Goal: Task Accomplishment & Management: Use online tool/utility

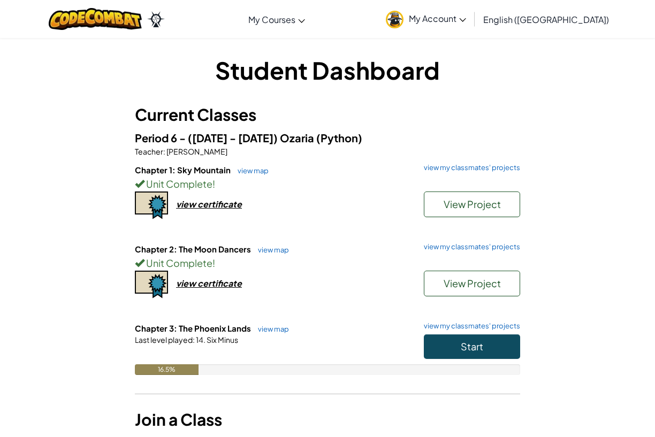
scroll to position [54, 0]
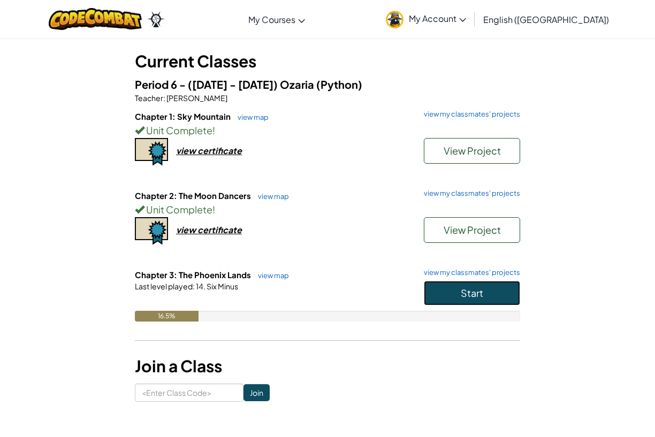
drag, startPoint x: 474, startPoint y: 296, endPoint x: 482, endPoint y: 231, distance: 65.3
click at [475, 295] on span "Start" at bounding box center [472, 293] width 22 height 12
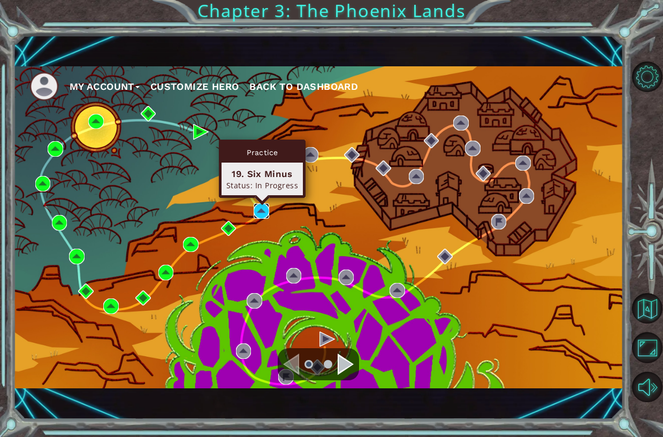
click at [259, 212] on img at bounding box center [262, 211] width 16 height 16
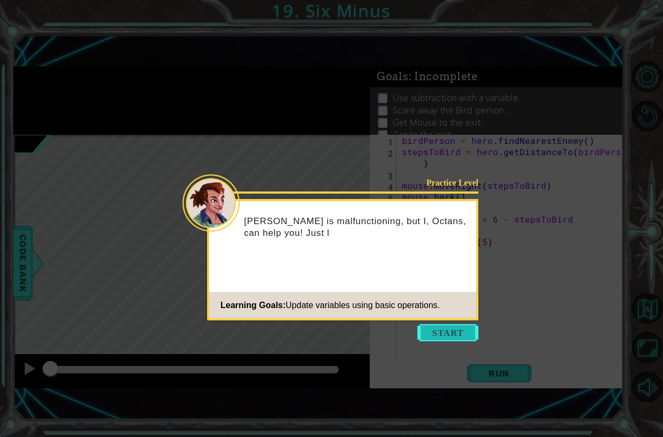
click at [447, 328] on button "Start" at bounding box center [448, 332] width 61 height 17
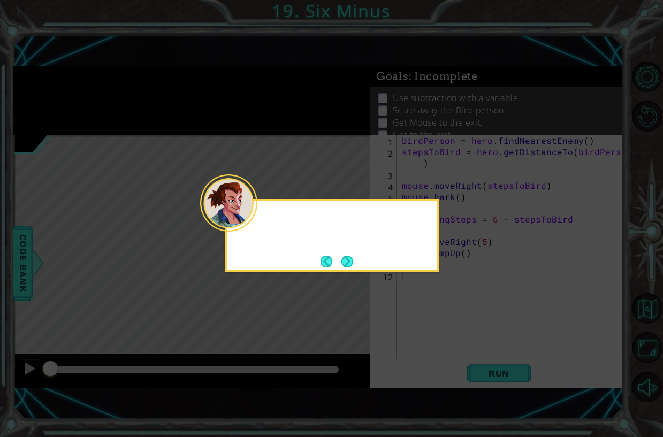
click at [447, 328] on icon at bounding box center [331, 218] width 663 height 437
click at [344, 268] on button "Next" at bounding box center [347, 261] width 12 height 12
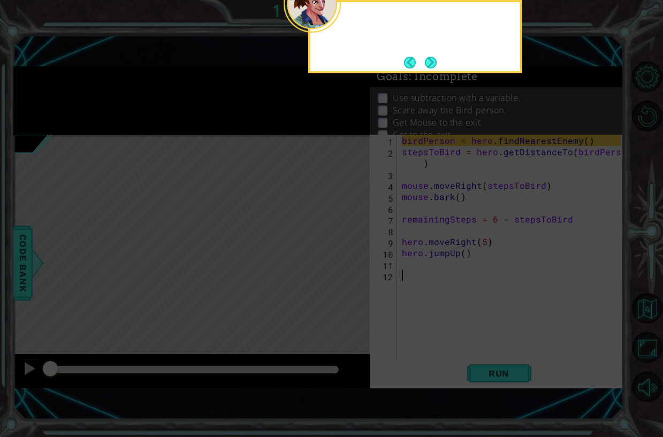
click at [344, 268] on icon at bounding box center [331, 109] width 663 height 656
click at [432, 62] on button "Next" at bounding box center [431, 62] width 20 height 20
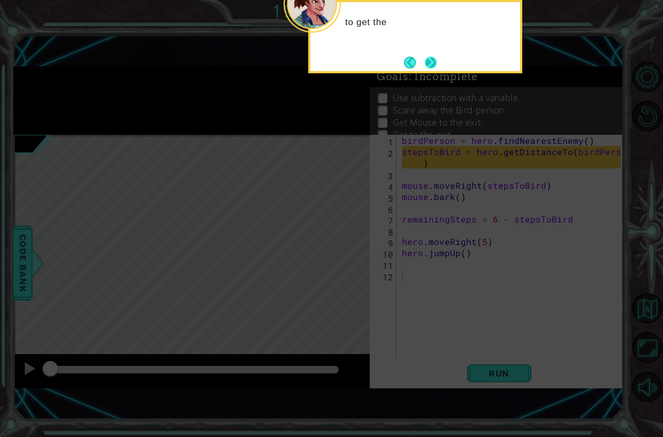
click at [424, 63] on button "Next" at bounding box center [431, 63] width 14 height 14
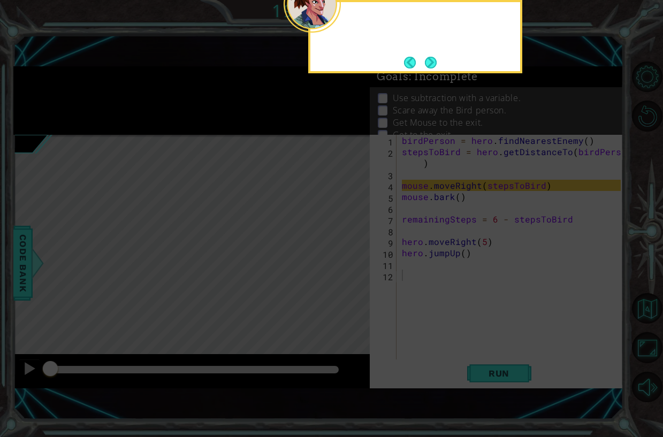
click at [424, 63] on footer at bounding box center [420, 63] width 33 height 16
click at [425, 63] on button "Next" at bounding box center [431, 62] width 12 height 12
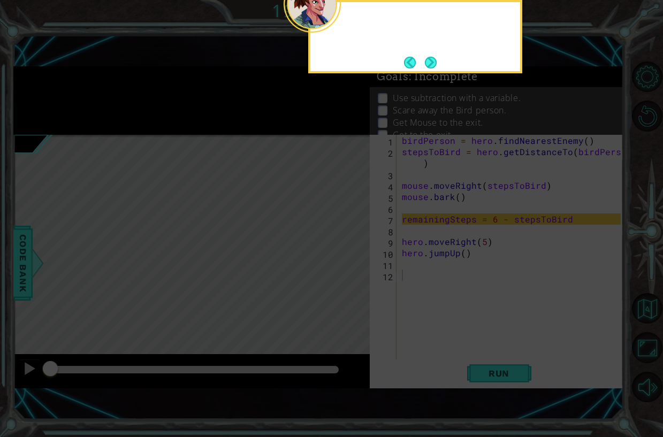
click at [425, 63] on button "Next" at bounding box center [431, 62] width 12 height 12
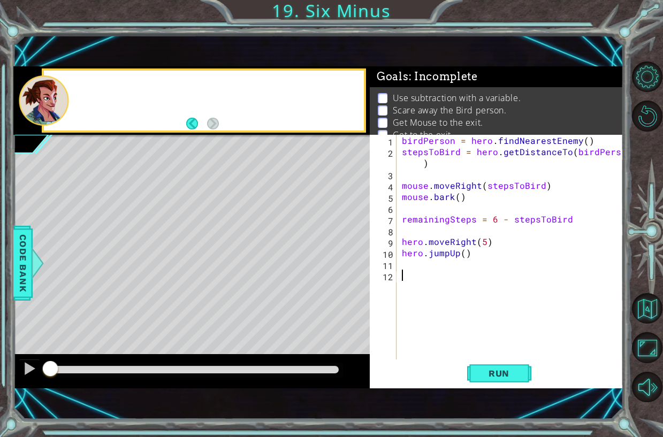
click at [424, 63] on div "1 ההההההההההההההההההההההההההההההההההההההההההההההההההההההההההההההההההההההההההההה…" at bounding box center [318, 227] width 610 height 385
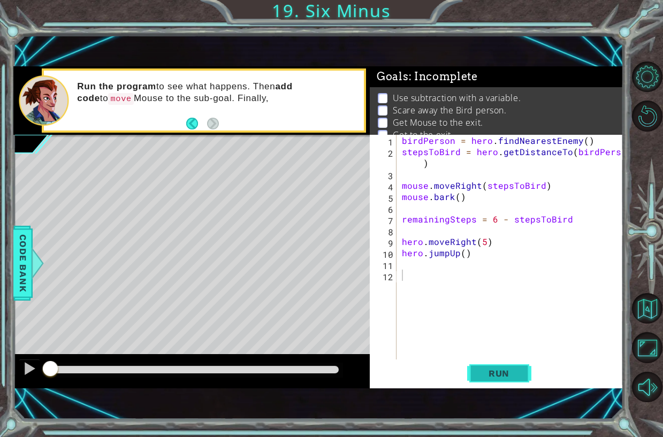
click at [514, 381] on button "Run" at bounding box center [499, 373] width 64 height 25
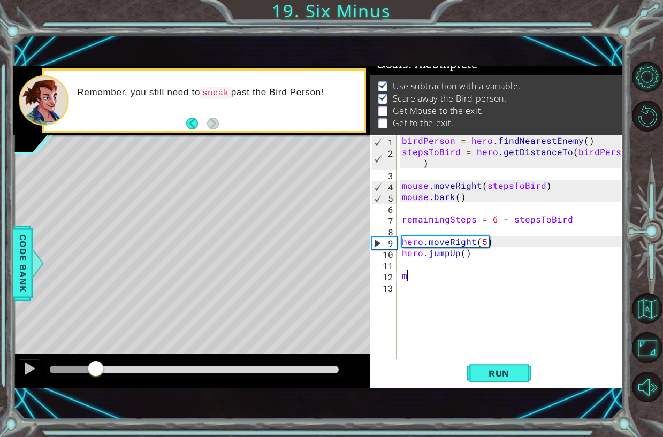
drag, startPoint x: 156, startPoint y: 374, endPoint x: 96, endPoint y: 371, distance: 60.1
click at [96, 371] on div at bounding box center [95, 369] width 19 height 19
drag, startPoint x: 110, startPoint y: 367, endPoint x: 108, endPoint y: 372, distance: 5.8
click at [109, 372] on div at bounding box center [110, 369] width 19 height 19
drag, startPoint x: 117, startPoint y: 368, endPoint x: 78, endPoint y: 357, distance: 40.3
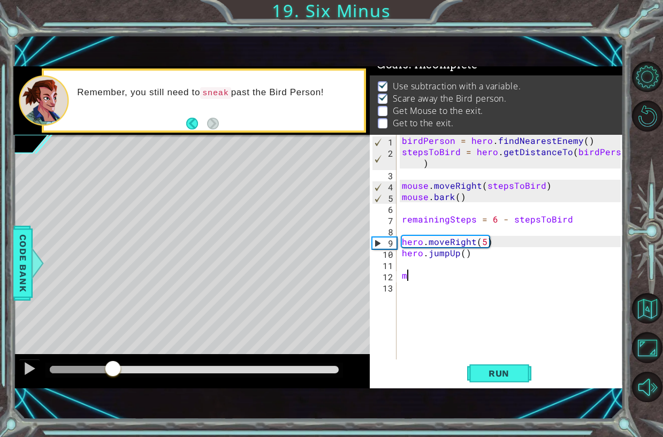
click at [103, 360] on div at bounding box center [112, 369] width 19 height 19
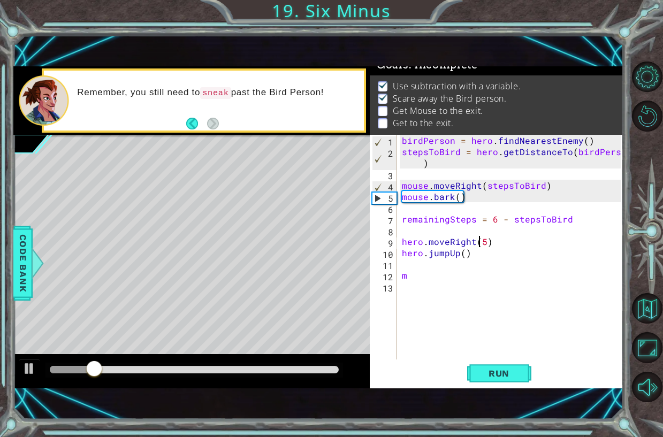
click at [478, 245] on div "birdPerson = hero . findNearestEnemy ( ) stepsToBird = hero . getDistanceTo ( b…" at bounding box center [513, 258] width 226 height 247
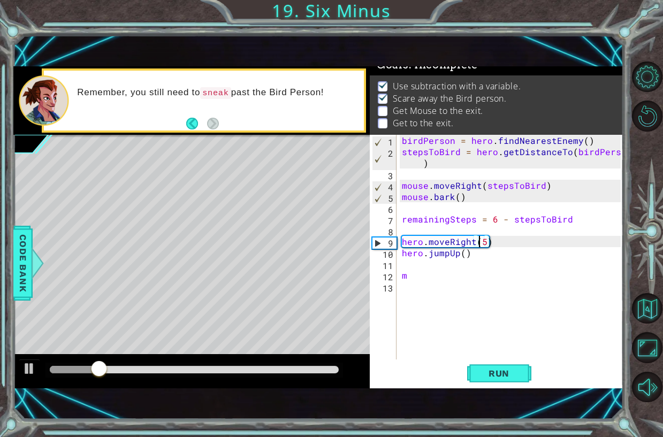
click at [449, 237] on div "birdPerson = hero . findNearestEnemy ( ) stepsToBird = hero . getDistanceTo ( b…" at bounding box center [513, 258] width 226 height 247
type textarea "hero.sneakRight(5)"
click at [469, 363] on button "Run" at bounding box center [499, 373] width 64 height 25
drag, startPoint x: 246, startPoint y: 367, endPoint x: 167, endPoint y: 360, distance: 80.1
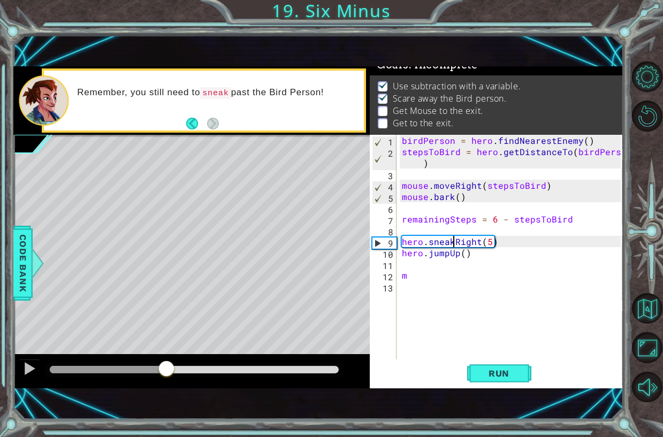
click at [167, 366] on div at bounding box center [194, 369] width 289 height 7
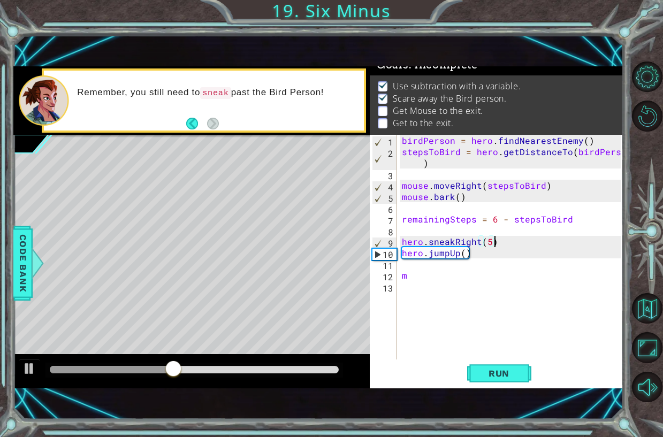
click at [522, 238] on div "birdPerson = hero . findNearestEnemy ( ) stepsToBird = hero . getDistanceTo ( b…" at bounding box center [513, 258] width 226 height 247
click at [436, 290] on div "birdPerson = hero . findNearestEnemy ( ) stepsToBird = hero . getDistanceTo ( b…" at bounding box center [513, 258] width 226 height 247
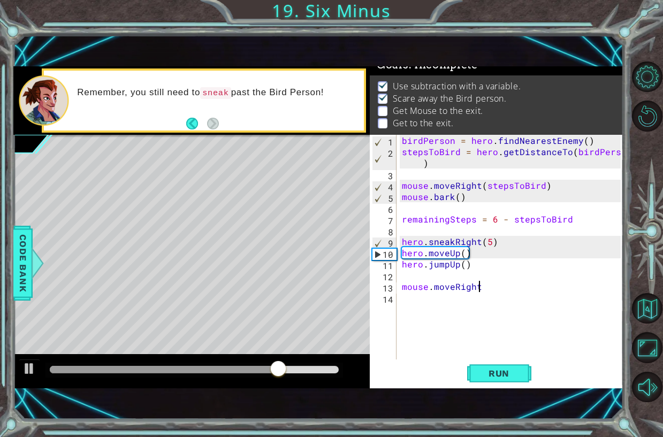
scroll to position [0, 4]
type textarea "mouse.moveRight(3)"
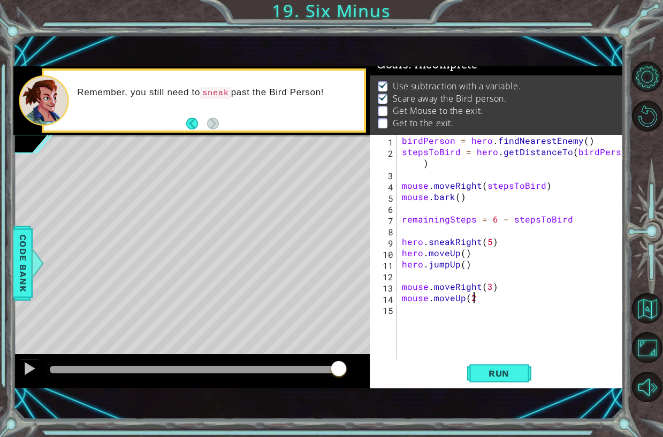
type textarea "mouse.moveUp(2)"
type textarea "m"
click at [478, 368] on span "Run" at bounding box center [499, 373] width 42 height 11
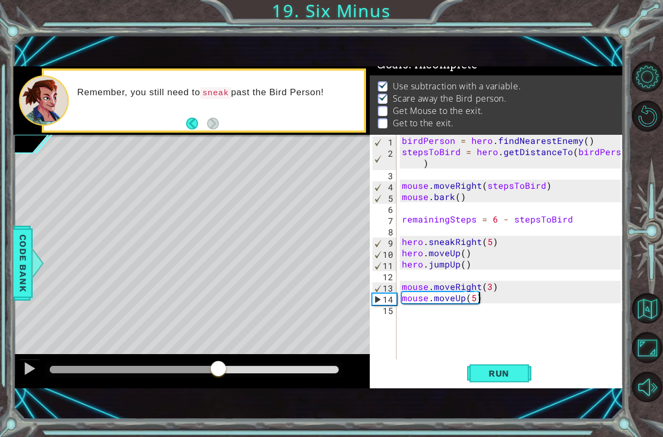
drag, startPoint x: 228, startPoint y: 367, endPoint x: 218, endPoint y: 375, distance: 12.5
click at [218, 374] on div at bounding box center [194, 369] width 289 height 7
click at [492, 291] on div "birdPerson = hero . findNearestEnemy ( ) stepsToBird = hero . getDistanceTo ( b…" at bounding box center [513, 258] width 226 height 247
type textarea "mouse.moveRight(4)"
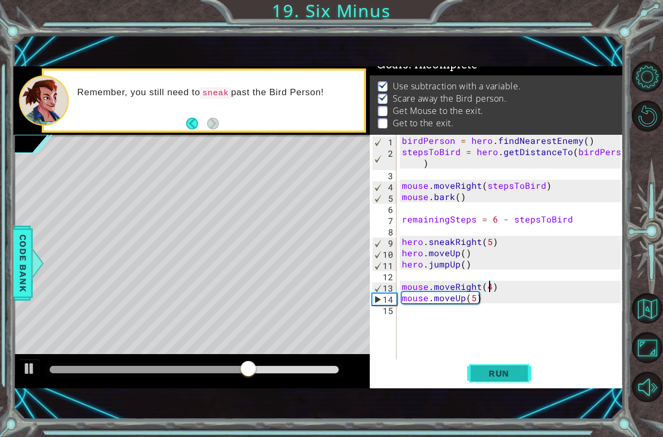
click at [493, 383] on button "Run" at bounding box center [499, 373] width 64 height 25
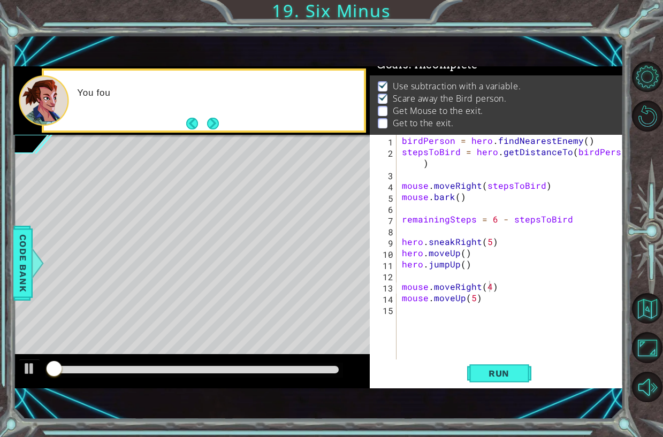
click at [171, 362] on div at bounding box center [191, 371] width 357 height 34
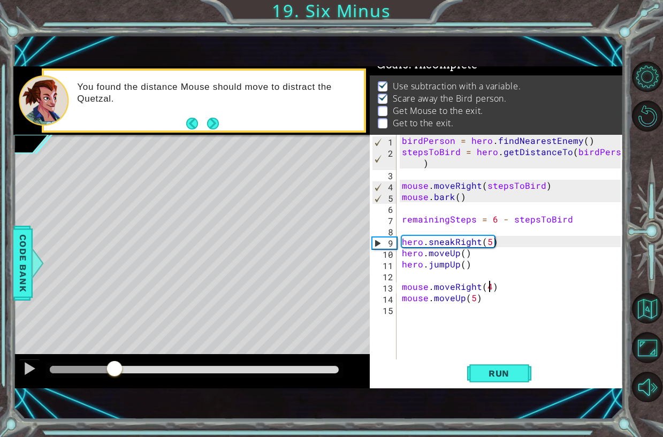
drag, startPoint x: 170, startPoint y: 369, endPoint x: 115, endPoint y: 369, distance: 54.6
click at [115, 369] on div at bounding box center [194, 369] width 289 height 7
click at [28, 369] on div at bounding box center [29, 369] width 14 height 14
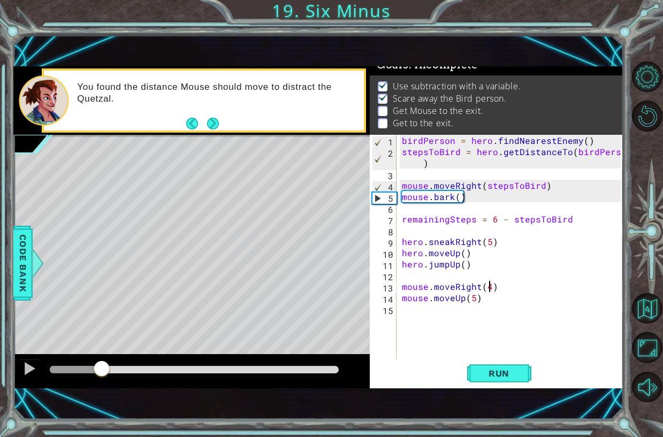
drag, startPoint x: 136, startPoint y: 365, endPoint x: 102, endPoint y: 363, distance: 34.3
click at [102, 363] on div at bounding box center [101, 369] width 19 height 19
click at [491, 305] on div "birdPerson = hero . findNearestEnemy ( ) stepsToBird = hero . getDistanceTo ( b…" at bounding box center [513, 258] width 226 height 247
click at [490, 288] on div "birdPerson = hero . findNearestEnemy ( ) stepsToBird = hero . getDistanceTo ( b…" at bounding box center [513, 258] width 226 height 247
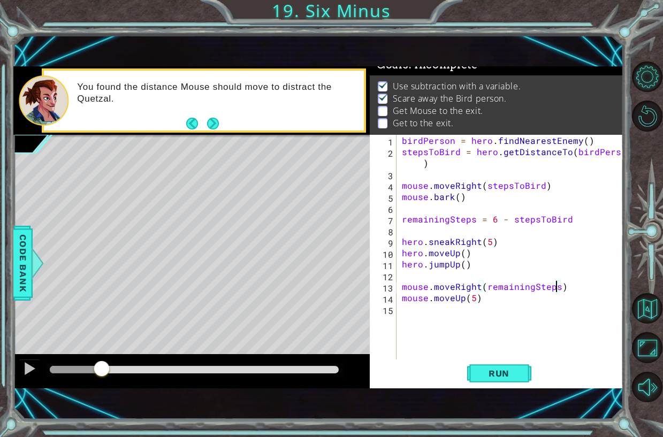
scroll to position [0, 10]
click at [493, 366] on button "Run" at bounding box center [499, 373] width 64 height 25
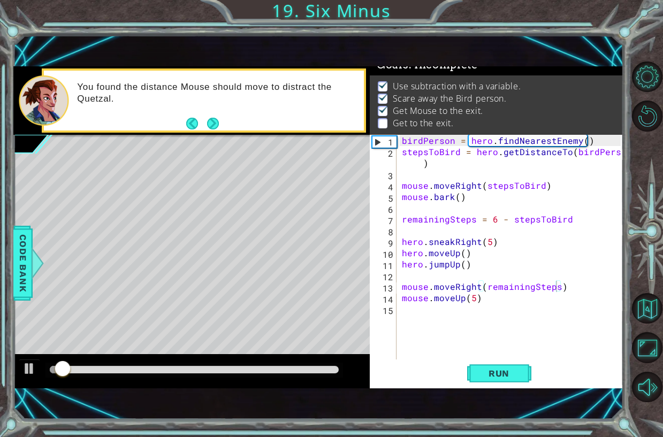
click at [219, 365] on div at bounding box center [195, 370] width 298 height 15
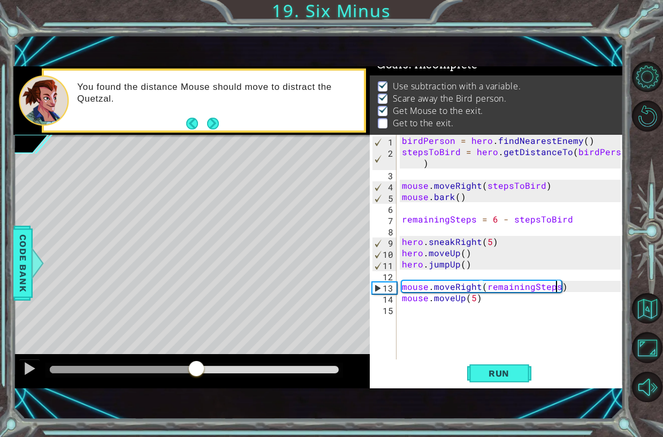
drag, startPoint x: 208, startPoint y: 372, endPoint x: 186, endPoint y: 376, distance: 22.3
click at [186, 374] on div at bounding box center [194, 369] width 289 height 7
click at [477, 266] on div "birdPerson = hero . findNearestEnemy ( ) stepsToBird = hero . getDistanceTo ( b…" at bounding box center [513, 258] width 226 height 247
type textarea "hero.jumpUp()"
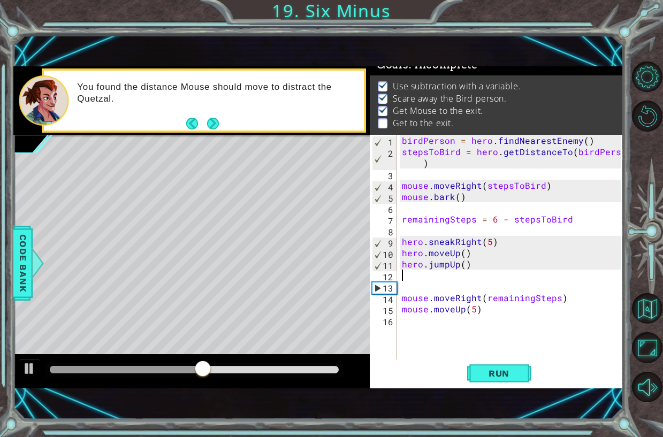
type textarea "hero.jumpUp()"
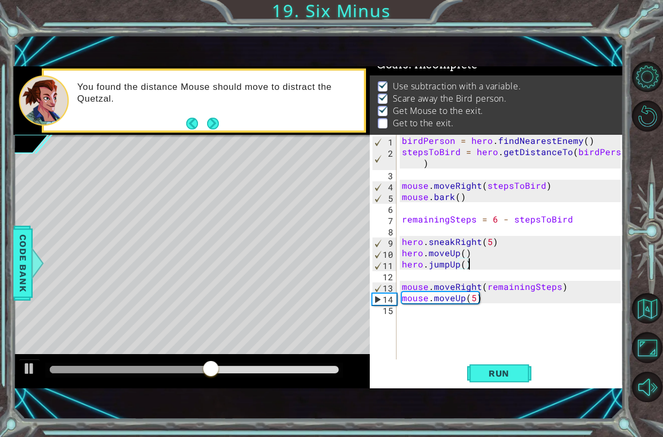
click at [508, 306] on div "birdPerson = hero . findNearestEnemy ( ) stepsToBird = hero . getDistanceTo ( b…" at bounding box center [513, 258] width 226 height 247
type textarea "hero.moveUp()"
click at [503, 376] on span "Run" at bounding box center [499, 373] width 42 height 11
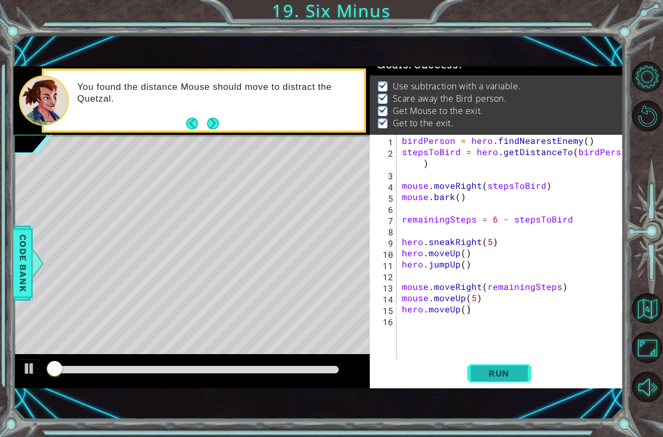
click at [503, 376] on span "Run" at bounding box center [499, 373] width 42 height 11
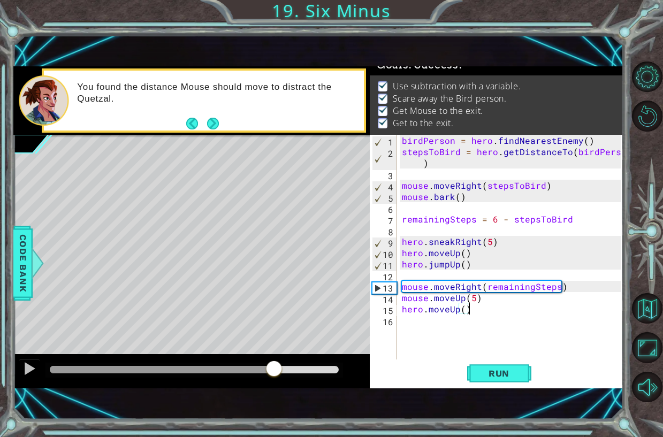
drag, startPoint x: 256, startPoint y: 371, endPoint x: 359, endPoint y: 358, distance: 104.1
click at [339, 369] on div at bounding box center [194, 369] width 289 height 7
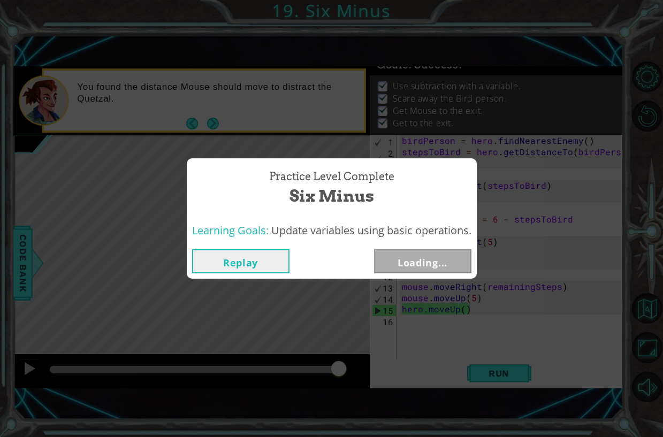
click at [402, 259] on button "Loading..." at bounding box center [422, 262] width 97 height 24
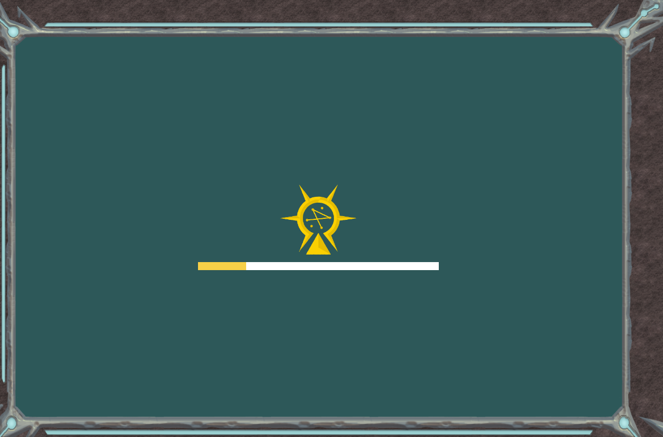
click at [402, 259] on div at bounding box center [318, 228] width 241 height 86
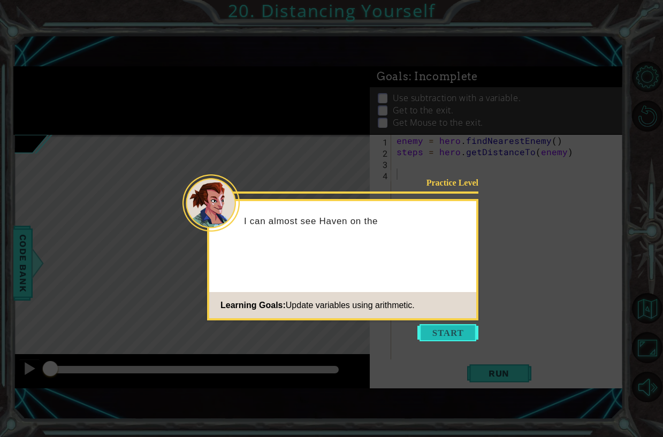
click at [448, 329] on button "Start" at bounding box center [448, 332] width 61 height 17
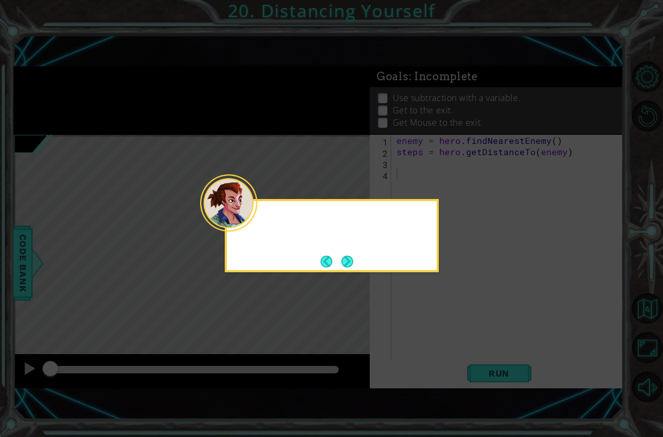
click at [448, 329] on icon at bounding box center [331, 218] width 663 height 437
click at [348, 259] on button "Next" at bounding box center [348, 261] width 14 height 14
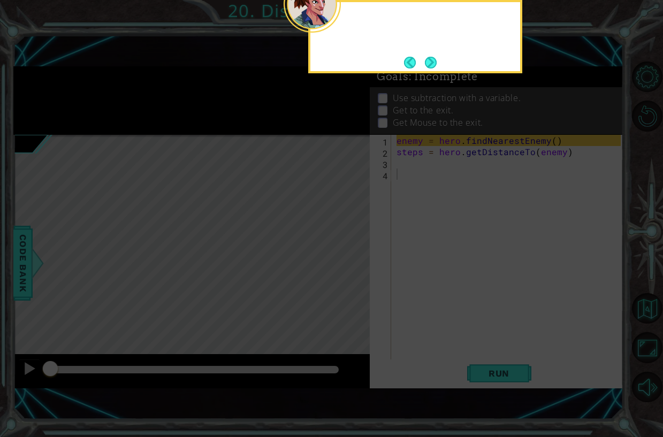
click at [348, 259] on icon at bounding box center [331, 109] width 663 height 656
click at [431, 57] on button "Next" at bounding box center [431, 63] width 16 height 16
click at [431, 57] on button "Next" at bounding box center [431, 62] width 13 height 13
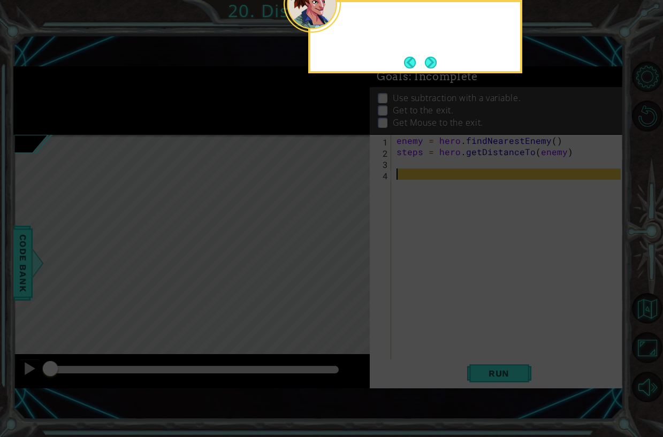
click at [431, 57] on button "Next" at bounding box center [431, 62] width 13 height 13
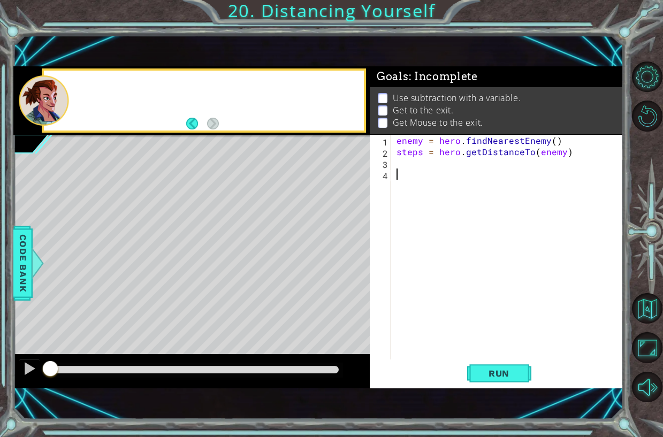
click at [431, 57] on div "1 ההההההההההההההההההההההההההההההההההההההההההההההההההההההההההההההההההההההההההההה…" at bounding box center [318, 227] width 610 height 385
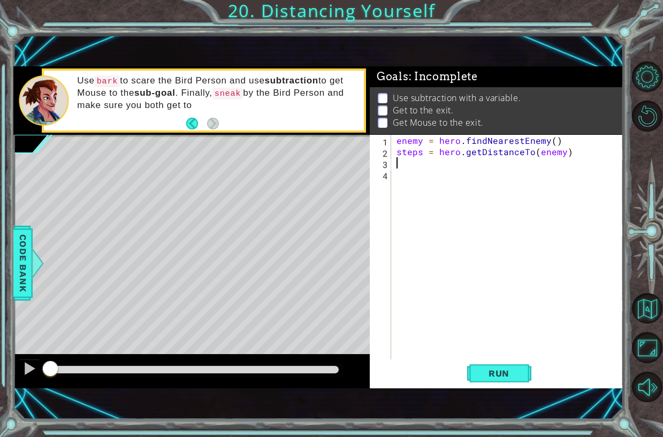
click at [496, 165] on div "enemy = hero . findNearestEnemy ( ) steps = hero . getDistanceTo ( enemy )" at bounding box center [511, 258] width 232 height 247
type textarea "mouse.bark()"
click at [468, 372] on button "Run" at bounding box center [499, 373] width 64 height 25
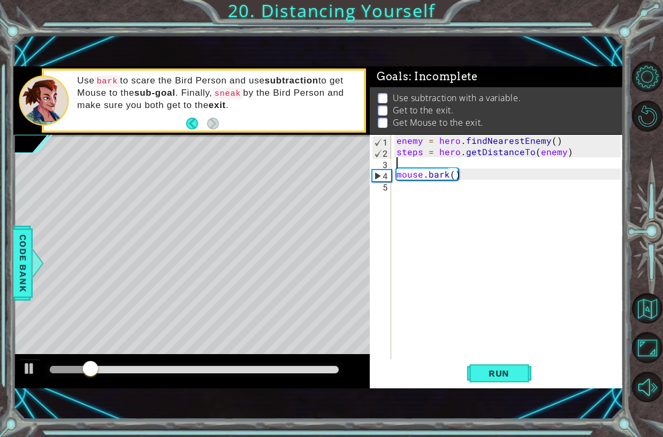
click at [468, 162] on div "enemy = hero . findNearestEnemy ( ) steps = hero . getDistanceTo ( enemy ) mous…" at bounding box center [511, 258] width 232 height 247
click at [487, 379] on span "Run" at bounding box center [499, 373] width 42 height 11
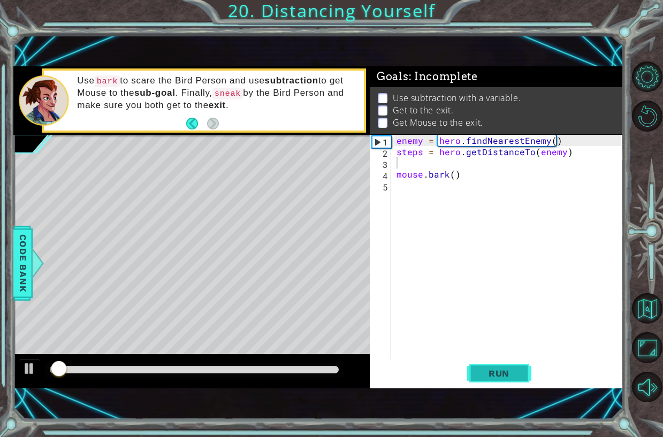
click at [499, 379] on span "Run" at bounding box center [499, 373] width 42 height 11
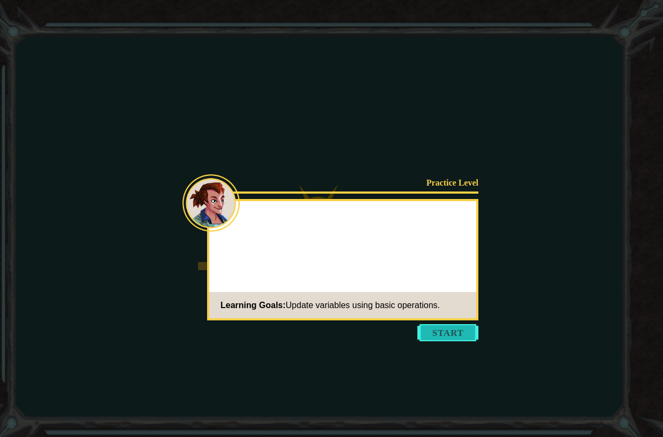
click at [402, 310] on div "Learning Goals: Update variables using basic operations." at bounding box center [324, 305] width 231 height 21
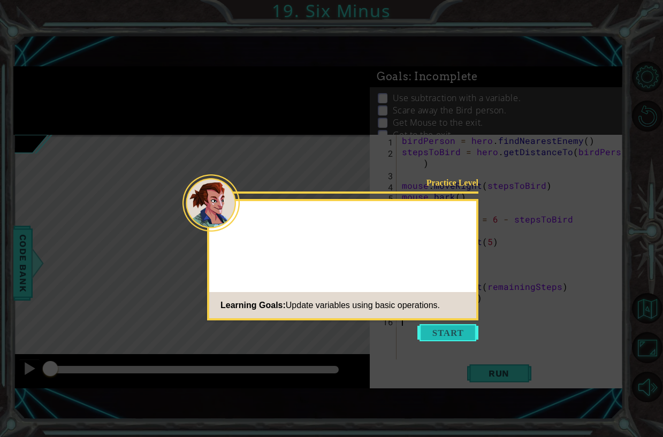
click at [425, 328] on button "Start" at bounding box center [448, 332] width 61 height 17
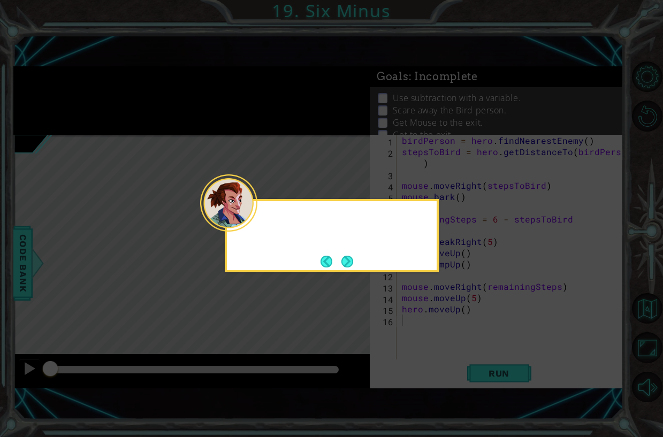
click at [425, 328] on icon at bounding box center [331, 218] width 663 height 437
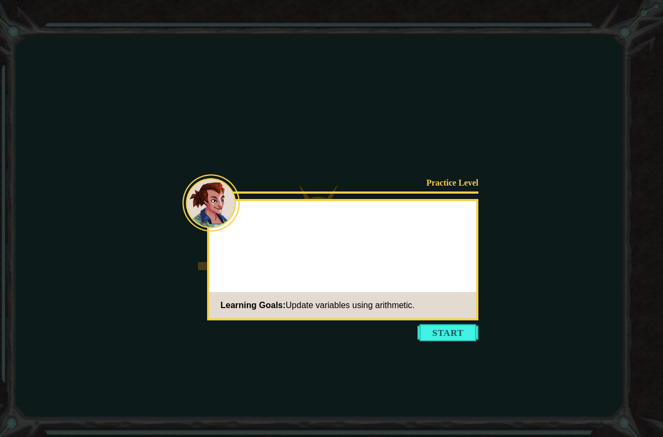
click at [454, 321] on body "Goals Error loading from server. Try refreshing the page. You'll need to join a…" at bounding box center [331, 218] width 663 height 437
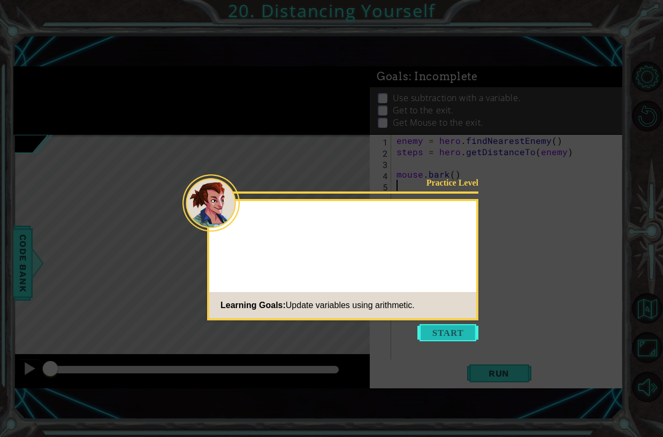
drag, startPoint x: 458, startPoint y: 318, endPoint x: 459, endPoint y: 331, distance: 13.5
click at [459, 319] on footer "Learning Goals: Update variables using arithmetic." at bounding box center [342, 305] width 267 height 26
click at [459, 331] on button "Start" at bounding box center [448, 332] width 61 height 17
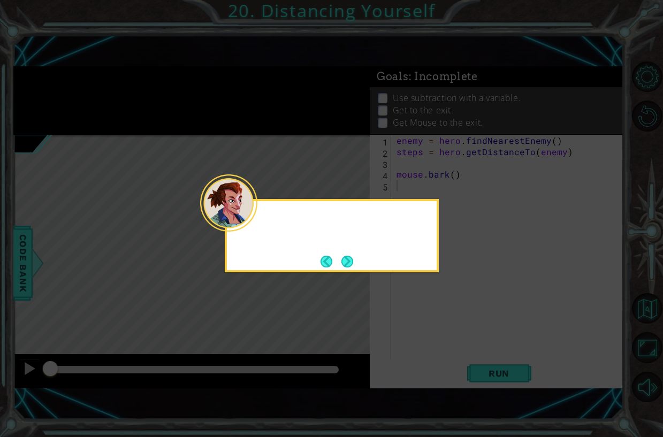
click at [459, 331] on icon at bounding box center [331, 218] width 663 height 437
click at [353, 260] on button "Next" at bounding box center [347, 261] width 12 height 12
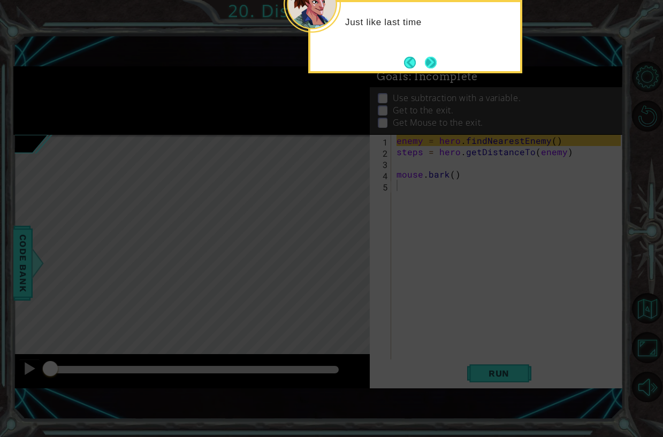
click at [425, 56] on button "Next" at bounding box center [431, 62] width 12 height 12
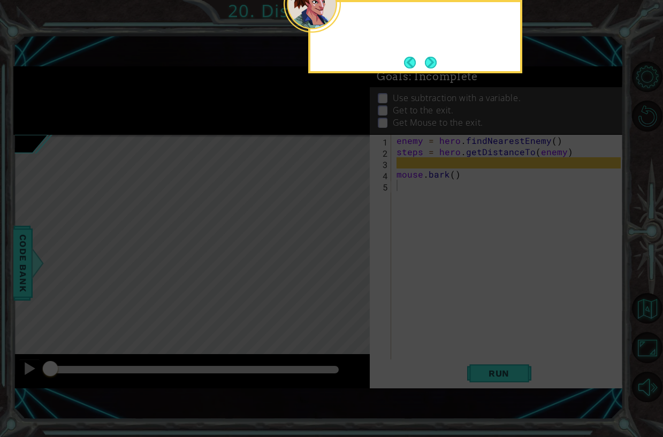
click at [425, 57] on button "Next" at bounding box center [431, 63] width 12 height 12
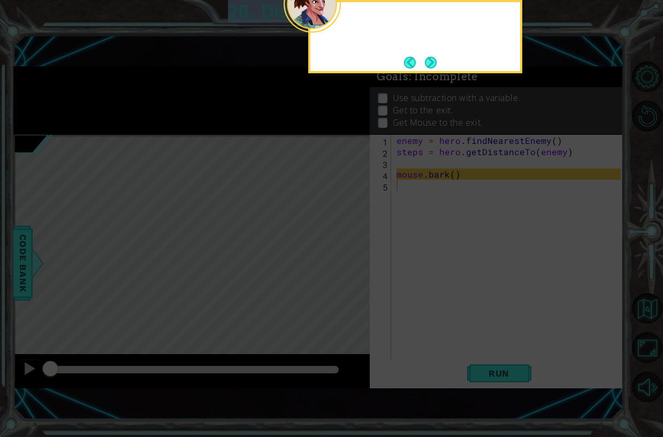
click at [425, 56] on footer at bounding box center [420, 63] width 33 height 16
click at [425, 56] on button "Next" at bounding box center [431, 62] width 19 height 19
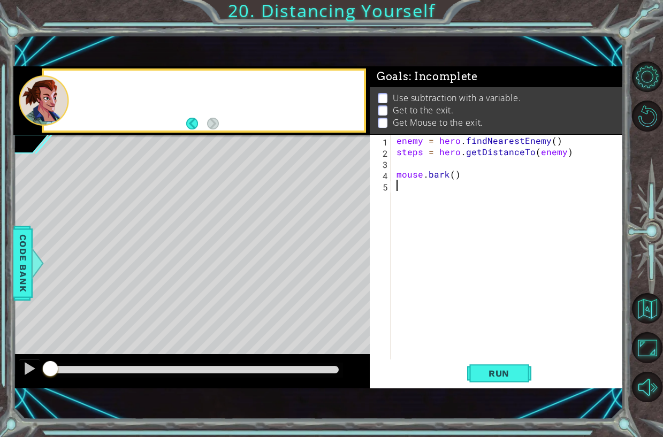
click at [425, 56] on div "1 ההההההההההההההההההההההההההההההההההההההההההההההההההההההההההההההההההההההההההההה…" at bounding box center [318, 227] width 610 height 385
click at [451, 173] on div "enemy = hero . findNearestEnemy ( ) steps = hero . getDistanceTo ( enemy ) mous…" at bounding box center [511, 258] width 232 height 247
click at [459, 177] on div "enemy = hero . findNearestEnemy ( ) steps = hero . getDistanceTo ( enemy ) mous…" at bounding box center [511, 258] width 232 height 247
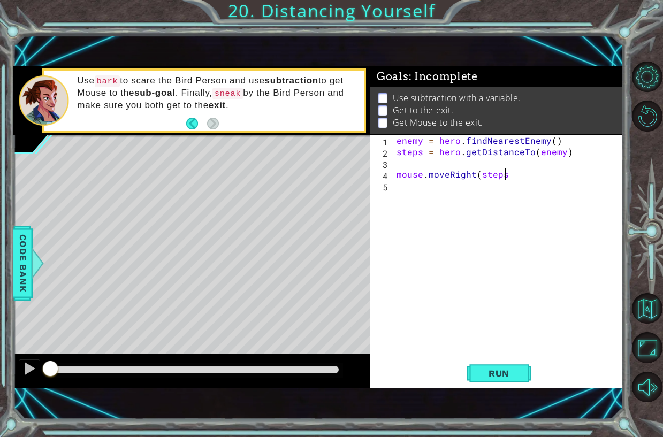
scroll to position [0, 6]
type textarea "mouse.moveRight(steps)"
type textarea "mouse.bark()"
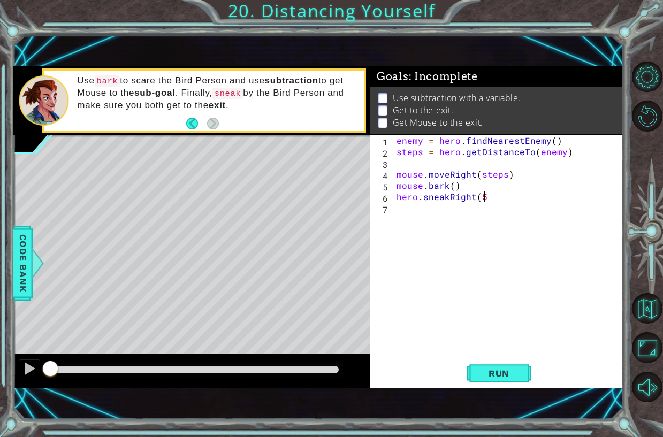
type textarea "hero.sneakRight(5)"
type textarea "m"
type textarea "hero.moveUp()"
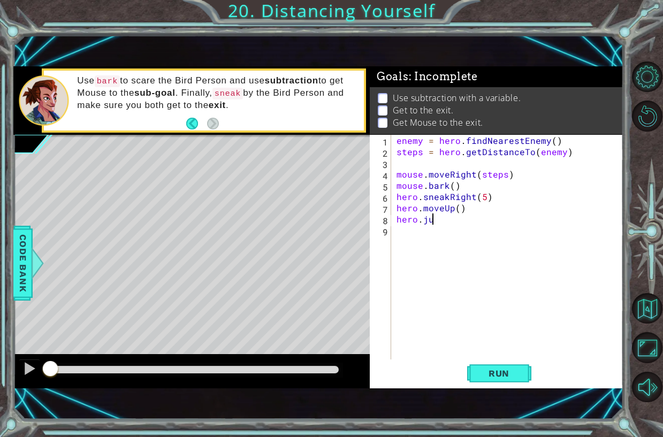
scroll to position [0, 2]
type textarea "hero.jumpUp()"
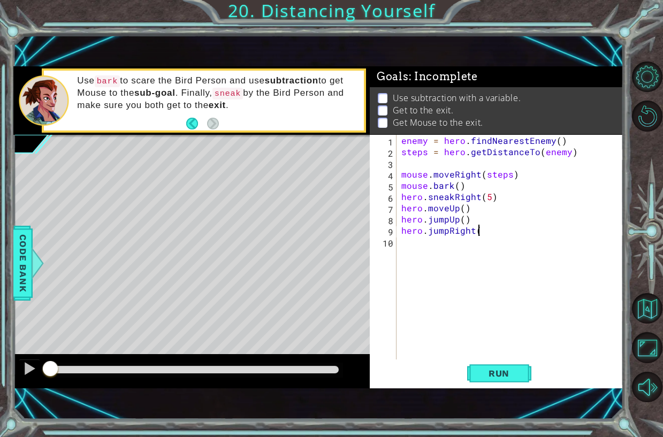
type textarea "hero.jumpRight()"
type textarea "m"
type textarea "hero.jumpRight()"
click at [488, 381] on button "Run" at bounding box center [499, 373] width 64 height 25
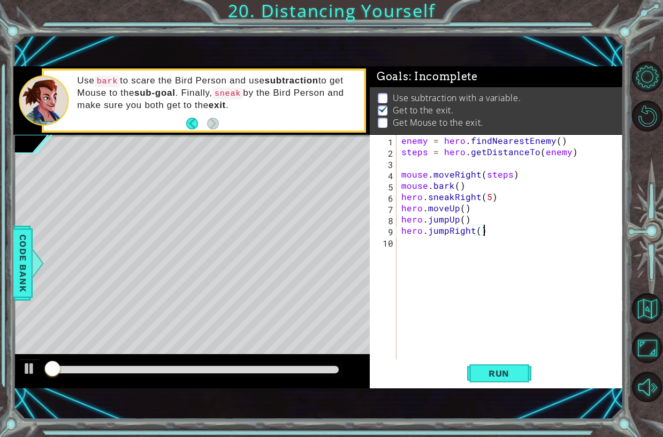
scroll to position [6, 0]
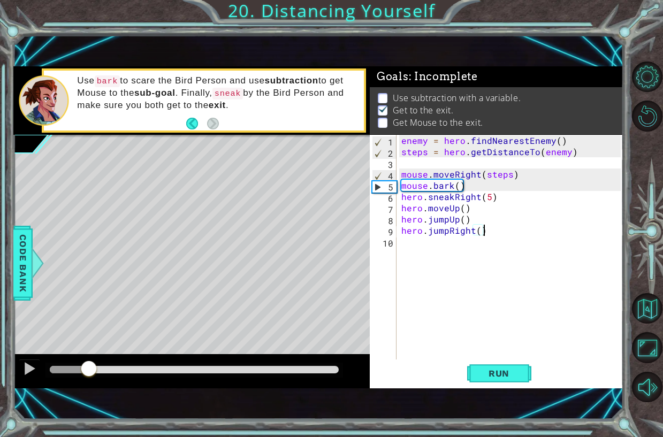
drag, startPoint x: 146, startPoint y: 369, endPoint x: 89, endPoint y: 376, distance: 57.7
click at [89, 374] on div at bounding box center [194, 369] width 289 height 7
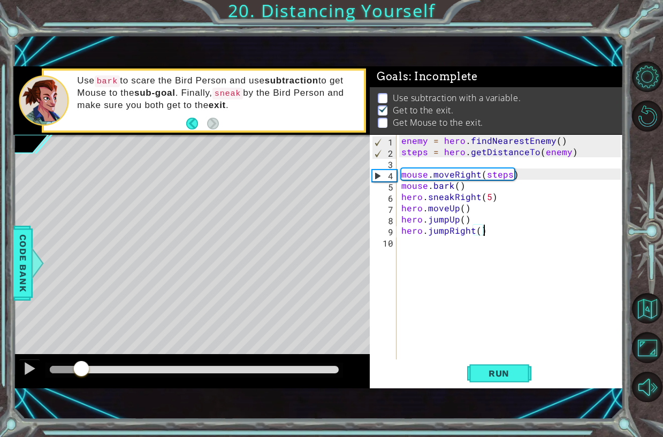
drag, startPoint x: 104, startPoint y: 372, endPoint x: 81, endPoint y: 371, distance: 22.5
click at [81, 371] on div at bounding box center [81, 369] width 19 height 19
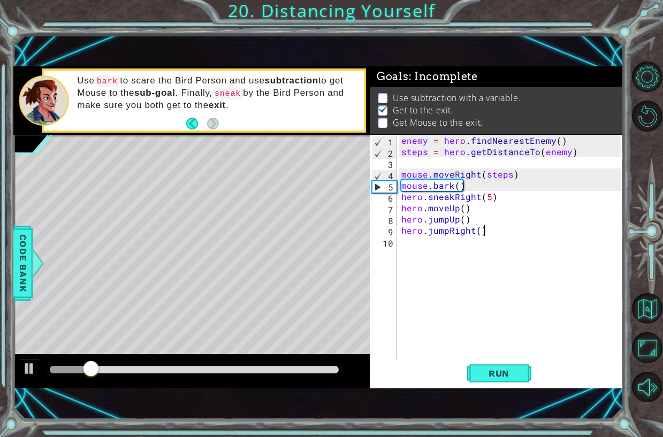
click at [517, 231] on div "enemy = hero . findNearestEnemy ( ) steps = hero . getDistanceTo ( enemy ) mous…" at bounding box center [512, 258] width 227 height 247
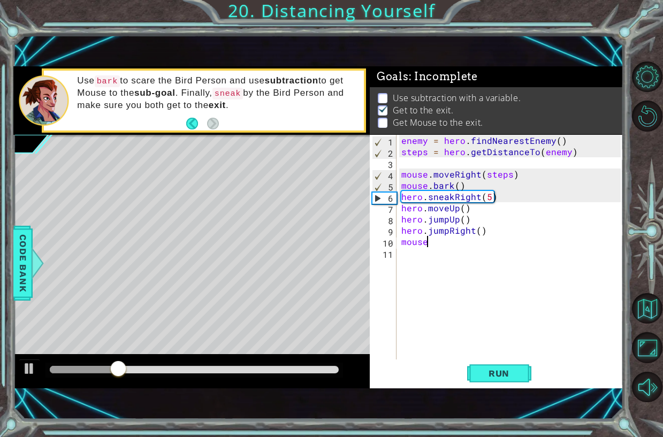
scroll to position [0, 2]
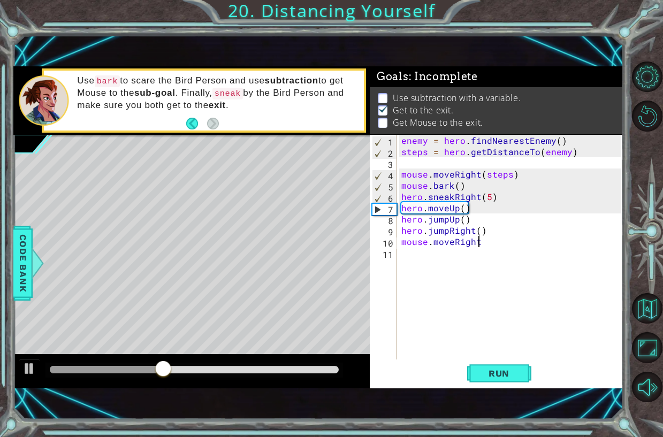
type textarea "mouse.moveRight("
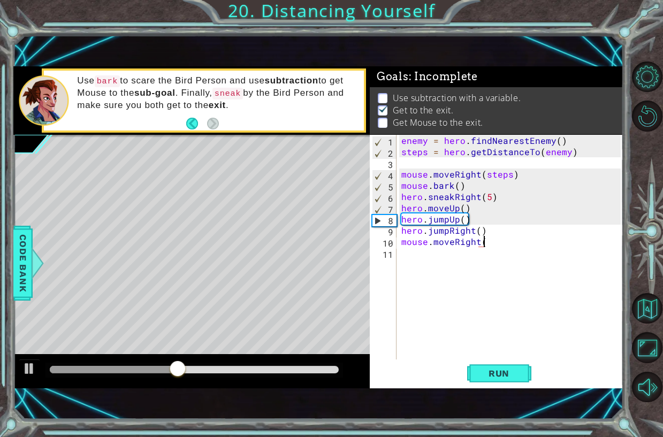
click at [489, 165] on div "enemy = hero . findNearestEnemy ( ) steps = hero . getDistanceTo ( enemy ) mous…" at bounding box center [512, 258] width 227 height 247
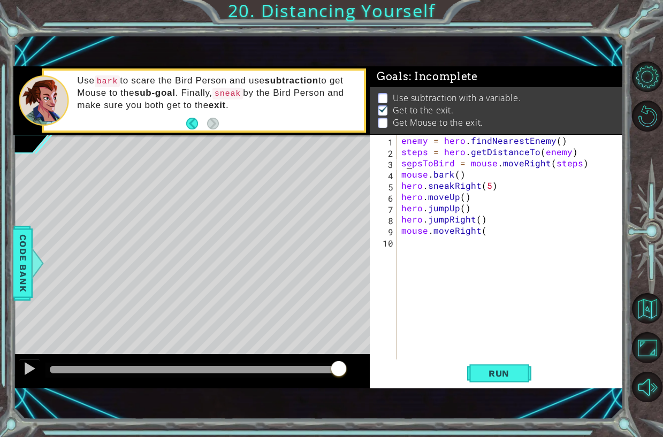
scroll to position [0, 1]
click at [586, 160] on div "enemy = hero . findNearestEnemy ( ) steps = hero . getDistanceTo ( enemy ) stps…" at bounding box center [512, 258] width 227 height 247
click at [587, 164] on div "enemy = hero . findNearestEnemy ( ) steps = hero . getDistanceTo ( enemy ) stps…" at bounding box center [512, 258] width 227 height 247
drag, startPoint x: 470, startPoint y: 165, endPoint x: 599, endPoint y: 165, distance: 129.6
click at [599, 165] on div "enemy = hero . findNearestEnemy ( ) steps = hero . getDistanceTo ( enemy ) stps…" at bounding box center [512, 258] width 227 height 247
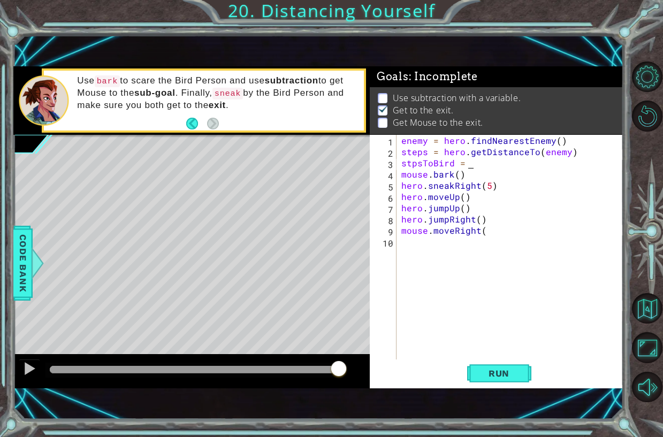
click at [478, 162] on div "enemy = hero . findNearestEnemy ( ) steps = hero . getDistanceTo ( enemy ) stps…" at bounding box center [512, 258] width 227 height 247
click at [410, 161] on div "enemy = hero . findNearestEnemy ( ) steps = hero . getDistanceTo ( enemy ) stps…" at bounding box center [512, 258] width 227 height 247
click at [416, 163] on div "enemy = hero . findNearestEnemy ( ) steps = hero . getDistanceTo ( enemy ) stsT…" at bounding box center [512, 258] width 227 height 247
click at [437, 224] on div "enemy = hero . findNearestEnemy ( ) steps = hero . getDistanceTo ( enemy ) step…" at bounding box center [512, 258] width 227 height 247
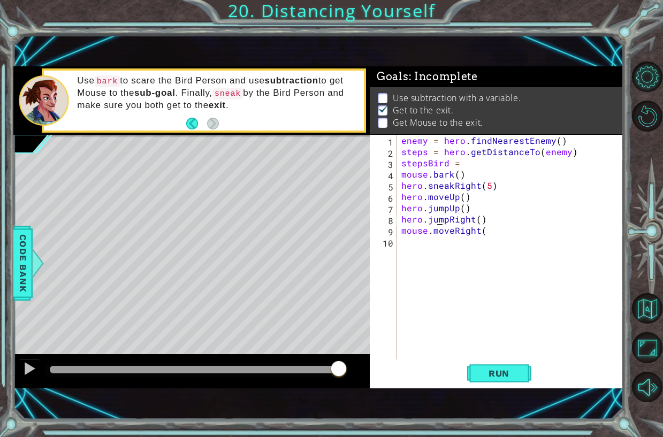
click at [484, 171] on div "enemy = hero . findNearestEnemy ( ) steps = hero . getDistanceTo ( enemy ) step…" at bounding box center [512, 258] width 227 height 247
click at [488, 155] on div "enemy = hero . findNearestEnemy ( ) steps = hero . getDistanceTo ( enemy ) step…" at bounding box center [512, 258] width 227 height 247
click at [480, 171] on div "enemy = hero . findNearestEnemy ( ) steps = hero . getDistanceTo ( enemy ) step…" at bounding box center [512, 258] width 227 height 247
click at [484, 167] on div "enemy = hero . findNearestEnemy ( ) steps = hero . getDistanceTo ( enemy ) step…" at bounding box center [512, 258] width 227 height 247
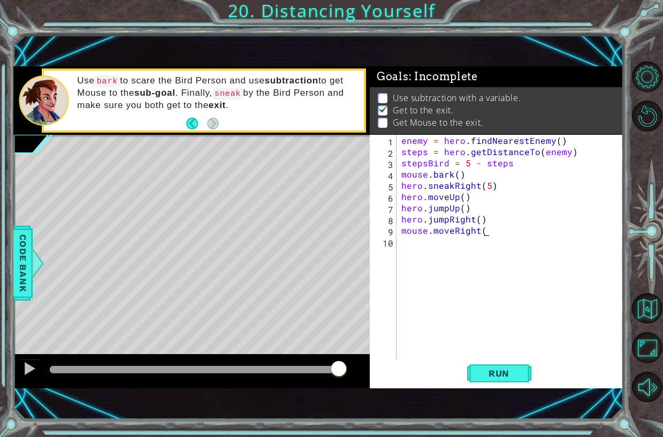
click at [509, 229] on div "enemy = hero . findNearestEnemy ( ) steps = hero . getDistanceTo ( enemy ) step…" at bounding box center [512, 258] width 227 height 247
click at [504, 370] on span "Run" at bounding box center [499, 373] width 42 height 11
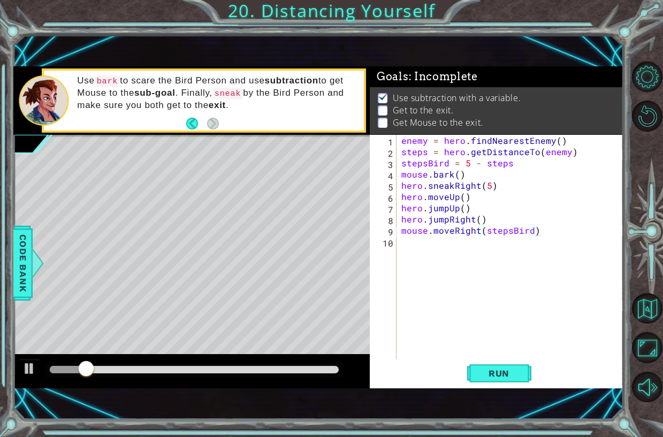
click at [111, 364] on div at bounding box center [195, 370] width 298 height 15
drag, startPoint x: 132, startPoint y: 371, endPoint x: 26, endPoint y: 386, distance: 107.2
click at [27, 386] on div at bounding box center [191, 371] width 357 height 34
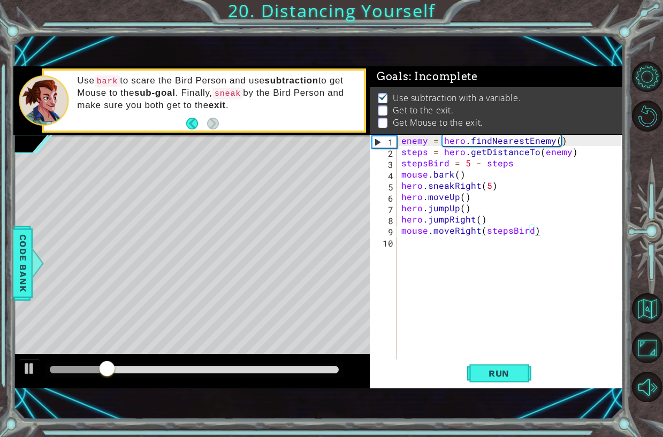
drag, startPoint x: 112, startPoint y: 365, endPoint x: 54, endPoint y: 366, distance: 58.4
click at [54, 366] on div at bounding box center [195, 370] width 298 height 15
drag, startPoint x: 126, startPoint y: 356, endPoint x: 114, endPoint y: 354, distance: 11.9
click at [114, 354] on div at bounding box center [191, 371] width 357 height 34
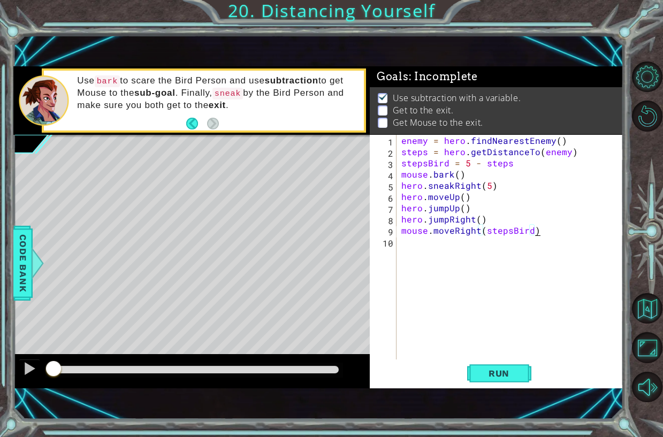
drag, startPoint x: 144, startPoint y: 364, endPoint x: 43, endPoint y: 364, distance: 101.2
click at [43, 364] on div at bounding box center [191, 371] width 357 height 34
click at [480, 372] on span "Run" at bounding box center [499, 373] width 42 height 11
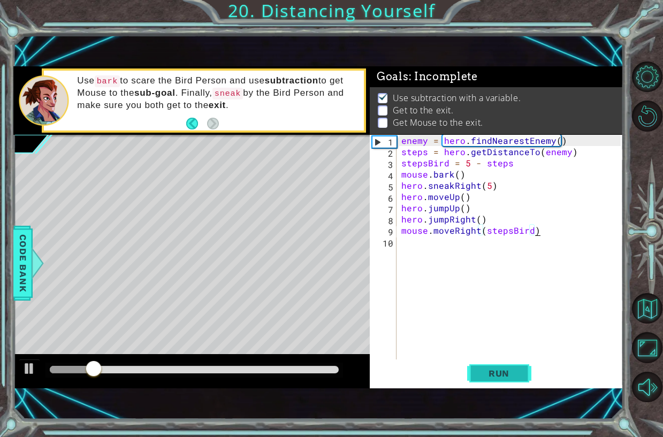
click at [480, 372] on span "Run" at bounding box center [499, 373] width 42 height 11
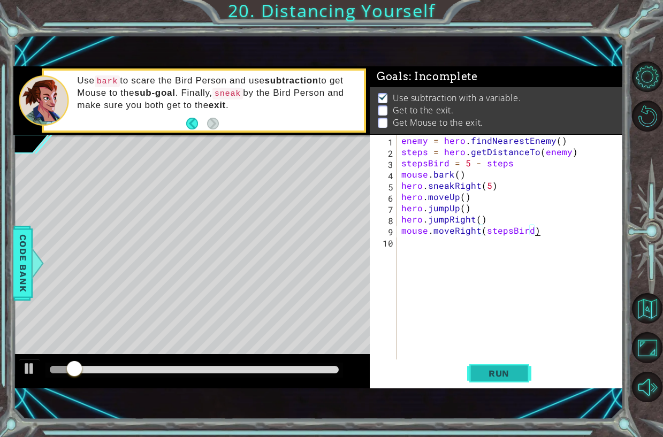
click at [480, 372] on span "Run" at bounding box center [499, 373] width 42 height 11
drag, startPoint x: 193, startPoint y: 367, endPoint x: 22, endPoint y: 365, distance: 171.4
click at [22, 365] on div at bounding box center [191, 371] width 357 height 34
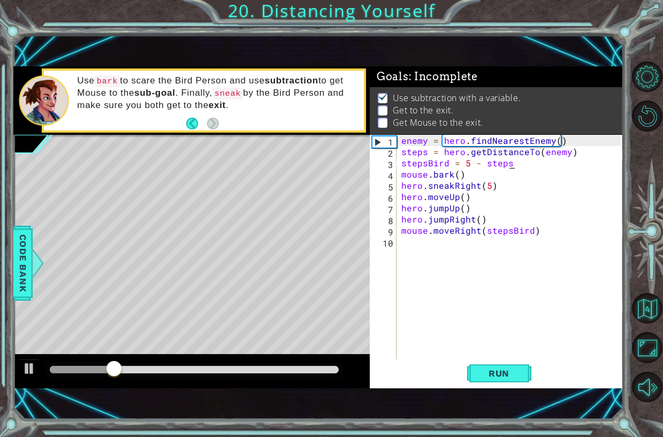
click at [526, 165] on div "enemy = hero . findNearestEnemy ( ) steps = hero . getDistanceTo ( enemy ) step…" at bounding box center [512, 258] width 227 height 247
type textarea "stepsBird = 5 - steps"
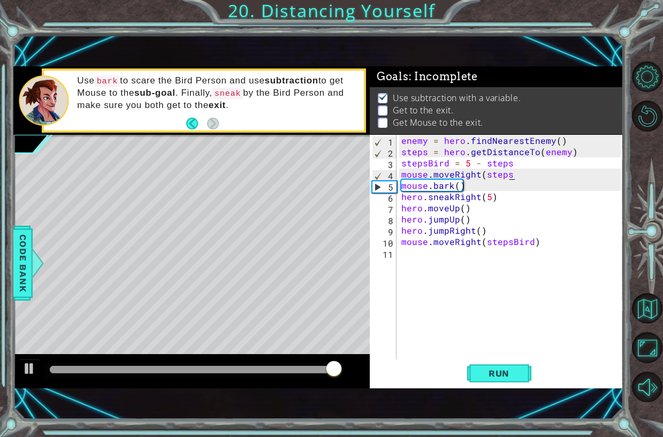
scroll to position [0, 6]
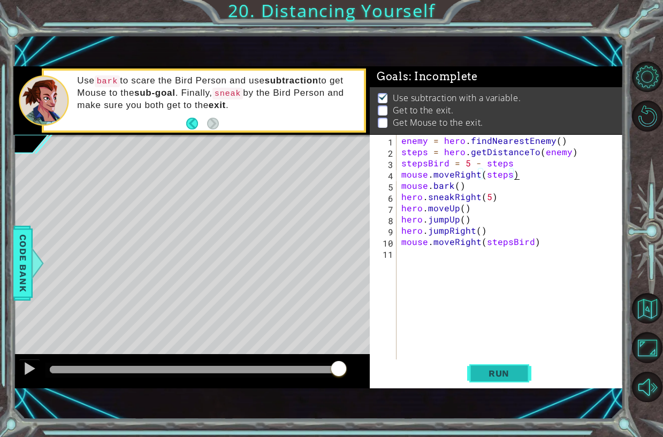
click at [487, 371] on span "Run" at bounding box center [499, 373] width 42 height 11
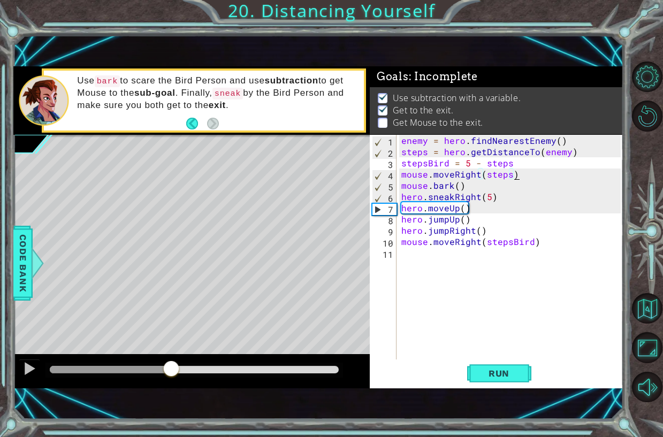
drag, startPoint x: 155, startPoint y: 366, endPoint x: 171, endPoint y: 368, distance: 16.3
click at [171, 369] on div at bounding box center [194, 369] width 289 height 7
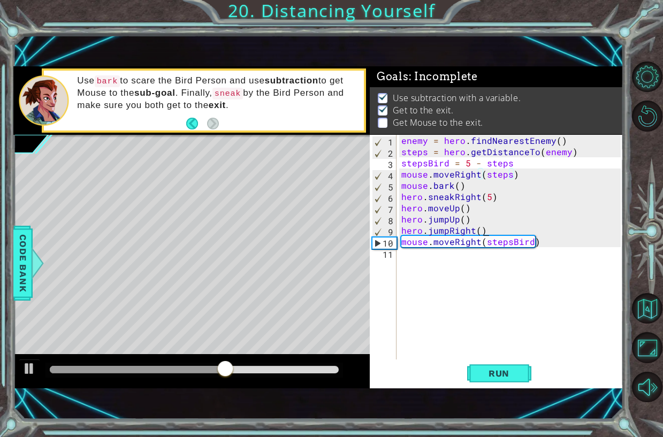
click at [531, 229] on div "enemy = hero . findNearestEnemy ( ) steps = hero . getDistanceTo ( enemy ) step…" at bounding box center [512, 258] width 227 height 247
click at [502, 228] on div "enemy = hero . findNearestEnemy ( ) steps = hero . getDistanceTo ( enemy ) step…" at bounding box center [512, 258] width 227 height 247
click at [461, 224] on div "enemy = hero . findNearestEnemy ( ) steps = hero . getDistanceTo ( enemy ) step…" at bounding box center [512, 258] width 227 height 247
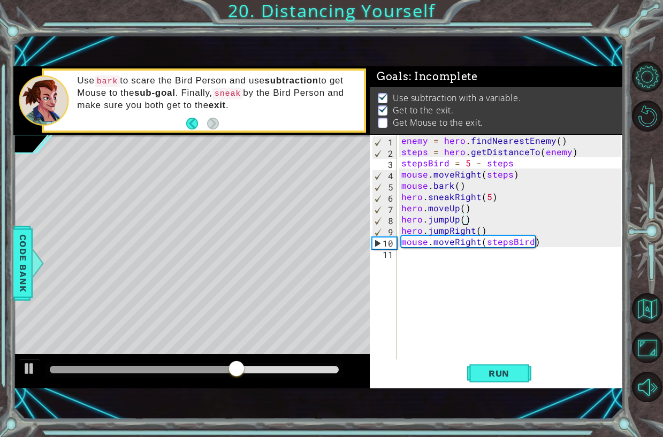
click at [515, 234] on div "enemy = hero . findNearestEnemy ( ) steps = hero . getDistanceTo ( enemy ) step…" at bounding box center [512, 258] width 227 height 247
type textarea "hero.jumpRight()"
click at [562, 250] on div "enemy = hero . findNearestEnemy ( ) steps = hero . getDistanceTo ( enemy ) step…" at bounding box center [512, 258] width 227 height 247
type textarea "mouse.moveDown()"
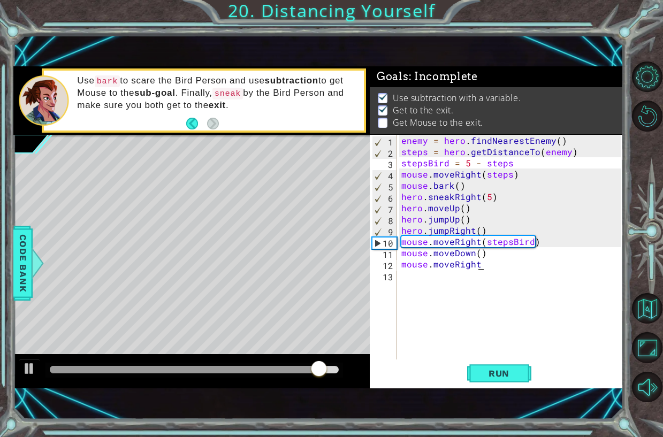
scroll to position [0, 5]
type textarea "mouse.moveRight(2)"
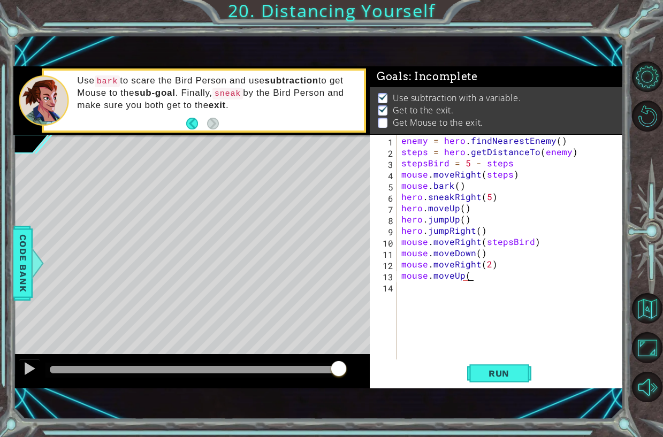
scroll to position [0, 4]
type textarea "mouse.moveUp()"
type textarea "mouse.dig()"
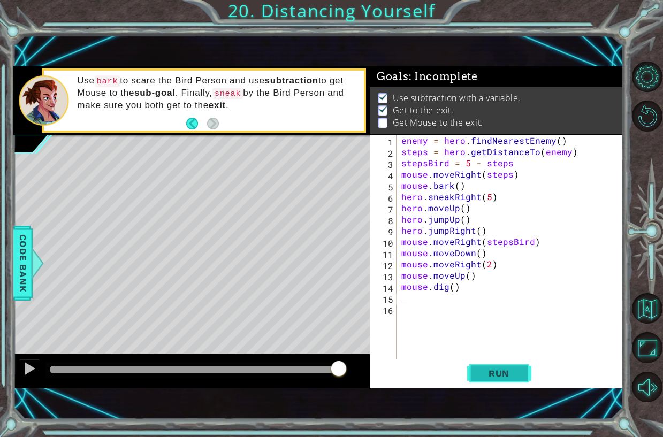
click at [479, 366] on button "Run" at bounding box center [499, 373] width 64 height 25
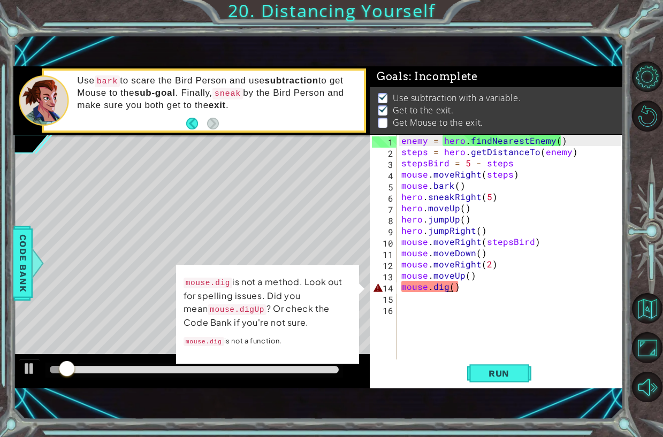
click at [449, 284] on div "enemy = hero . findNearestEnemy ( ) steps = hero . getDistanceTo ( enemy ) step…" at bounding box center [512, 258] width 227 height 247
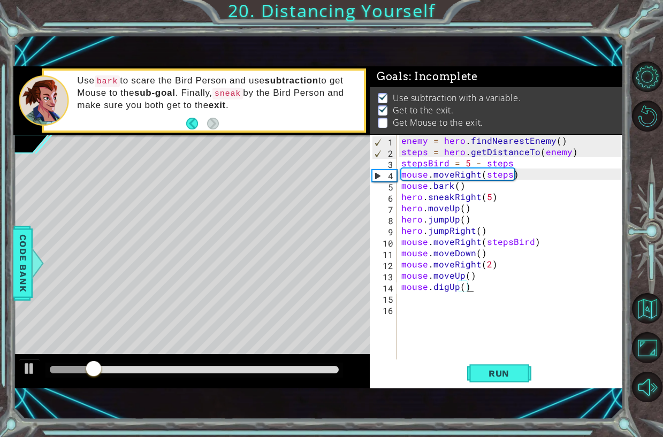
scroll to position [0, 4]
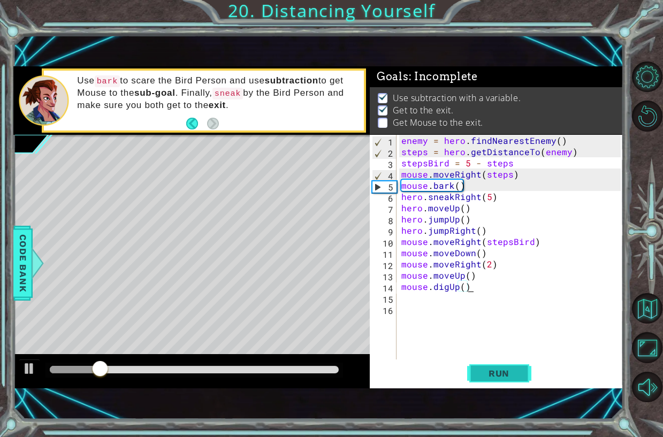
click at [485, 370] on span "Run" at bounding box center [499, 373] width 42 height 11
type textarea "mouse.digUp()"
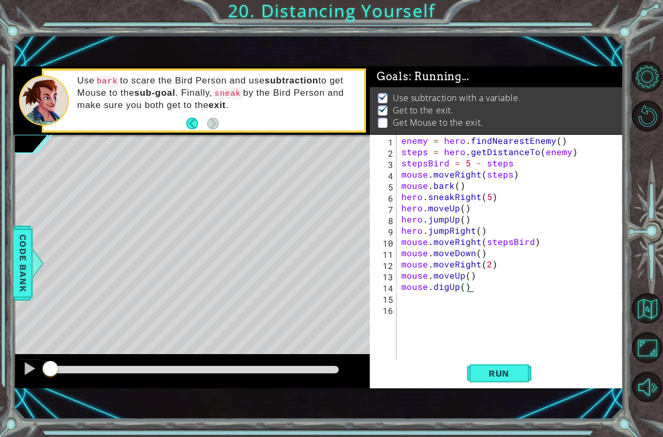
scroll to position [0, 4]
click at [292, 362] on div at bounding box center [191, 371] width 357 height 34
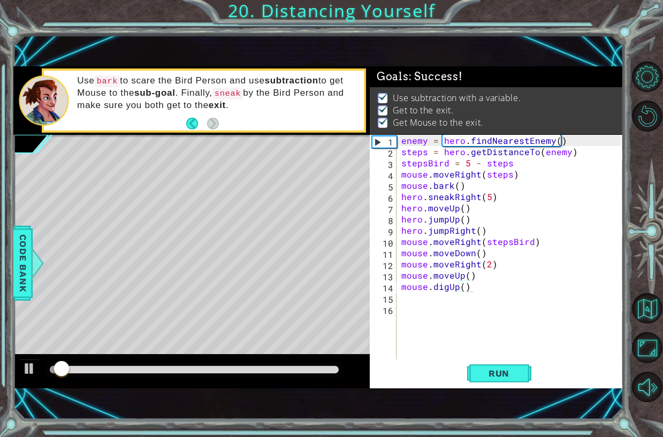
click at [289, 375] on div at bounding box center [195, 370] width 298 height 15
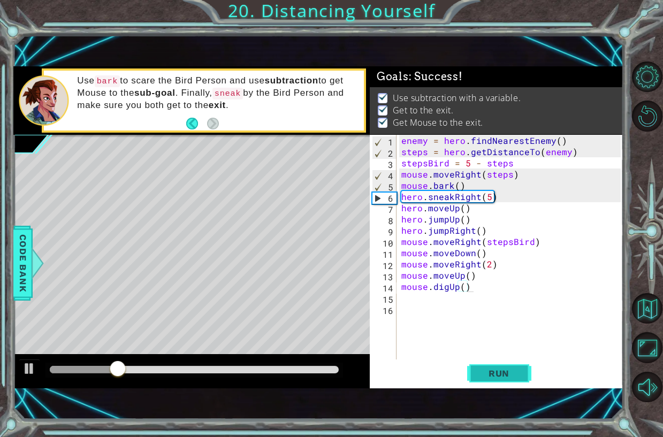
click at [506, 372] on span "Run" at bounding box center [499, 373] width 42 height 11
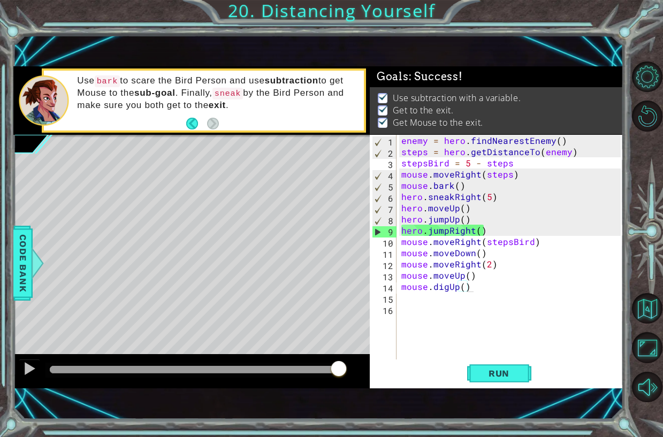
drag, startPoint x: 208, startPoint y: 368, endPoint x: 490, endPoint y: 377, distance: 282.3
click at [492, 404] on div "1 ההההההההההההההההההההההההההההההההההההההההההההההההההההההההההההההההההההההההההההה…" at bounding box center [318, 227] width 610 height 385
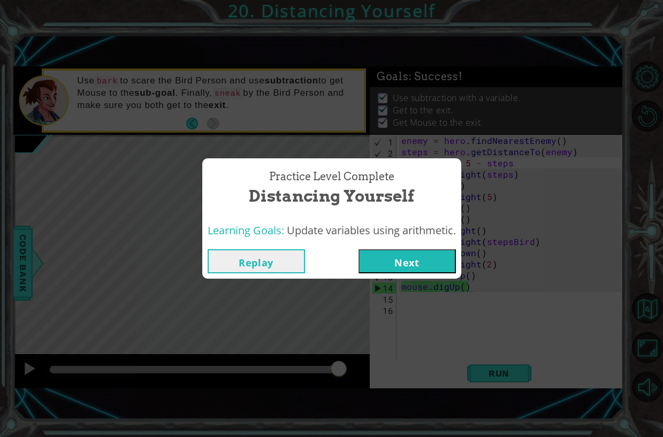
click at [433, 255] on button "Next" at bounding box center [407, 262] width 97 height 24
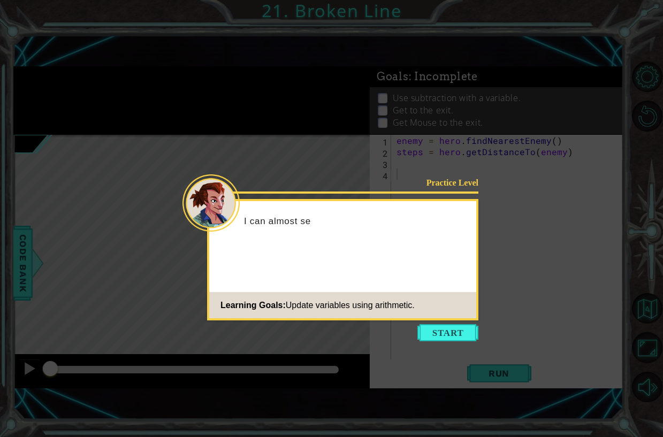
click at [442, 342] on icon at bounding box center [331, 218] width 663 height 437
click at [447, 329] on button "Start" at bounding box center [448, 332] width 61 height 17
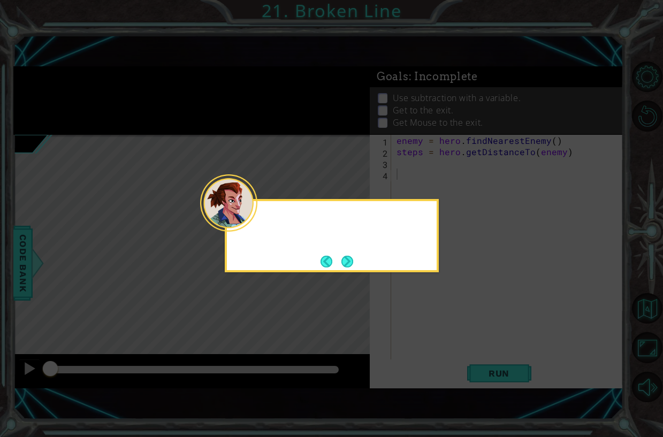
click at [447, 329] on icon at bounding box center [331, 218] width 663 height 437
click at [345, 258] on button "Next" at bounding box center [347, 261] width 12 height 12
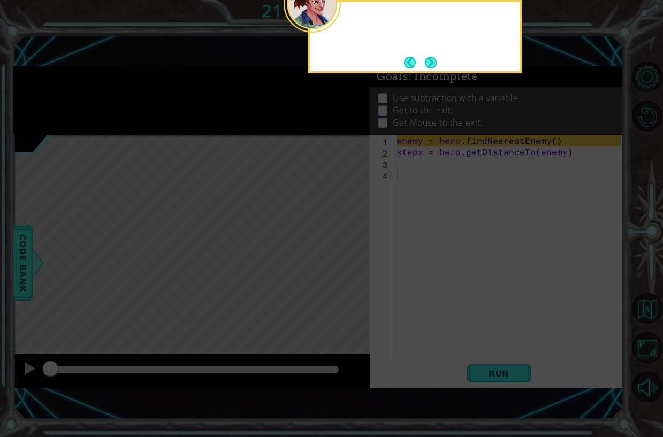
click at [345, 258] on icon at bounding box center [331, 109] width 663 height 656
click at [434, 57] on button "Next" at bounding box center [431, 62] width 12 height 12
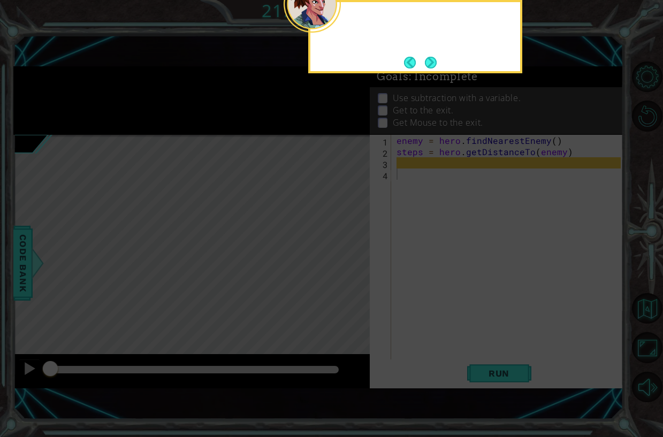
click at [434, 57] on button "Next" at bounding box center [431, 62] width 15 height 15
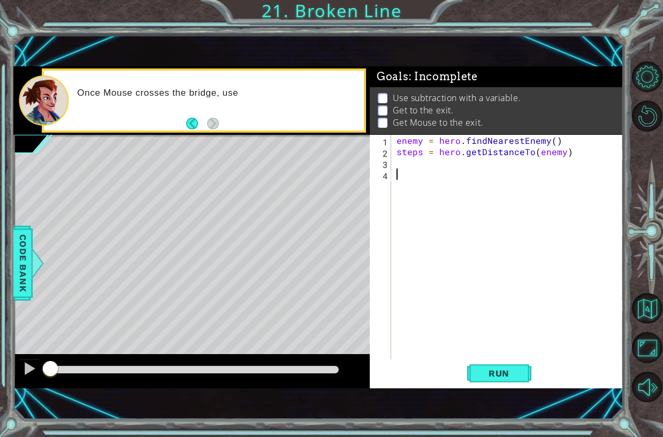
click at [427, 161] on div "enemy = hero . findNearestEnemy ( ) steps = hero . getDistanceTo ( enemy )" at bounding box center [511, 258] width 232 height 247
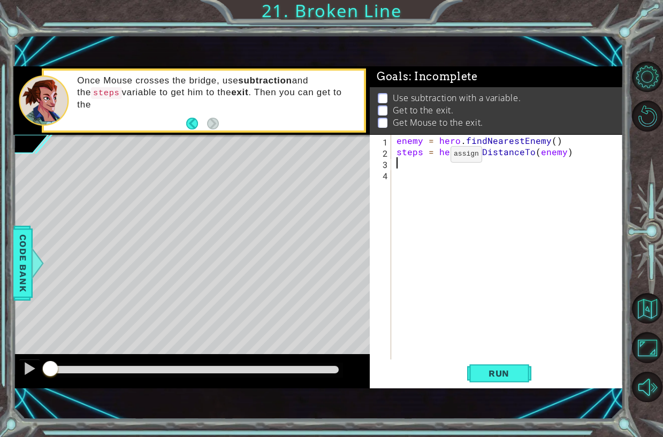
click at [433, 157] on div "enemy = hero . findNearestEnemy ( ) steps = hero . getDistanceTo ( enemy )" at bounding box center [511, 258] width 232 height 247
type textarea "steps = hero.getDistanceTo(enemy)"
click at [430, 170] on div "enemy = hero . findNearestEnemy ( ) steps = hero . getDistanceTo ( enemy )" at bounding box center [511, 258] width 232 height 247
click at [432, 166] on div "enemy = hero . findNearestEnemy ( ) steps = hero . getDistanceTo ( enemy )" at bounding box center [511, 258] width 232 height 247
click at [184, 123] on div "Once Mouse crosses the bridge, use subtraction and the steps variable to get hi…" at bounding box center [217, 101] width 295 height 62
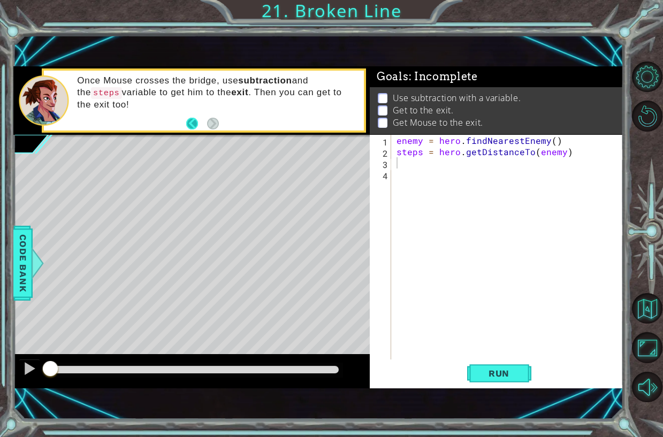
click at [190, 119] on button "Back" at bounding box center [196, 124] width 21 height 12
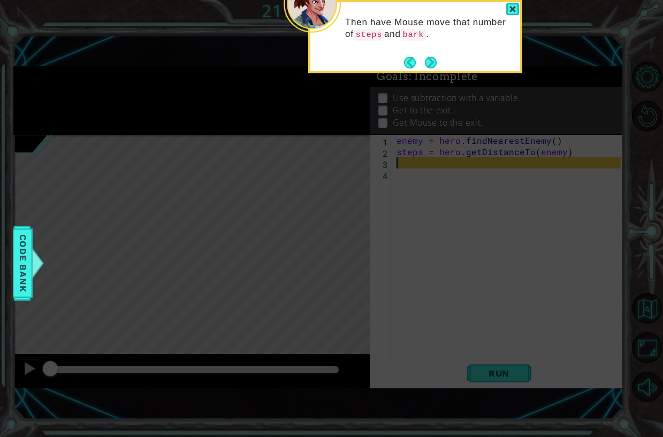
click at [190, 119] on icon at bounding box center [331, 109] width 663 height 656
click at [410, 60] on button "Back" at bounding box center [414, 63] width 21 height 12
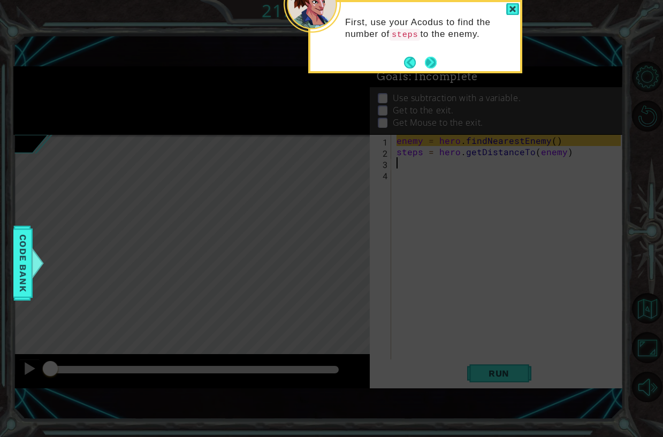
click at [439, 69] on div "First, use your Acodus to find the number of steps to the enemy." at bounding box center [415, 36] width 214 height 73
click at [439, 63] on div "First, use your Acodus to find the number of steps to the enemy." at bounding box center [415, 36] width 214 height 73
click at [435, 62] on button "Next" at bounding box center [431, 62] width 13 height 13
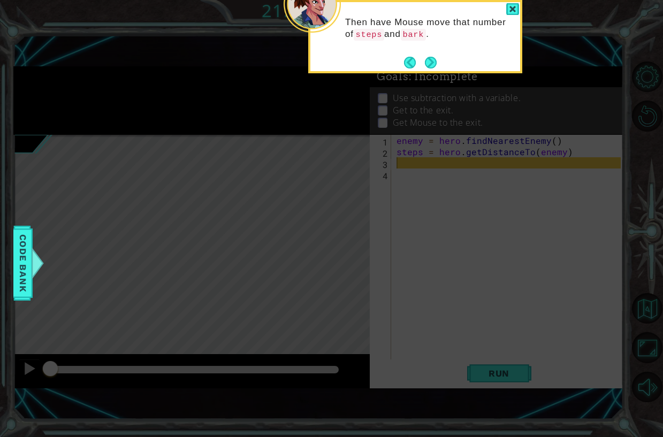
click at [435, 62] on button "Next" at bounding box center [431, 62] width 12 height 12
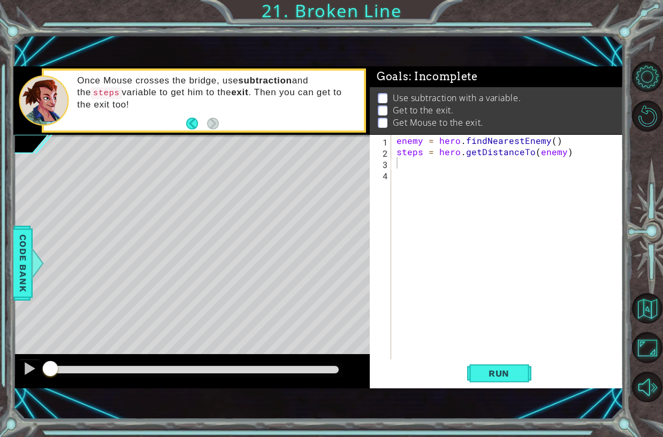
click at [435, 62] on div "1 ההההההההההההההההההההההההההההההההההההההההההההההההההההההההההההההההההההההההההההה…" at bounding box center [318, 227] width 610 height 385
click at [426, 167] on div "enemy = hero . findNearestEnemy ( ) steps = hero . getDistanceTo ( enemy )" at bounding box center [511, 258] width 232 height 247
type textarea "mouse.moveUp(steps)"
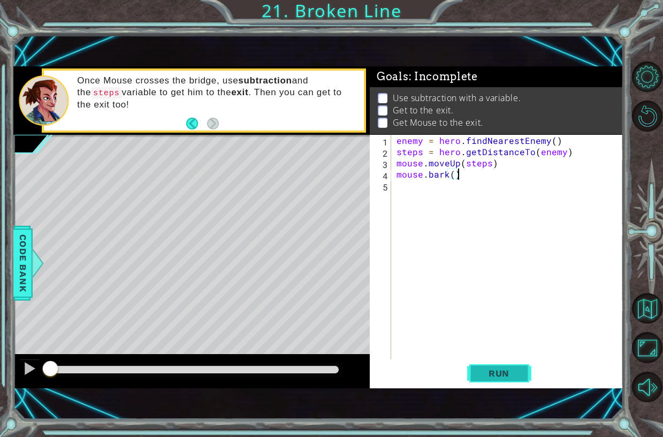
type textarea "mouse.bark()"
click at [496, 375] on span "Run" at bounding box center [499, 373] width 42 height 11
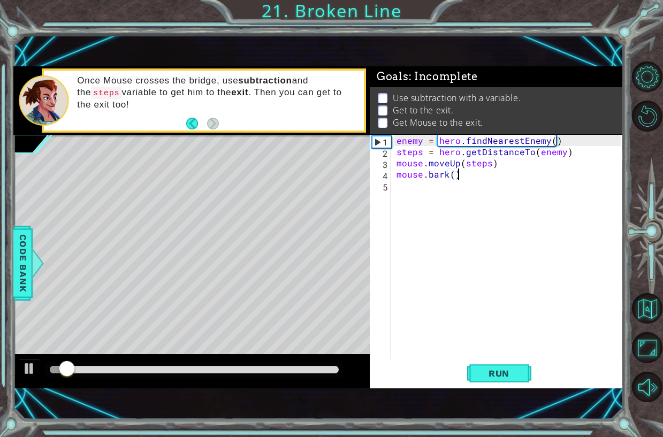
click at [471, 175] on div "enemy = hero . findNearestEnemy ( ) steps = hero . getDistanceTo ( enemy ) mous…" at bounding box center [511, 258] width 232 height 247
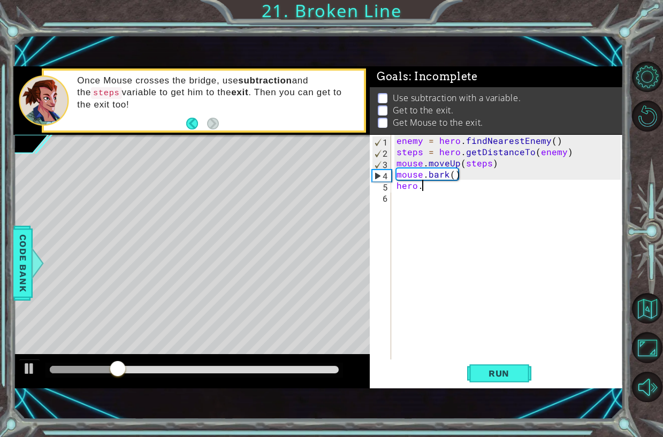
scroll to position [0, 1]
click at [487, 373] on span "Run" at bounding box center [499, 373] width 42 height 11
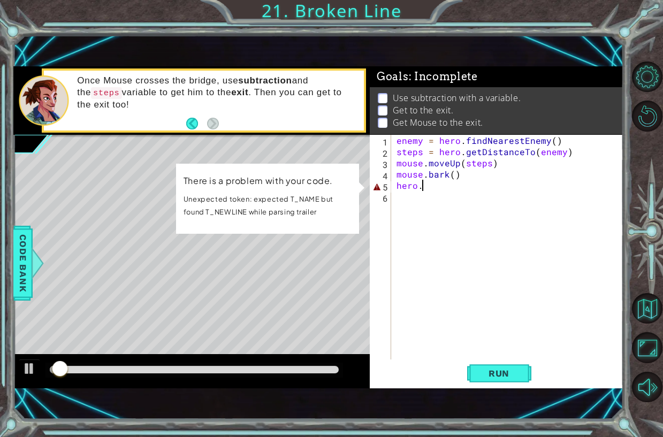
click at [444, 184] on div "enemy = hero . findNearestEnemy ( ) steps = hero . getDistanceTo ( enemy ) mous…" at bounding box center [511, 258] width 232 height 247
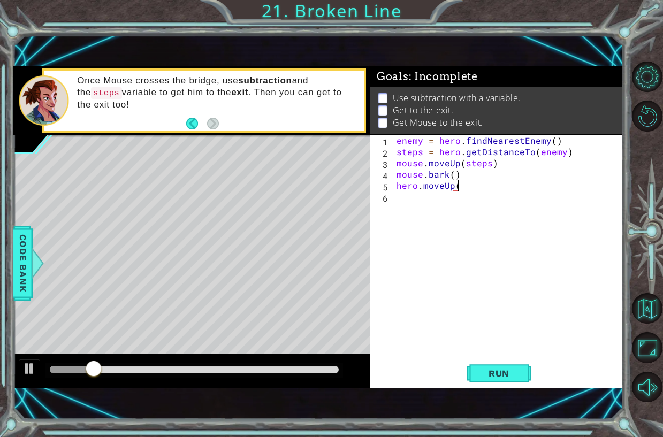
scroll to position [0, 4]
click at [508, 373] on span "Run" at bounding box center [499, 373] width 42 height 11
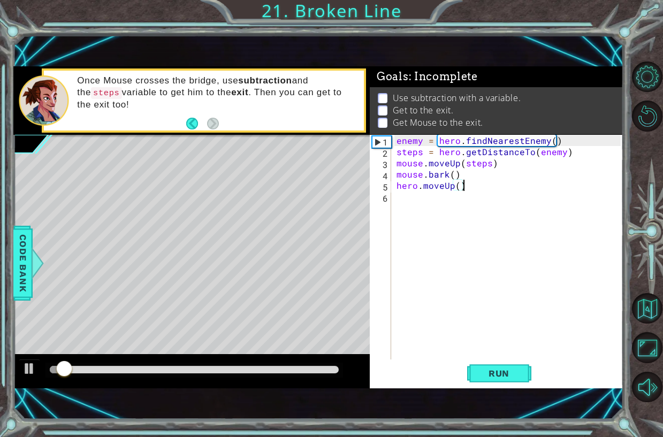
click at [482, 187] on div "enemy = hero . findNearestEnemy ( ) steps = hero . getDistanceTo ( enemy ) mous…" at bounding box center [511, 258] width 232 height 247
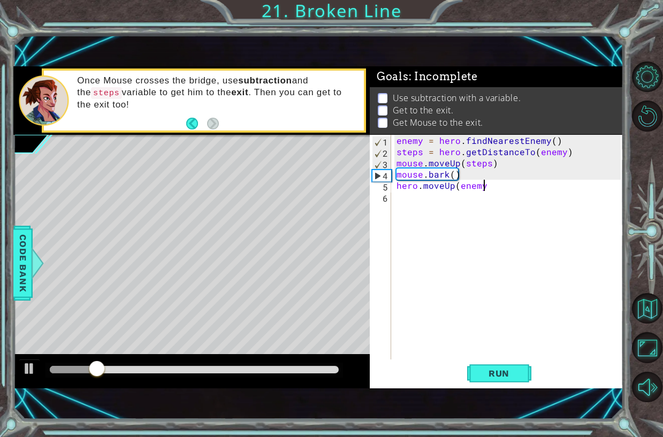
scroll to position [0, 5]
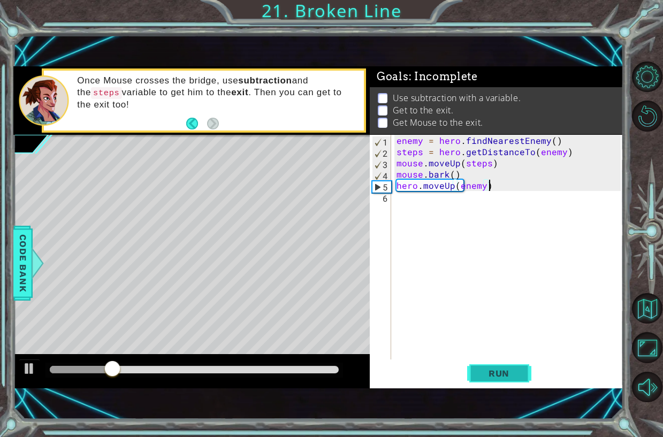
click at [484, 366] on button "Run" at bounding box center [499, 373] width 64 height 25
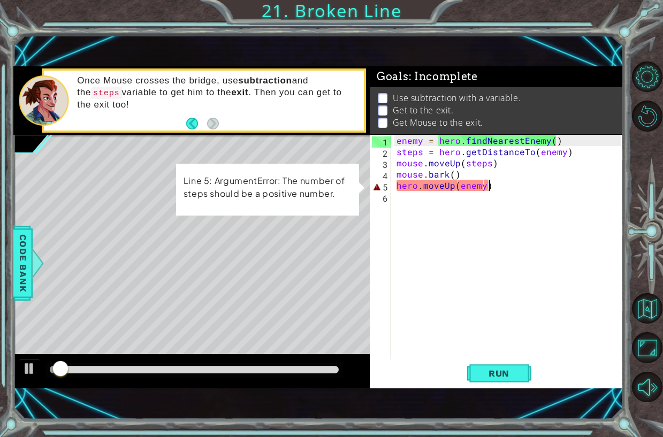
click at [484, 185] on div "enemy = hero . findNearestEnemy ( ) steps = hero . getDistanceTo ( enemy ) mous…" at bounding box center [511, 258] width 232 height 247
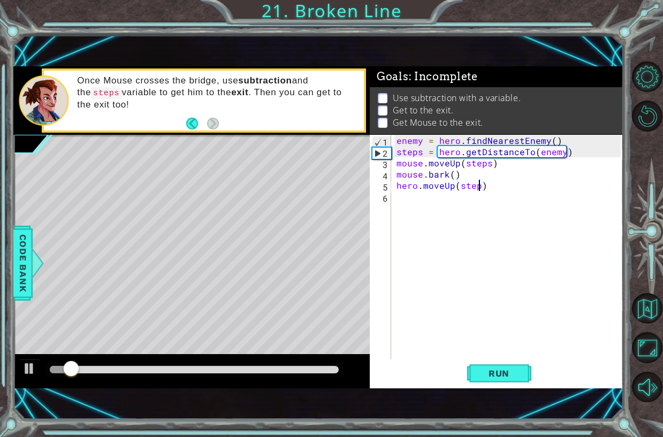
type textarea "hero.moveUp(steps)"
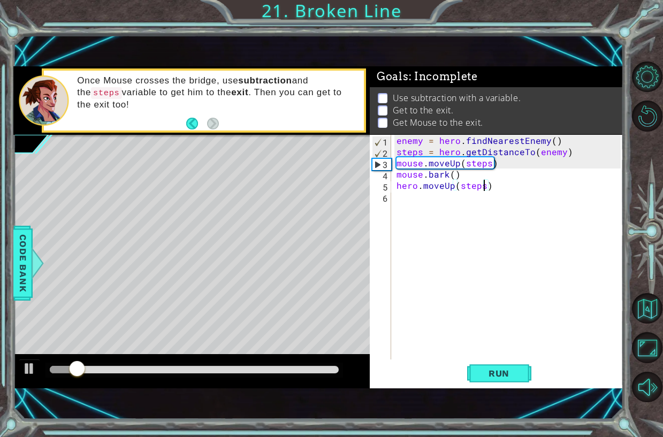
click at [515, 186] on div "enemy = hero . findNearestEnemy ( ) steps = hero . getDistanceTo ( enemy ) mous…" at bounding box center [511, 258] width 232 height 247
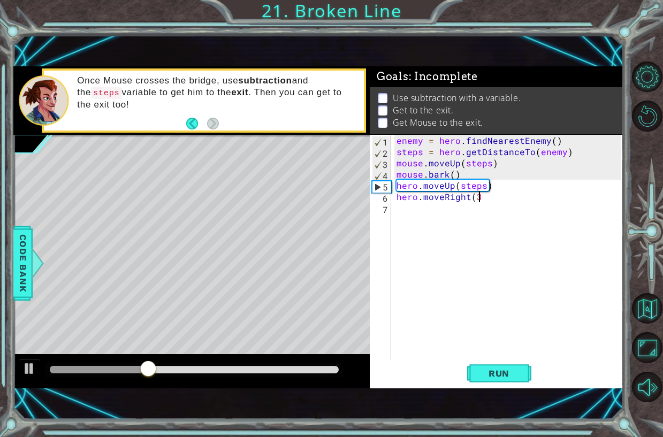
scroll to position [0, 5]
click at [475, 379] on button "Run" at bounding box center [499, 373] width 64 height 25
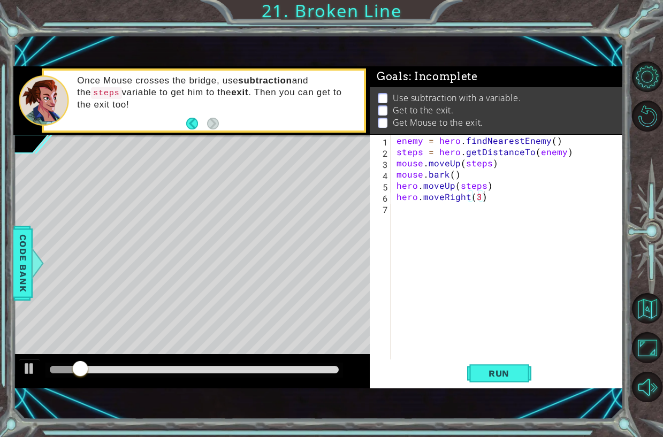
click at [173, 358] on div at bounding box center [191, 371] width 357 height 34
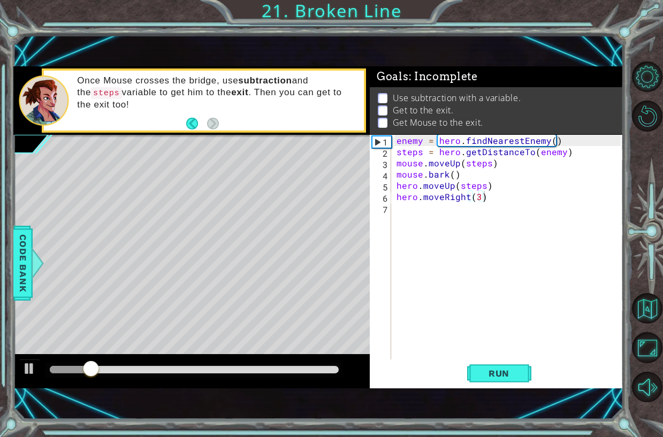
drag, startPoint x: 164, startPoint y: 363, endPoint x: 161, endPoint y: 368, distance: 7.0
click at [163, 364] on div at bounding box center [191, 371] width 357 height 34
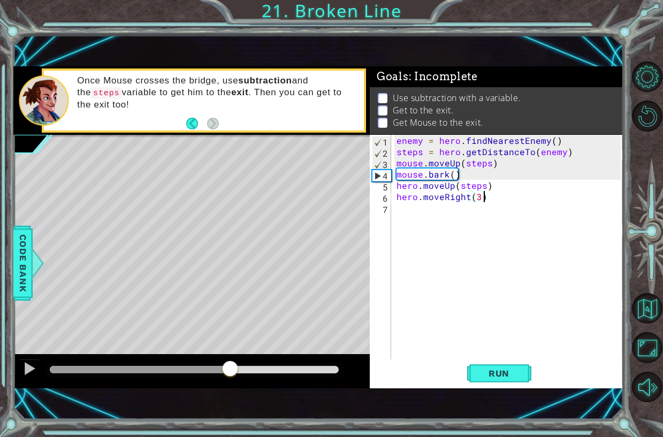
drag, startPoint x: 161, startPoint y: 368, endPoint x: 232, endPoint y: 359, distance: 71.9
click at [232, 359] on div at bounding box center [191, 371] width 357 height 34
click at [502, 182] on div "enemy = hero . findNearestEnemy ( ) steps = hero . getDistanceTo ( enemy ) mous…" at bounding box center [511, 258] width 232 height 247
type textarea "hero.moveUp(steps)"
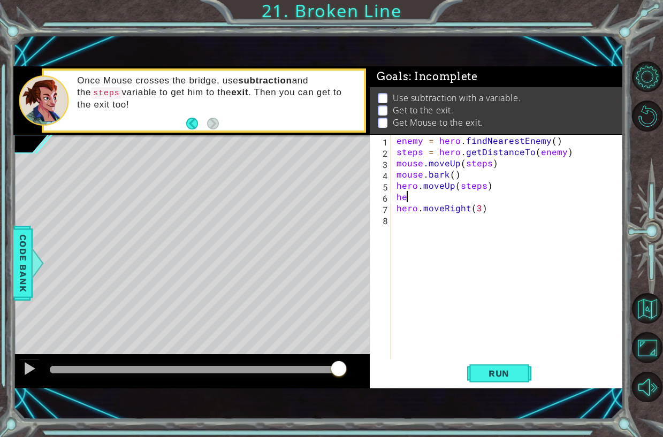
scroll to position [0, 0]
type textarea "h"
click at [504, 175] on div "enemy = hero . findNearestEnemy ( ) steps = hero . getDistanceTo ( enemy ) mous…" at bounding box center [511, 258] width 232 height 247
type textarea "mouse.bark()"
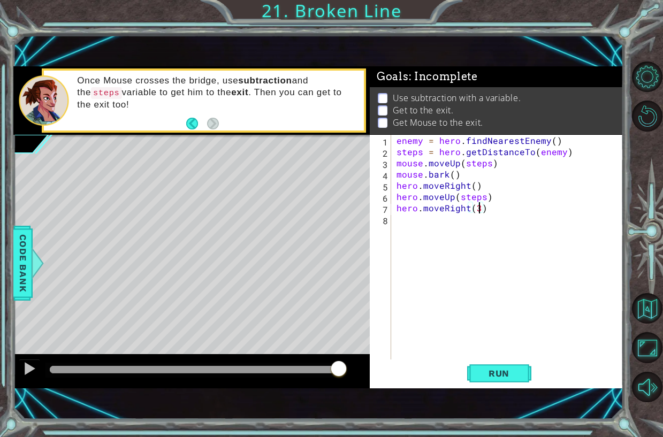
click at [481, 207] on div "enemy = hero . findNearestEnemy ( ) steps = hero . getDistanceTo ( enemy ) mous…" at bounding box center [511, 258] width 232 height 247
click at [489, 382] on button "Run" at bounding box center [499, 373] width 64 height 25
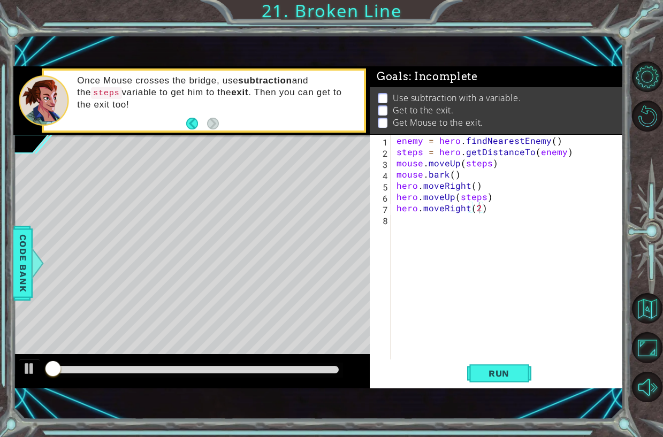
drag, startPoint x: 174, startPoint y: 358, endPoint x: 167, endPoint y: 371, distance: 15.1
click at [167, 371] on div at bounding box center [191, 371] width 357 height 34
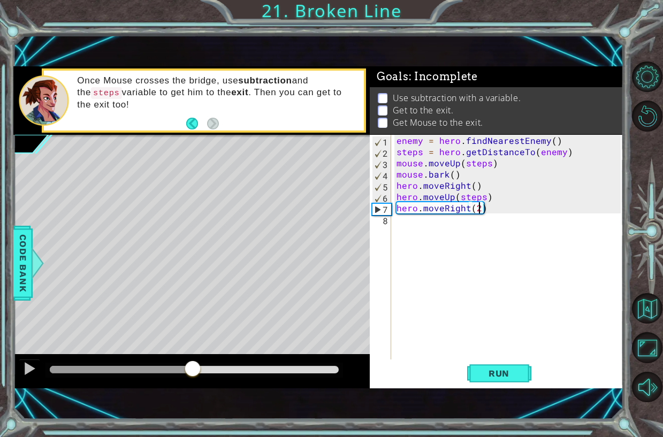
drag, startPoint x: 167, startPoint y: 371, endPoint x: 193, endPoint y: 357, distance: 29.5
click at [193, 357] on div at bounding box center [191, 371] width 357 height 34
click at [197, 125] on button "Back" at bounding box center [196, 124] width 21 height 12
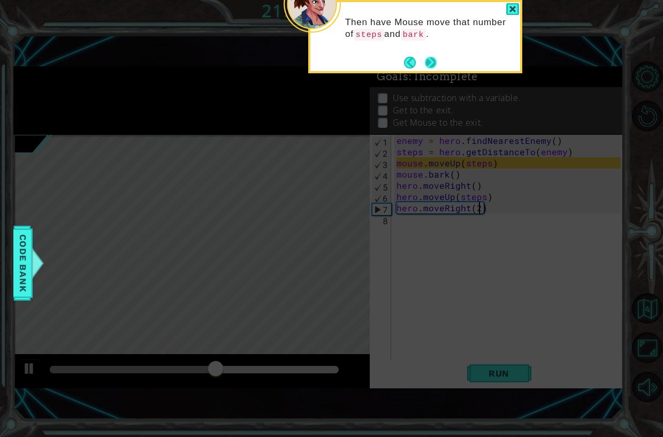
click at [428, 63] on button "Next" at bounding box center [431, 62] width 13 height 13
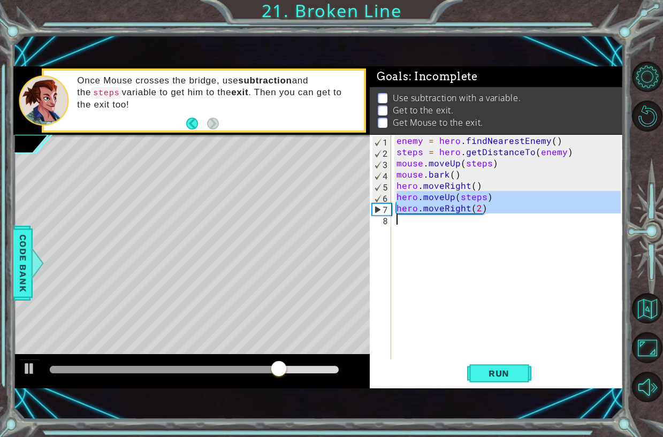
drag, startPoint x: 397, startPoint y: 198, endPoint x: 582, endPoint y: 256, distance: 193.9
click at [582, 256] on div "enemy = hero . findNearestEnemy ( ) steps = hero . getDistanceTo ( enemy ) mous…" at bounding box center [511, 258] width 232 height 247
type textarea "hero.moveRight(2)"
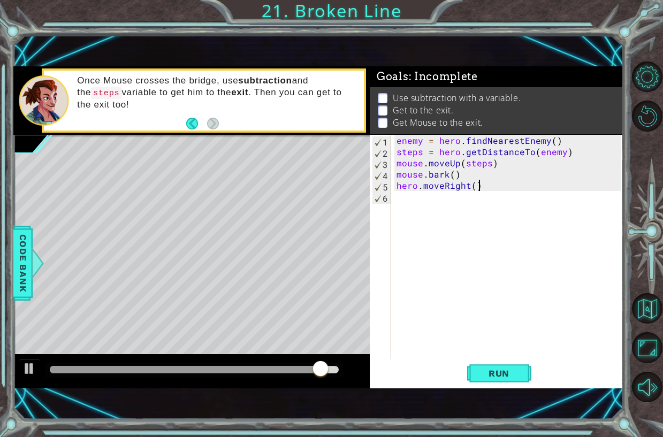
type textarea "hero.moveRight()"
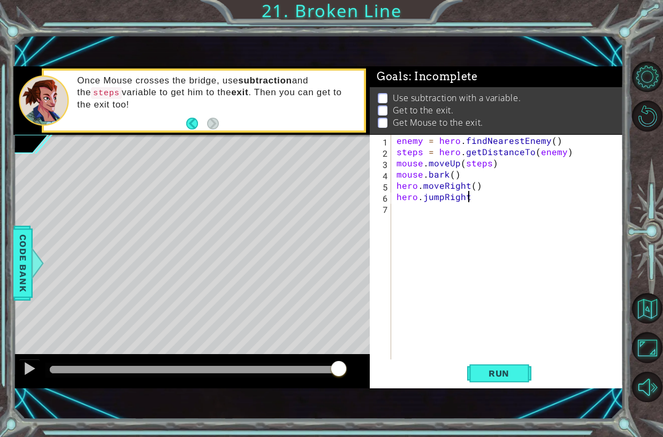
type textarea "hero.jumpRight()"
type textarea "h"
type textarea "hero.jumpRight(2)"
type textarea "mouse.moveRIght(2)"
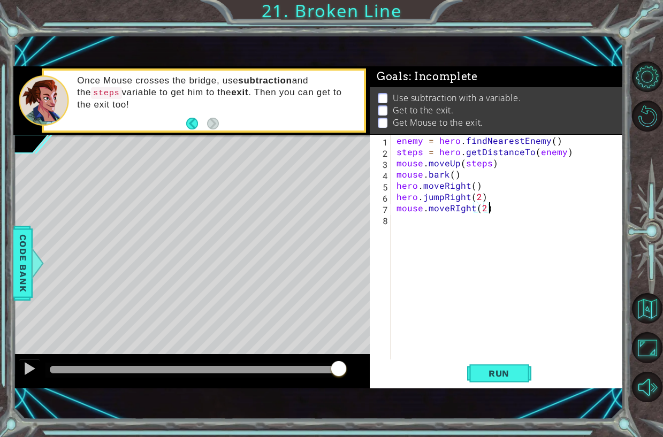
scroll to position [0, 0]
type textarea "mouse.moveRight(2)"
type textarea "mouse.digRight()"
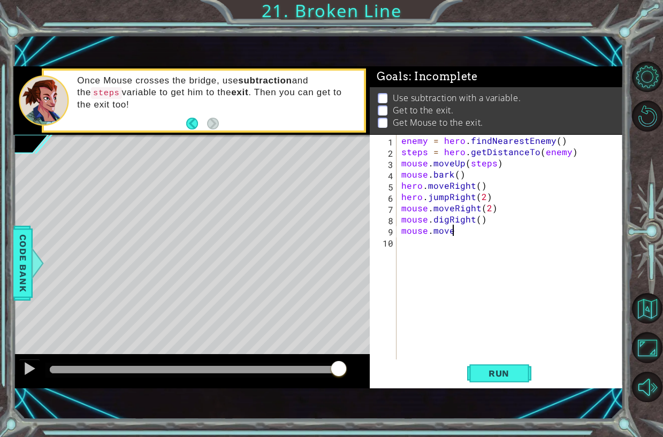
scroll to position [0, 3]
click at [512, 228] on div "enemy = hero . findNearestEnemy ( ) steps = hero . getDistanceTo ( enemy ) mous…" at bounding box center [512, 258] width 227 height 247
click at [515, 220] on div "enemy = hero . findNearestEnemy ( ) steps = hero . getDistanceTo ( enemy ) mous…" at bounding box center [512, 258] width 227 height 247
type textarea "mouse.digRight()"
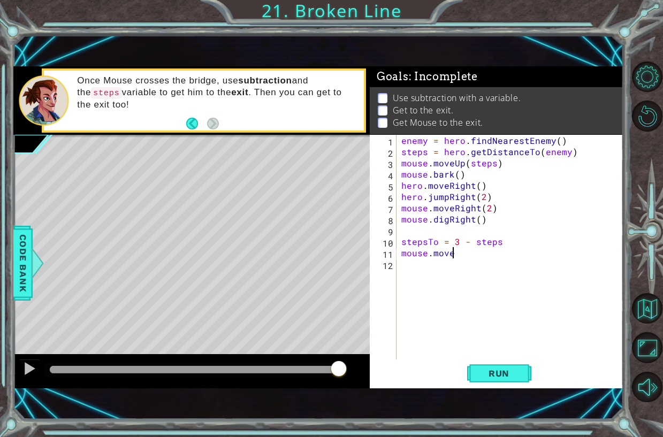
click at [467, 252] on div "enemy = hero . findNearestEnemy ( ) steps = hero . getDistanceTo ( enemy ) mous…" at bounding box center [512, 258] width 227 height 247
click at [485, 369] on span "Run" at bounding box center [499, 373] width 42 height 11
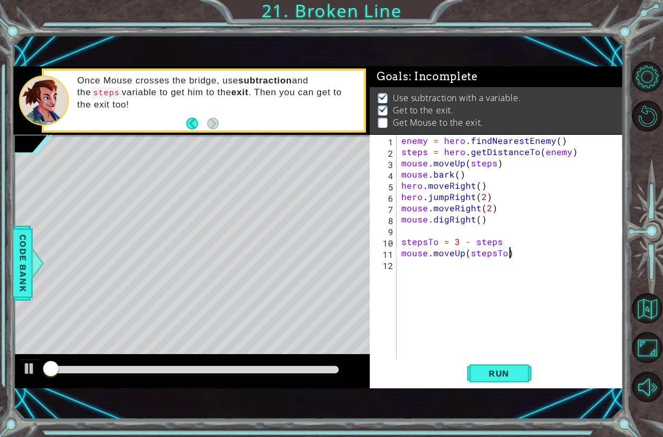
scroll to position [6, 0]
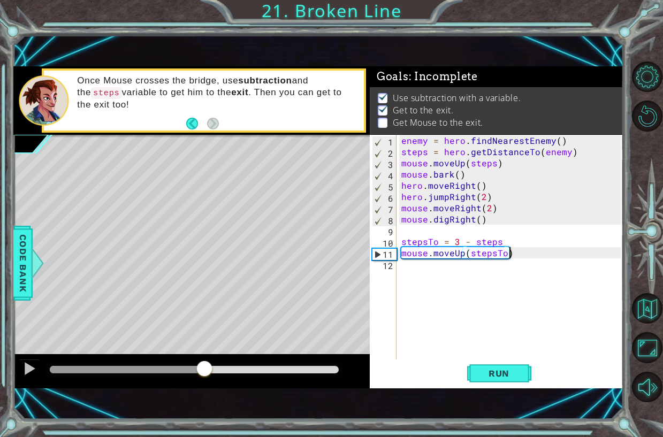
drag, startPoint x: 203, startPoint y: 368, endPoint x: 205, endPoint y: 380, distance: 12.4
click at [205, 380] on div at bounding box center [191, 371] width 357 height 34
click at [456, 240] on div "enemy = hero . findNearestEnemy ( ) steps = hero . getDistanceTo ( enemy ) mous…" at bounding box center [512, 258] width 227 height 247
click at [477, 378] on button "Run" at bounding box center [499, 373] width 64 height 25
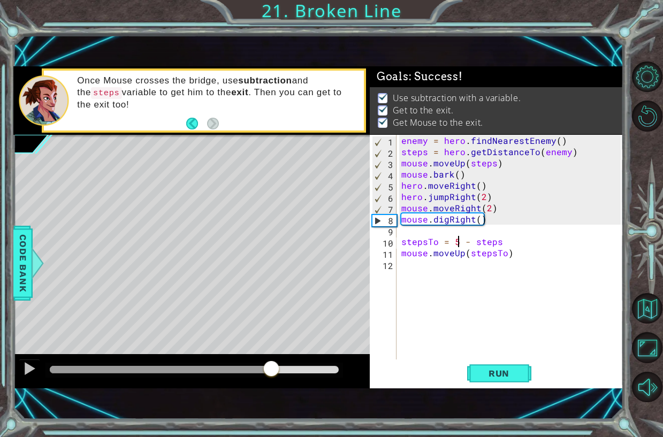
drag, startPoint x: 246, startPoint y: 371, endPoint x: 141, endPoint y: 357, distance: 105.9
click at [141, 357] on div at bounding box center [191, 371] width 357 height 34
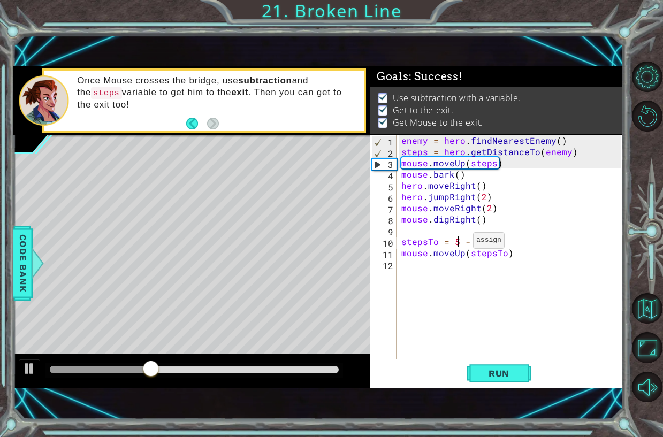
click at [459, 243] on div "enemy = hero . findNearestEnemy ( ) steps = hero . getDistanceTo ( enemy ) mous…" at bounding box center [512, 258] width 227 height 247
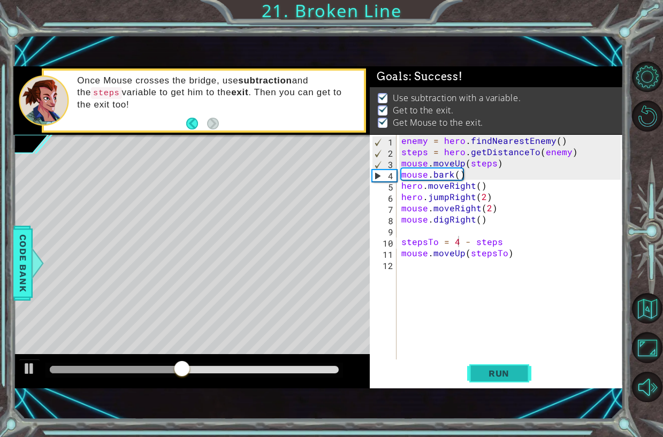
click at [508, 374] on span "Run" at bounding box center [499, 373] width 42 height 11
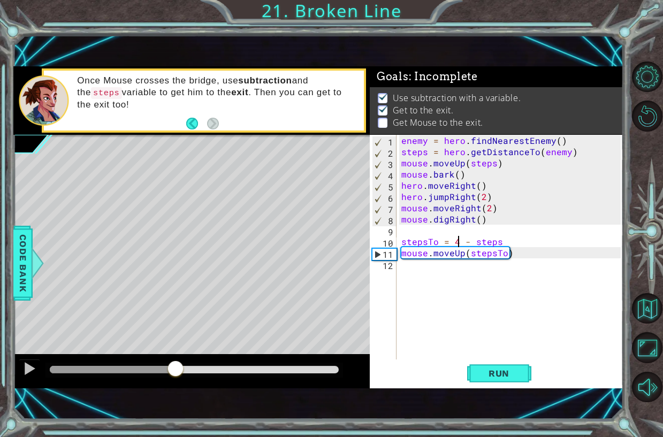
click at [176, 337] on div "methods hero use(thing) moveUp(steps) moveDown(steps) moveLeft(steps) moveRight…" at bounding box center [318, 227] width 610 height 322
click at [462, 244] on div "enemy = hero . findNearestEnemy ( ) steps = hero . getDistanceTo ( enemy ) mous…" at bounding box center [512, 258] width 227 height 247
click at [435, 243] on div "enemy = hero . findNearestEnemy ( ) steps = hero . getDistanceTo ( enemy ) mous…" at bounding box center [512, 258] width 227 height 247
click at [22, 239] on span "Code Bank" at bounding box center [22, 263] width 17 height 65
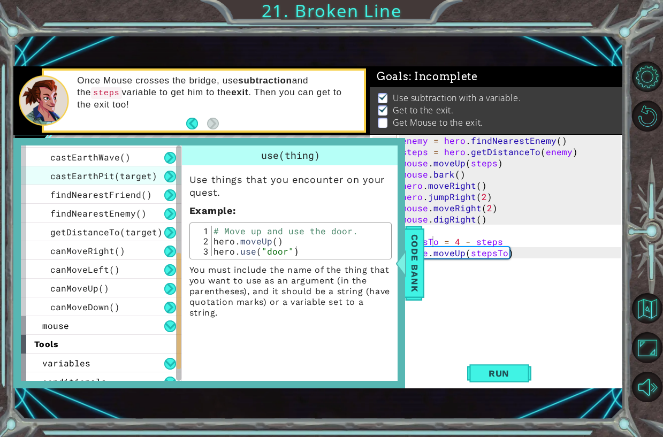
scroll to position [308, 0]
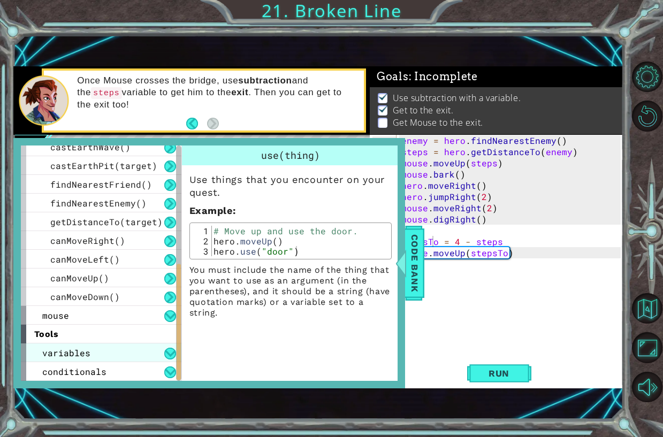
click at [102, 356] on div "variables" at bounding box center [101, 353] width 161 height 19
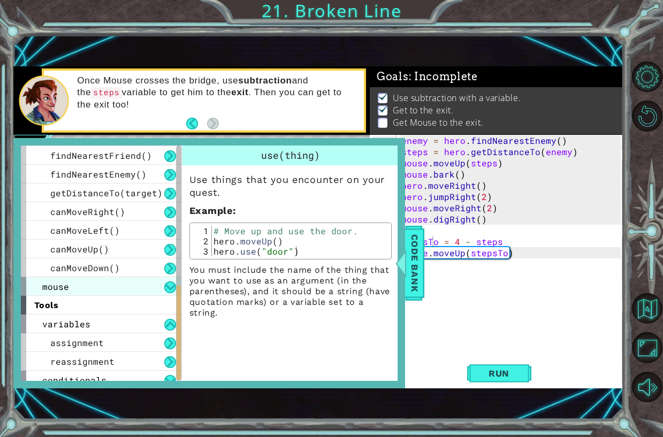
scroll to position [345, 0]
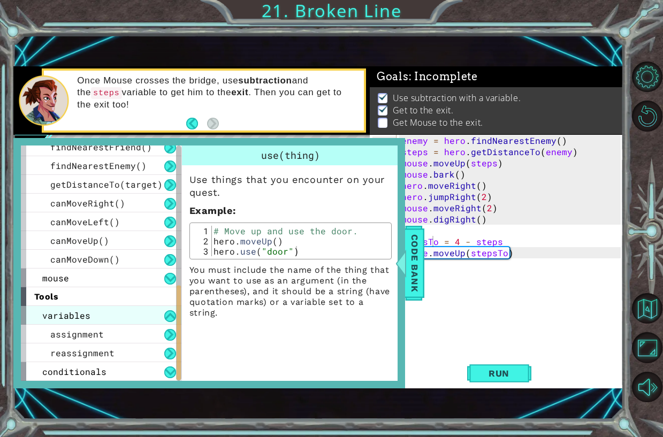
click at [112, 311] on div "variables" at bounding box center [101, 315] width 161 height 19
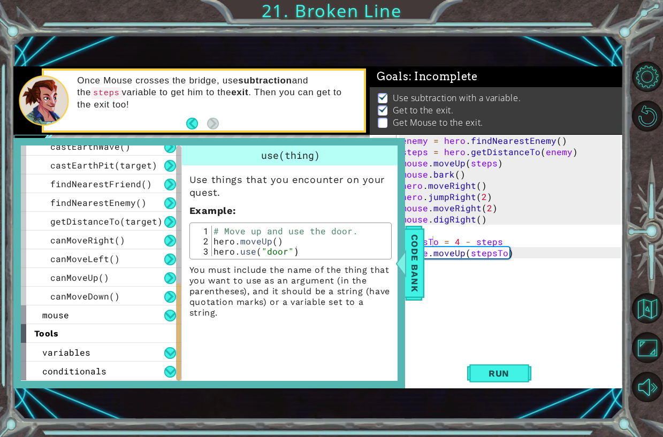
scroll to position [308, 0]
click at [107, 357] on div "variables" at bounding box center [101, 352] width 161 height 19
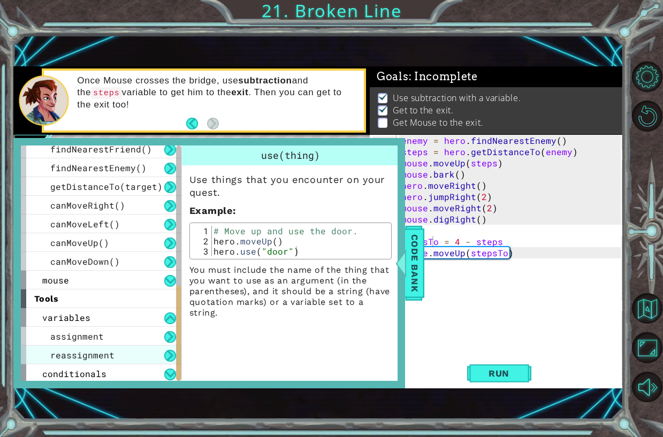
scroll to position [345, 0]
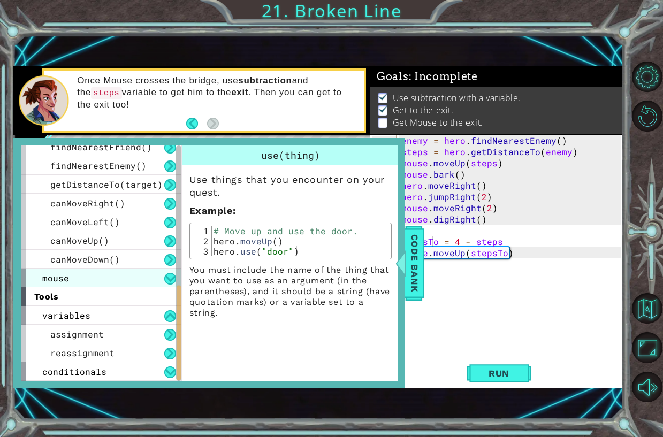
click at [123, 270] on div "mouse" at bounding box center [101, 278] width 161 height 19
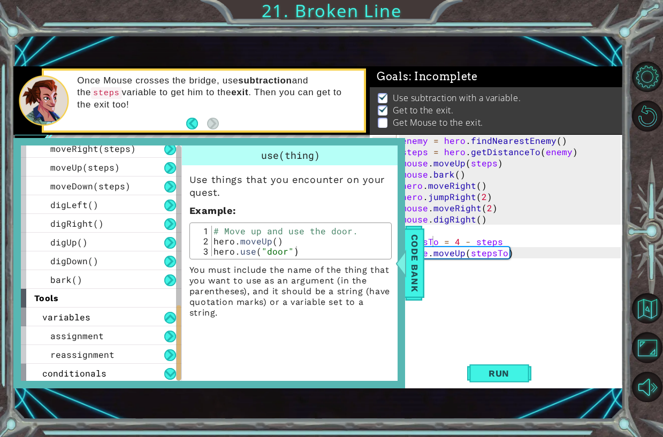
scroll to position [514, 0]
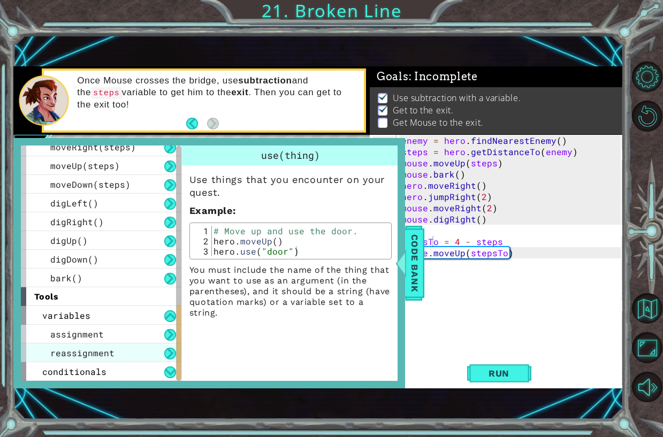
click at [110, 348] on span "reassignment" at bounding box center [82, 353] width 64 height 11
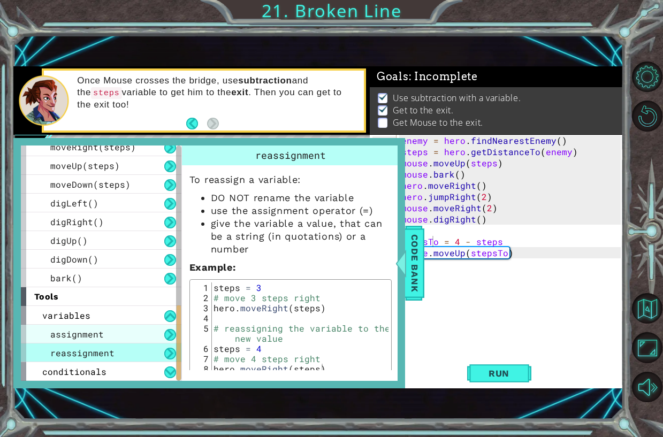
click at [111, 330] on div "assignment" at bounding box center [101, 334] width 161 height 19
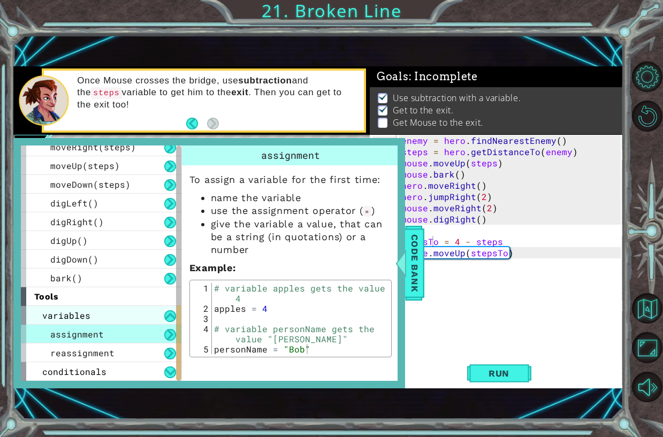
click at [120, 313] on div "variables" at bounding box center [101, 315] width 161 height 19
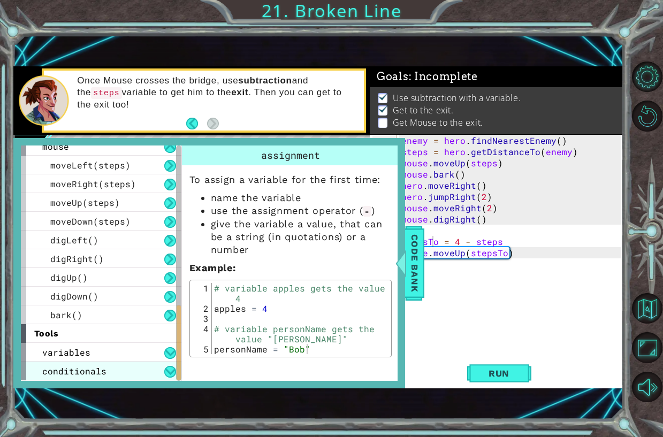
click at [102, 368] on span "conditionals" at bounding box center [74, 371] width 64 height 11
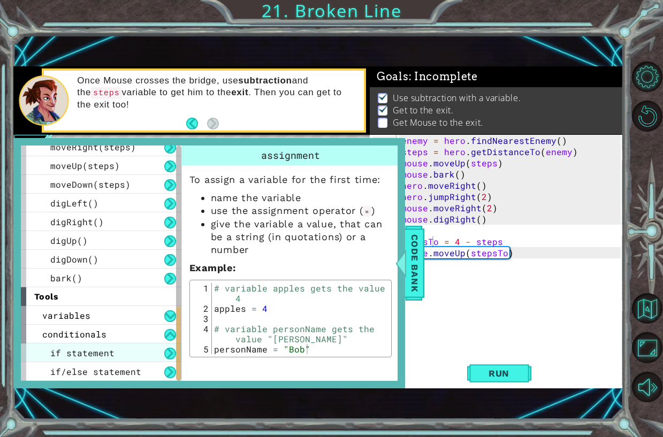
click at [117, 353] on div "if statement" at bounding box center [101, 353] width 161 height 19
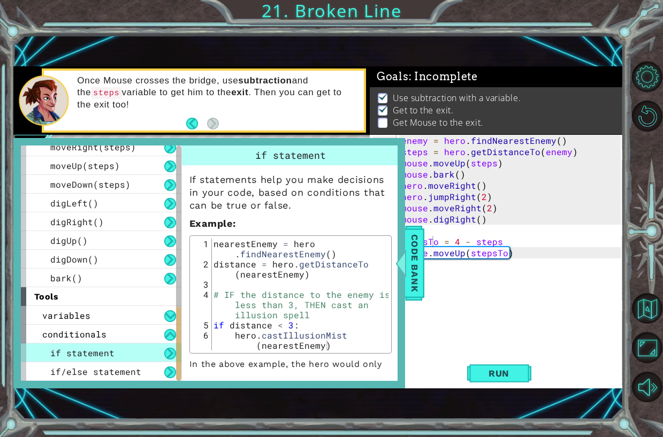
click at [131, 357] on div "if statement" at bounding box center [101, 353] width 161 height 19
click at [118, 373] on span "if/else statement" at bounding box center [95, 371] width 91 height 11
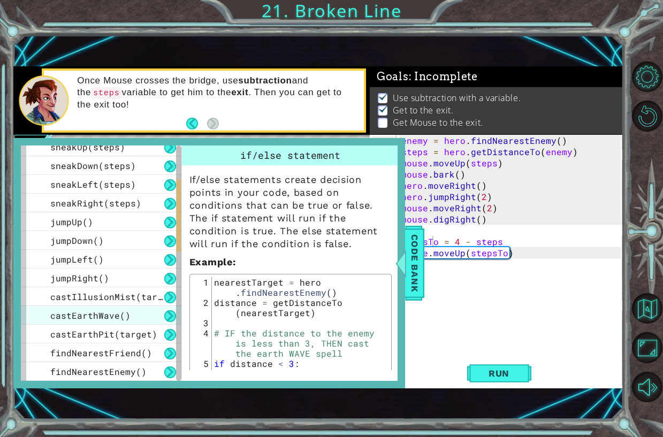
scroll to position [0, 0]
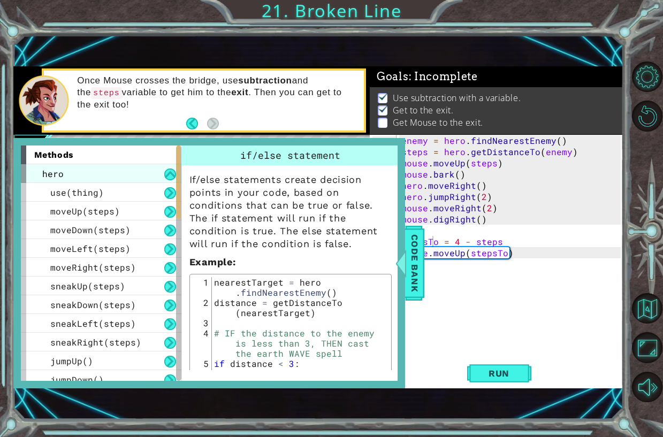
click at [67, 173] on div "hero" at bounding box center [101, 173] width 161 height 19
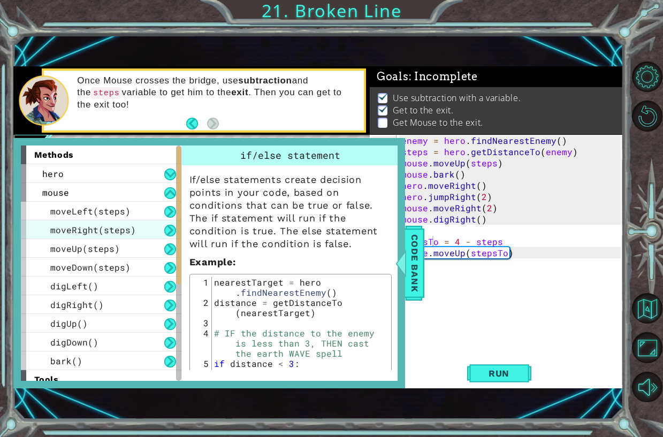
scroll to position [54, 0]
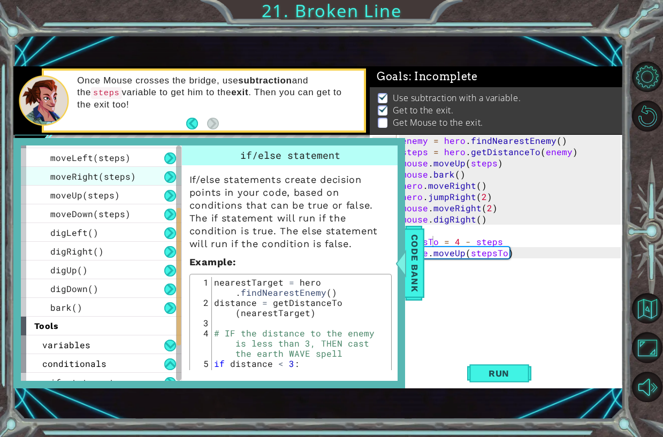
click at [116, 170] on div "moveRight(steps)" at bounding box center [101, 176] width 161 height 19
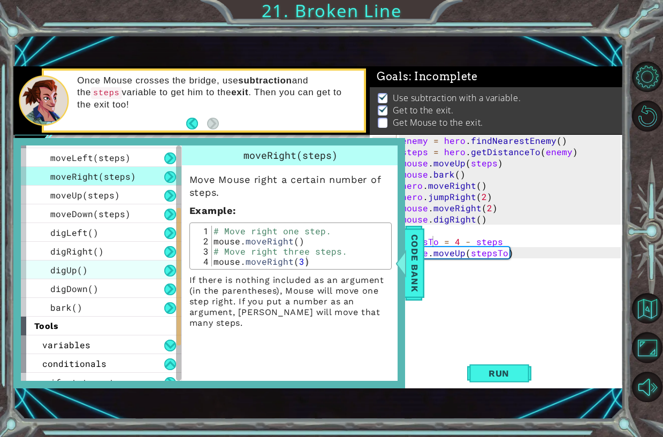
click at [99, 268] on div "digUp()" at bounding box center [101, 270] width 161 height 19
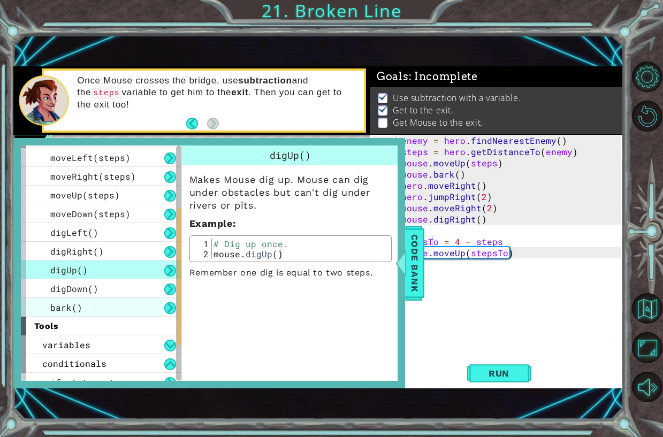
drag, startPoint x: 89, startPoint y: 289, endPoint x: 79, endPoint y: 306, distance: 19.9
click at [88, 291] on span "digDown()" at bounding box center [74, 288] width 48 height 11
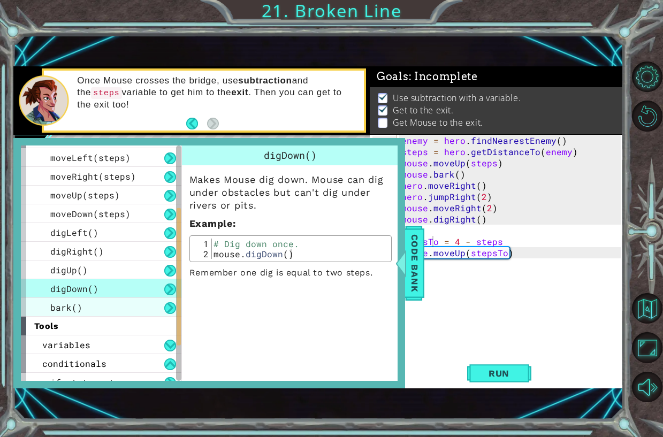
click at [78, 308] on span "bark()" at bounding box center [66, 307] width 32 height 11
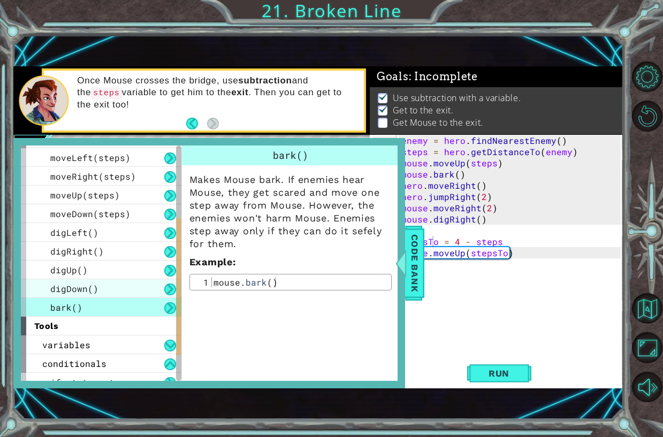
scroll to position [83, 0]
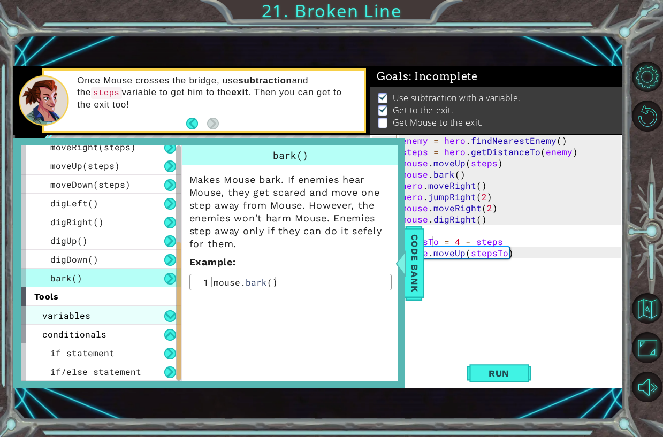
click at [87, 319] on span "variables" at bounding box center [66, 315] width 48 height 11
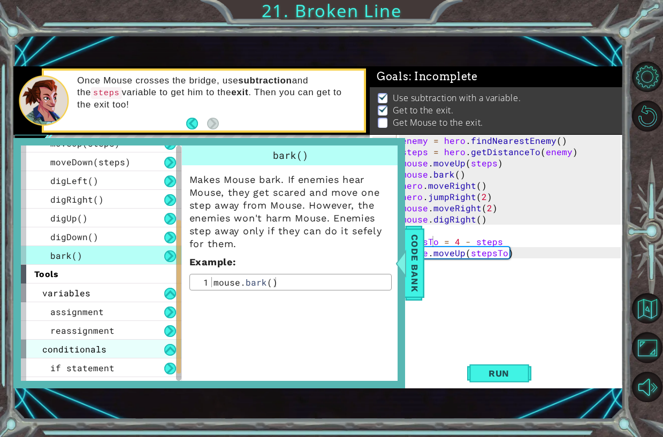
scroll to position [120, 0]
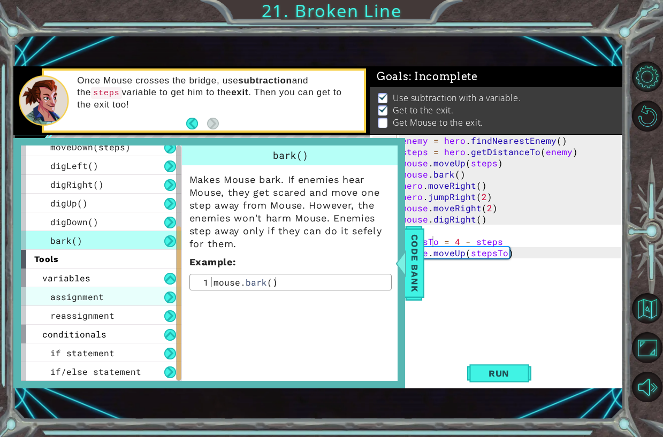
click at [111, 299] on div "assignment" at bounding box center [101, 297] width 161 height 19
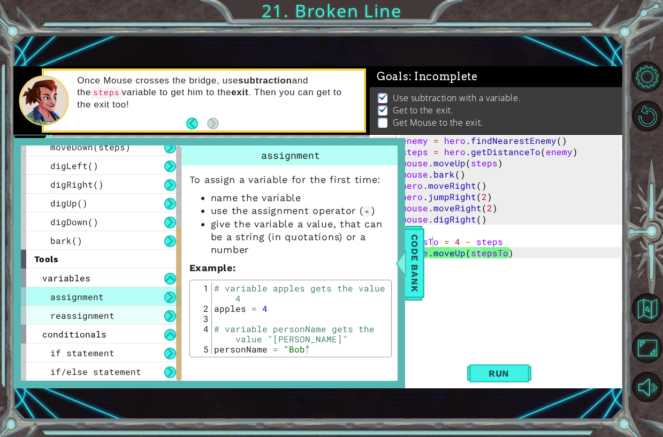
click at [106, 313] on span "reassignment" at bounding box center [82, 315] width 64 height 11
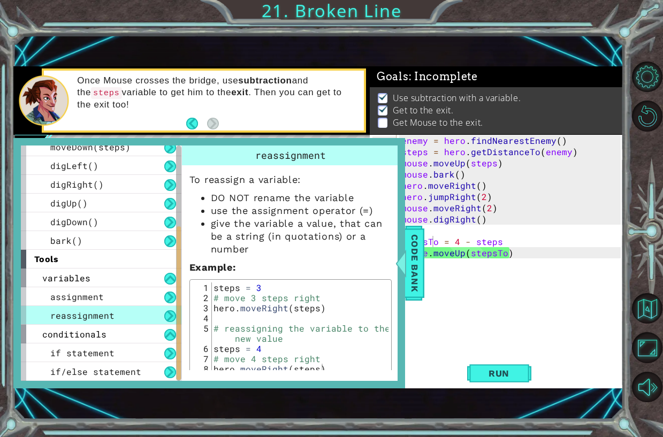
scroll to position [12, 0]
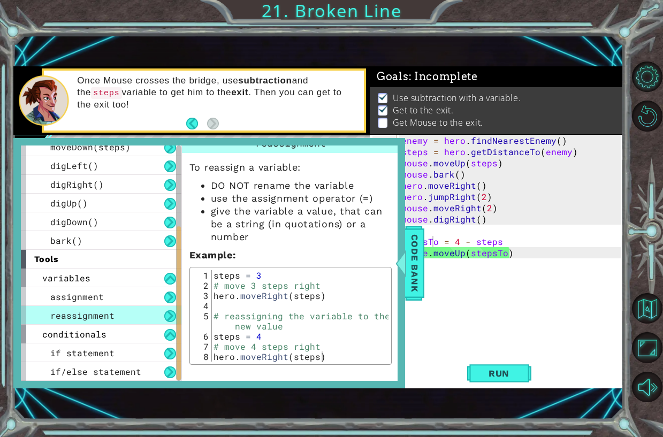
click at [126, 252] on div "tools" at bounding box center [101, 259] width 161 height 19
click at [118, 282] on div "variables" at bounding box center [101, 278] width 161 height 19
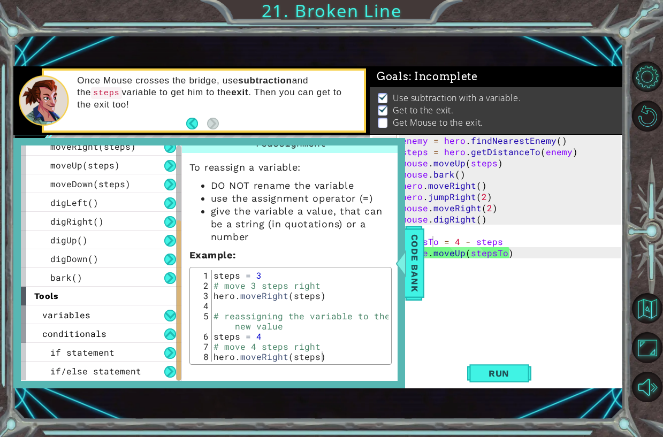
scroll to position [84, 0]
click at [409, 278] on span "Code Bank" at bounding box center [414, 263] width 17 height 65
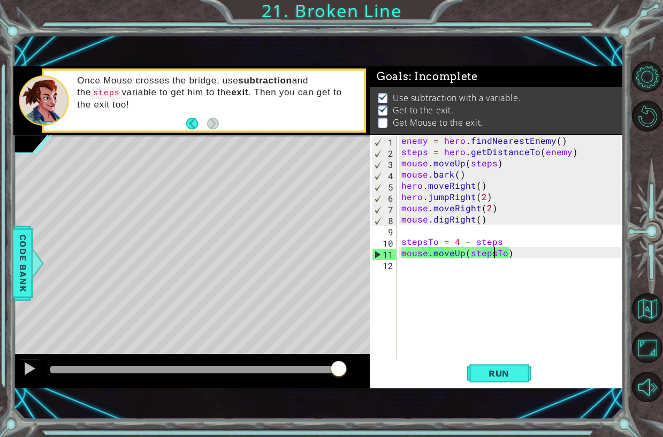
click at [496, 251] on div "enemy = hero . findNearestEnemy ( ) steps = hero . getDistanceTo ( enemy ) mous…" at bounding box center [512, 258] width 227 height 247
click at [506, 241] on div "enemy = hero . findNearestEnemy ( ) steps = hero . getDistanceTo ( enemy ) mous…" at bounding box center [512, 258] width 227 height 247
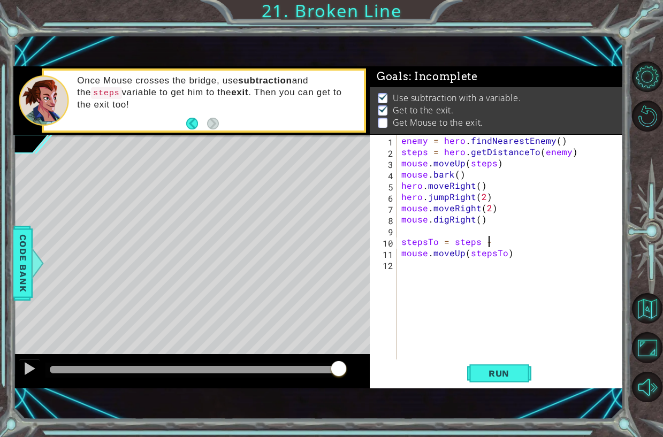
scroll to position [0, 5]
click at [498, 384] on button "Run" at bounding box center [499, 373] width 64 height 25
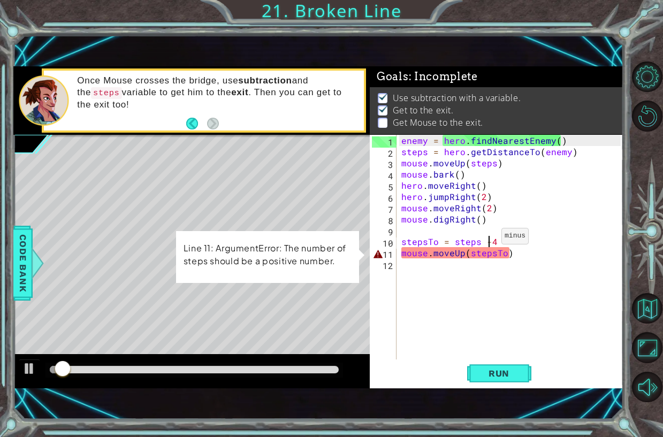
click at [488, 239] on div "enemy = hero . findNearestEnemy ( ) steps = hero . getDistanceTo ( enemy ) mous…" at bounding box center [512, 258] width 227 height 247
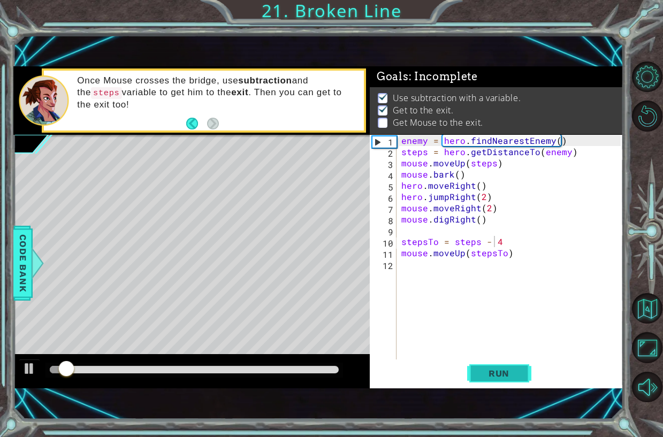
click at [495, 374] on span "Run" at bounding box center [499, 373] width 42 height 11
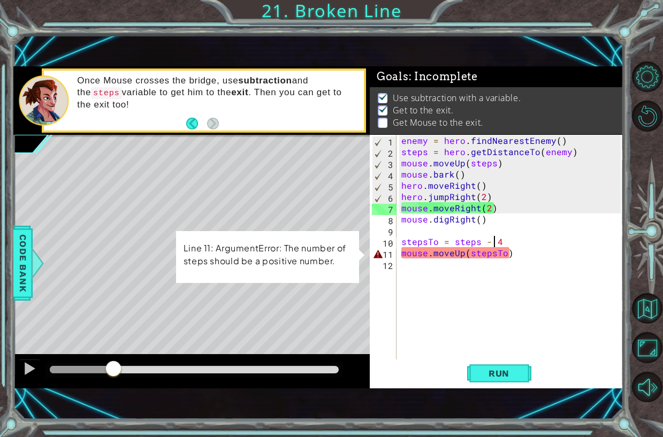
drag, startPoint x: 263, startPoint y: 367, endPoint x: 406, endPoint y: 397, distance: 145.6
click at [304, 387] on div at bounding box center [191, 371] width 357 height 34
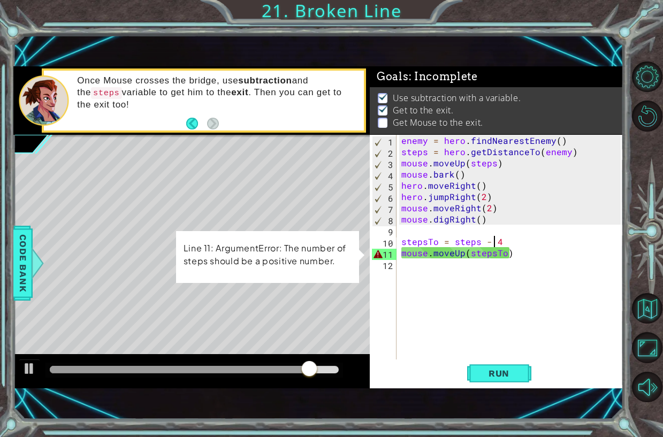
click at [503, 238] on div "enemy = hero . findNearestEnemy ( ) steps = hero . getDistanceTo ( enemy ) mous…" at bounding box center [512, 258] width 227 height 247
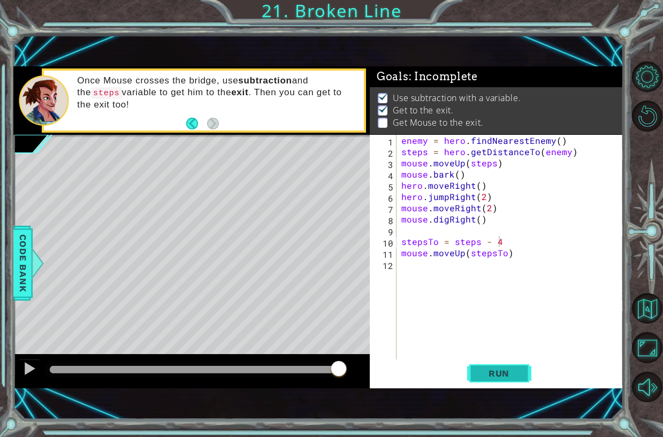
click at [499, 377] on span "Run" at bounding box center [499, 373] width 42 height 11
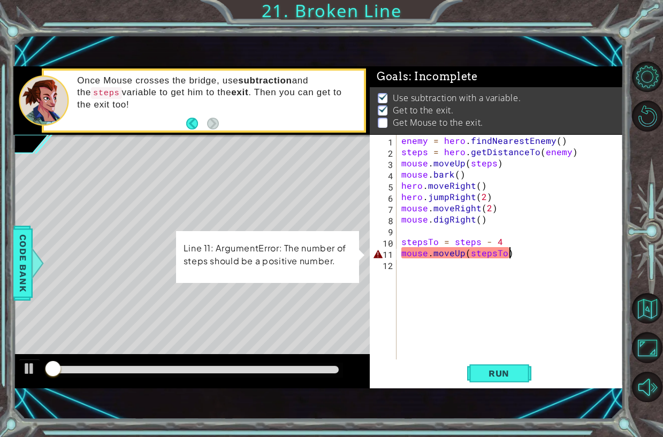
click at [516, 248] on div "enemy = hero . findNearestEnemy ( ) steps = hero . getDistanceTo ( enemy ) mous…" at bounding box center [512, 258] width 227 height 247
click at [518, 245] on div "enemy = hero . findNearestEnemy ( ) steps = hero . getDistanceTo ( enemy ) mous…" at bounding box center [512, 258] width 227 height 247
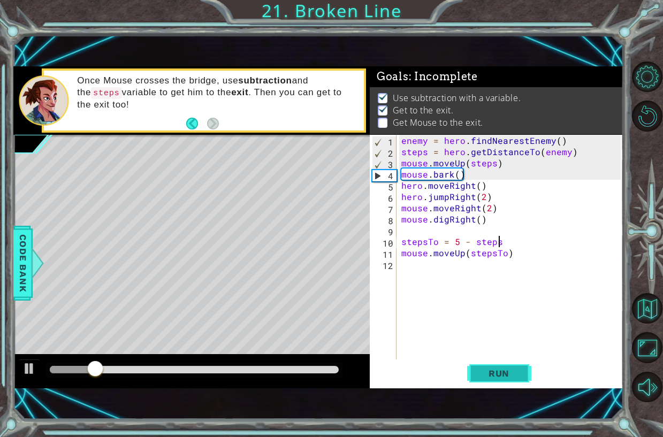
type textarea "stepsTo = 5 - steps"
click at [494, 382] on button "Run" at bounding box center [499, 373] width 64 height 25
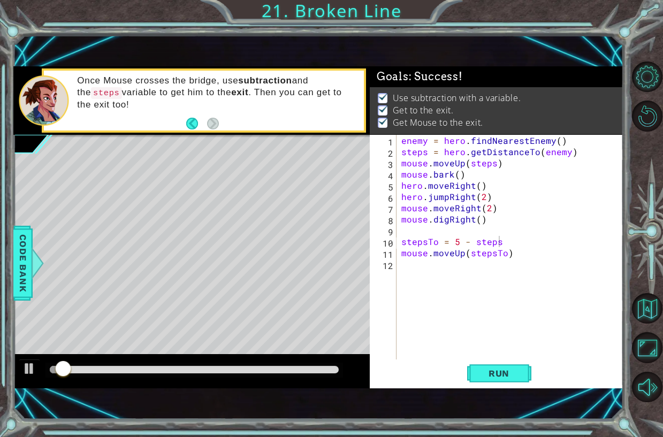
click at [285, 356] on div at bounding box center [191, 371] width 357 height 34
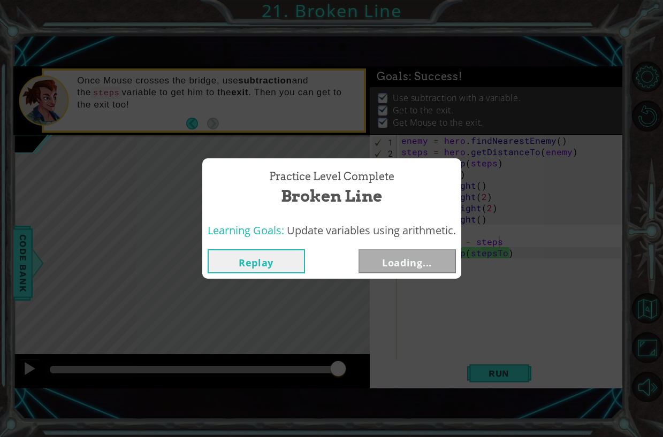
drag, startPoint x: 269, startPoint y: 372, endPoint x: 451, endPoint y: 383, distance: 182.4
click at [426, 383] on body "1 ההההההההההההההההההההההההההההההההההההההההההההההההההההההההההההההההההההההההההההה…" at bounding box center [331, 218] width 663 height 437
click at [430, 255] on button "Next" at bounding box center [407, 262] width 97 height 24
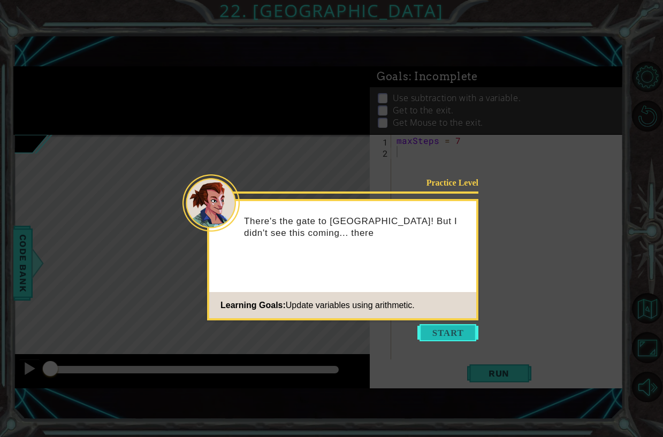
click at [457, 338] on button "Start" at bounding box center [448, 332] width 61 height 17
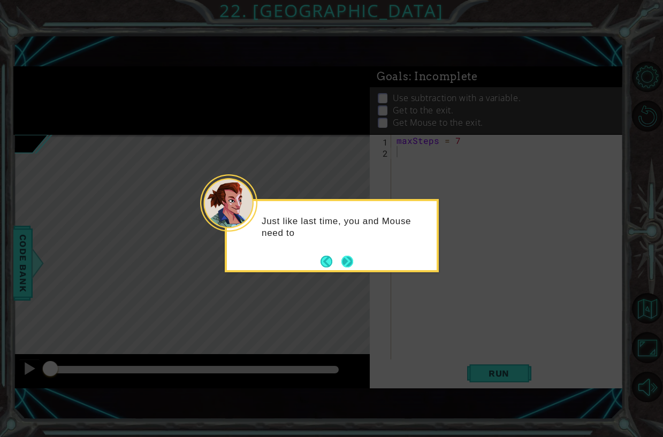
click at [353, 259] on button "Next" at bounding box center [347, 261] width 13 height 13
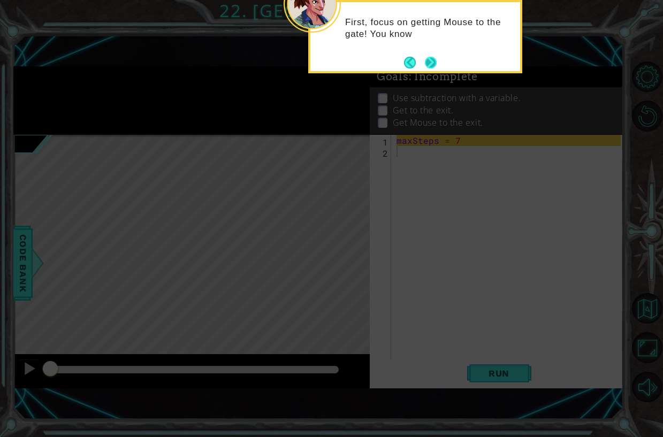
click at [429, 65] on button "Next" at bounding box center [431, 62] width 12 height 12
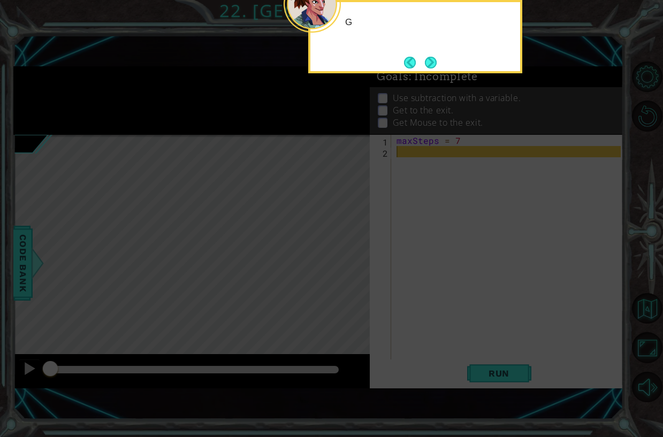
click at [429, 65] on button "Next" at bounding box center [431, 63] width 18 height 18
click at [429, 65] on button "Next" at bounding box center [431, 62] width 12 height 12
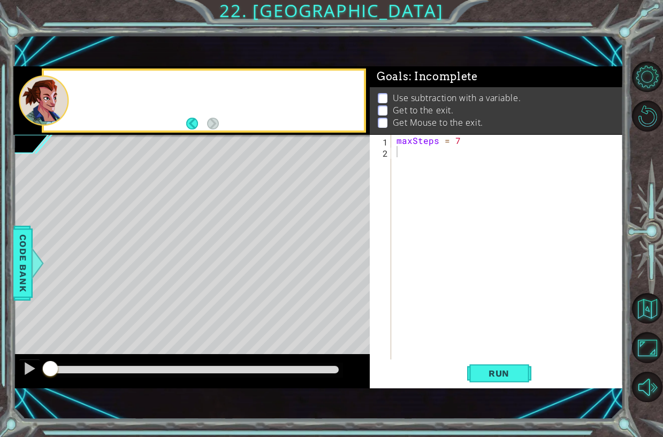
click at [429, 65] on div "1 ההההההההההההההההההההההההההההההההההההההההההההההההההההההההההההההההההההההההההההה…" at bounding box center [318, 227] width 610 height 385
click at [419, 160] on div "maxSteps = 7" at bounding box center [511, 258] width 232 height 247
click at [192, 122] on button "Back" at bounding box center [196, 124] width 21 height 12
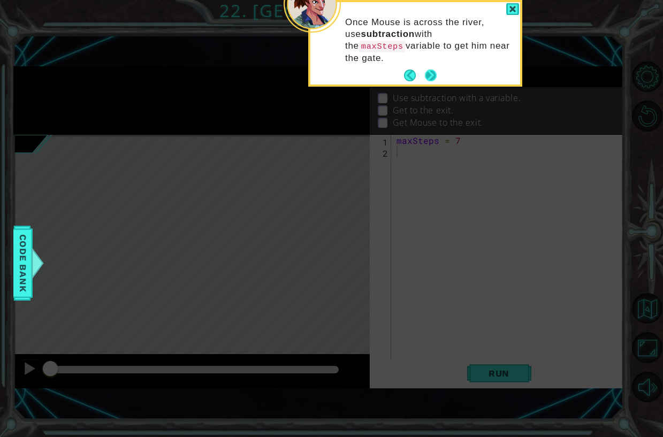
click at [432, 69] on button "Next" at bounding box center [431, 75] width 13 height 13
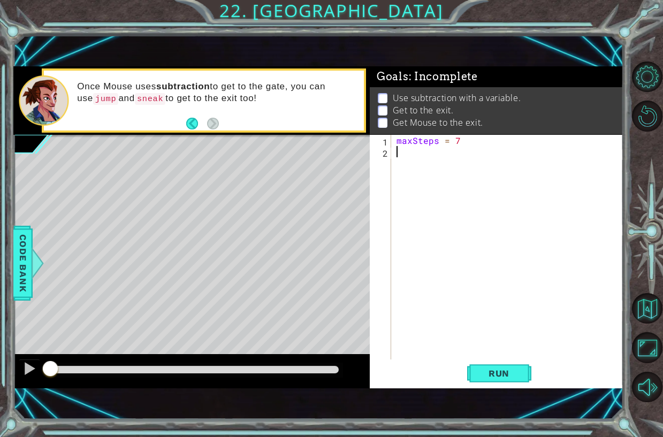
click at [424, 153] on div "maxSteps = 7" at bounding box center [511, 258] width 232 height 247
type textarea "m"
click at [494, 380] on button "Run" at bounding box center [499, 373] width 64 height 25
click at [472, 368] on button "Run" at bounding box center [499, 373] width 64 height 25
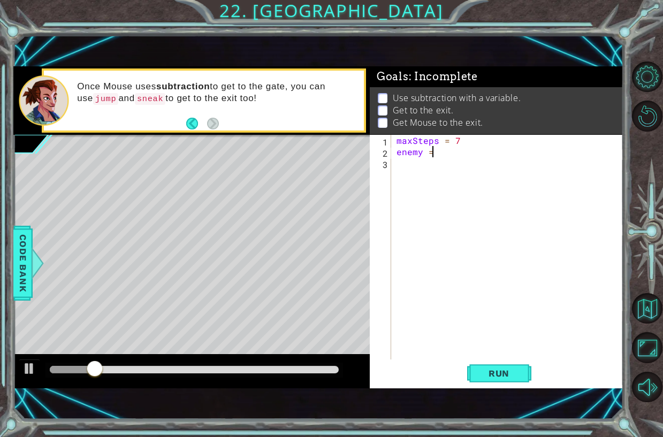
click at [470, 137] on div "maxSteps = 7 enemy =" at bounding box center [511, 258] width 232 height 247
type textarea "maxSteps = 7"
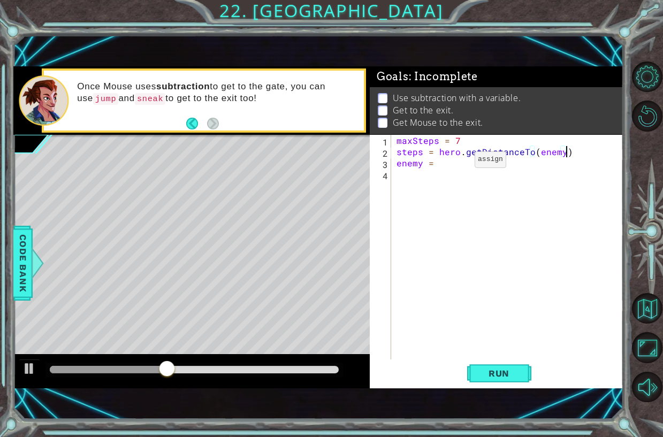
click at [457, 162] on div "maxSteps = 7 steps = hero . getDistanceTo ( enemy ) enemy =" at bounding box center [511, 258] width 232 height 247
type textarea "e"
type textarea "mouse.moveRight(enemy)"
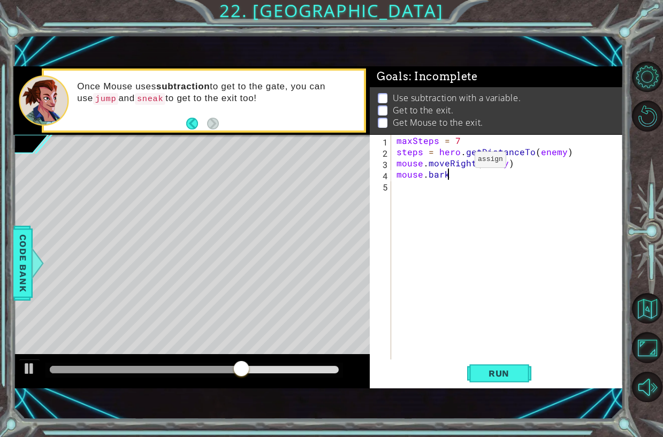
scroll to position [0, 3]
type textarea "mouse.bark()"
click at [501, 382] on button "Run" at bounding box center [499, 373] width 64 height 25
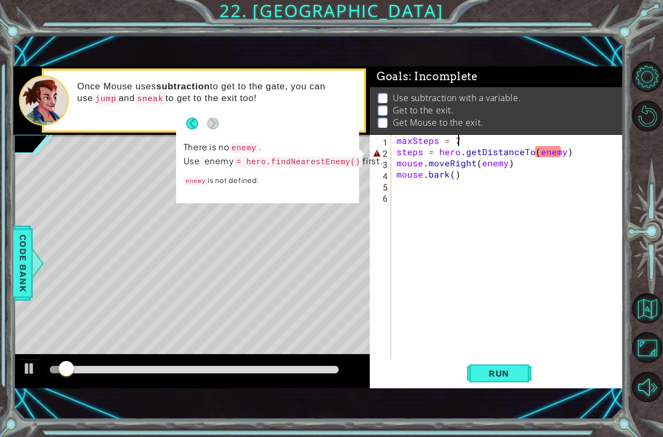
click at [492, 142] on div "maxSteps = 7 steps = hero . getDistanceTo ( enemy ) mouse . moveRight ( enemy )…" at bounding box center [511, 258] width 232 height 247
type textarea "maxSteps = 7"
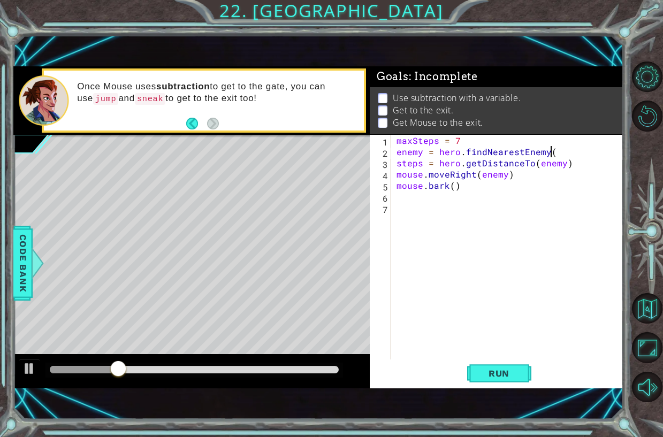
scroll to position [0, 10]
click at [506, 378] on span "Run" at bounding box center [499, 373] width 42 height 11
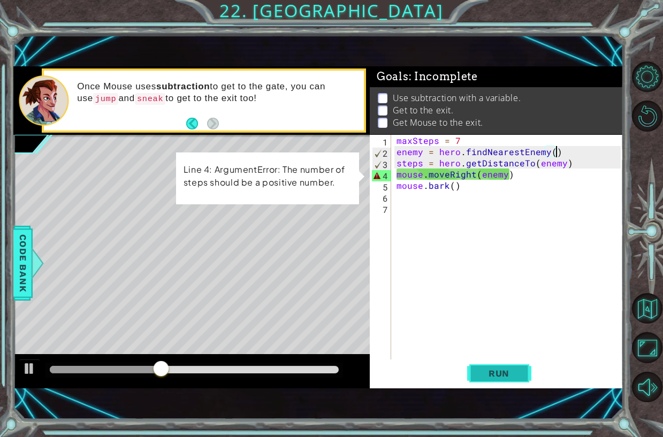
drag, startPoint x: 501, startPoint y: 383, endPoint x: 502, endPoint y: 375, distance: 8.2
click at [502, 383] on button "Run" at bounding box center [499, 373] width 64 height 25
click at [481, 176] on div "maxSteps = 7 enemy = hero . findNearestEnemy ( ) steps = hero . getDistanceTo (…" at bounding box center [511, 258] width 232 height 247
click at [478, 176] on div "maxSteps = 7 enemy = hero . findNearestEnemy ( ) steps = hero . getDistanceTo (…" at bounding box center [511, 258] width 232 height 247
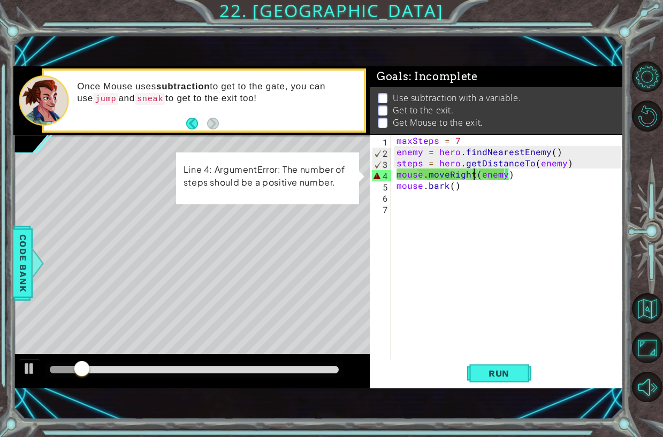
click at [474, 176] on div "maxSteps = 7 enemy = hero . findNearestEnemy ( ) steps = hero . getDistanceTo (…" at bounding box center [511, 258] width 232 height 247
click at [505, 174] on div "maxSteps = 7 enemy = hero . findNearestEnemy ( ) steps = hero . getDistanceTo (…" at bounding box center [511, 258] width 232 height 247
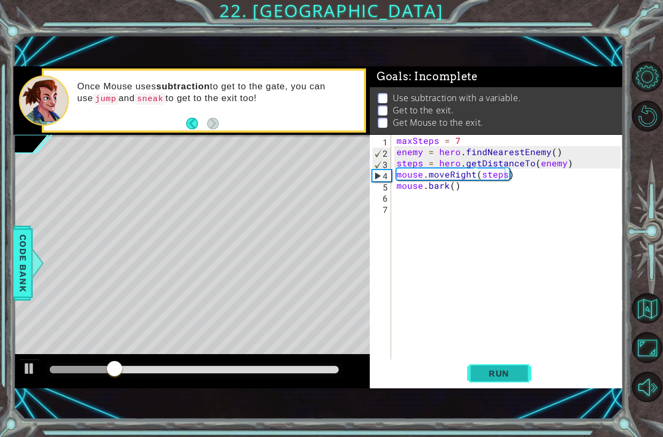
click at [501, 379] on span "Run" at bounding box center [499, 373] width 42 height 11
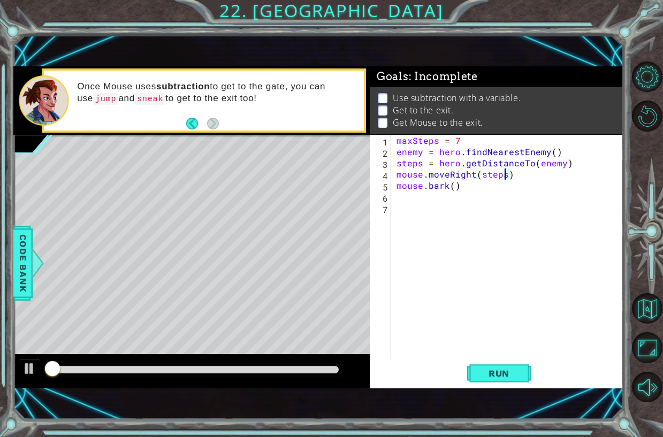
click at [471, 191] on div "maxSteps = 7 enemy = hero . findNearestEnemy ( ) steps = hero . getDistanceTo (…" at bounding box center [511, 258] width 232 height 247
type textarea "mouse.bark()"
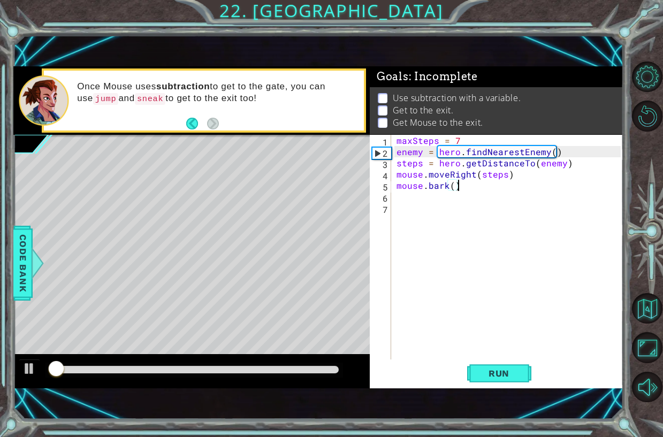
scroll to position [0, 0]
type textarea "m"
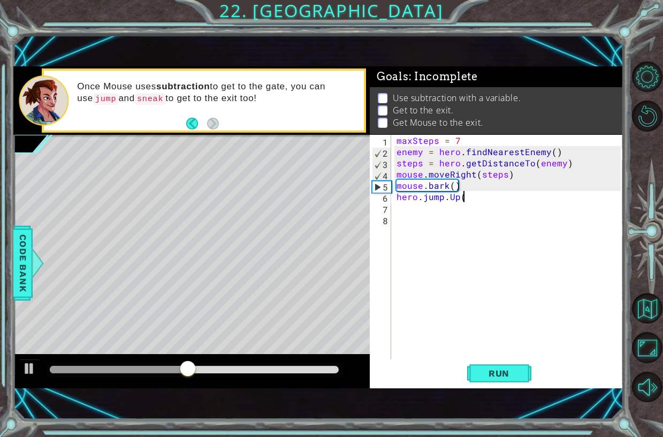
scroll to position [0, 4]
type textarea "hero.moveUp()"
type textarea "hero.jumpUp()"
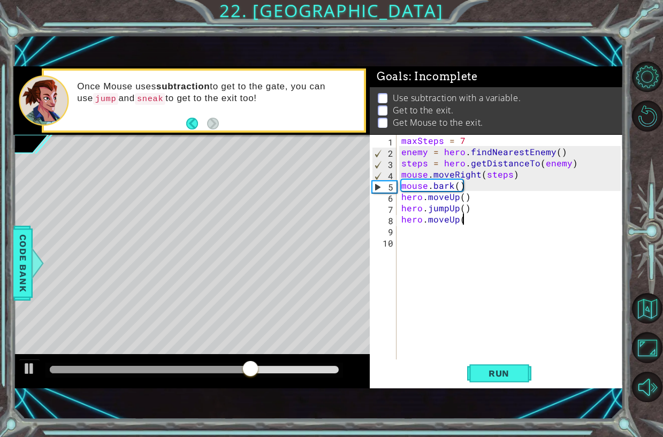
type textarea "hero.moveUp()"
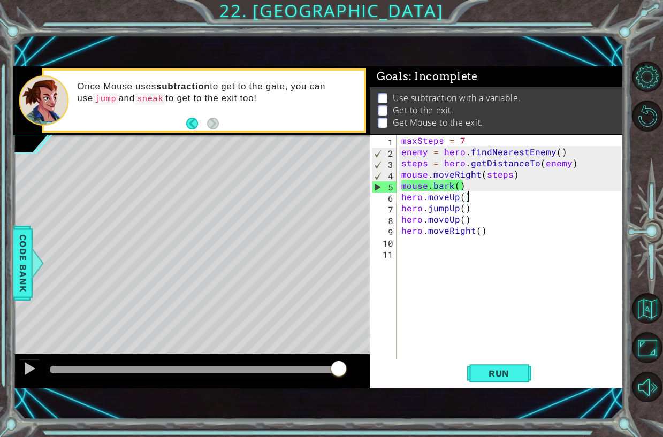
click at [479, 197] on div "maxSteps = 7 enemy = hero . findNearestEnemy ( ) steps = hero . getDistanceTo (…" at bounding box center [512, 258] width 227 height 247
type textarea "hero.moveUp()"
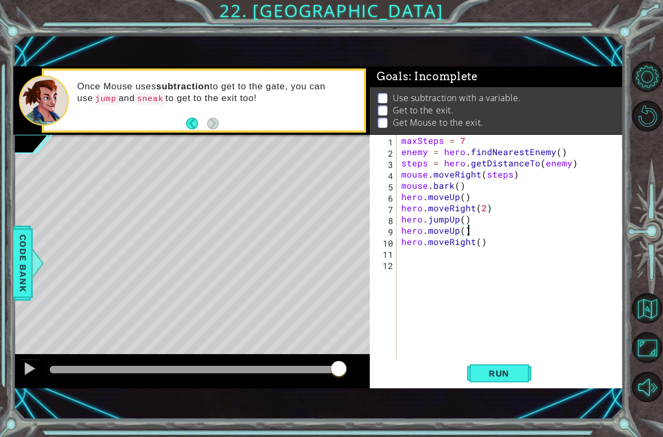
click at [479, 232] on div "maxSteps = 7 enemy = hero . findNearestEnemy ( ) steps = hero . getDistanceTo (…" at bounding box center [512, 258] width 227 height 247
type textarea "h"
type textarea "hero.jumpUp()"
click at [473, 232] on div "maxSteps = 7 enemy = hero . findNearestEnemy ( ) steps = hero . getDistanceTo (…" at bounding box center [512, 258] width 227 height 247
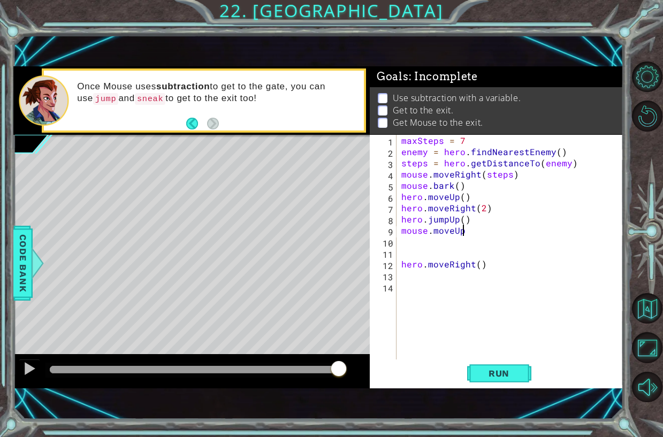
scroll to position [0, 4]
type textarea "mouse.moveUp(2)"
type textarea "h"
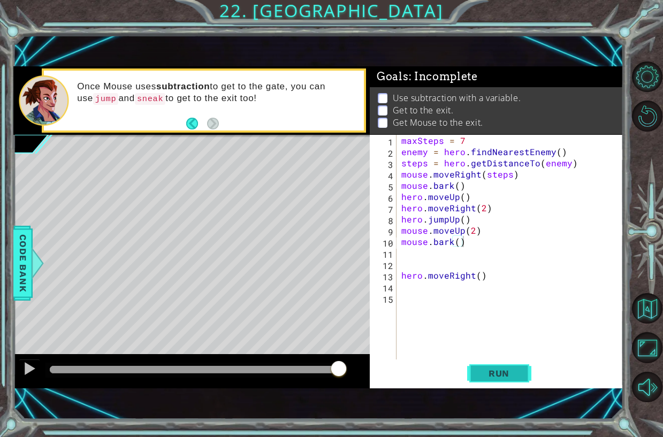
click at [478, 377] on span "Run" at bounding box center [499, 373] width 42 height 11
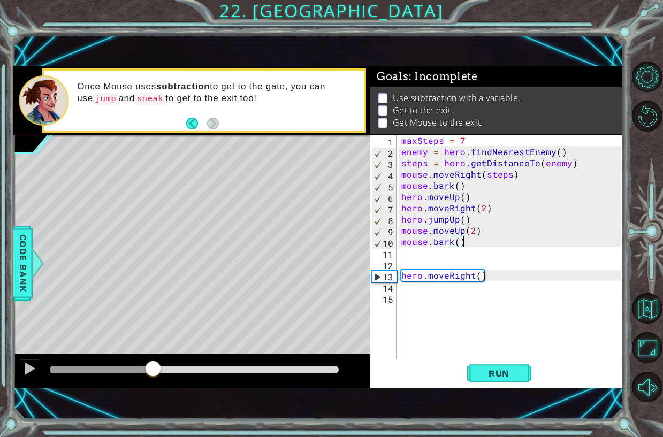
drag, startPoint x: 193, startPoint y: 368, endPoint x: 154, endPoint y: 378, distance: 39.7
click at [154, 374] on div at bounding box center [194, 369] width 289 height 7
drag, startPoint x: 176, startPoint y: 368, endPoint x: 153, endPoint y: 368, distance: 23.6
click at [153, 368] on div at bounding box center [194, 369] width 289 height 7
click at [35, 365] on div at bounding box center [29, 369] width 14 height 14
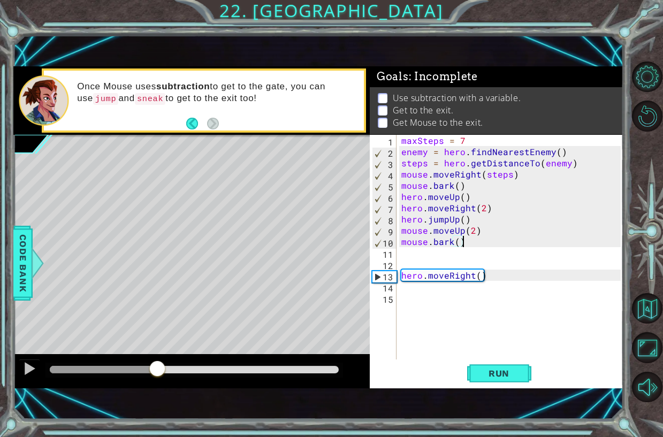
click at [479, 278] on div "maxSteps = 7 enemy = hero . findNearestEnemy ( ) steps = hero . getDistanceTo (…" at bounding box center [512, 258] width 227 height 247
type textarea "hero.moveRight(2)"
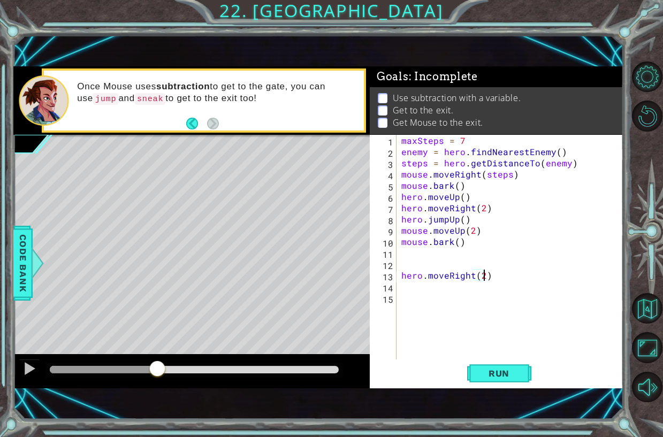
scroll to position [0, 5]
click at [520, 278] on div "maxSteps = 7 enemy = hero . findNearestEnemy ( ) steps = hero . getDistanceTo (…" at bounding box center [512, 258] width 227 height 247
type textarea "h"
click at [503, 373] on span "Run" at bounding box center [499, 373] width 42 height 11
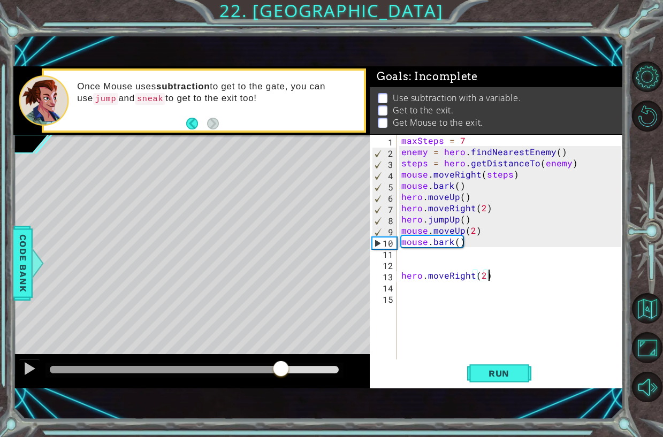
drag, startPoint x: 175, startPoint y: 367, endPoint x: 96, endPoint y: 379, distance: 79.5
click at [272, 387] on div at bounding box center [191, 371] width 357 height 34
click at [35, 359] on button at bounding box center [29, 370] width 21 height 22
click at [495, 221] on div "maxSteps = 7 enemy = hero . findNearestEnemy ( ) steps = hero . getDistanceTo (…" at bounding box center [512, 258] width 227 height 247
type textarea "hero.jumpUp()"
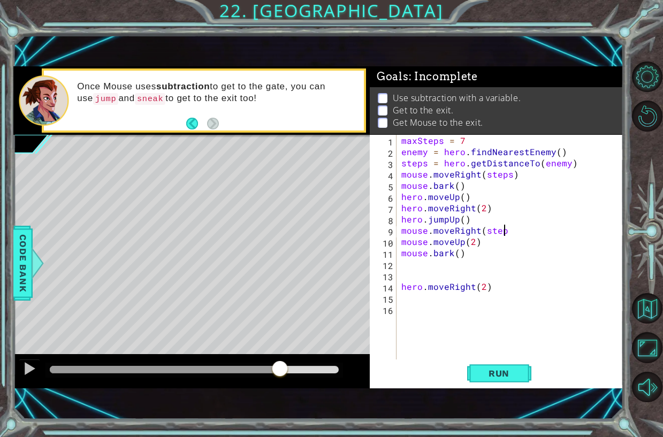
scroll to position [0, 6]
type textarea "mouse.moveRight(steps)"
click at [501, 213] on div "maxSteps = 7 enemy = hero . findNearestEnemy ( ) steps = hero . getDistanceTo (…" at bounding box center [512, 258] width 227 height 247
click at [504, 228] on div "maxSteps = 7 enemy = hero . findNearestEnemy ( ) steps = hero . getDistanceTo (…" at bounding box center [512, 258] width 227 height 247
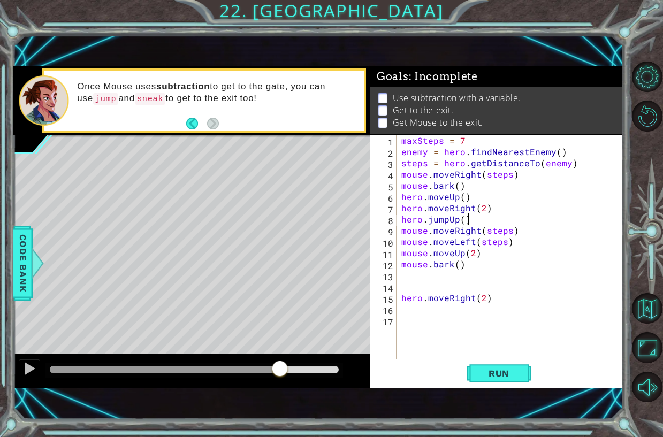
click at [506, 214] on div "maxSteps = 7 enemy = hero . findNearestEnemy ( ) steps = hero . getDistanceTo (…" at bounding box center [512, 258] width 227 height 247
type textarea "hero.jumpUp()"
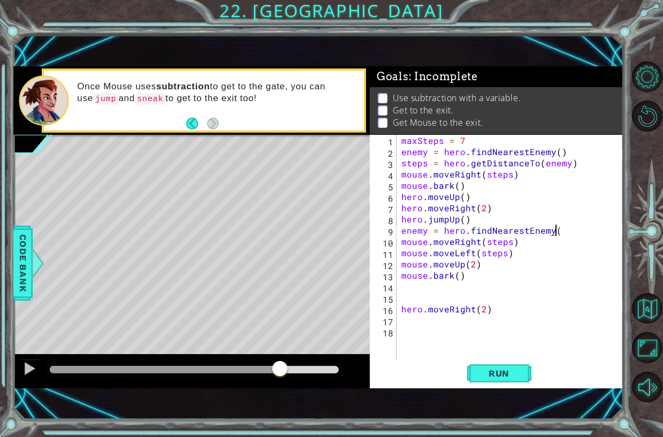
scroll to position [0, 10]
click at [489, 377] on span "Run" at bounding box center [499, 373] width 42 height 11
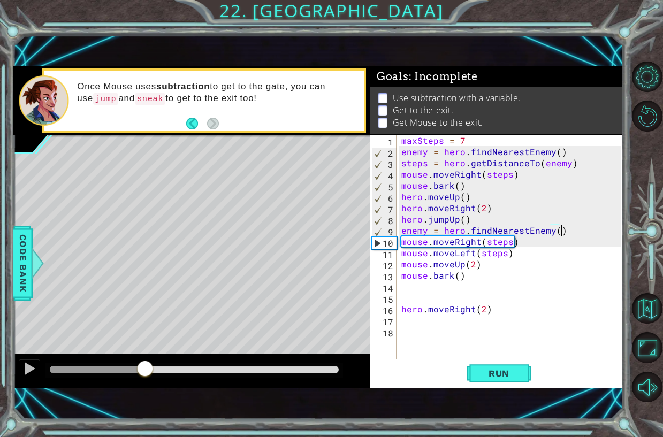
drag, startPoint x: 181, startPoint y: 373, endPoint x: 152, endPoint y: 369, distance: 29.1
click at [149, 370] on div at bounding box center [194, 369] width 289 height 7
click at [476, 371] on button "Run" at bounding box center [499, 373] width 64 height 25
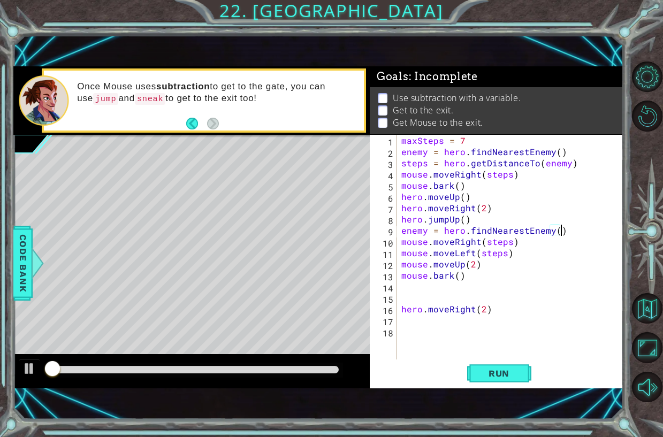
drag, startPoint x: 233, startPoint y: 370, endPoint x: 240, endPoint y: 370, distance: 7.5
click at [237, 370] on div at bounding box center [194, 369] width 289 height 7
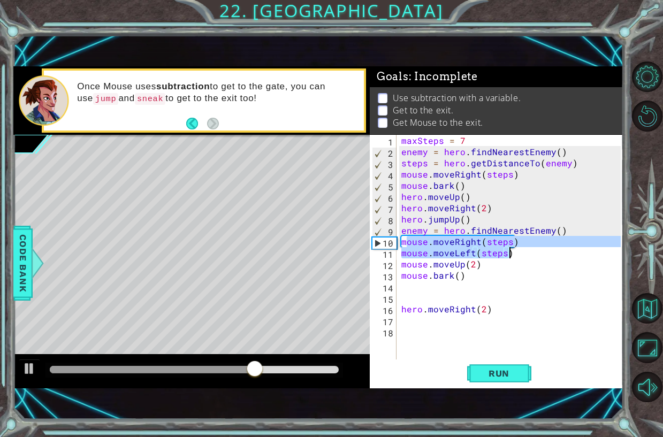
drag, startPoint x: 405, startPoint y: 241, endPoint x: 514, endPoint y: 258, distance: 110.5
click at [514, 258] on div "maxSteps = 7 enemy = hero . findNearestEnemy ( ) steps = hero . getDistanceTo (…" at bounding box center [512, 258] width 227 height 247
type textarea "m"
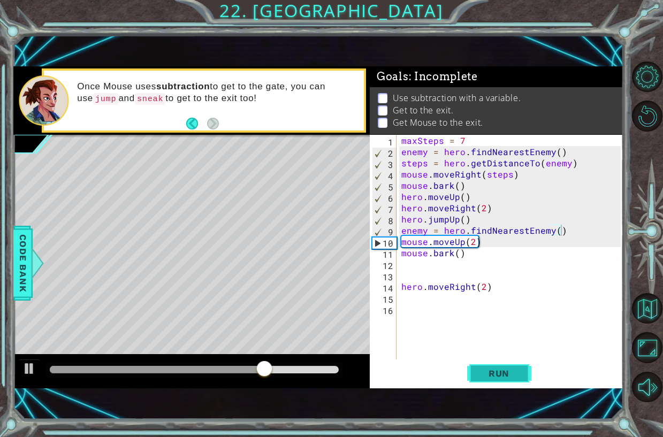
click at [497, 368] on span "Run" at bounding box center [499, 373] width 42 height 11
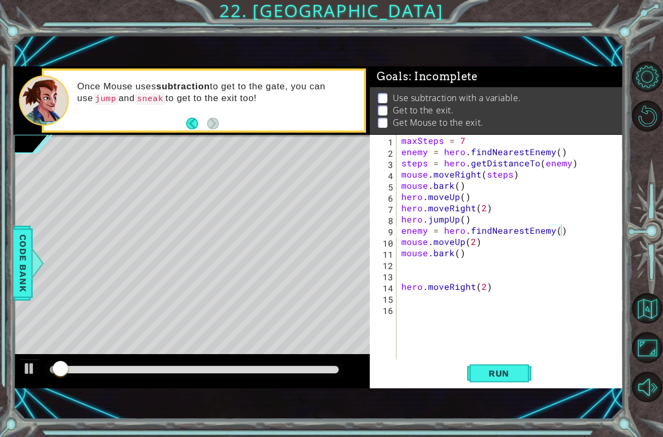
click at [266, 366] on div at bounding box center [195, 370] width 298 height 15
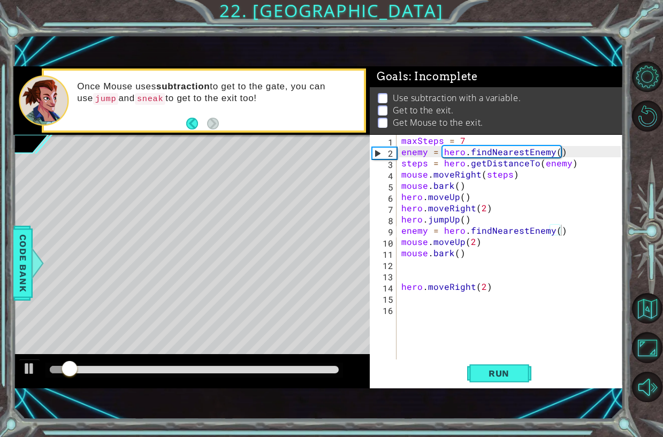
click at [216, 358] on div at bounding box center [191, 371] width 357 height 34
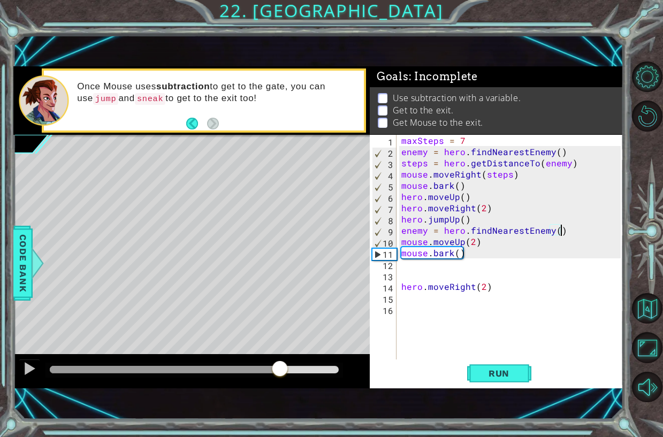
drag, startPoint x: 207, startPoint y: 366, endPoint x: 265, endPoint y: 372, distance: 58.2
click at [277, 371] on div at bounding box center [194, 369] width 289 height 7
click at [31, 368] on div at bounding box center [29, 369] width 14 height 14
click at [505, 243] on div "maxSteps = 7 enemy = hero . findNearestEnemy ( ) steps = hero . getDistanceTo (…" at bounding box center [512, 258] width 227 height 247
type textarea "mouse.moveUp(2)"
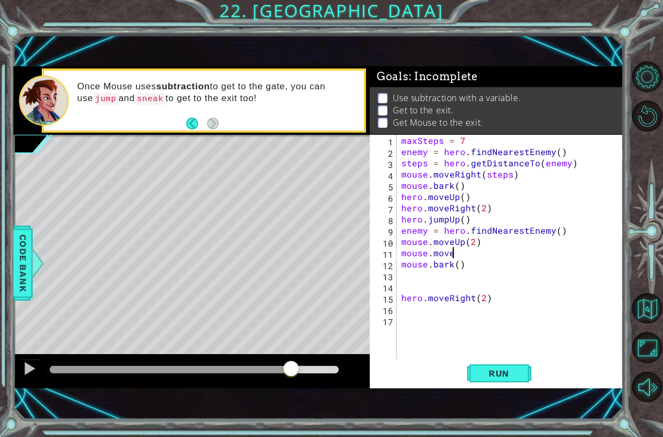
scroll to position [0, 3]
click at [192, 127] on button "Back" at bounding box center [196, 124] width 21 height 12
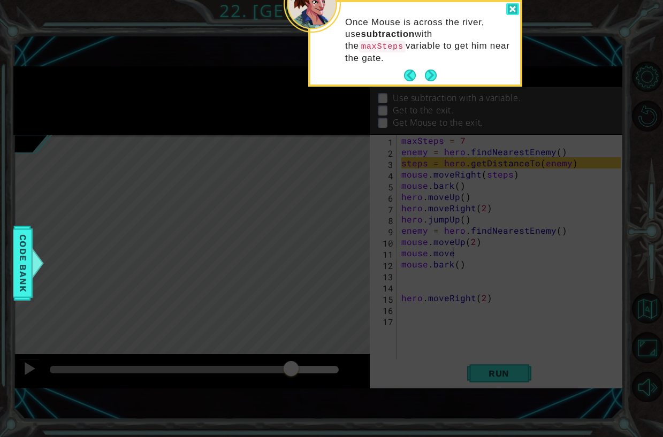
click at [515, 5] on div at bounding box center [513, 9] width 13 height 12
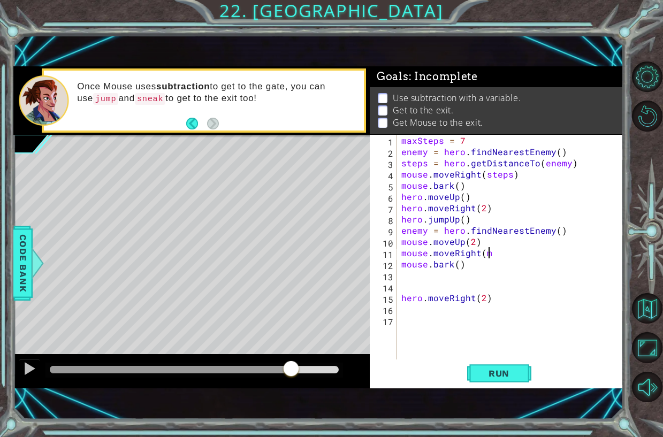
scroll to position [0, 5]
click at [196, 125] on button "Back" at bounding box center [196, 124] width 21 height 12
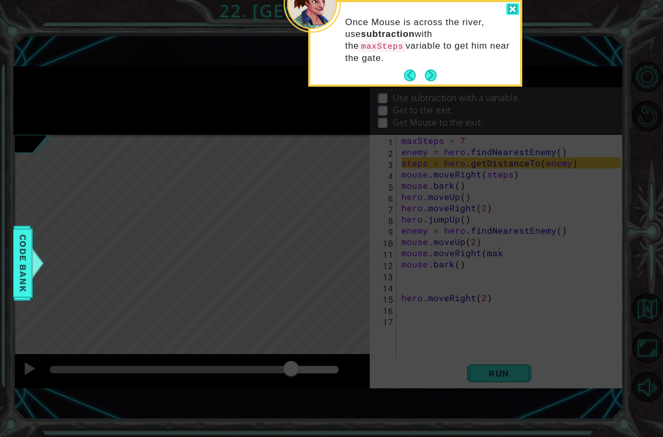
click at [513, 8] on div at bounding box center [513, 9] width 13 height 12
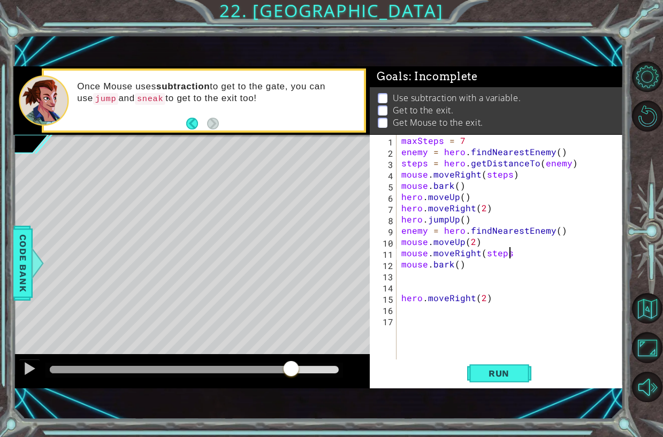
scroll to position [0, 6]
click at [490, 368] on span "Run" at bounding box center [499, 373] width 42 height 11
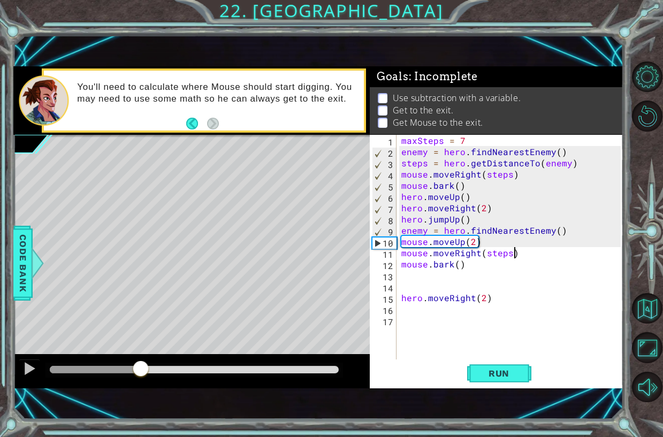
drag, startPoint x: 133, startPoint y: 369, endPoint x: 141, endPoint y: 355, distance: 15.8
click at [141, 355] on div at bounding box center [191, 371] width 357 height 34
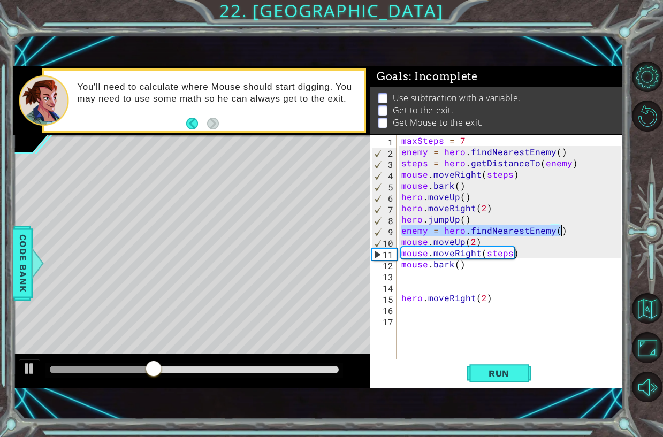
drag, startPoint x: 401, startPoint y: 233, endPoint x: 593, endPoint y: 230, distance: 192.8
click at [593, 230] on div "maxSteps = 7 enemy = hero . findNearestEnemy ( ) steps = hero . getDistanceTo (…" at bounding box center [512, 258] width 227 height 247
type textarea "enemy = hero.findNearestEnemy()"
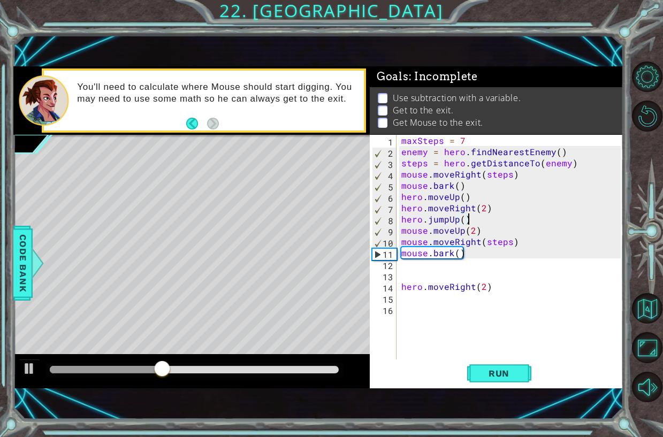
click at [540, 239] on div "maxSteps = 7 enemy = hero . findNearestEnemy ( ) steps = hero . getDistanceTo (…" at bounding box center [512, 258] width 227 height 247
click at [537, 233] on div "maxSteps = 7 enemy = hero . findNearestEnemy ( ) steps = hero . getDistanceTo (…" at bounding box center [512, 258] width 227 height 247
type textarea "mouse.moveUp(2)"
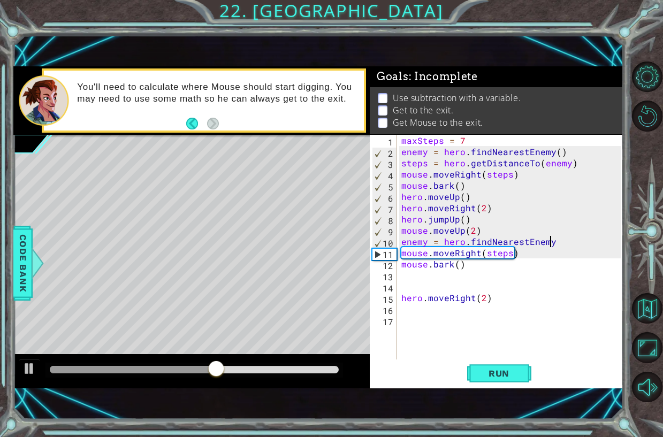
scroll to position [0, 10]
type textarea "enemy = hero.findNearestEnemy()"
click at [499, 379] on button "Run" at bounding box center [499, 373] width 64 height 25
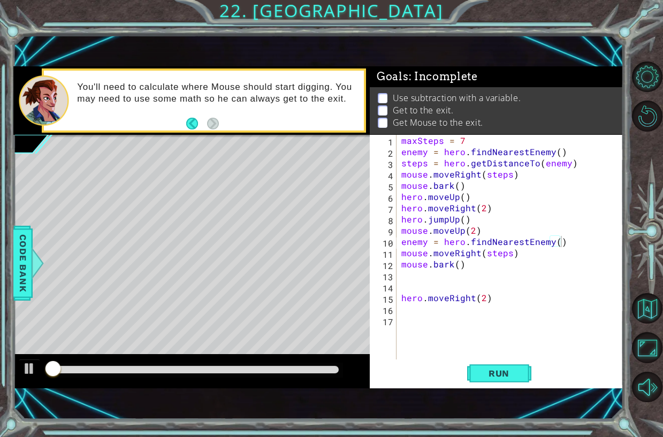
drag, startPoint x: 172, startPoint y: 354, endPoint x: 173, endPoint y: 366, distance: 11.8
click at [170, 357] on div at bounding box center [191, 371] width 357 height 34
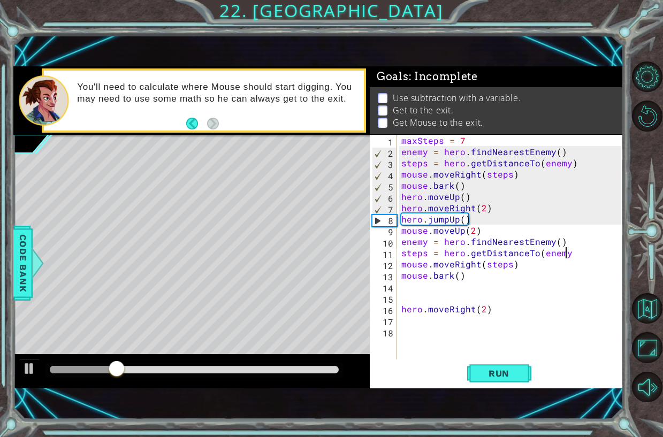
scroll to position [0, 10]
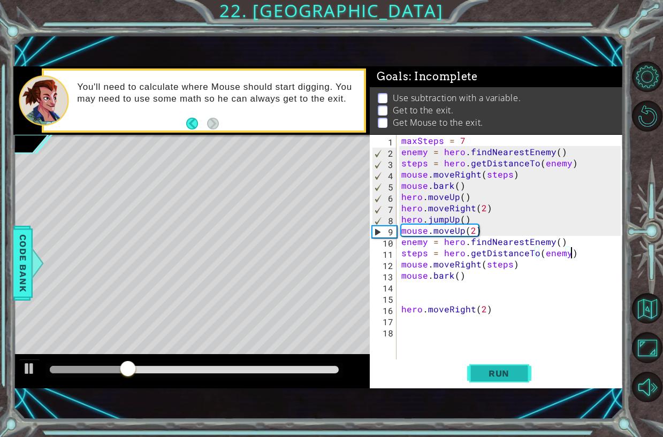
click at [495, 367] on button "Run" at bounding box center [499, 373] width 64 height 25
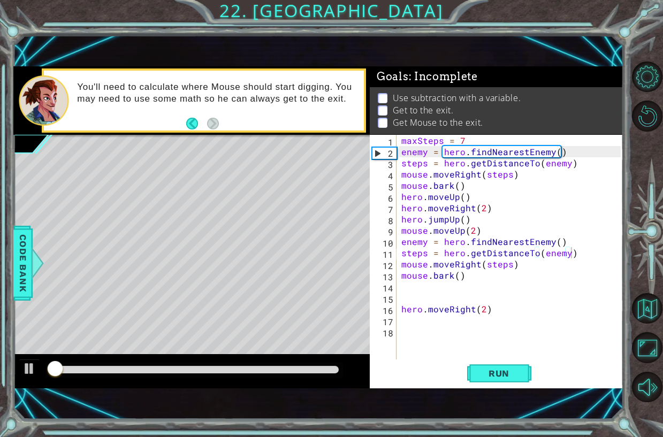
click at [198, 364] on div at bounding box center [195, 370] width 298 height 15
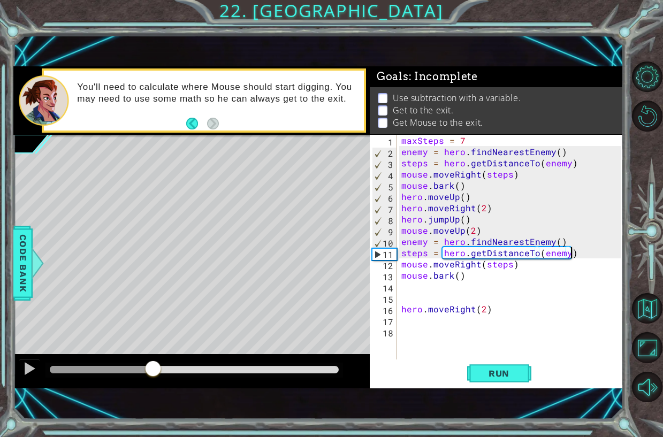
drag, startPoint x: 198, startPoint y: 368, endPoint x: 153, endPoint y: 369, distance: 45.0
click at [153, 369] on div at bounding box center [194, 369] width 289 height 7
drag, startPoint x: 153, startPoint y: 369, endPoint x: 149, endPoint y: 358, distance: 12.4
click at [149, 358] on div at bounding box center [191, 371] width 357 height 34
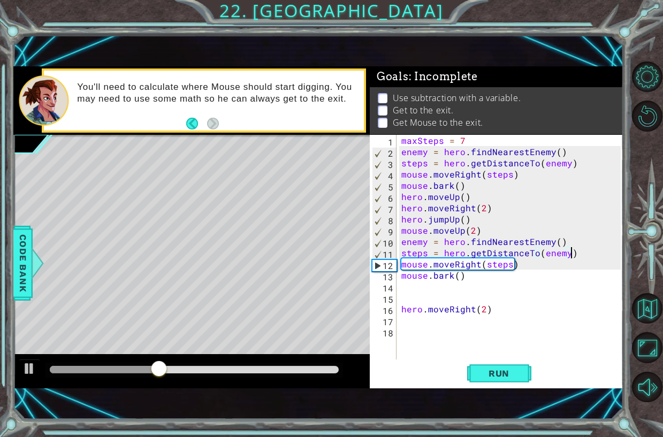
click at [478, 264] on div "maxSteps = 7 enemy = hero . findNearestEnemy ( ) steps = hero . getDistanceTo (…" at bounding box center [512, 258] width 227 height 247
click at [489, 375] on span "Run" at bounding box center [499, 373] width 42 height 11
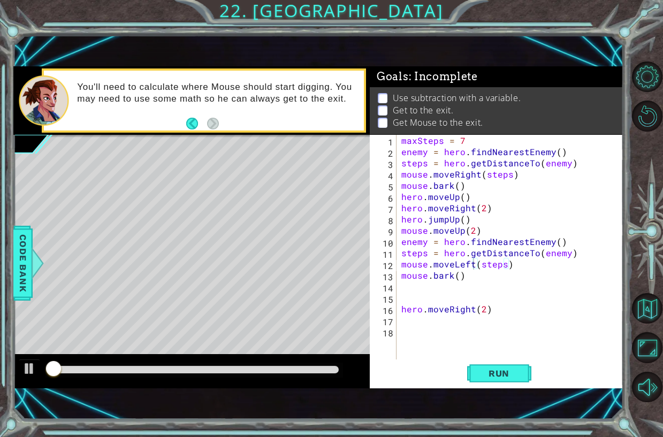
click at [173, 361] on div at bounding box center [191, 371] width 357 height 34
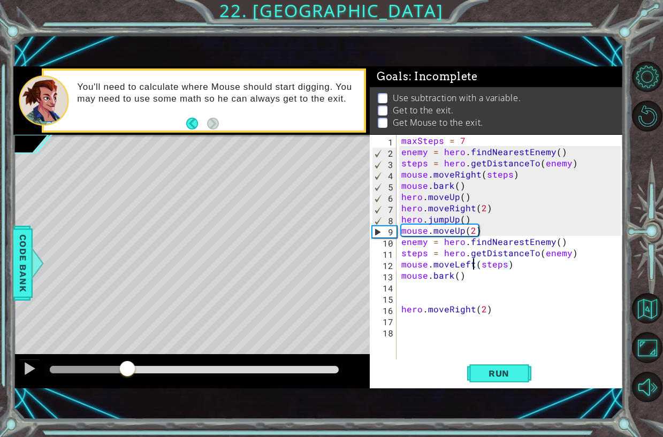
drag, startPoint x: 173, startPoint y: 369, endPoint x: 134, endPoint y: 354, distance: 41.9
click at [132, 356] on div at bounding box center [191, 371] width 357 height 34
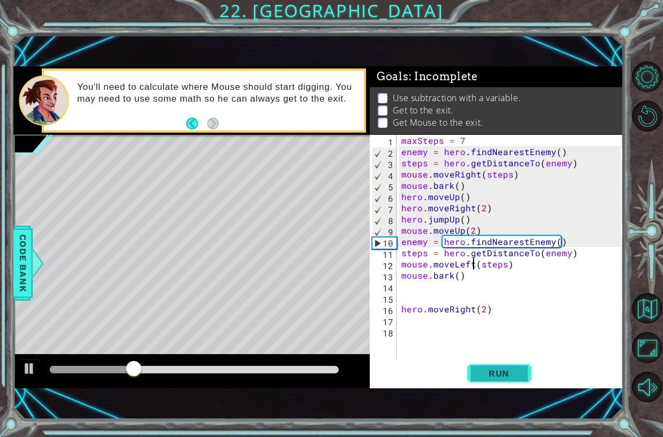
click at [493, 382] on button "Run" at bounding box center [499, 373] width 64 height 25
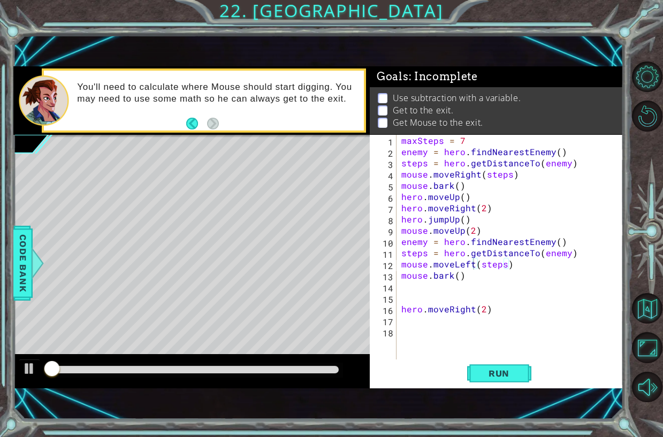
click at [194, 359] on div at bounding box center [191, 371] width 357 height 34
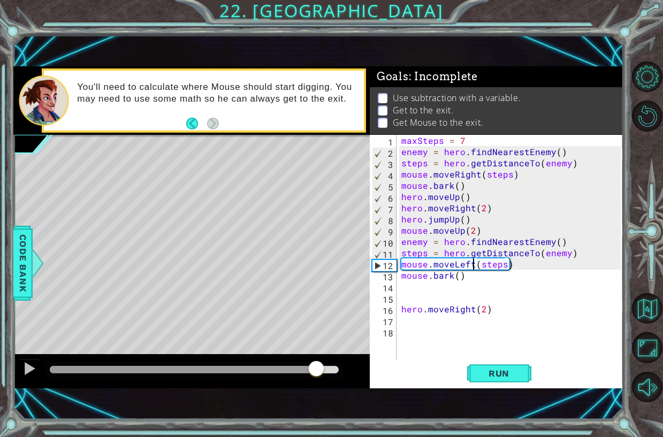
drag, startPoint x: 185, startPoint y: 367, endPoint x: 403, endPoint y: 369, distance: 217.4
click at [398, 371] on div "1 ההההההההההההההההההההההההההההההההההההההההההההההההההההההההההההההההההההההההההההה…" at bounding box center [318, 227] width 610 height 322
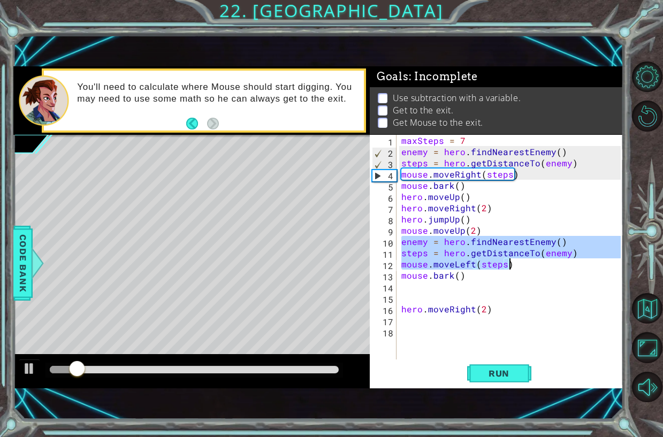
drag, startPoint x: 404, startPoint y: 244, endPoint x: 560, endPoint y: 266, distance: 156.9
click at [560, 266] on div "maxSteps = 7 enemy = hero . findNearestEnemy ( ) steps = hero . getDistanceTo (…" at bounding box center [512, 258] width 227 height 247
type textarea "steps = hero.getDistanceTo(enemy) mouse.moveLeft(steps)"
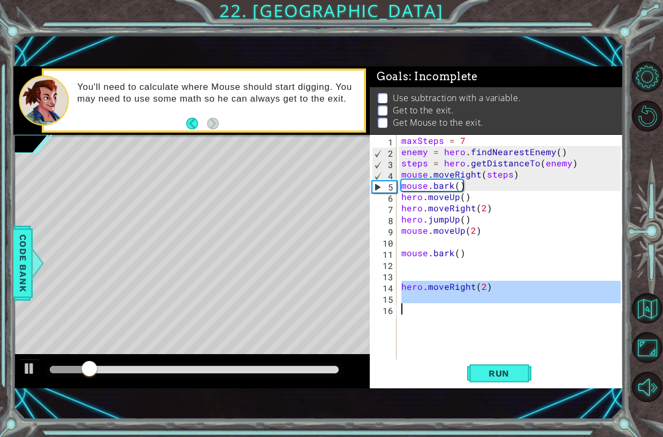
drag, startPoint x: 401, startPoint y: 284, endPoint x: 516, endPoint y: 312, distance: 119.1
click at [516, 312] on div "maxSteps = 7 enemy = hero . findNearestEnemy ( ) steps = hero . getDistanceTo (…" at bounding box center [512, 258] width 227 height 247
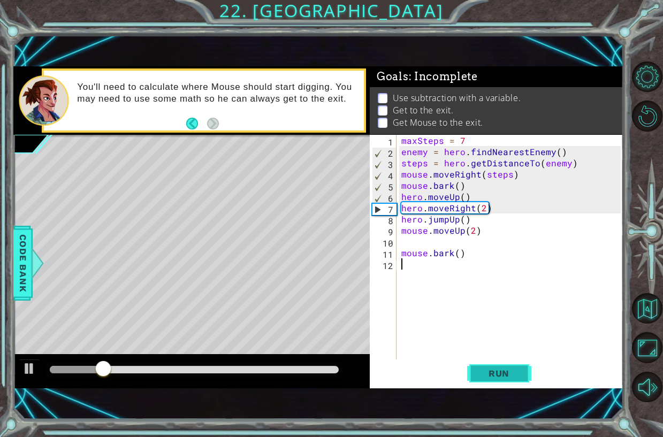
click at [516, 368] on span "Run" at bounding box center [499, 373] width 42 height 11
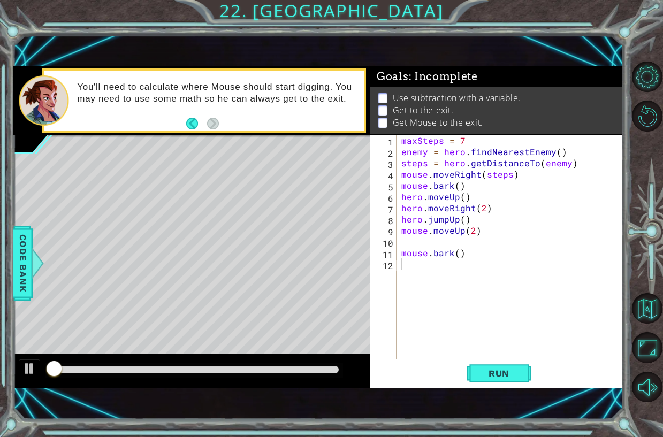
click at [189, 360] on div at bounding box center [191, 371] width 357 height 34
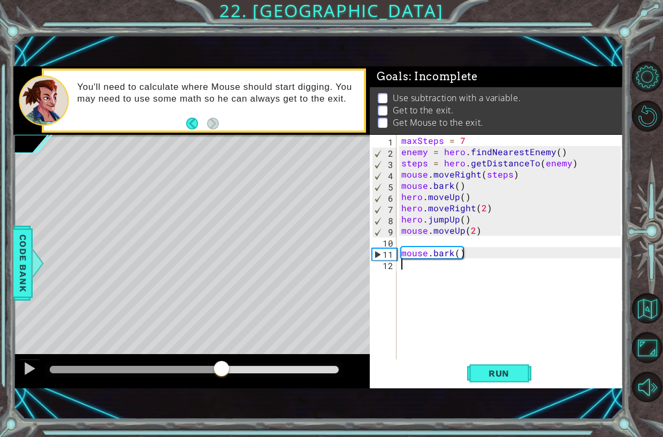
drag, startPoint x: 171, startPoint y: 373, endPoint x: 124, endPoint y: 377, distance: 47.8
click at [207, 374] on div at bounding box center [194, 369] width 289 height 7
click at [29, 367] on div at bounding box center [29, 369] width 14 height 14
click at [483, 233] on div "maxSteps = 7 enemy = hero . findNearestEnemy ( ) steps = hero . getDistanceTo (…" at bounding box center [512, 258] width 227 height 247
type textarea "mouse.moveUp(2)"
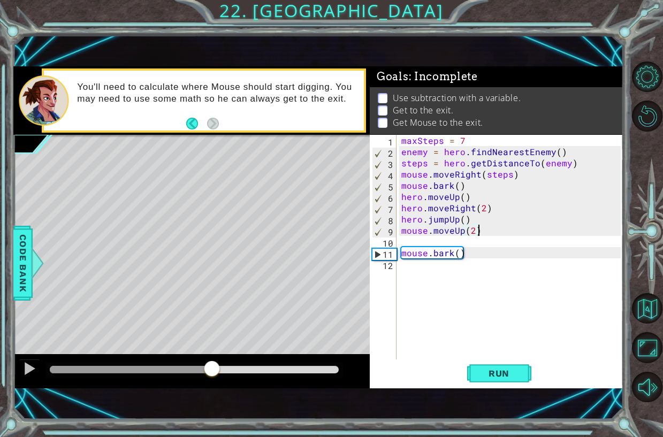
click at [468, 243] on div "maxSteps = 7 enemy = hero . findNearestEnemy ( ) steps = hero . getDistanceTo (…" at bounding box center [512, 258] width 227 height 247
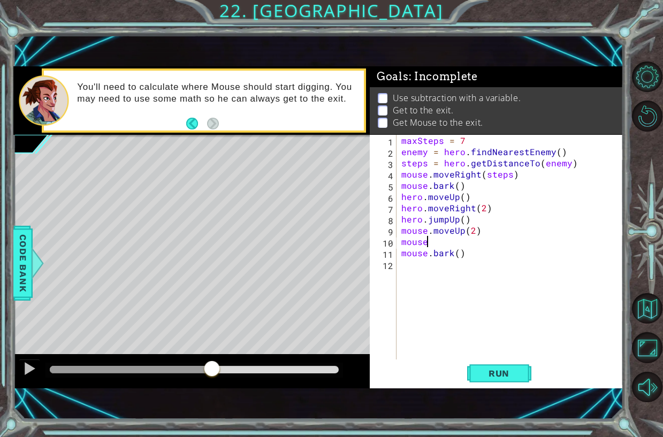
scroll to position [0, 2]
click at [194, 123] on button "Back" at bounding box center [196, 124] width 21 height 12
click at [195, 124] on button "Back" at bounding box center [196, 124] width 21 height 12
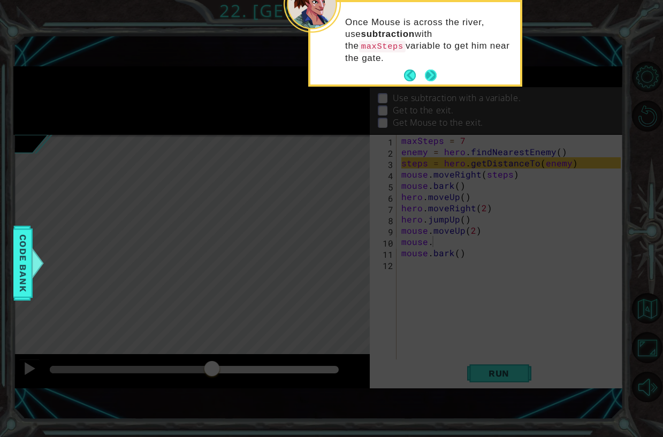
click at [433, 70] on button "Next" at bounding box center [431, 76] width 12 height 12
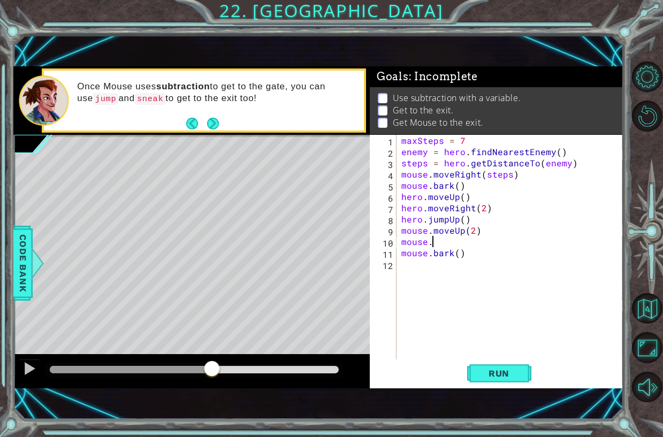
click at [575, 164] on div "maxSteps = 7 enemy = hero . findNearestEnemy ( ) steps = hero . getDistanceTo (…" at bounding box center [512, 258] width 227 height 247
click at [502, 226] on div "maxSteps = 7 enemy = hero . findNearestEnemy ( ) steps = hero . getDistanceTo (…" at bounding box center [512, 258] width 227 height 247
click at [575, 164] on div "maxSteps = 7 enemy = hero . findNearestEnemy ( ) steps = hero . getDistanceTo (…" at bounding box center [512, 258] width 227 height 247
type textarea "steps = hero.getDistanceTo(enemy)"
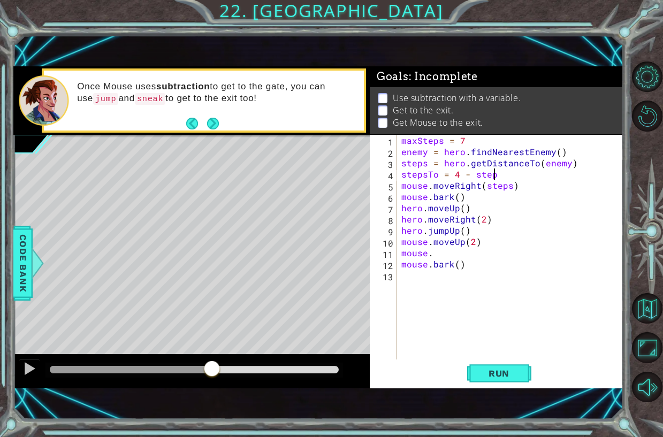
scroll to position [0, 5]
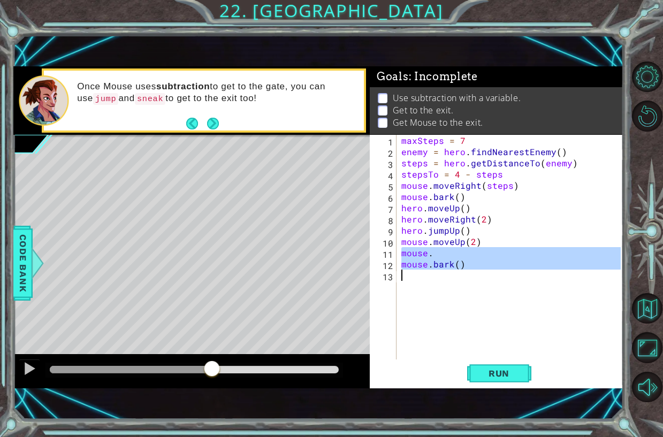
drag, startPoint x: 399, startPoint y: 253, endPoint x: 505, endPoint y: 280, distance: 108.8
click at [505, 280] on div "maxSteps = 7 enemy = hero . findNearestEnemy ( ) steps = hero . getDistanceTo (…" at bounding box center [512, 258] width 227 height 247
type textarea "mouse.bark()"
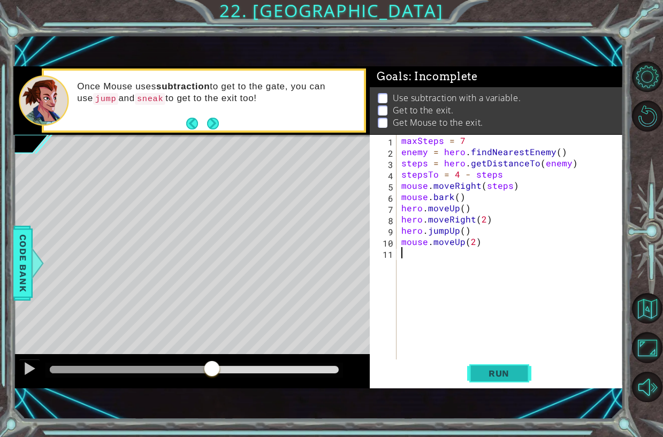
click at [496, 369] on span "Run" at bounding box center [499, 373] width 42 height 11
drag, startPoint x: 180, startPoint y: 374, endPoint x: 183, endPoint y: 368, distance: 6.5
click at [182, 371] on div at bounding box center [195, 370] width 298 height 15
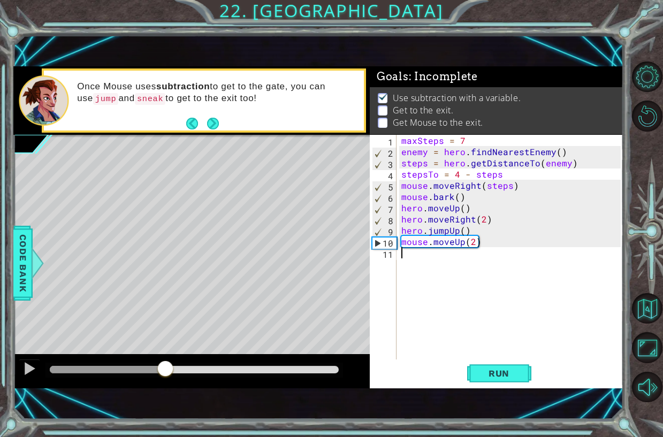
drag, startPoint x: 183, startPoint y: 367, endPoint x: 165, endPoint y: 362, distance: 18.0
click at [165, 366] on div at bounding box center [194, 369] width 289 height 7
click at [509, 239] on div "maxSteps = 7 enemy = hero . findNearestEnemy ( ) steps = hero . getDistanceTo (…" at bounding box center [512, 258] width 227 height 247
type textarea "mouse.moveUp(2)"
click at [507, 245] on div "maxSteps = 7 enemy = hero . findNearestEnemy ( ) steps = hero . getDistanceTo (…" at bounding box center [512, 258] width 227 height 247
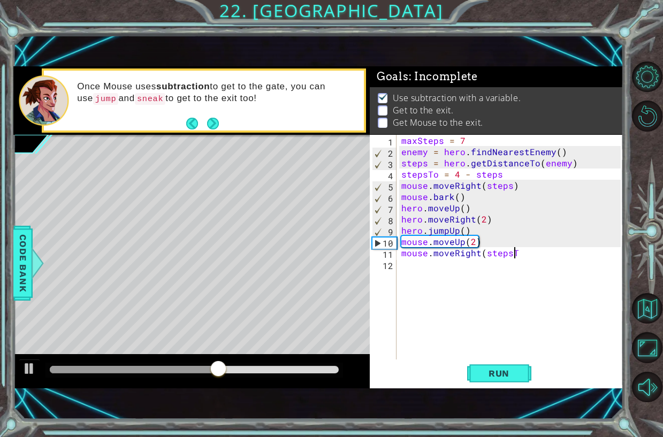
scroll to position [0, 7]
click at [508, 371] on span "Run" at bounding box center [499, 373] width 42 height 11
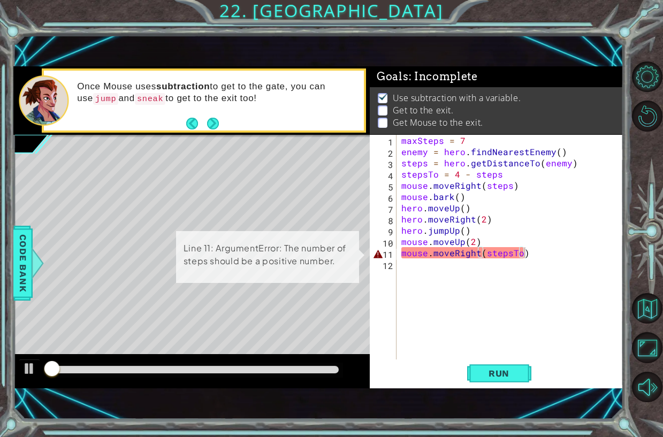
click at [199, 365] on div at bounding box center [195, 370] width 298 height 15
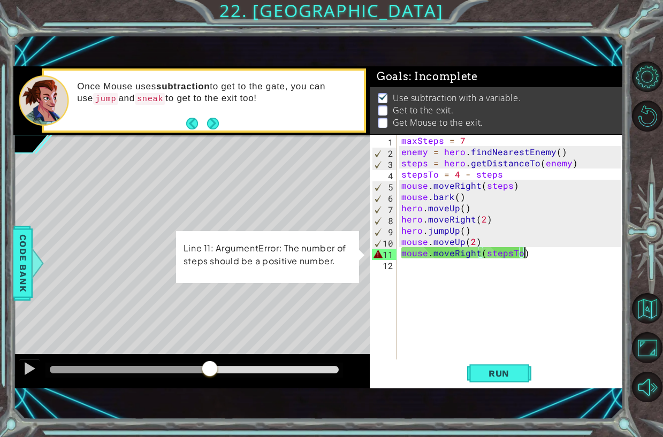
click at [210, 368] on div at bounding box center [194, 369] width 289 height 7
click at [516, 230] on div "maxSteps = 7 enemy = hero . findNearestEnemy ( ) steps = hero . getDistanceTo (…" at bounding box center [512, 258] width 227 height 247
click at [509, 239] on div "maxSteps = 7 enemy = hero . findNearestEnemy ( ) steps = hero . getDistanceTo (…" at bounding box center [512, 258] width 227 height 247
type textarea "mouse.moveUp(2)"
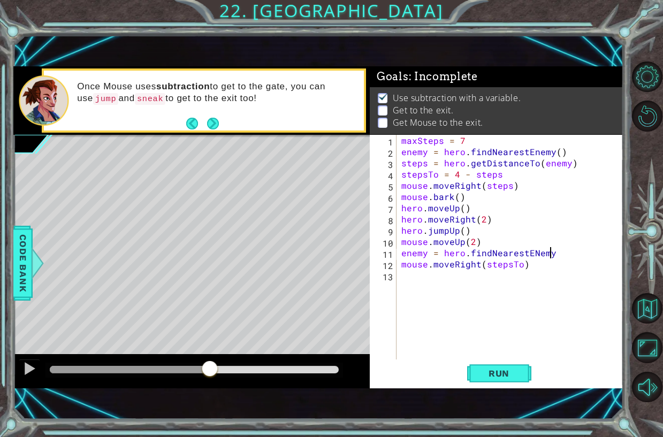
scroll to position [0, 9]
type textarea "enemy = hero.findNearestEnemy()"
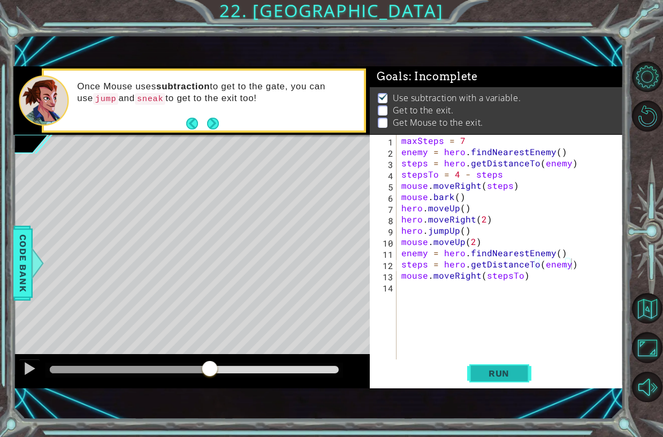
click at [514, 372] on span "Run" at bounding box center [499, 373] width 42 height 11
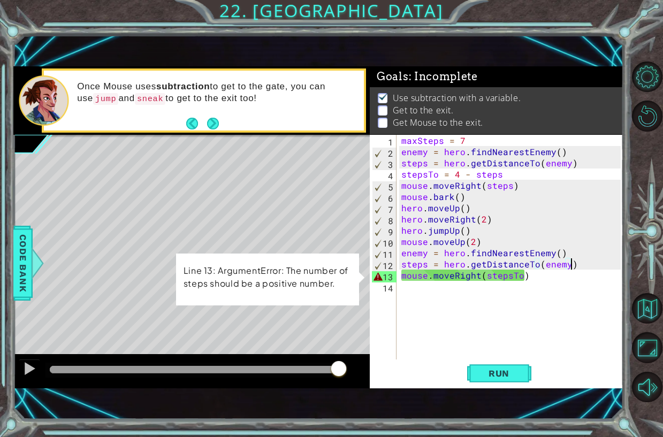
drag, startPoint x: 212, startPoint y: 368, endPoint x: 425, endPoint y: 400, distance: 216.0
click at [419, 399] on div "1 ההההההההההההההההההההההההההההההההההההההההההההההההההההההההההההההההההההההההההההה…" at bounding box center [318, 227] width 610 height 385
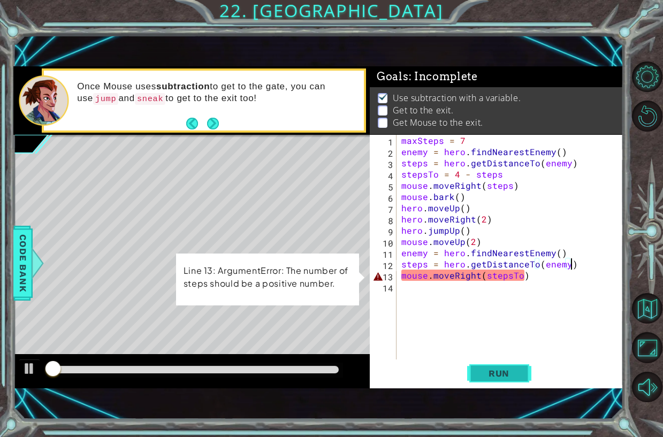
click at [498, 384] on button "Run" at bounding box center [499, 373] width 64 height 25
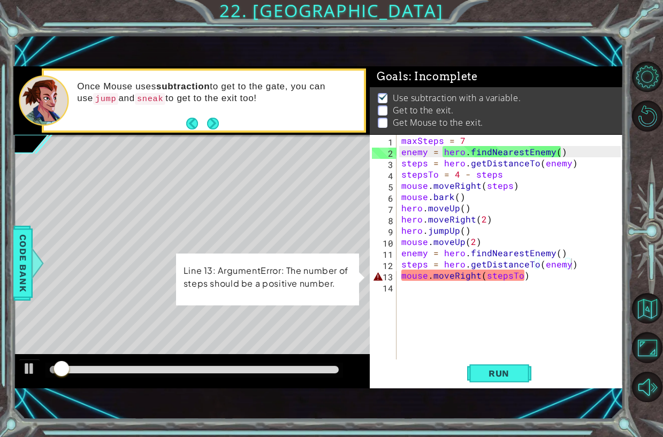
drag, startPoint x: 231, startPoint y: 358, endPoint x: 236, endPoint y: 363, distance: 6.1
click at [238, 361] on div at bounding box center [191, 371] width 357 height 34
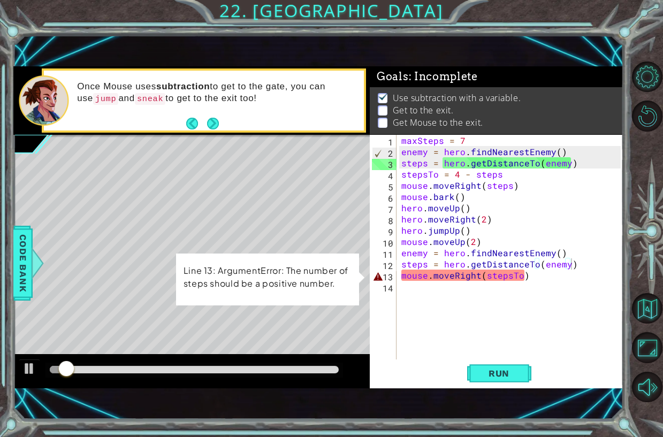
drag, startPoint x: 230, startPoint y: 363, endPoint x: 294, endPoint y: 367, distance: 64.4
click at [258, 365] on div at bounding box center [195, 370] width 298 height 15
click at [509, 379] on button "Run" at bounding box center [499, 373] width 64 height 25
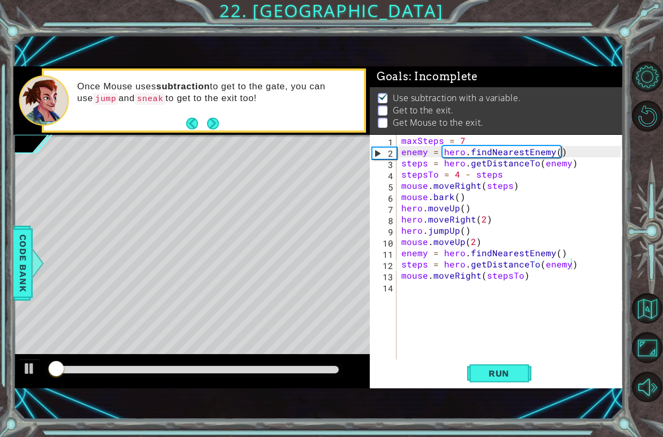
drag, startPoint x: 239, startPoint y: 354, endPoint x: 236, endPoint y: 366, distance: 12.2
click at [237, 356] on div at bounding box center [191, 371] width 357 height 34
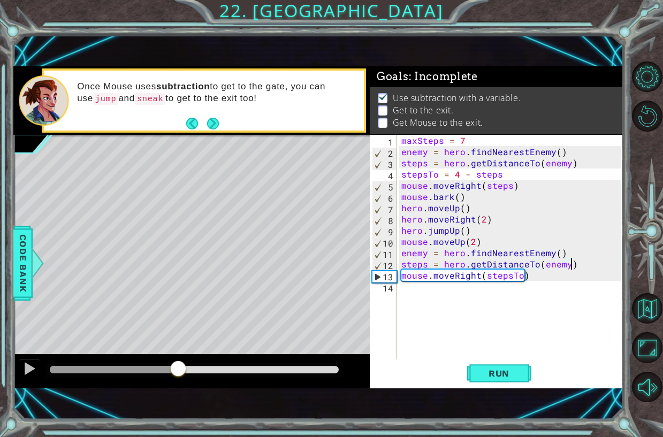
click at [230, 341] on div "methods hero moveUp() moveDown() moveLeft() moveRight() sneakUp() sneakDown() s…" at bounding box center [318, 227] width 610 height 322
click at [534, 276] on div "maxSteps = 7 enemy = hero . findNearestEnemy ( ) steps = hero . getDistanceTo (…" at bounding box center [512, 258] width 227 height 247
type textarea "mouse.moveRight(stepsTo)"
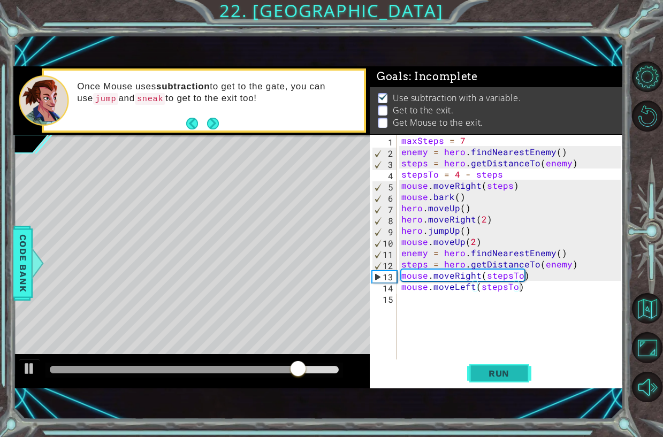
click at [508, 365] on button "Run" at bounding box center [499, 373] width 64 height 25
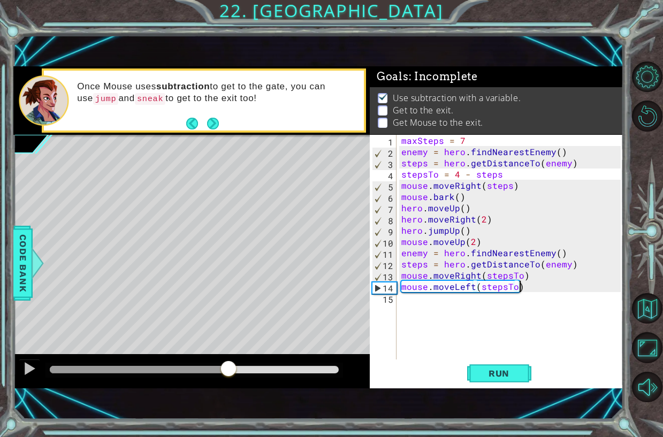
drag, startPoint x: 208, startPoint y: 373, endPoint x: 253, endPoint y: 377, distance: 44.6
click at [235, 374] on div at bounding box center [194, 369] width 289 height 7
click at [506, 389] on div "1 ההההההההההההההההההההההההההההההההההההההההההההההההההההההההההההההההההההההההההההה…" at bounding box center [318, 227] width 610 height 385
click at [509, 383] on button "Run" at bounding box center [499, 373] width 64 height 25
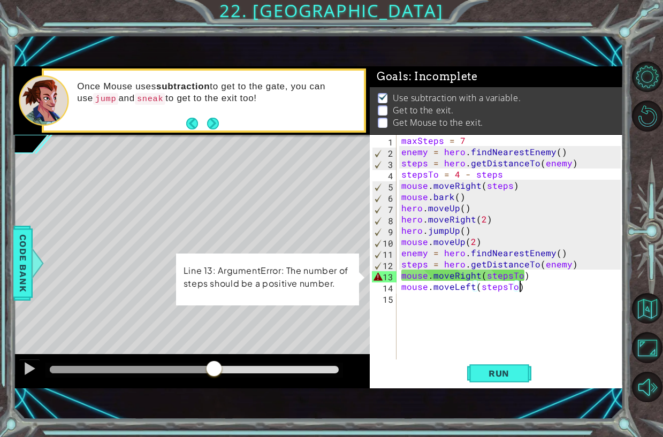
click at [216, 350] on div "methods hero moveUp() moveDown() moveLeft() moveRight() sneakUp() sneakDown() s…" at bounding box center [318, 227] width 610 height 322
click at [521, 376] on button "Run" at bounding box center [499, 373] width 64 height 25
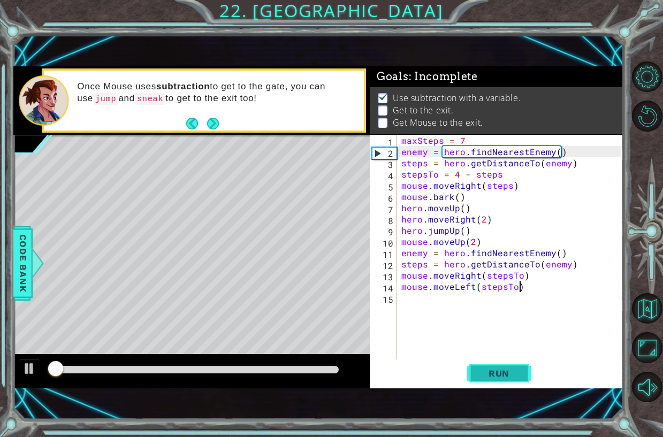
click at [516, 382] on button "Run" at bounding box center [499, 373] width 64 height 25
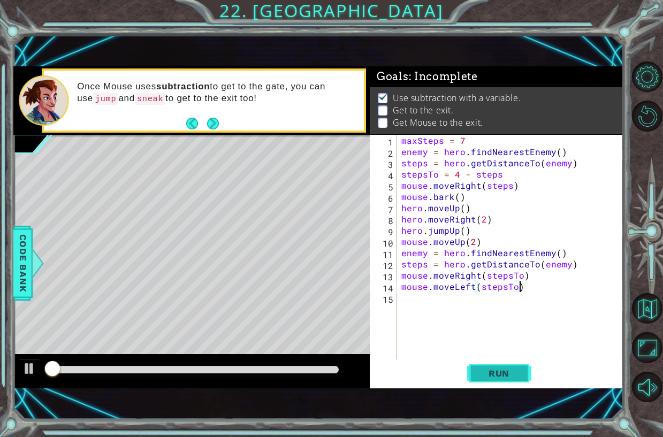
click at [512, 380] on button "Run" at bounding box center [499, 373] width 64 height 25
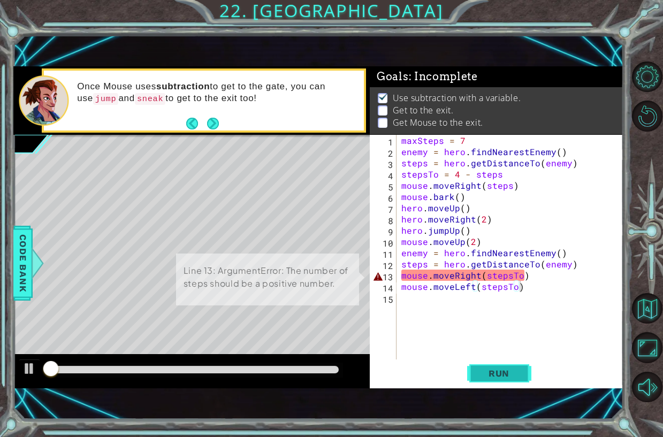
click at [512, 380] on button "Run" at bounding box center [499, 373] width 64 height 25
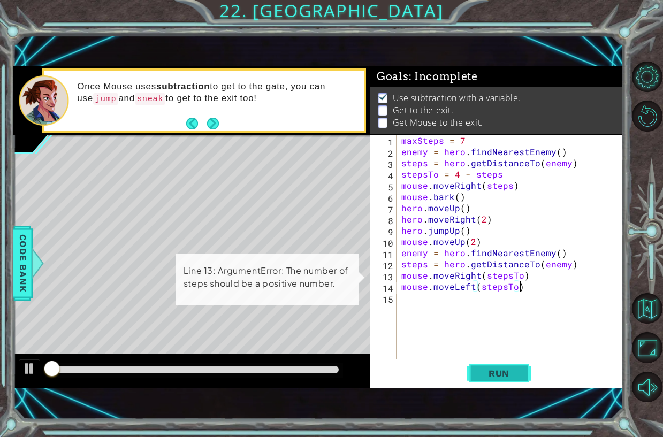
click at [512, 380] on button "Run" at bounding box center [499, 373] width 64 height 25
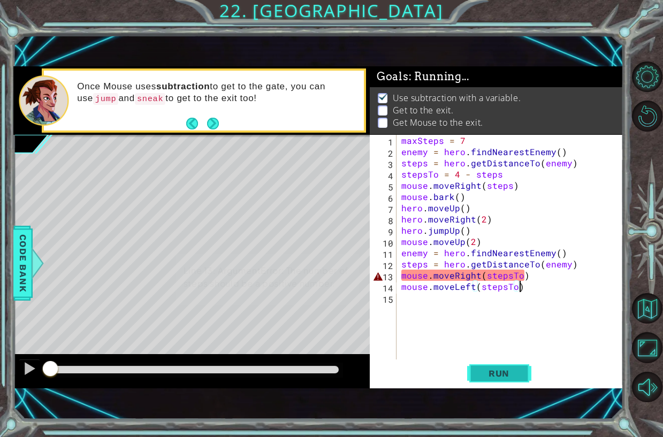
click at [512, 380] on button "Run" at bounding box center [499, 373] width 64 height 25
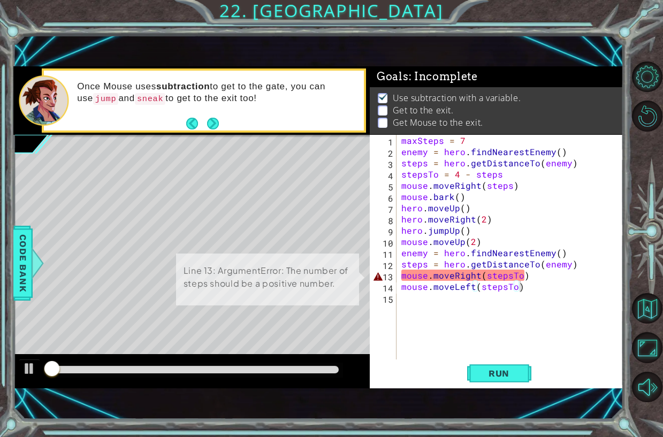
drag, startPoint x: 314, startPoint y: 360, endPoint x: 318, endPoint y: 368, distance: 9.1
click at [317, 368] on div at bounding box center [191, 371] width 357 height 34
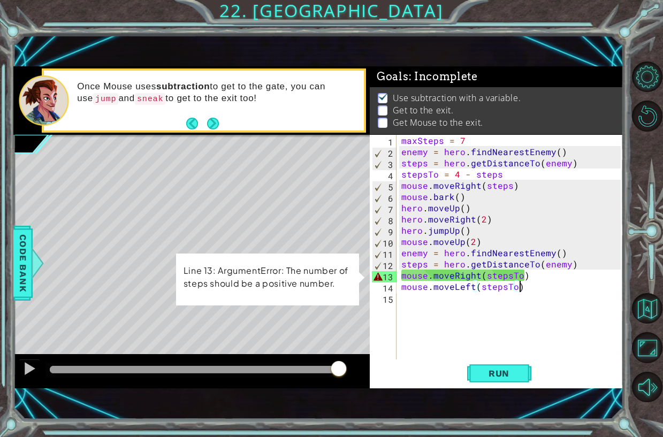
drag, startPoint x: 319, startPoint y: 369, endPoint x: 342, endPoint y: 373, distance: 23.9
click at [339, 373] on div at bounding box center [194, 369] width 289 height 7
drag, startPoint x: 329, startPoint y: 370, endPoint x: 350, endPoint y: 373, distance: 21.1
click at [350, 373] on div at bounding box center [191, 371] width 357 height 34
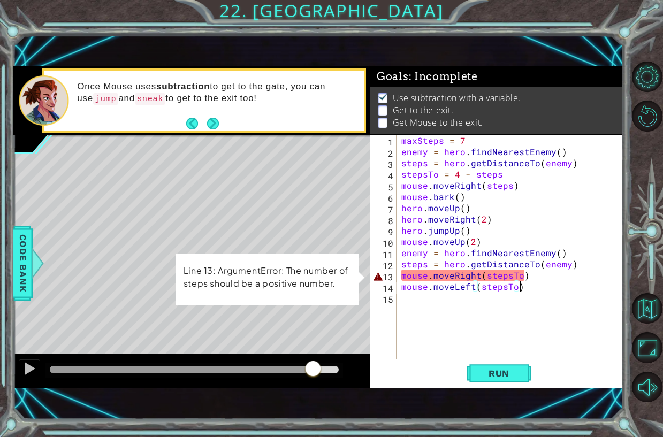
drag, startPoint x: 313, startPoint y: 369, endPoint x: 346, endPoint y: 373, distance: 32.9
click at [339, 373] on div at bounding box center [194, 369] width 289 height 7
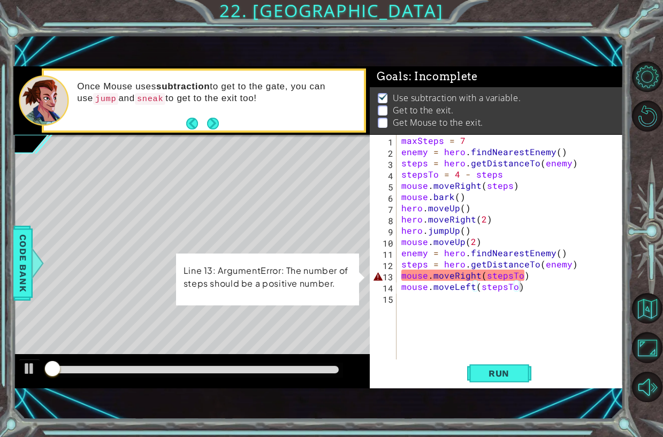
drag, startPoint x: 308, startPoint y: 363, endPoint x: 373, endPoint y: 365, distance: 65.3
click at [371, 365] on div "1 ההההההההההההההההההההההההההההההההההההההההההההההההההההההההההההההההההההההההההההה…" at bounding box center [318, 227] width 610 height 322
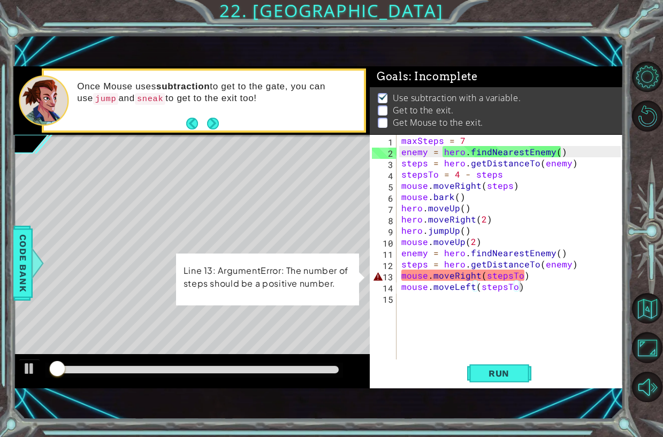
drag, startPoint x: 307, startPoint y: 365, endPoint x: 321, endPoint y: 368, distance: 13.7
click at [314, 366] on div at bounding box center [195, 370] width 298 height 15
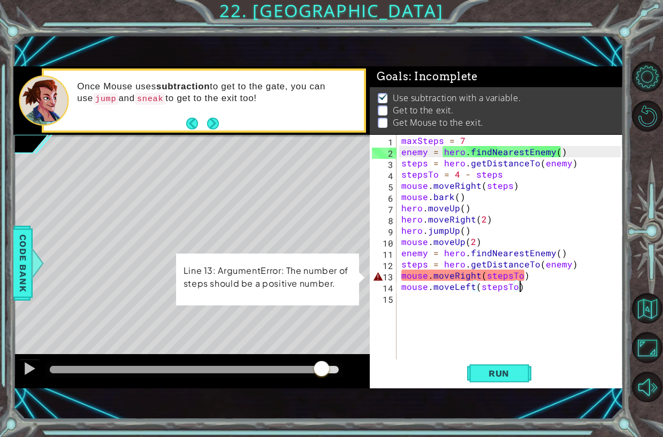
click at [321, 368] on div at bounding box center [194, 369] width 289 height 7
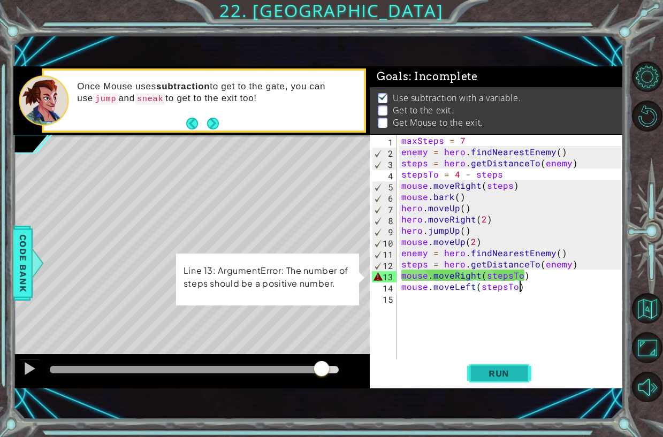
click at [487, 376] on span "Run" at bounding box center [499, 373] width 42 height 11
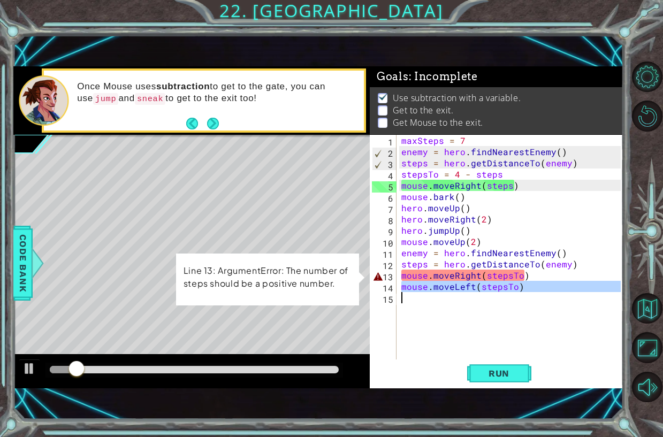
drag, startPoint x: 400, startPoint y: 286, endPoint x: 520, endPoint y: 311, distance: 122.4
click at [520, 311] on div "maxSteps = 7 enemy = hero . findNearestEnemy ( ) steps = hero . getDistanceTo (…" at bounding box center [512, 258] width 227 height 247
type textarea "mouse.moveLeft(stepsTo)"
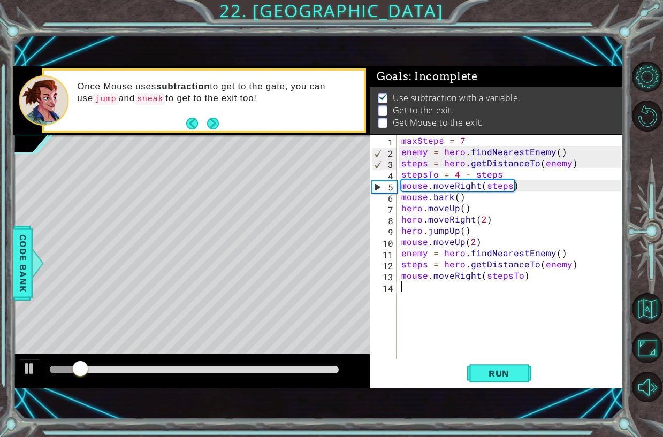
scroll to position [0, 0]
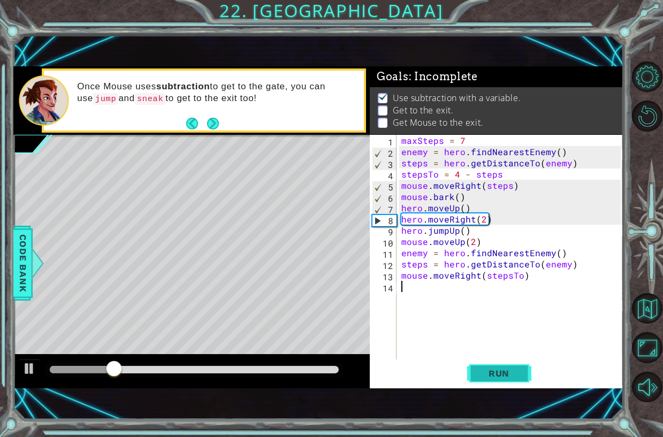
click at [490, 382] on button "Run" at bounding box center [499, 373] width 64 height 25
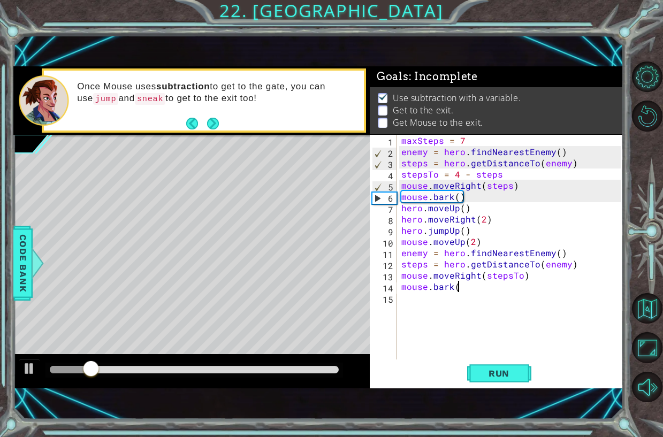
scroll to position [0, 3]
type textarea "mouse.bark()"
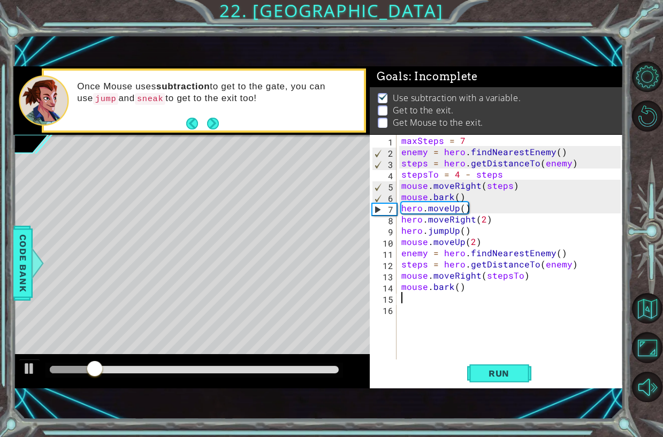
scroll to position [0, 0]
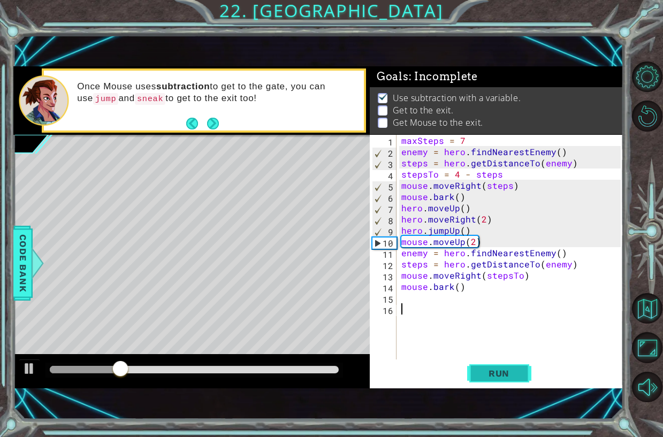
drag, startPoint x: 495, startPoint y: 358, endPoint x: 495, endPoint y: 371, distance: 13.4
click at [495, 361] on div "1 2 3 4 5 6 7 8 9 10 11 12 13 14 15 16 maxSteps = 7 enemy = hero . findNearestE…" at bounding box center [497, 261] width 254 height 253
click at [495, 371] on span "Run" at bounding box center [499, 373] width 42 height 11
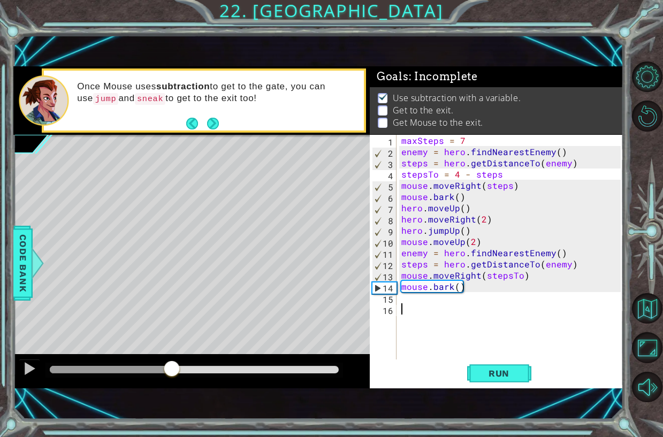
click at [171, 334] on div "methods hero moveUp() moveDown() moveLeft() moveRight() sneakUp() sneakDown() s…" at bounding box center [318, 227] width 610 height 322
click at [200, 335] on div "methods hero moveUp() moveDown() moveLeft() moveRight() sneakUp() sneakDown() s…" at bounding box center [318, 227] width 610 height 322
click at [470, 300] on div "maxSteps = 7 enemy = hero . findNearestEnemy ( ) steps = hero . getDistanceTo (…" at bounding box center [512, 258] width 227 height 247
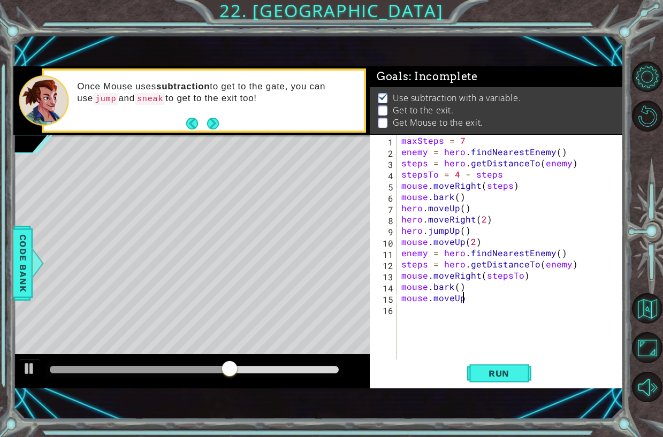
scroll to position [0, 4]
type textarea "mouse.moveUp()"
drag, startPoint x: 470, startPoint y: 365, endPoint x: 483, endPoint y: 367, distance: 13.7
click at [470, 365] on button "Run" at bounding box center [499, 373] width 64 height 25
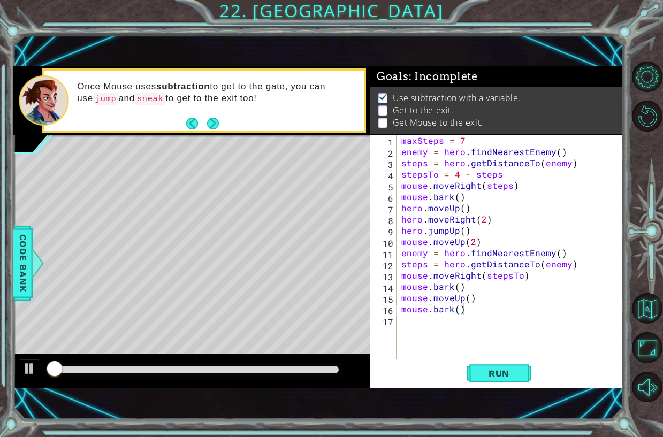
click at [234, 377] on div at bounding box center [195, 370] width 298 height 15
drag, startPoint x: 246, startPoint y: 374, endPoint x: 254, endPoint y: 364, distance: 12.2
click at [253, 365] on div at bounding box center [195, 370] width 298 height 15
click at [257, 363] on div at bounding box center [195, 370] width 298 height 15
drag, startPoint x: 238, startPoint y: 373, endPoint x: 229, endPoint y: 354, distance: 20.8
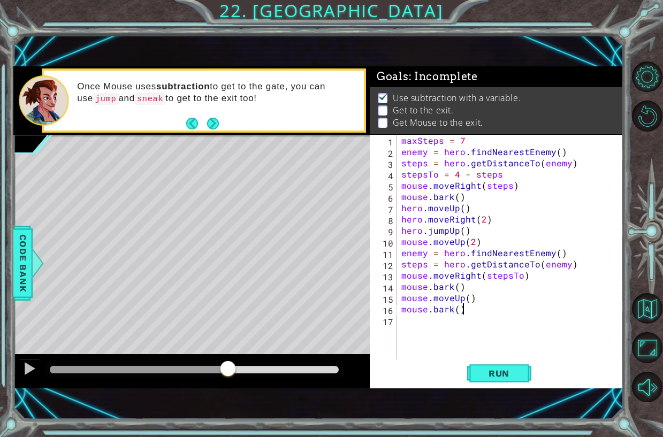
click at [229, 354] on div at bounding box center [191, 371] width 357 height 34
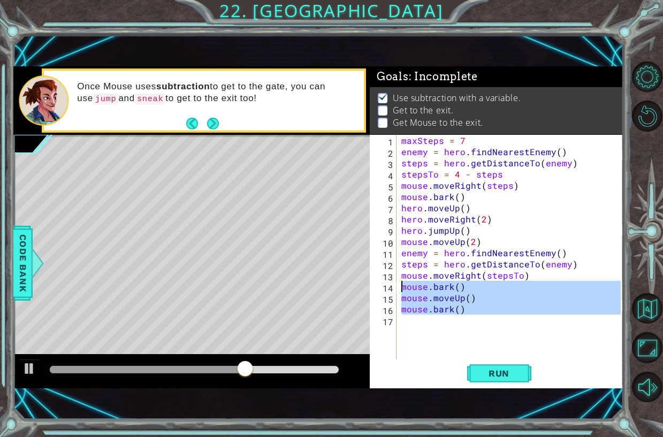
drag, startPoint x: 467, startPoint y: 319, endPoint x: 403, endPoint y: 286, distance: 72.6
click at [403, 286] on div "maxSteps = 7 enemy = hero . findNearestEnemy ( ) steps = hero . getDistanceTo (…" at bounding box center [512, 258] width 227 height 247
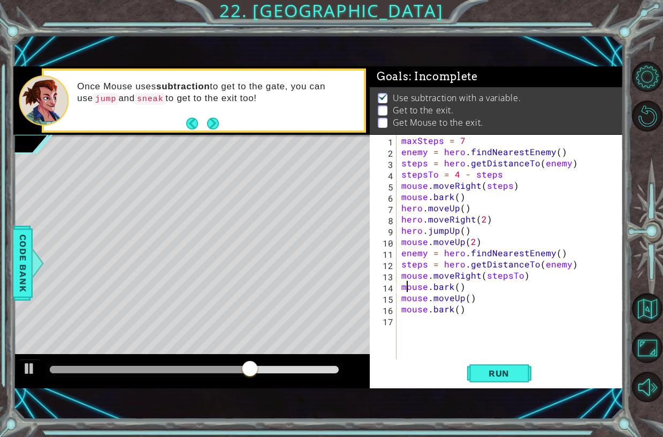
click at [405, 291] on div "maxSteps = 7 enemy = hero . findNearestEnemy ( ) steps = hero . getDistanceTo (…" at bounding box center [512, 258] width 227 height 247
drag, startPoint x: 399, startPoint y: 300, endPoint x: 407, endPoint y: 300, distance: 8.6
click at [407, 300] on div "mouse.bark() 1 2 3 4 5 6 7 8 9 10 11 12 13 14 15 16 17 maxSteps = 7 enemy = her…" at bounding box center [495, 247] width 251 height 225
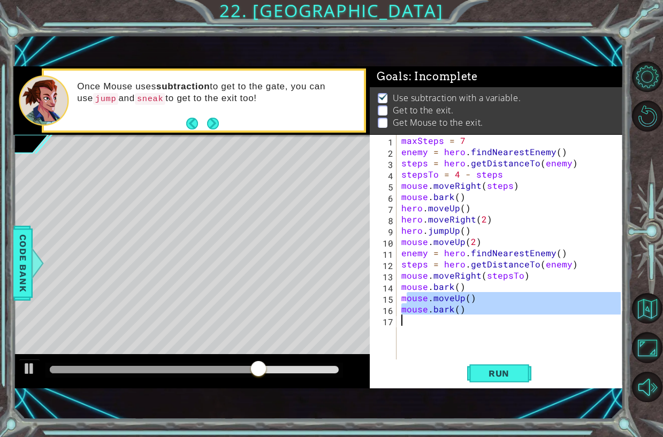
drag, startPoint x: 405, startPoint y: 300, endPoint x: 511, endPoint y: 337, distance: 111.6
click at [511, 337] on div "maxSteps = 7 enemy = hero . findNearestEnemy ( ) steps = hero . getDistanceTo (…" at bounding box center [512, 258] width 227 height 247
type textarea "m"
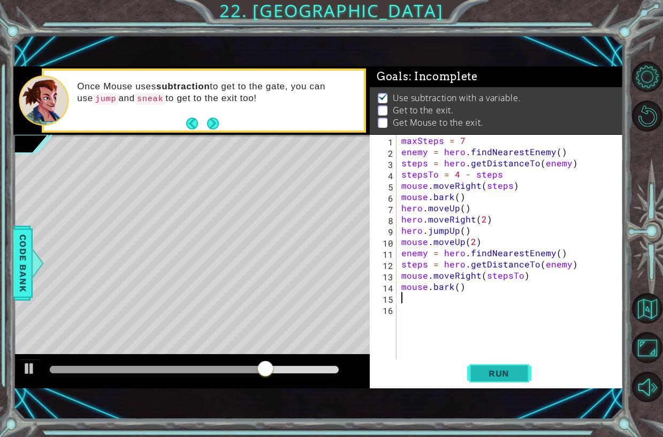
click at [496, 373] on span "Run" at bounding box center [499, 373] width 42 height 11
click at [237, 353] on div "methods hero moveUp() moveDown() moveLeft() moveRight() sneakUp() sneakDown() s…" at bounding box center [318, 227] width 610 height 322
drag, startPoint x: 196, startPoint y: 369, endPoint x: 211, endPoint y: 356, distance: 19.7
click at [211, 356] on div "methods hero moveUp() moveDown() moveLeft() moveRight() sneakUp() sneakDown() s…" at bounding box center [318, 227] width 610 height 322
click at [181, 330] on div "methods hero moveUp() moveDown() moveLeft() moveRight() sneakUp() sneakDown() s…" at bounding box center [318, 227] width 610 height 322
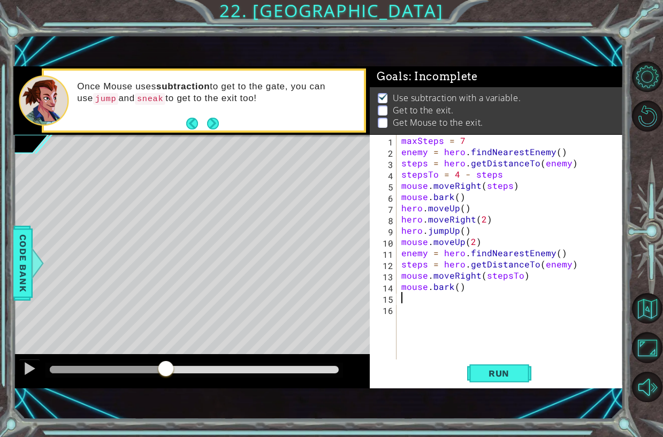
click at [171, 343] on div "methods hero moveUp() moveDown() moveLeft() moveRight() sneakUp() sneakDown() s…" at bounding box center [318, 227] width 610 height 322
click at [505, 373] on span "Run" at bounding box center [499, 373] width 42 height 11
click at [502, 373] on span "Run" at bounding box center [499, 373] width 42 height 11
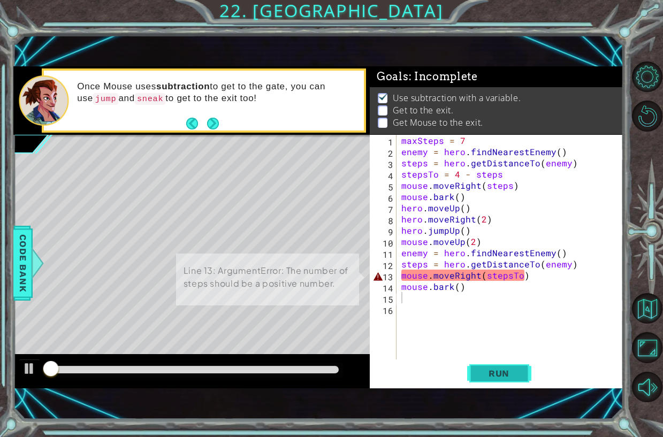
click at [496, 373] on span "Run" at bounding box center [499, 373] width 42 height 11
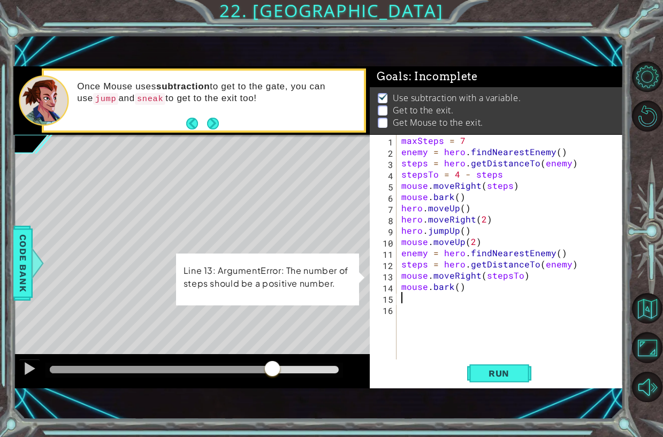
drag, startPoint x: 245, startPoint y: 373, endPoint x: 273, endPoint y: 355, distance: 33.0
click at [273, 355] on div at bounding box center [191, 371] width 357 height 34
click at [269, 362] on div at bounding box center [191, 371] width 357 height 34
click at [172, 330] on div "methods hero moveUp() moveDown() moveLeft() moveRight() sneakUp() sneakDown() s…" at bounding box center [318, 227] width 610 height 322
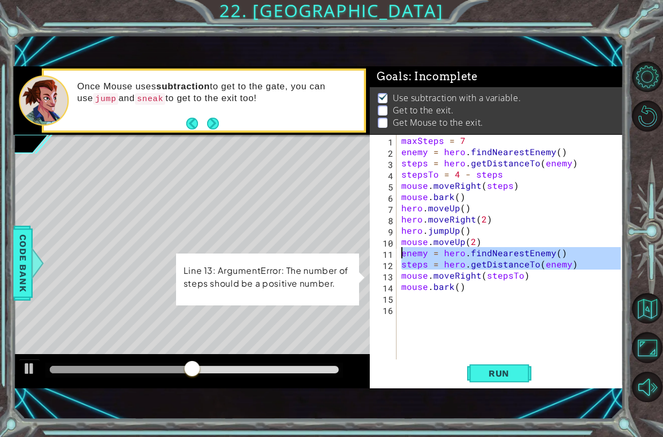
drag, startPoint x: 402, startPoint y: 276, endPoint x: 399, endPoint y: 252, distance: 24.7
click at [399, 252] on div "maxSteps = 7 enemy = hero . findNearestEnemy ( ) steps = hero . getDistanceTo (…" at bounding box center [512, 258] width 227 height 247
type textarea "mouse.moveRight(stepsTo)"
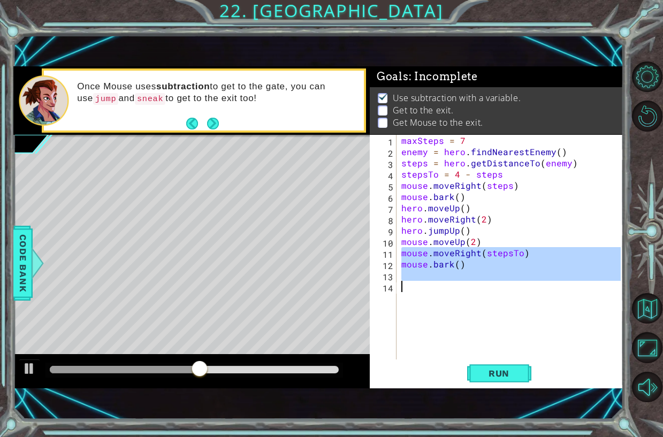
drag, startPoint x: 403, startPoint y: 254, endPoint x: 473, endPoint y: 291, distance: 80.0
click at [473, 291] on div "maxSteps = 7 enemy = hero . findNearestEnemy ( ) steps = hero . getDistanceTo (…" at bounding box center [512, 258] width 227 height 247
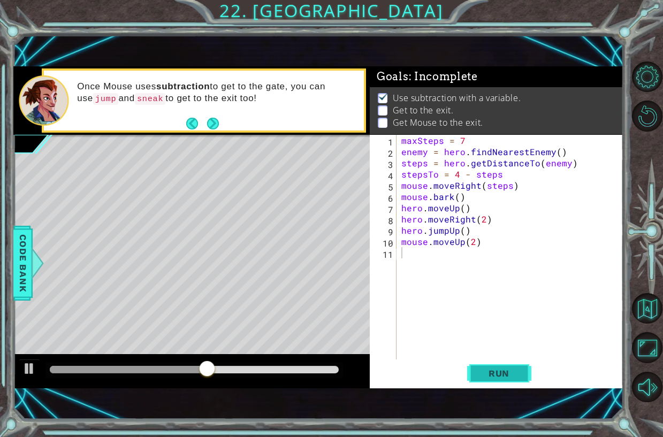
click at [511, 379] on span "Run" at bounding box center [499, 373] width 42 height 11
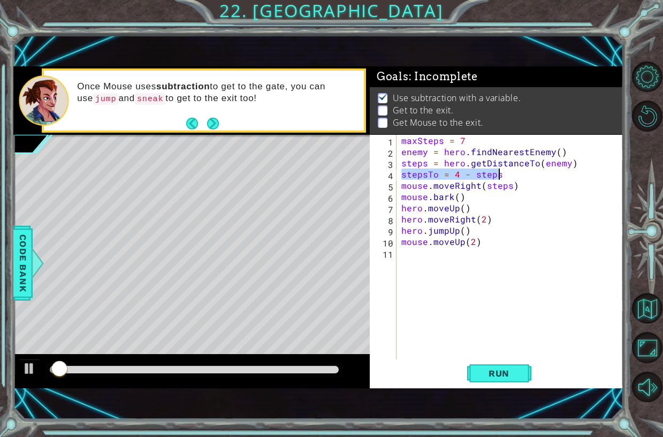
drag, startPoint x: 402, startPoint y: 172, endPoint x: 504, endPoint y: 172, distance: 102.3
click at [504, 172] on div "maxSteps = 7 enemy = hero . findNearestEnemy ( ) steps = hero . getDistanceTo (…" at bounding box center [512, 258] width 227 height 247
type textarea "stepsTo = 4 - steps"
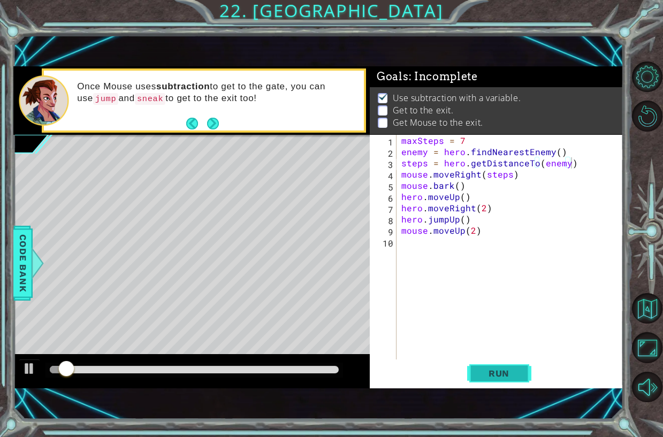
click at [494, 382] on button "Run" at bounding box center [499, 373] width 64 height 25
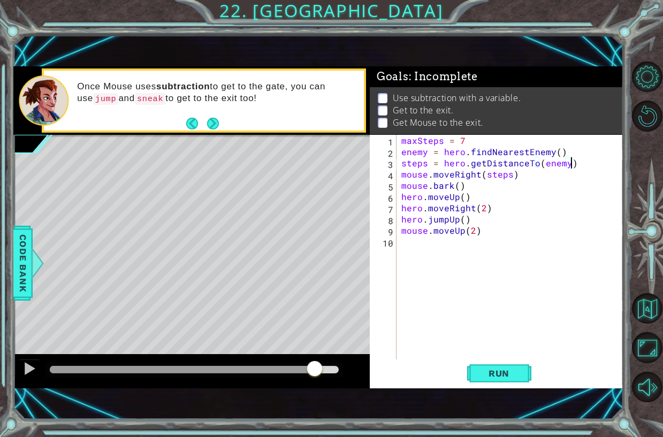
drag, startPoint x: 194, startPoint y: 367, endPoint x: 329, endPoint y: 391, distance: 136.5
click at [292, 390] on div "1 ההההההההההההההההההההההההההההההההההההההההההההההההההההההההההההההההההההההההההההה…" at bounding box center [318, 227] width 610 height 385
click at [514, 380] on button "Run" at bounding box center [499, 373] width 64 height 25
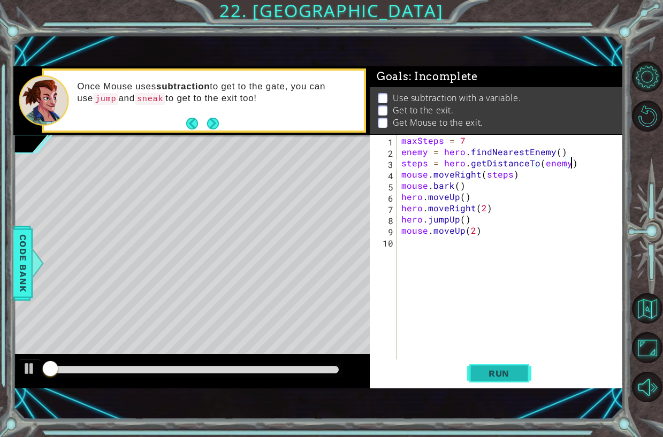
click at [501, 379] on button "Run" at bounding box center [499, 373] width 64 height 25
click at [472, 382] on button "Run" at bounding box center [499, 373] width 64 height 25
drag, startPoint x: 201, startPoint y: 366, endPoint x: 69, endPoint y: 367, distance: 131.7
click at [69, 367] on div at bounding box center [194, 369] width 289 height 7
click at [146, 359] on div at bounding box center [191, 371] width 357 height 34
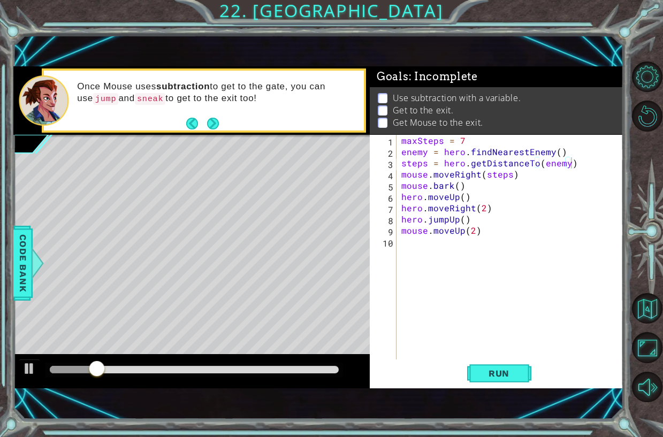
click at [149, 376] on div at bounding box center [195, 370] width 298 height 15
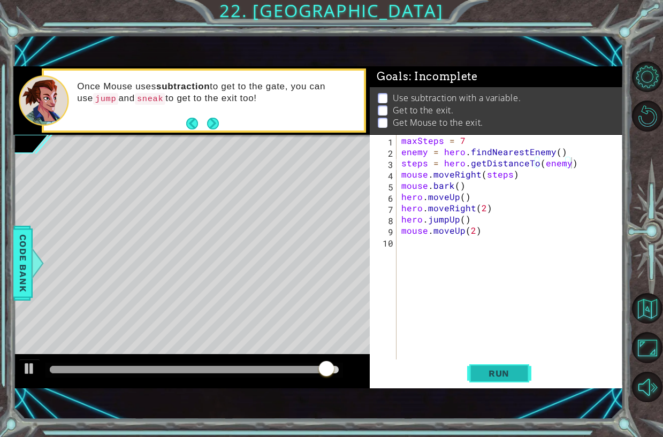
click at [502, 367] on button "Run" at bounding box center [499, 373] width 64 height 25
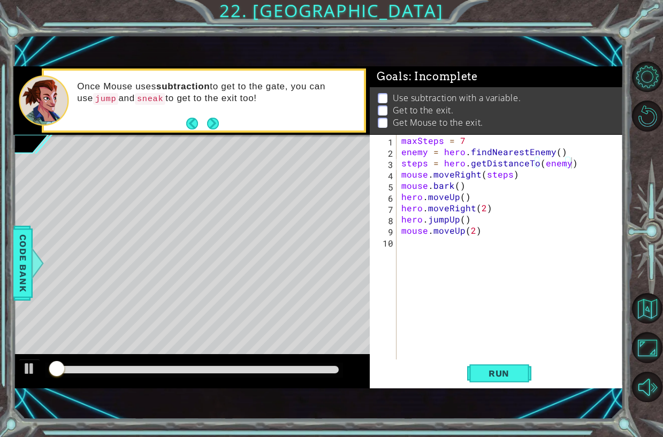
click at [175, 375] on div at bounding box center [195, 370] width 298 height 15
drag, startPoint x: 137, startPoint y: 377, endPoint x: 143, endPoint y: 376, distance: 6.5
drag, startPoint x: 152, startPoint y: 374, endPoint x: 134, endPoint y: 356, distance: 25.4
click at [133, 356] on div at bounding box center [191, 371] width 357 height 34
click at [191, 369] on div at bounding box center [194, 369] width 289 height 7
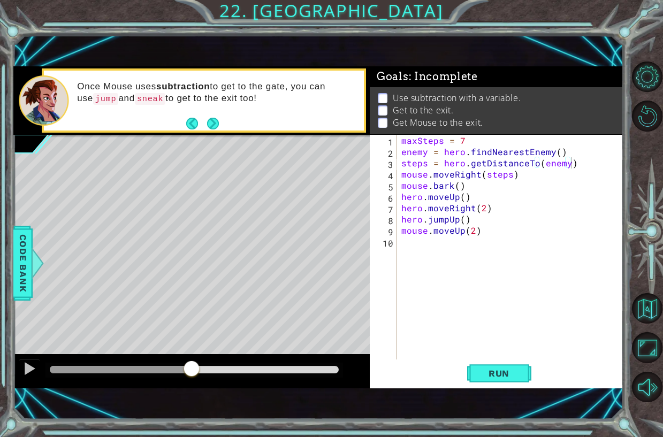
click at [208, 359] on div at bounding box center [191, 371] width 357 height 34
click at [238, 361] on div at bounding box center [191, 371] width 357 height 34
click at [514, 236] on div "maxSteps = 7 enemy = hero . findNearestEnemy ( ) steps = hero . getDistanceTo (…" at bounding box center [512, 258] width 227 height 247
type textarea "mouse.moveUp(2)"
click at [493, 255] on div "maxSteps = 7 enemy = hero . findNearestEnemy ( ) steps = hero . getDistanceTo (…" at bounding box center [512, 258] width 227 height 247
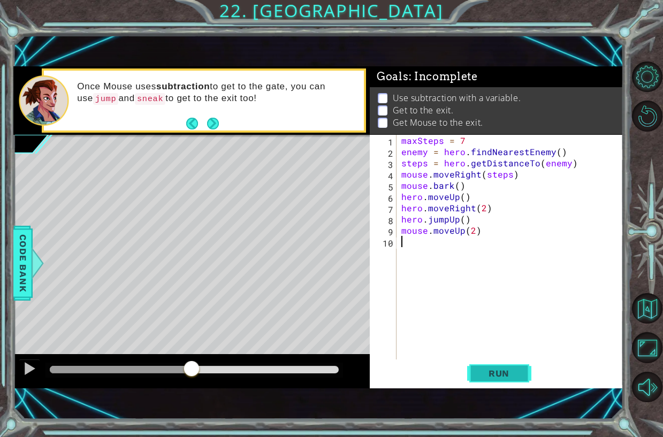
click at [481, 383] on button "Run" at bounding box center [499, 373] width 64 height 25
click at [186, 432] on div "1 ההההההההההההההההההההההההההההההההההההההההההההההההההההההההההההההההההההההההההההה…" at bounding box center [331, 218] width 663 height 437
click at [28, 368] on div at bounding box center [29, 369] width 14 height 14
click at [125, 376] on div at bounding box center [195, 370] width 298 height 15
drag, startPoint x: 154, startPoint y: 368, endPoint x: 210, endPoint y: 373, distance: 56.4
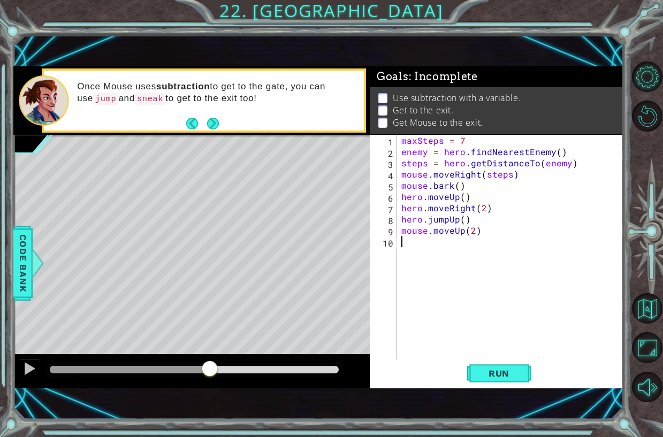
click at [210, 373] on div at bounding box center [194, 369] width 289 height 7
click at [152, 50] on div "1 ההההההההההההההההההההההההההההההההההההההההההההההההההההההההההההההההההההההההההההה…" at bounding box center [318, 227] width 610 height 385
drag, startPoint x: 404, startPoint y: 143, endPoint x: 440, endPoint y: 143, distance: 35.9
click at [440, 143] on div "maxSteps = 7 enemy = hero . findNearestEnemy ( ) steps = hero . getDistanceTo (…" at bounding box center [512, 258] width 227 height 247
drag, startPoint x: 455, startPoint y: 142, endPoint x: 465, endPoint y: 141, distance: 10.2
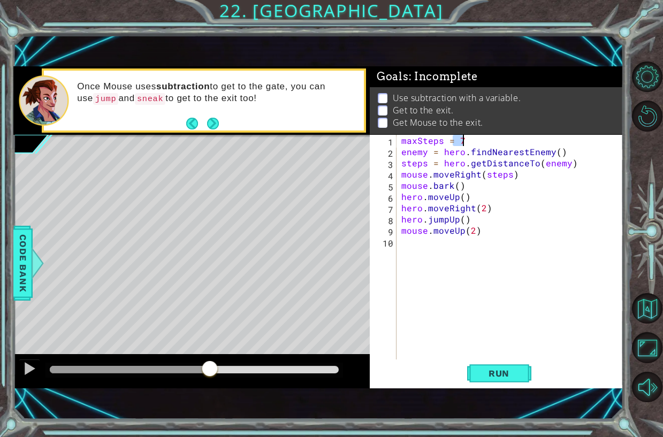
click at [465, 141] on div "maxSteps = 7 enemy = hero . findNearestEnemy ( ) steps = hero . getDistanceTo (…" at bounding box center [512, 258] width 227 height 247
click at [516, 178] on div "maxSteps = 7 enemy = hero . findNearestEnemy ( ) steps = hero . getDistanceTo (…" at bounding box center [512, 258] width 227 height 247
type textarea "mouse.moveRight(steps)"
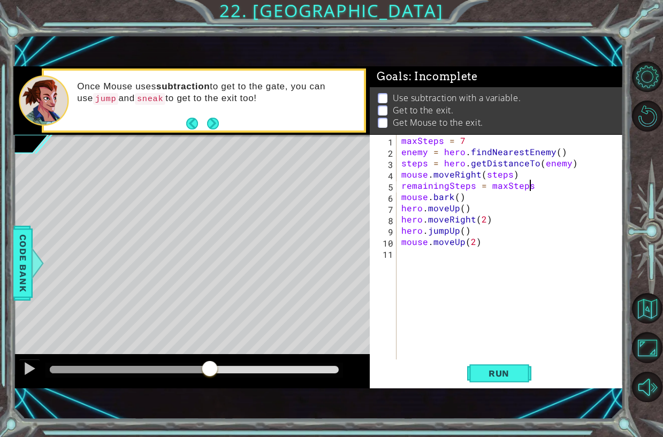
scroll to position [0, 7]
click at [464, 141] on div "maxSteps = 7 enemy = hero . findNearestEnemy ( ) steps = hero . getDistanceTo (…" at bounding box center [512, 258] width 227 height 247
click at [563, 192] on div "maxSteps = 7 enemy = hero . findNearestEnemy ( ) steps = hero . getDistanceTo (…" at bounding box center [512, 258] width 227 height 247
click at [559, 185] on div "maxSteps = 7 enemy = hero . findNearestEnemy ( ) steps = hero . getDistanceTo (…" at bounding box center [512, 258] width 227 height 247
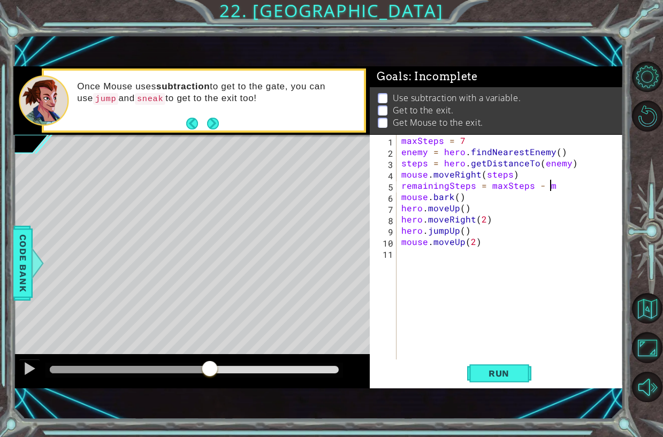
scroll to position [0, 9]
click at [406, 157] on div "maxSteps = 7 enemy = hero . findNearestEnemy ( ) steps = hero . getDistanceTo (…" at bounding box center [512, 258] width 227 height 247
click at [421, 163] on div "maxSteps = 7 enemy = hero . findNearestEnemy ( ) steps = hero . getDistanceTo (…" at bounding box center [512, 258] width 227 height 247
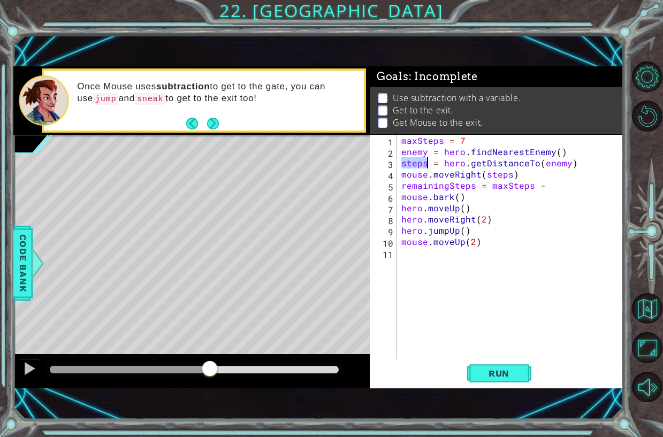
click at [573, 189] on div "maxSteps = 7 enemy = hero . findNearestEnemy ( ) steps = hero . getDistanceTo (…" at bounding box center [512, 258] width 227 height 247
type textarea "remainingSteps = maxSteps - steps"
drag, startPoint x: 404, startPoint y: 186, endPoint x: 606, endPoint y: 186, distance: 201.9
click at [606, 186] on div "maxSteps = 7 enemy = hero . findNearestEnemy ( ) steps = hero . getDistanceTo (…" at bounding box center [512, 258] width 227 height 247
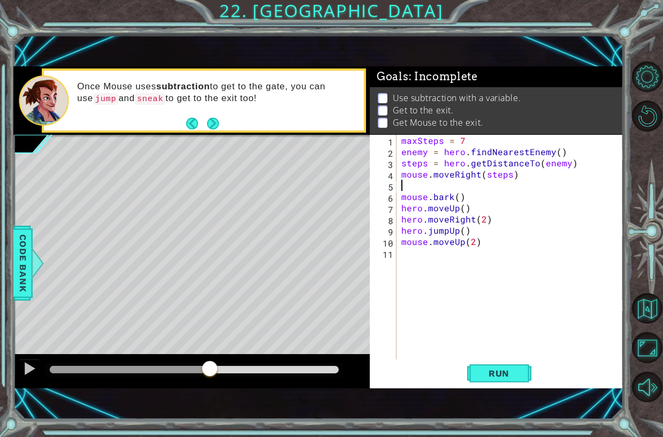
scroll to position [0, 0]
click at [500, 183] on div "maxSteps = 7 enemy = hero . findNearestEnemy ( ) steps = hero . getDistanceTo (…" at bounding box center [512, 258] width 227 height 247
type textarea "mouse.bark()"
type textarea "m"
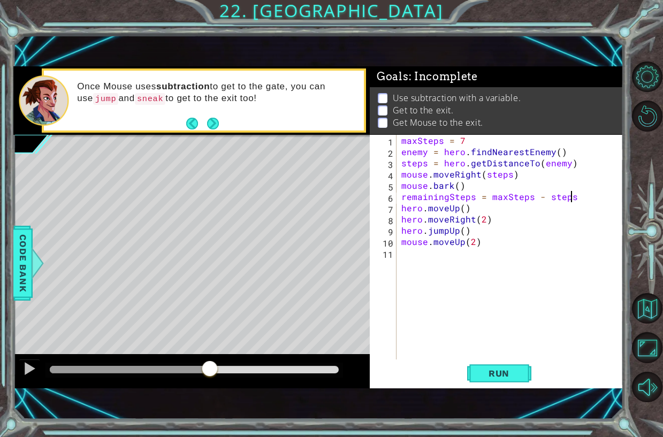
click at [463, 206] on div "maxSteps = 7 enemy = hero . findNearestEnemy ( ) steps = hero . getDistanceTo (…" at bounding box center [512, 258] width 227 height 247
drag, startPoint x: 423, startPoint y: 209, endPoint x: 379, endPoint y: 209, distance: 44.4
click at [379, 209] on div "hero.moveUp() 1 2 3 4 5 6 7 8 9 10 11 maxSteps = 7 enemy = hero . findNearestEn…" at bounding box center [495, 247] width 251 height 225
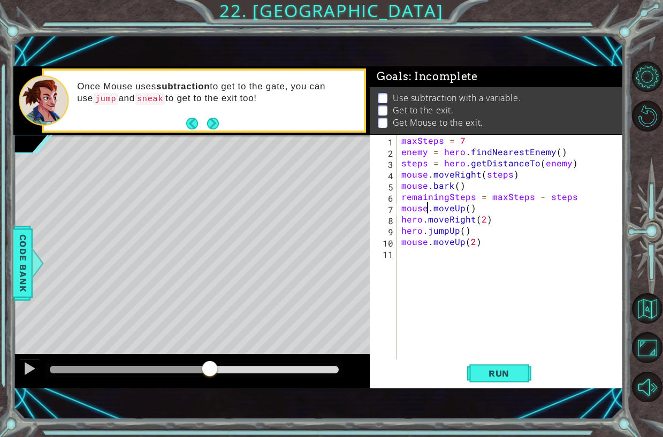
click at [465, 206] on div "maxSteps = 7 enemy = hero . findNearestEnemy ( ) steps = hero . getDistanceTo (…" at bounding box center [512, 258] width 227 height 247
click at [468, 207] on div "maxSteps = 7 enemy = hero . findNearestEnemy ( ) steps = hero . getDistanceTo (…" at bounding box center [512, 258] width 227 height 247
type textarea "mouse.moveUp(2)"
click at [488, 212] on div "maxSteps = 7 enemy = hero . findNearestEnemy ( ) steps = hero . getDistanceTo (…" at bounding box center [512, 258] width 227 height 247
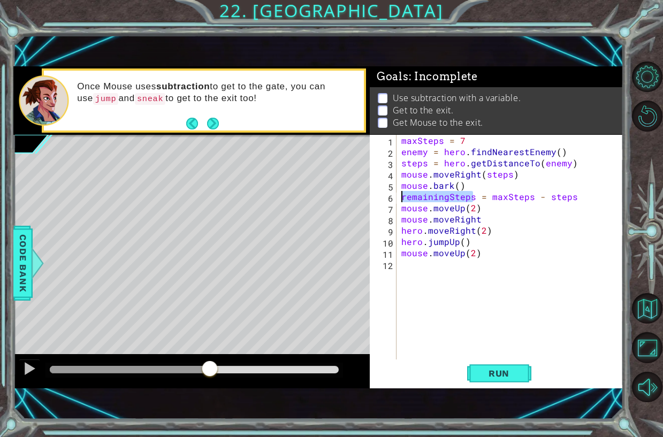
drag, startPoint x: 474, startPoint y: 198, endPoint x: 388, endPoint y: 199, distance: 86.2
click at [388, 199] on div "mouse.moveRight 1 2 3 4 5 6 7 8 9 10 11 12 maxSteps = 7 enemy = hero . findNear…" at bounding box center [495, 247] width 251 height 225
click at [477, 217] on div "maxSteps = 7 enemy = hero . findNearestEnemy ( ) steps = hero . getDistanceTo (…" at bounding box center [512, 258] width 227 height 247
type textarea "mouse.moveRight(remainingSteps)"
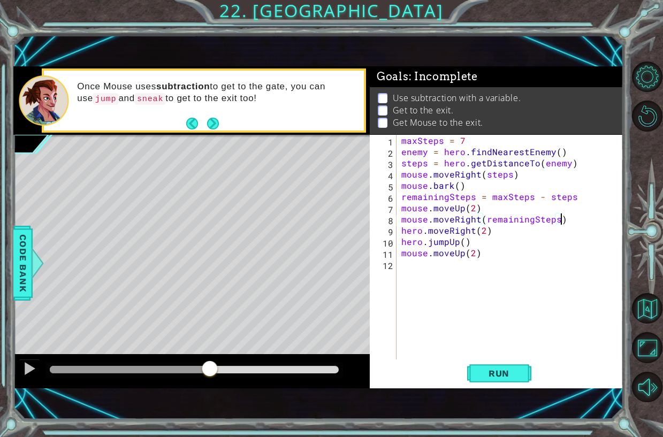
click at [570, 220] on div "maxSteps = 7 enemy = hero . findNearestEnemy ( ) steps = hero . getDistanceTo (…" at bounding box center [512, 258] width 227 height 247
type textarea "mouse.digUp()"
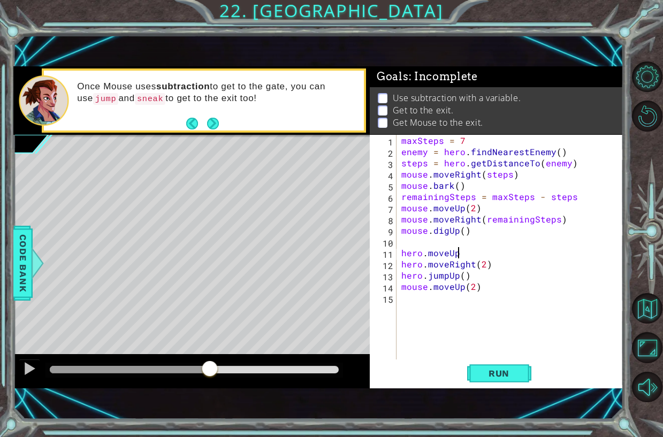
type textarea "hero.moveUp()"
drag, startPoint x: 446, startPoint y: 275, endPoint x: 427, endPoint y: 276, distance: 18.8
click at [427, 276] on div "maxSteps = 7 enemy = hero . findNearestEnemy ( ) steps = hero . getDistanceTo (…" at bounding box center [512, 258] width 227 height 247
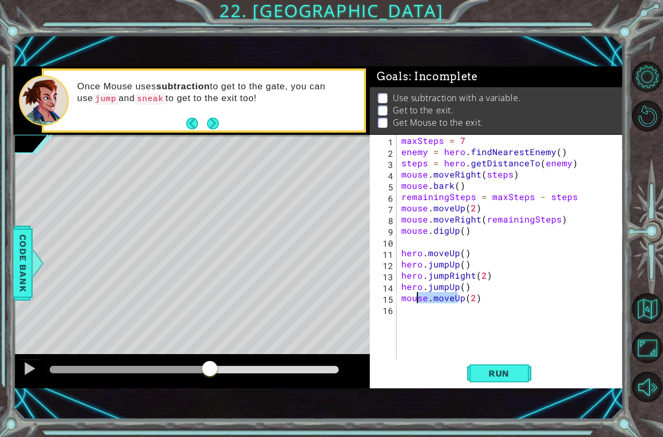
drag, startPoint x: 459, startPoint y: 300, endPoint x: 399, endPoint y: 300, distance: 60.0
click at [399, 300] on div "maxSteps = 7 enemy = hero . findNearestEnemy ( ) steps = hero . getDistanceTo (…" at bounding box center [512, 258] width 227 height 247
click at [494, 303] on div "maxSteps = 7 enemy = hero . findNearestEnemy ( ) steps = hero . getDistanceTo (…" at bounding box center [512, 258] width 227 height 247
drag, startPoint x: 494, startPoint y: 303, endPoint x: 395, endPoint y: 303, distance: 99.1
click at [395, 303] on div "mouse.moveUp(2) 1 2 3 4 5 6 7 8 9 10 11 12 13 14 15 16 maxSteps = 7 enemy = her…" at bounding box center [495, 247] width 251 height 225
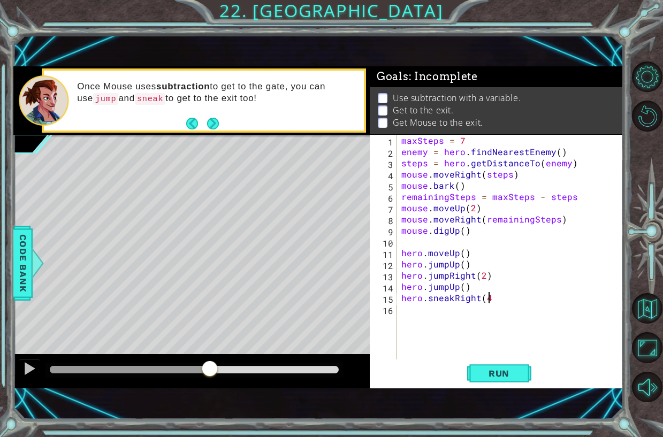
scroll to position [0, 5]
click at [516, 361] on button "Run" at bounding box center [499, 373] width 64 height 25
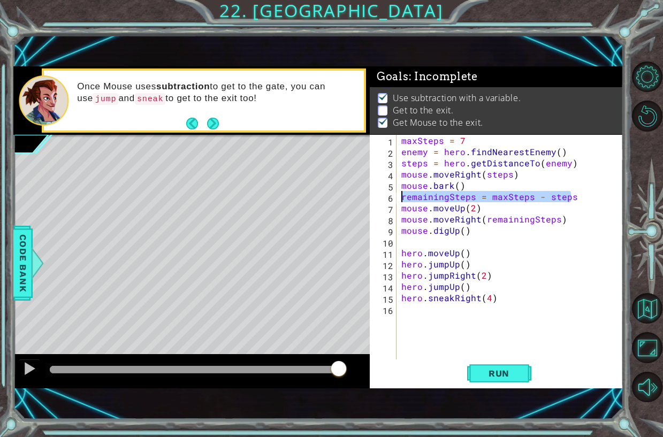
drag, startPoint x: 576, startPoint y: 196, endPoint x: 395, endPoint y: 200, distance: 180.5
click at [396, 200] on div "hero.sneakRight(4) 1 2 3 4 5 6 7 8 9 10 11 12 13 14 15 16 maxSteps = 7 enemy = …" at bounding box center [495, 247] width 251 height 225
click at [499, 195] on div "maxSteps = 7 enemy = hero . findNearestEnemy ( ) steps = hero . getDistanceTo (…" at bounding box center [512, 258] width 227 height 247
drag, startPoint x: 491, startPoint y: 197, endPoint x: 533, endPoint y: 194, distance: 41.9
click at [533, 194] on div "maxSteps = 7 enemy = hero . findNearestEnemy ( ) steps = hero . getDistanceTo (…" at bounding box center [512, 258] width 227 height 247
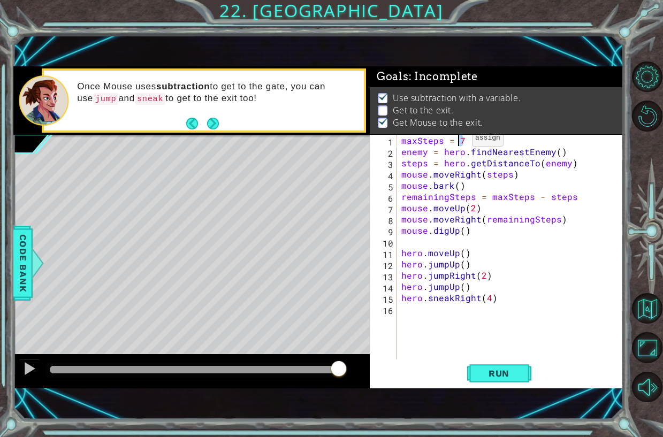
drag, startPoint x: 465, startPoint y: 141, endPoint x: 459, endPoint y: 141, distance: 5.9
click at [459, 141] on div "maxSteps = 7 enemy = hero . findNearestEnemy ( ) steps = hero . getDistanceTo (…" at bounding box center [512, 258] width 227 height 247
drag, startPoint x: 545, startPoint y: 198, endPoint x: 579, endPoint y: 197, distance: 33.8
click at [579, 197] on div "maxSteps = 7 enemy = hero . findNearestEnemy ( ) steps = hero . getDistanceTo (…" at bounding box center [512, 258] width 227 height 247
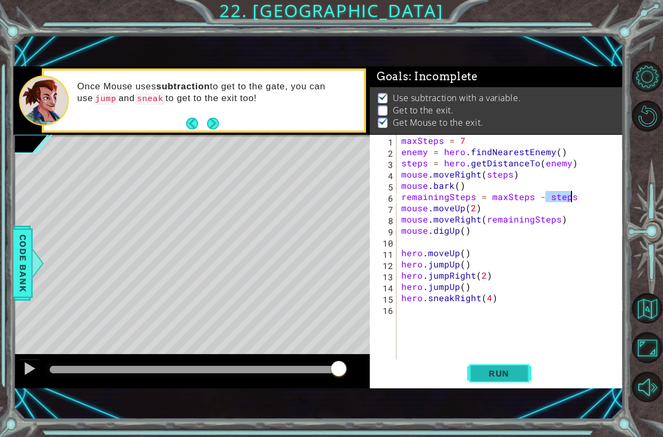
click at [504, 376] on span "Run" at bounding box center [499, 373] width 42 height 11
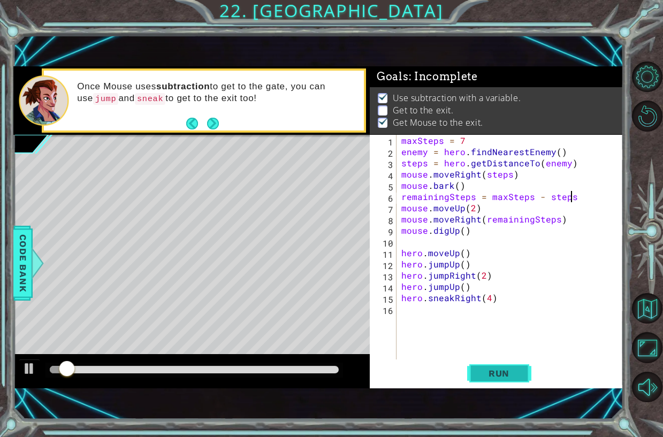
click at [483, 379] on span "Run" at bounding box center [499, 373] width 42 height 11
click at [501, 374] on span "Run" at bounding box center [499, 373] width 42 height 11
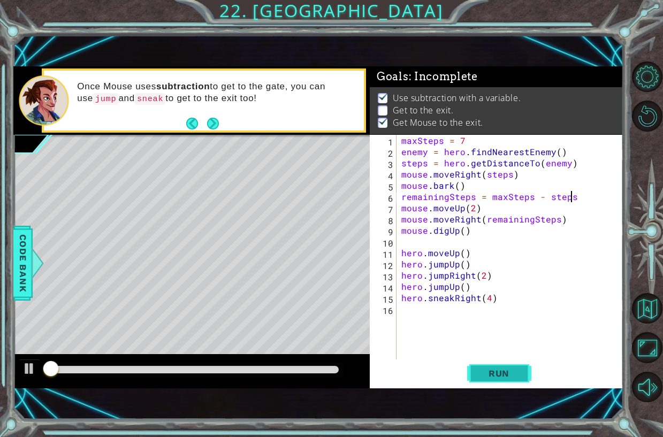
click at [501, 374] on span "Run" at bounding box center [499, 373] width 42 height 11
click at [495, 377] on span "Run" at bounding box center [499, 373] width 42 height 11
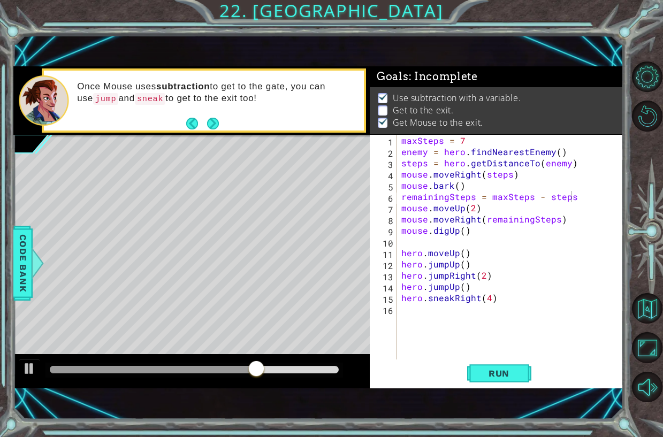
click at [234, 376] on div at bounding box center [195, 370] width 298 height 15
drag, startPoint x: 234, startPoint y: 361, endPoint x: 224, endPoint y: 367, distance: 11.3
click at [229, 365] on div at bounding box center [191, 371] width 357 height 34
click at [214, 377] on div at bounding box center [195, 370] width 298 height 15
drag, startPoint x: 215, startPoint y: 363, endPoint x: 418, endPoint y: 392, distance: 205.1
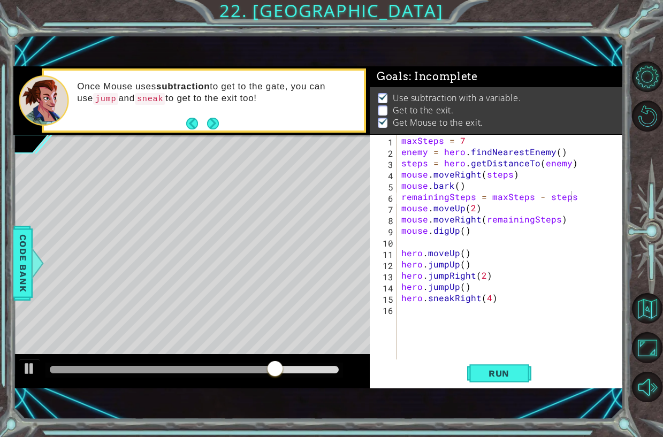
click at [225, 363] on div at bounding box center [195, 370] width 298 height 15
click at [534, 377] on div "Run" at bounding box center [500, 373] width 254 height 25
click at [522, 377] on button "Run" at bounding box center [499, 373] width 64 height 25
drag, startPoint x: 137, startPoint y: 369, endPoint x: 297, endPoint y: 359, distance: 160.5
click at [297, 359] on div at bounding box center [191, 371] width 357 height 34
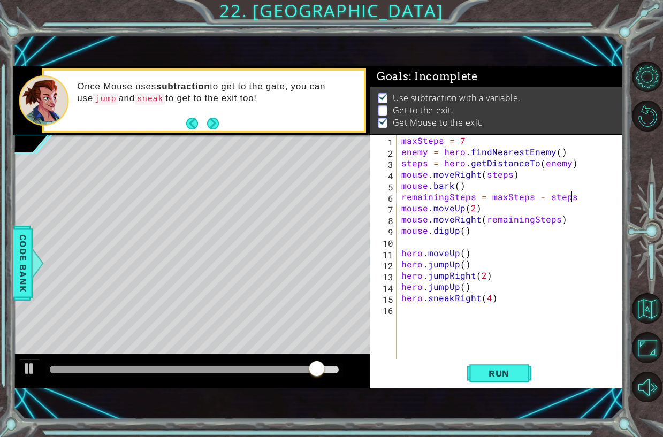
click at [480, 276] on div "maxSteps = 7 enemy = hero . findNearestEnemy ( ) steps = hero . getDistanceTo (…" at bounding box center [512, 258] width 227 height 247
click at [481, 276] on div "maxSteps = 7 enemy = hero . findNearestEnemy ( ) steps = hero . getDistanceTo (…" at bounding box center [512, 258] width 227 height 247
click at [485, 276] on div "maxSteps = 7 enemy = hero . findNearestEnemy ( ) steps = hero . getDistanceTo (…" at bounding box center [512, 258] width 227 height 247
type textarea "hero.jumpRight()"
click at [503, 280] on div "maxSteps = 7 enemy = hero . findNearestEnemy ( ) steps = hero . getDistanceTo (…" at bounding box center [512, 258] width 227 height 247
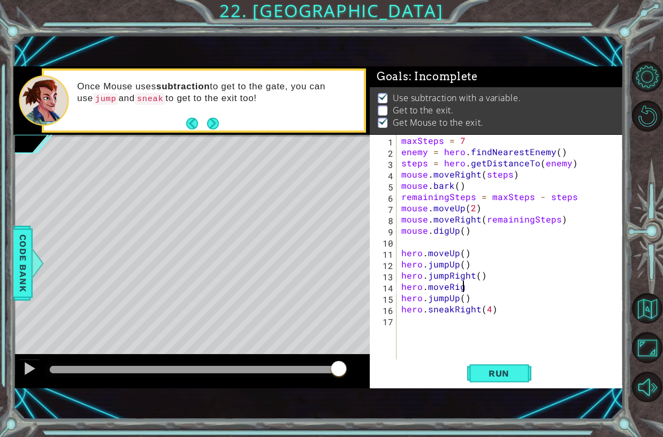
scroll to position [0, 4]
type textarea "hero.moveRight()"
click at [487, 367] on button "Run" at bounding box center [499, 373] width 64 height 25
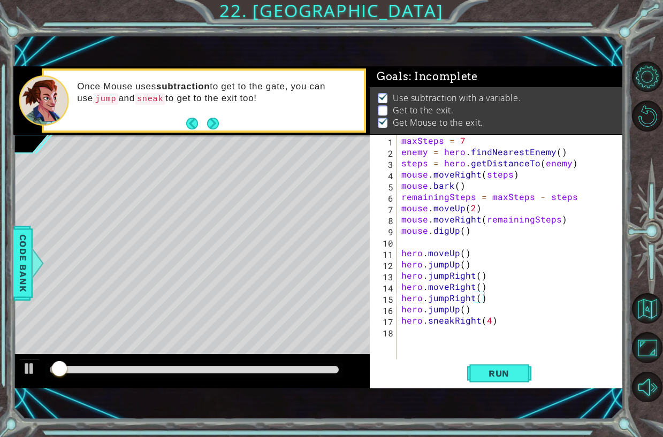
drag, startPoint x: 169, startPoint y: 381, endPoint x: 186, endPoint y: 372, distance: 19.4
click at [174, 376] on div at bounding box center [191, 371] width 357 height 34
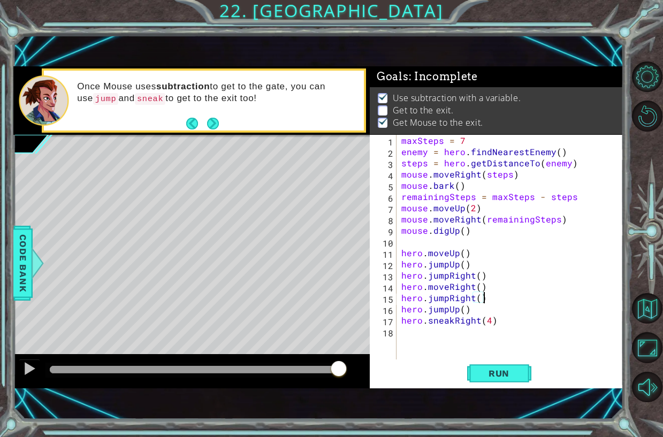
drag, startPoint x: 191, startPoint y: 369, endPoint x: 348, endPoint y: 391, distance: 158.3
click at [348, 391] on div "1 ההההההההההההההההההההההההההההההההההההההההההההההההההההההההההההההההההההההההההההה…" at bounding box center [318, 227] width 610 height 385
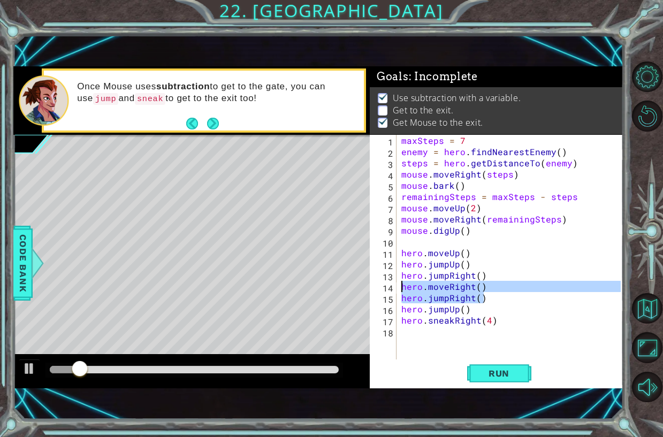
drag, startPoint x: 489, startPoint y: 301, endPoint x: 403, endPoint y: 289, distance: 87.0
click at [403, 289] on div "maxSteps = 7 enemy = hero . findNearestEnemy ( ) steps = hero . getDistanceTo (…" at bounding box center [512, 258] width 227 height 247
type textarea "hero.moveRight() hero.jumpRight()"
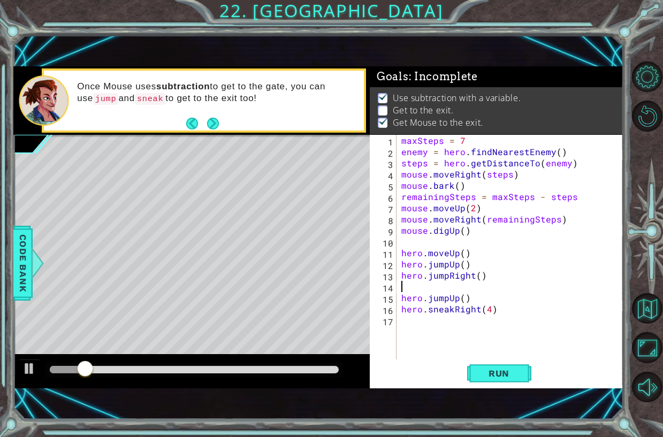
scroll to position [0, 0]
click at [479, 274] on div "maxSteps = 7 enemy = hero . findNearestEnemy ( ) steps = hero . getDistanceTo (…" at bounding box center [512, 258] width 227 height 247
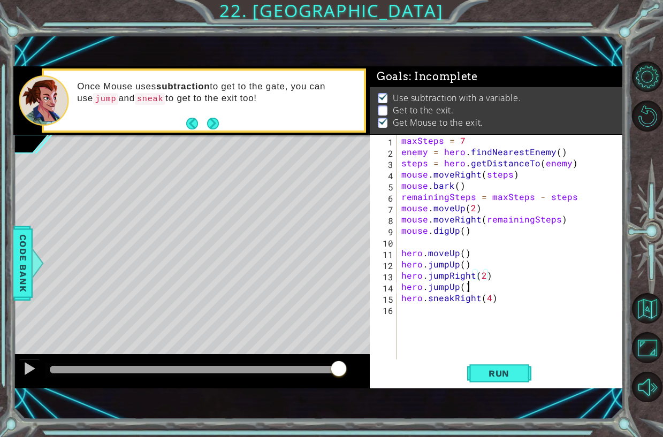
click at [480, 285] on div "maxSteps = 7 enemy = hero . findNearestEnemy ( ) steps = hero . getDistanceTo (…" at bounding box center [512, 258] width 227 height 247
click at [496, 389] on div "1 ההההההההההההההההההההההההההההההההההההההההההההההההההההההההההההההההההההההההההההה…" at bounding box center [318, 227] width 610 height 385
click at [528, 372] on button "Run" at bounding box center [499, 373] width 64 height 25
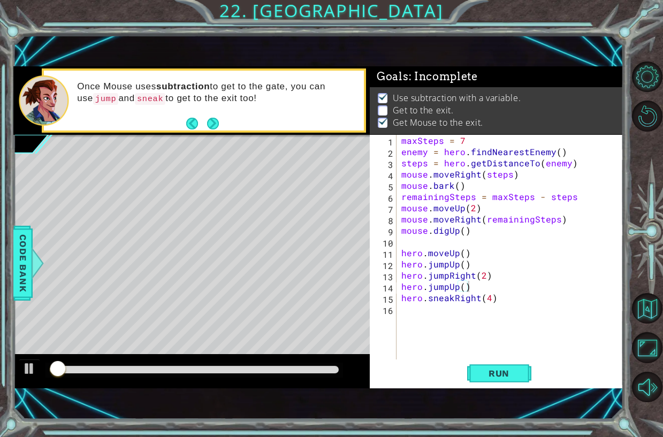
drag, startPoint x: 193, startPoint y: 363, endPoint x: 218, endPoint y: 370, distance: 26.1
click at [231, 367] on div at bounding box center [195, 370] width 298 height 15
drag, startPoint x: 215, startPoint y: 372, endPoint x: 298, endPoint y: 403, distance: 88.3
click at [298, 403] on div "1 ההההההההההההההההההההההההההההההההההההההההההההההההההההההההההההההההההההההההההההה…" at bounding box center [318, 227] width 610 height 385
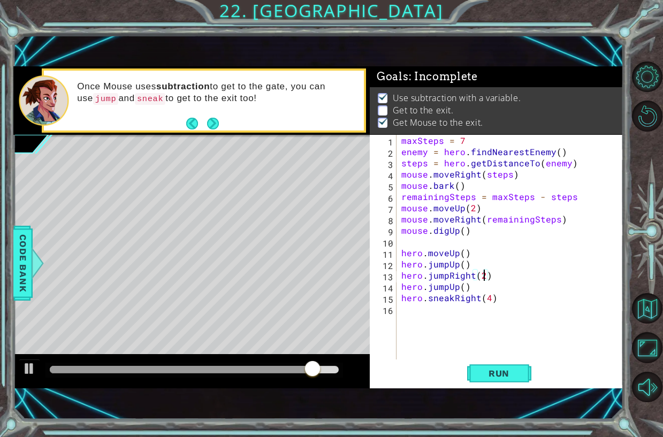
click at [483, 275] on div "maxSteps = 7 enemy = hero . findNearestEnemy ( ) steps = hero . getDistanceTo (…" at bounding box center [512, 258] width 227 height 247
type textarea "hero.jumpRight()"
click at [473, 364] on button "Run" at bounding box center [499, 373] width 64 height 25
drag, startPoint x: 233, startPoint y: 366, endPoint x: 478, endPoint y: 359, distance: 244.8
click at [478, 359] on body "1 ההההההההההההההההההההההההההההההההההההההההההההההההההההההההההההההההההההההההההההה…" at bounding box center [331, 218] width 663 height 437
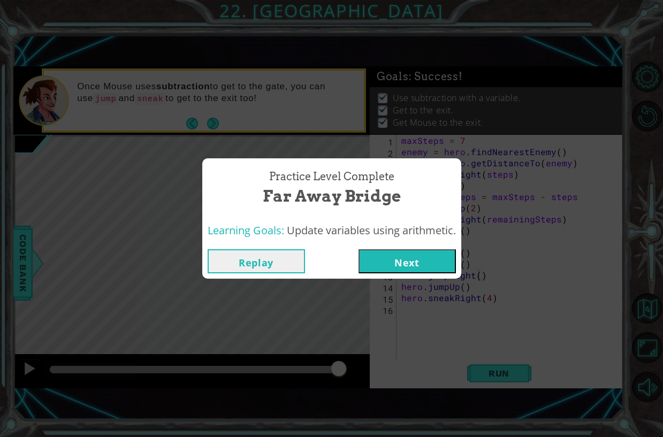
click at [419, 258] on button "Next" at bounding box center [407, 262] width 97 height 24
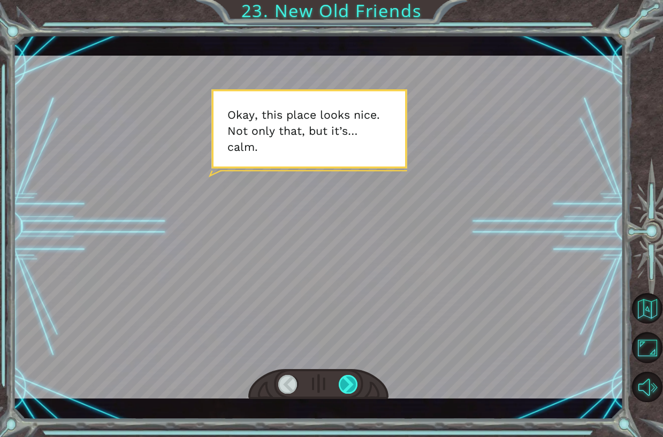
click at [351, 388] on div at bounding box center [348, 384] width 19 height 19
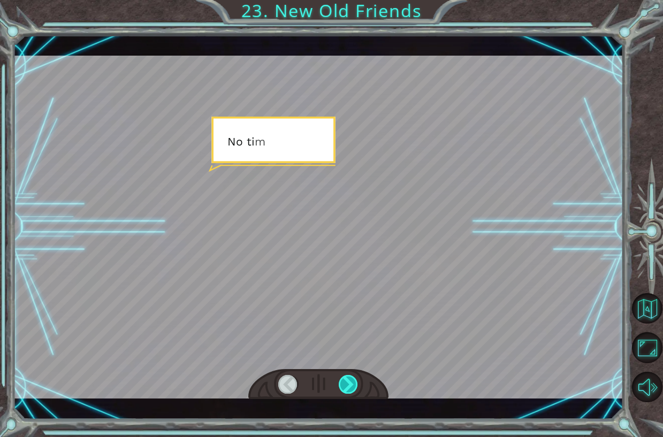
click at [351, 388] on div at bounding box center [348, 384] width 19 height 19
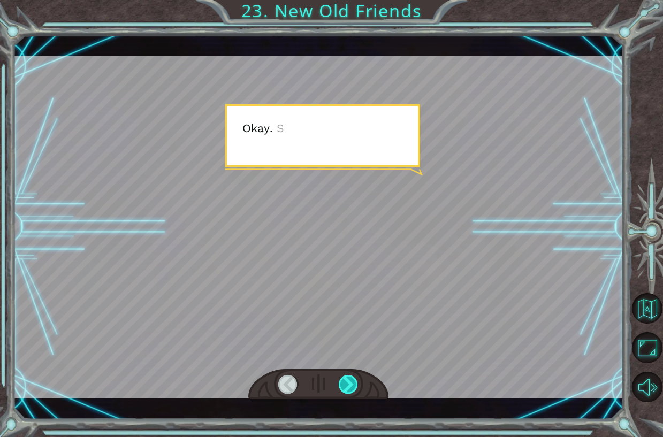
click at [351, 388] on div at bounding box center [348, 384] width 19 height 19
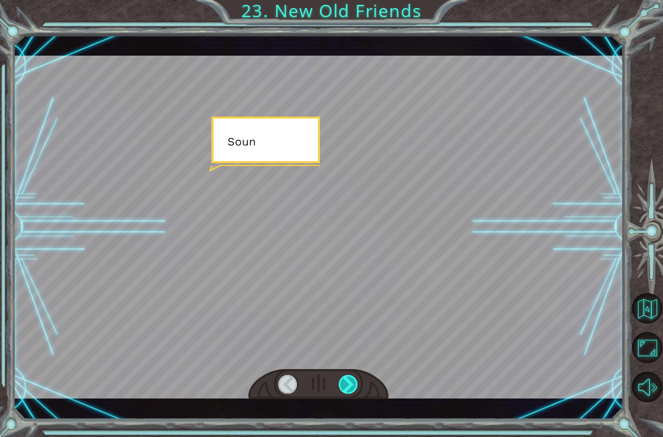
click at [351, 388] on div at bounding box center [348, 384] width 19 height 19
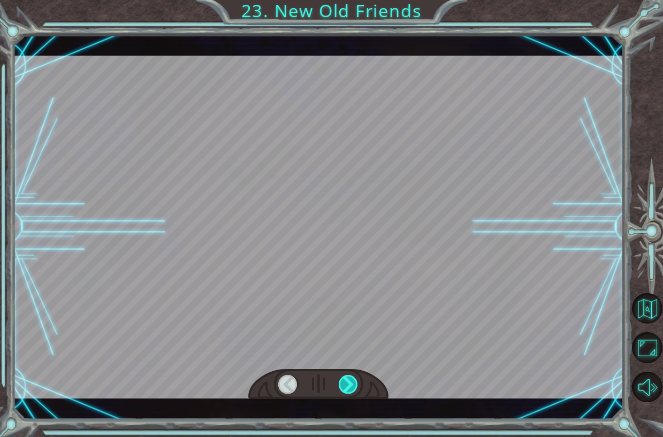
click at [351, 388] on div at bounding box center [348, 384] width 19 height 19
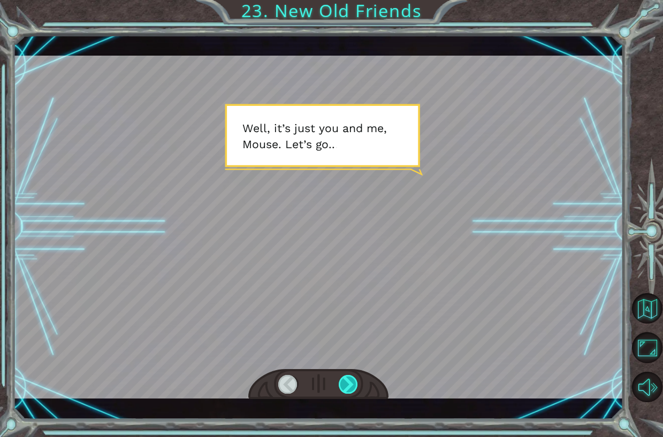
click at [357, 382] on div at bounding box center [348, 384] width 19 height 19
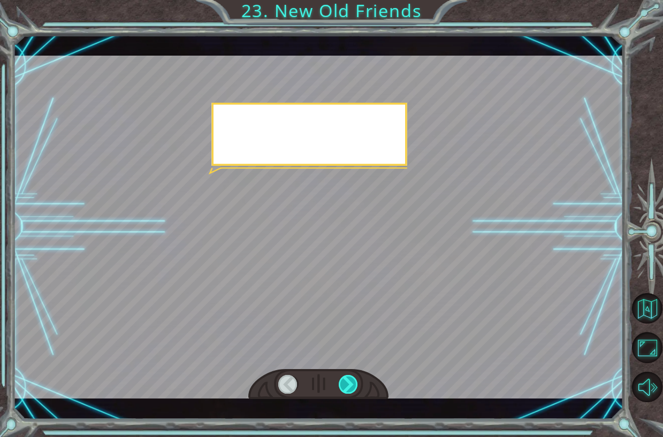
click at [357, 382] on div at bounding box center [348, 384] width 19 height 19
click at [359, 380] on div at bounding box center [318, 384] width 140 height 31
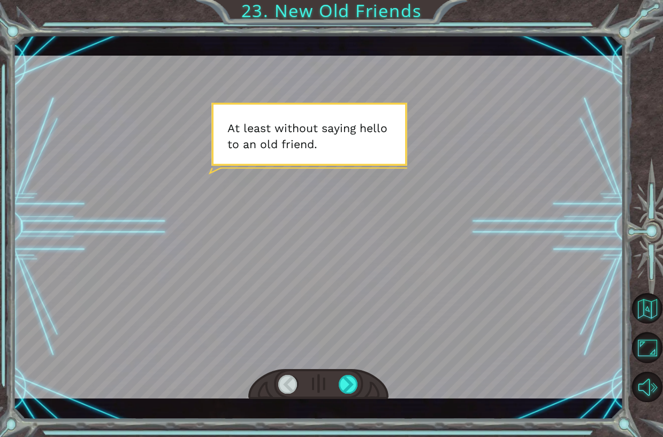
click at [359, 380] on div at bounding box center [318, 384] width 140 height 31
click at [351, 383] on div at bounding box center [348, 384] width 19 height 19
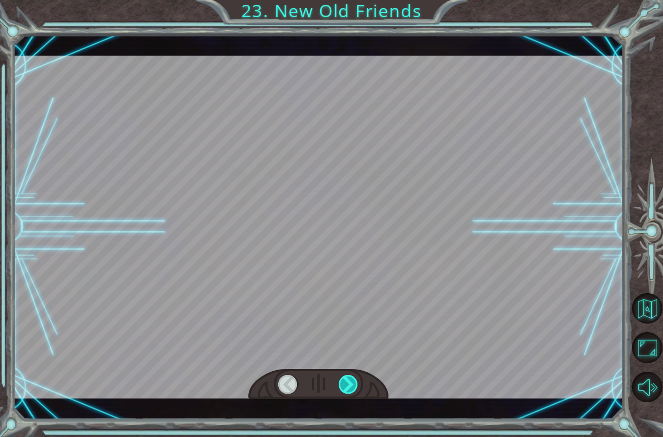
click at [351, 383] on div at bounding box center [348, 384] width 19 height 19
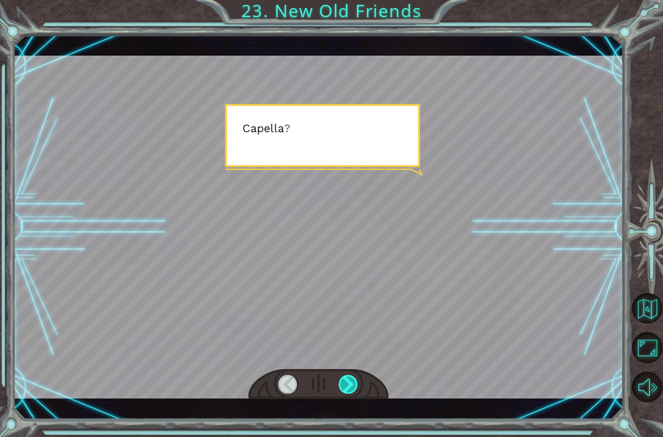
click at [351, 383] on div at bounding box center [348, 384] width 19 height 19
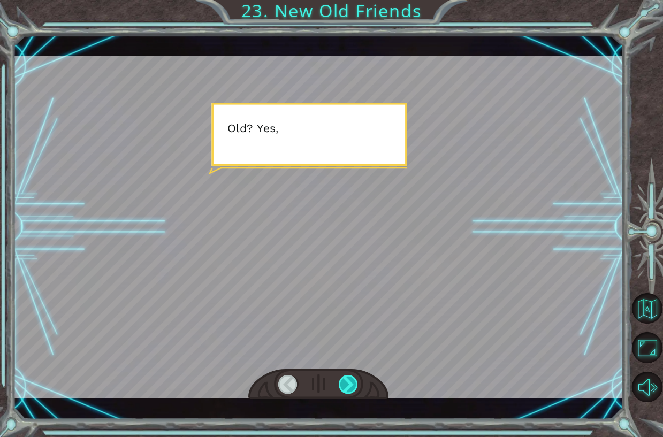
click at [351, 383] on div at bounding box center [348, 384] width 19 height 19
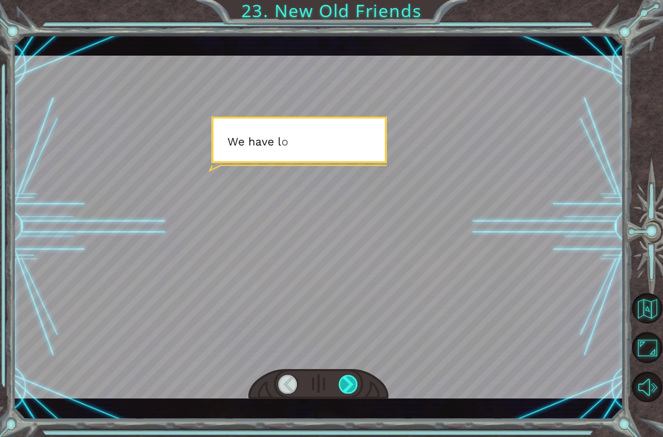
click at [351, 383] on div at bounding box center [348, 384] width 19 height 19
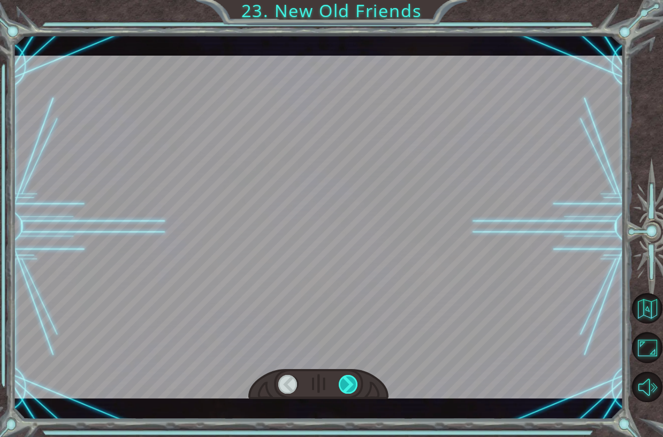
click at [351, 383] on div at bounding box center [348, 384] width 19 height 19
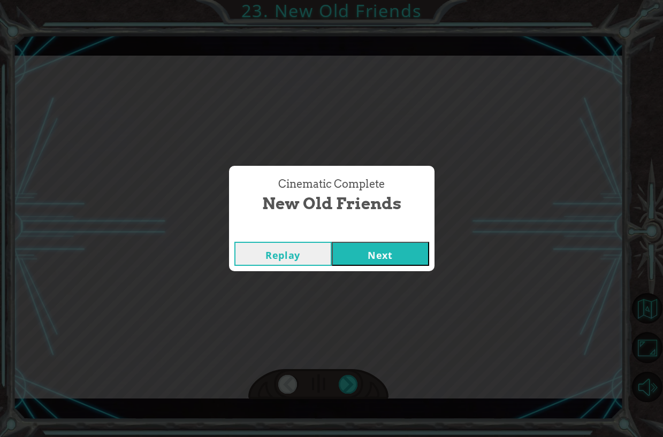
click at [379, 258] on button "Next" at bounding box center [380, 254] width 97 height 24
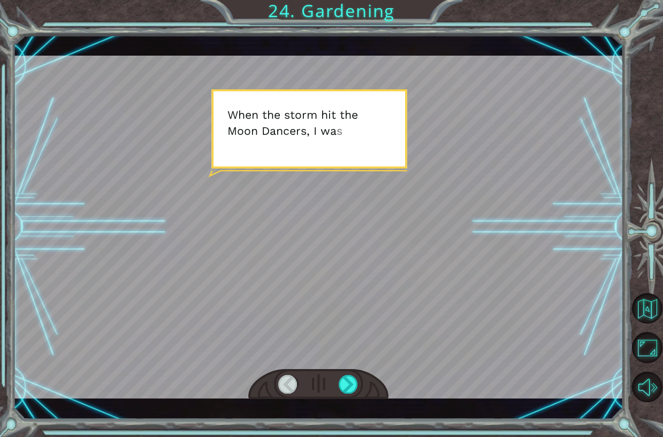
click at [350, 395] on div at bounding box center [318, 384] width 140 height 31
click at [346, 384] on div at bounding box center [348, 384] width 19 height 19
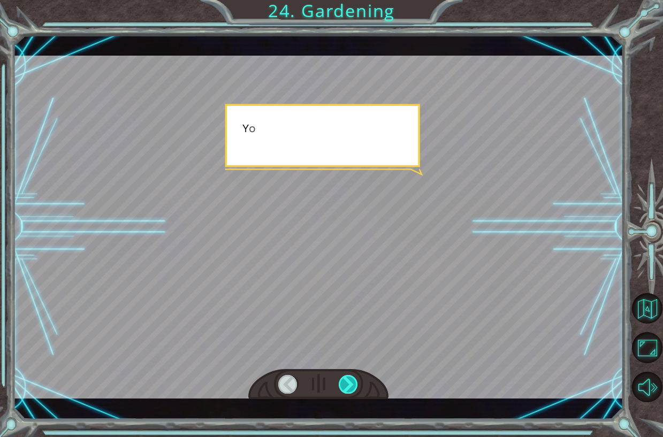
click at [346, 384] on div at bounding box center [348, 384] width 19 height 19
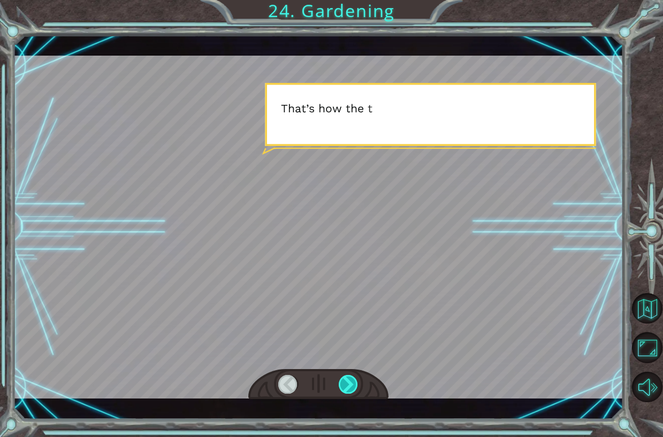
click at [346, 384] on div at bounding box center [348, 384] width 19 height 19
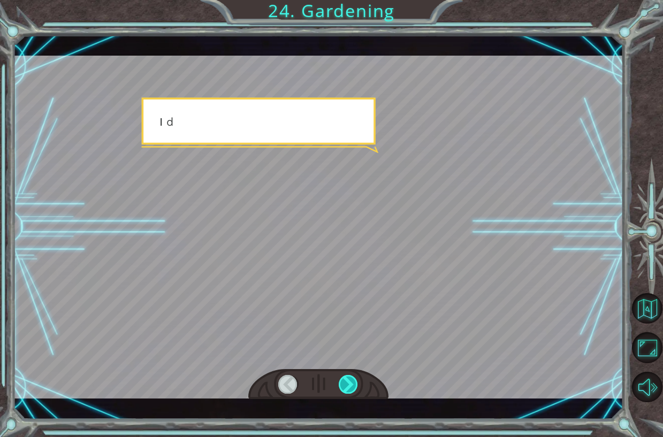
click at [346, 384] on div at bounding box center [348, 384] width 19 height 19
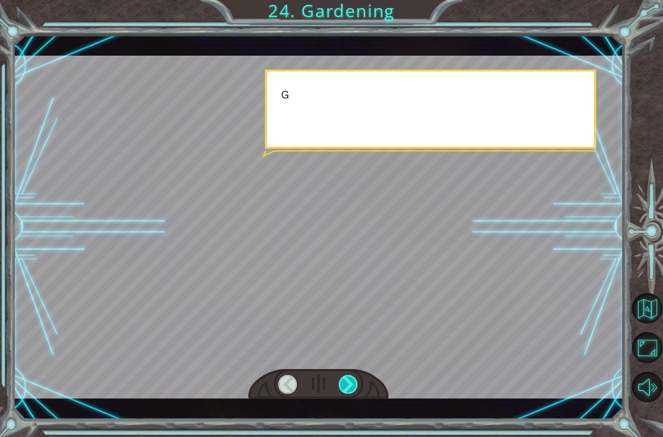
click at [346, 384] on div at bounding box center [348, 384] width 19 height 19
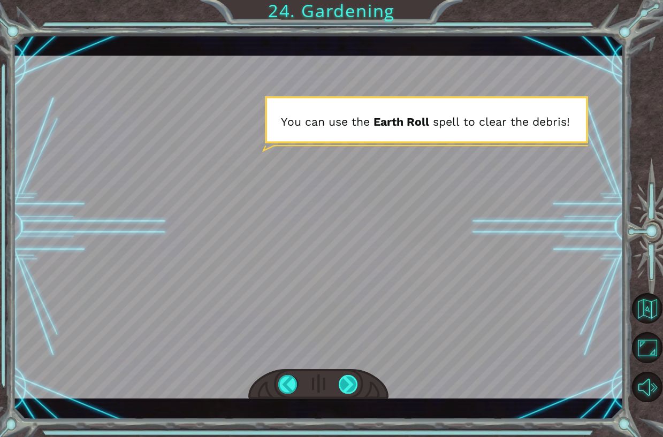
click at [356, 380] on div at bounding box center [348, 384] width 19 height 19
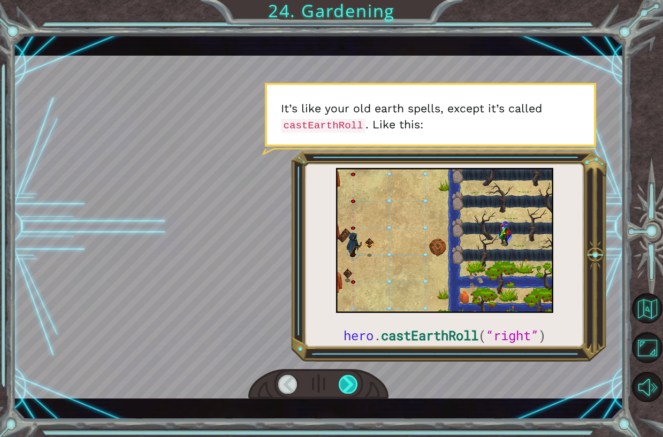
click at [356, 380] on div at bounding box center [348, 384] width 19 height 19
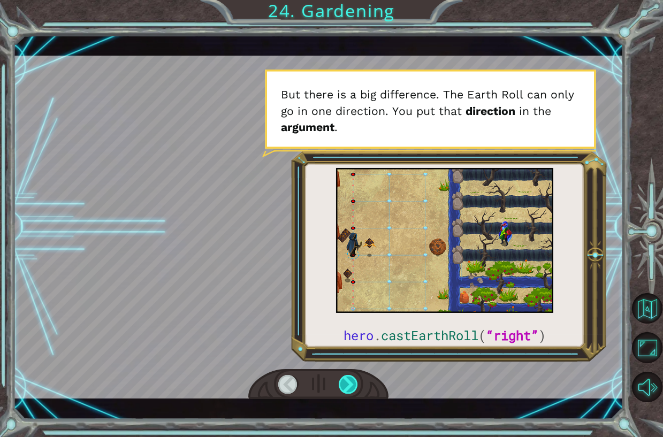
click at [356, 380] on div at bounding box center [348, 384] width 19 height 19
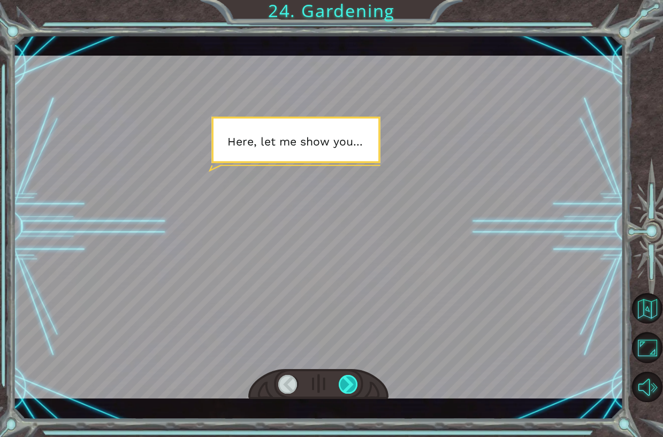
click at [356, 380] on div at bounding box center [348, 384] width 19 height 19
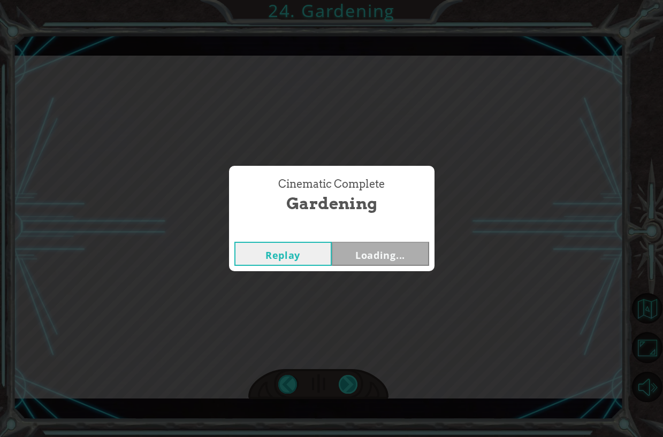
click at [356, 380] on div "Cinematic Complete Gardening Replay Loading..." at bounding box center [331, 218] width 663 height 437
click at [399, 254] on button "Next" at bounding box center [380, 254] width 97 height 24
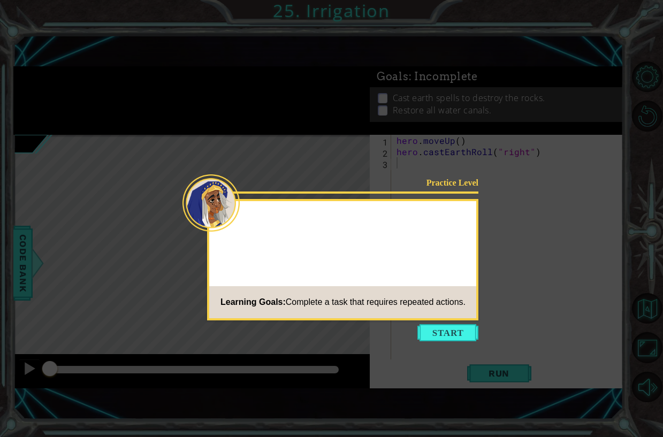
click at [441, 318] on footer "Learning Goals: Complete a task that requires repeated actions." at bounding box center [342, 302] width 267 height 32
click at [440, 330] on button "Start" at bounding box center [448, 332] width 61 height 17
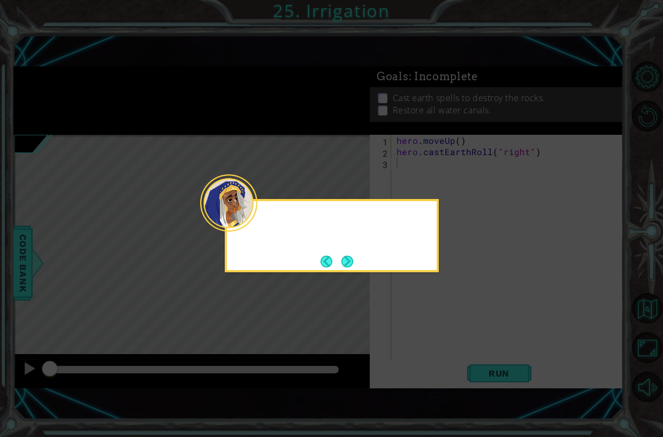
click at [440, 330] on icon at bounding box center [331, 218] width 663 height 437
click at [358, 263] on div "You can use cas" at bounding box center [332, 235] width 214 height 73
click at [351, 256] on button "Next" at bounding box center [348, 262] width 12 height 12
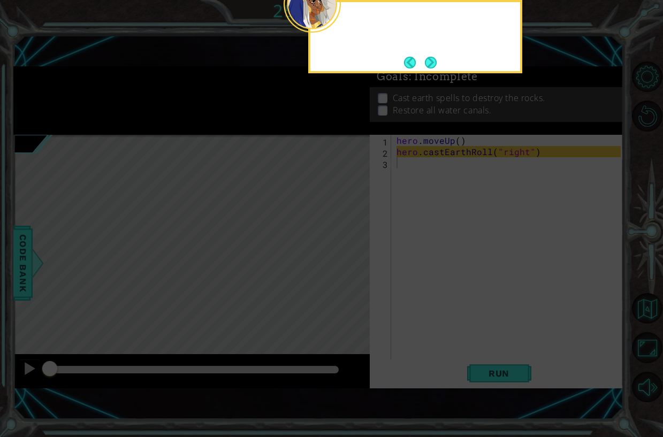
click at [351, 255] on icon at bounding box center [331, 109] width 663 height 656
click at [428, 58] on button "Next" at bounding box center [431, 63] width 12 height 12
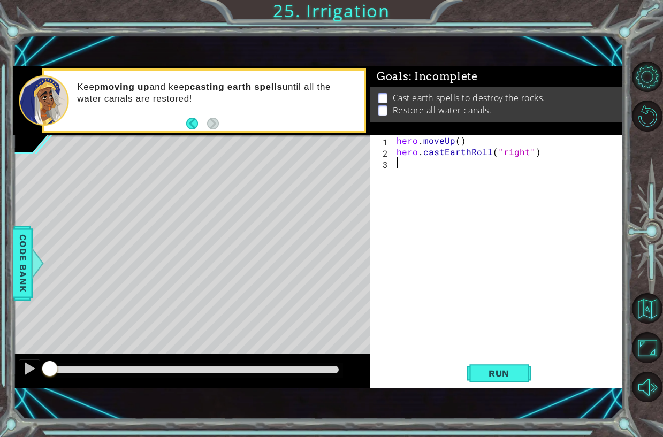
click at [504, 387] on div "1 2 3 hero . moveUp ( ) hero . castEarthRoll ( "right" ) הההההההההההההההההההההה…" at bounding box center [497, 261] width 254 height 253
click at [504, 377] on span "Run" at bounding box center [499, 373] width 42 height 11
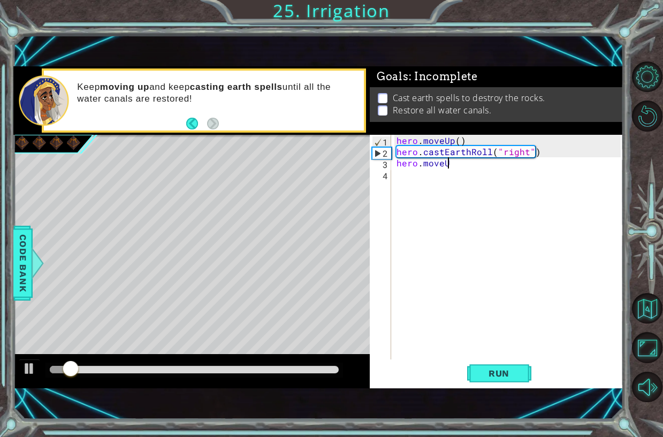
scroll to position [0, 3]
type textarea "hero.moveUp()"
type textarea "hero.castEarthRoll("
click at [12, 273] on div "1 ההההההההההההההההההההההההההההההההההההההההההההההההההההההההההההההההההההההההההההה…" at bounding box center [331, 218] width 663 height 437
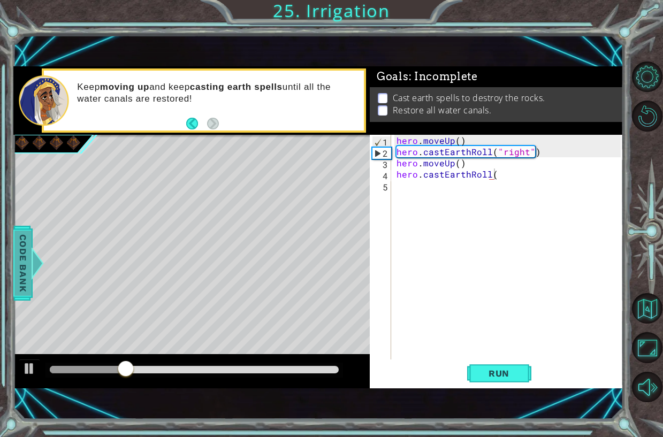
click at [24, 274] on span "Code Bank" at bounding box center [22, 263] width 17 height 65
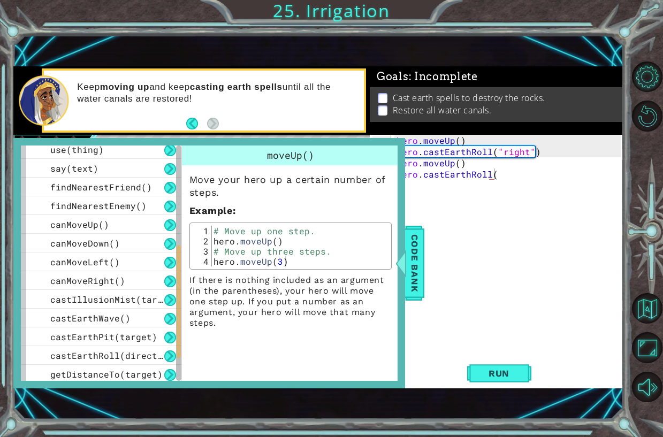
scroll to position [327, 0]
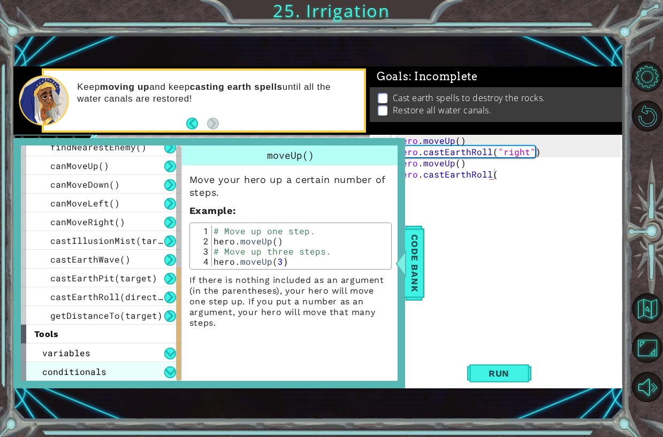
click at [113, 364] on div "conditionals" at bounding box center [101, 372] width 161 height 19
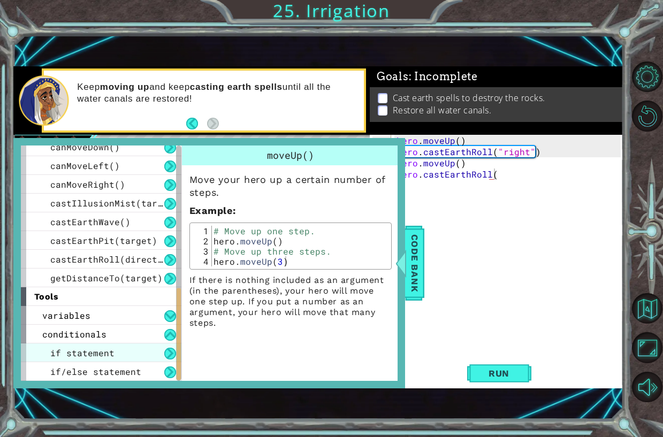
click at [118, 351] on div "if statement" at bounding box center [101, 353] width 161 height 19
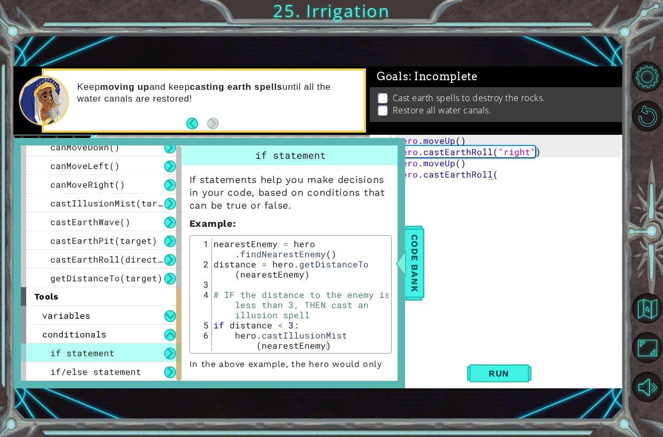
scroll to position [0, 0]
click at [429, 280] on div "hero . moveUp ( ) hero . [PERSON_NAME] ( "right" ) hero . moveUp ( ) hero . [GE…" at bounding box center [511, 258] width 232 height 247
click at [412, 278] on span "Code Bank" at bounding box center [414, 263] width 17 height 65
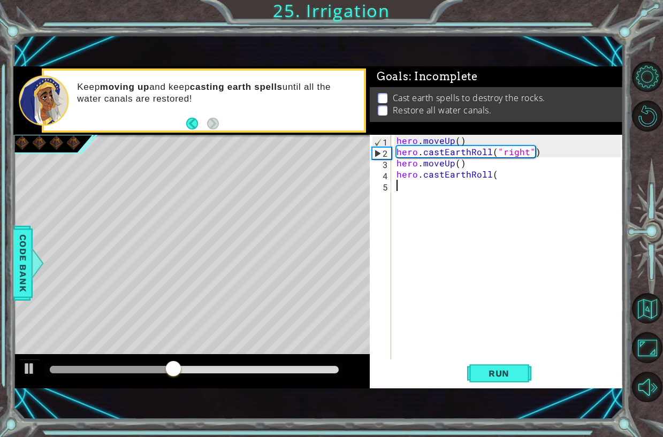
click at [520, 182] on div "hero . moveUp ( ) hero . [PERSON_NAME] ( "right" ) hero . moveUp ( ) hero . [GE…" at bounding box center [511, 258] width 232 height 247
click at [521, 175] on div "hero . moveUp ( ) hero . [PERSON_NAME] ( "right" ) hero . moveUp ( ) hero . [GE…" at bounding box center [511, 258] width 232 height 247
type textarea "hero.castEarthRoll("right")"
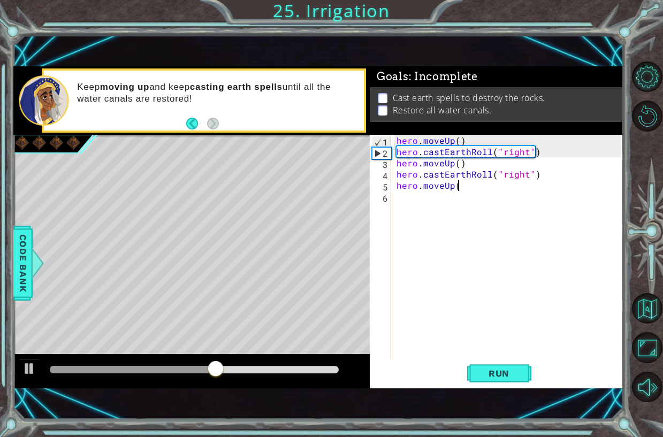
type textarea "hero.moveUp()"
type textarea "hero.castEarthRoll("right")"
type textarea "hero.moveUp()"
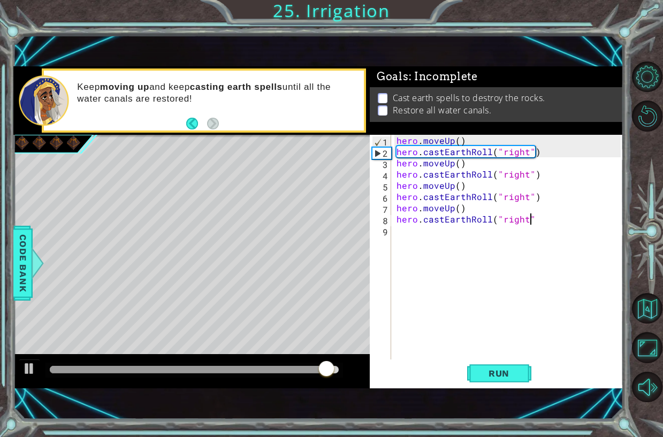
scroll to position [0, 8]
type textarea "hero.castEarthRoll("right")"
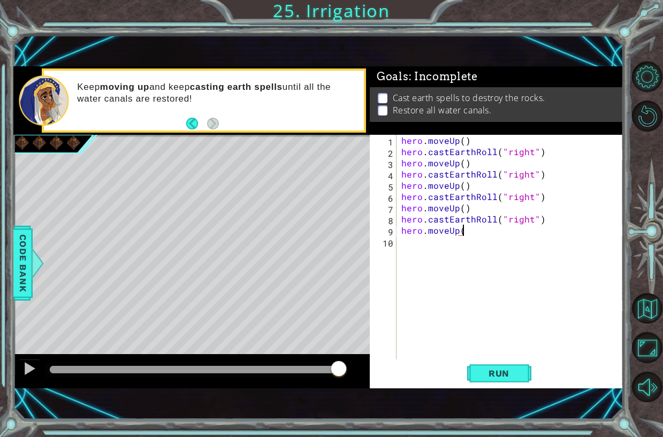
scroll to position [0, 4]
type textarea "hero.moveUp()"
click at [492, 384] on button "Run" at bounding box center [499, 373] width 64 height 25
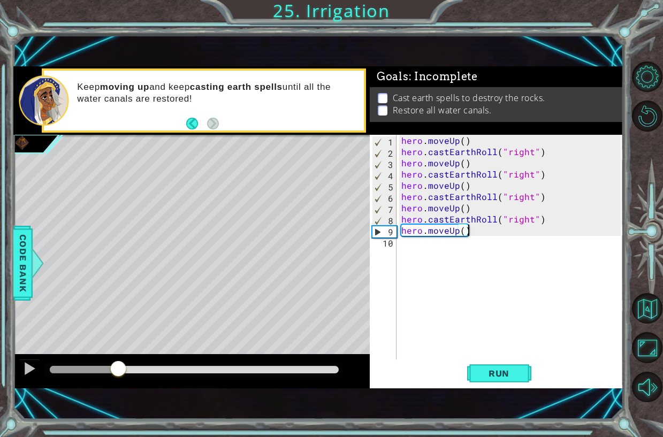
drag, startPoint x: 193, startPoint y: 370, endPoint x: 115, endPoint y: 388, distance: 79.7
click at [114, 388] on div at bounding box center [191, 371] width 357 height 34
click at [477, 231] on div "hero . moveUp ( ) hero . [PERSON_NAME] ( "right" ) hero . moveUp ( ) hero . [PE…" at bounding box center [512, 258] width 227 height 247
type textarea "hero.castEarthRoll("right")"
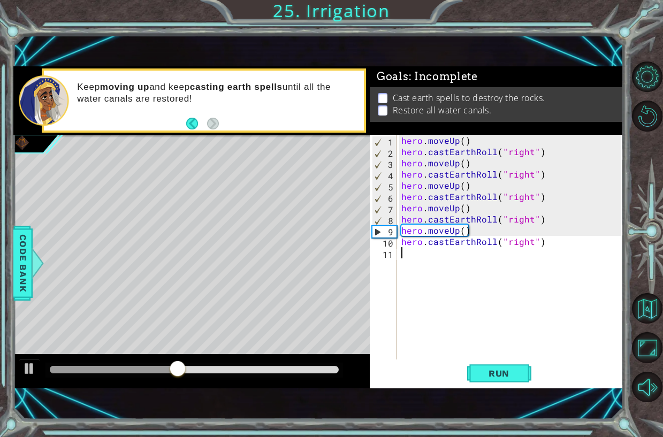
click at [478, 357] on div "hero . moveUp ( ) hero . [PERSON_NAME] ( "right" ) hero . moveUp ( ) hero . [PE…" at bounding box center [512, 258] width 227 height 247
click at [482, 385] on button "Run" at bounding box center [499, 373] width 64 height 25
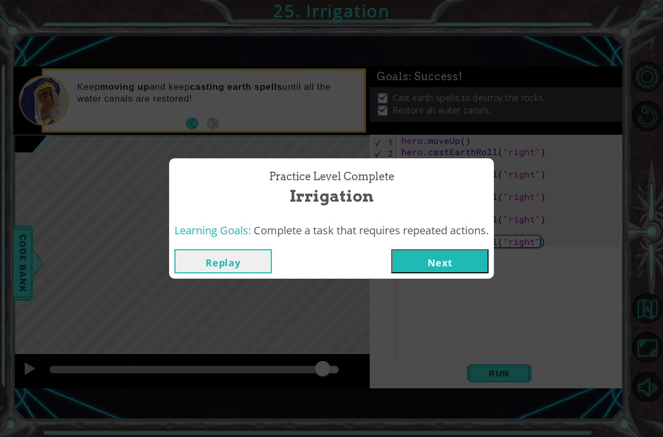
drag, startPoint x: 237, startPoint y: 371, endPoint x: 450, endPoint y: 269, distance: 235.7
click at [333, 349] on body "1 ההההההההההההההההההההההההההההההההההההההההההההההההההההההההההההההההההההההההההההה…" at bounding box center [331, 218] width 663 height 437
drag, startPoint x: 482, startPoint y: 250, endPoint x: 475, endPoint y: 263, distance: 14.8
click at [480, 255] on div "Replay Next" at bounding box center [331, 261] width 325 height 35
click at [475, 263] on button "Next" at bounding box center [439, 262] width 97 height 24
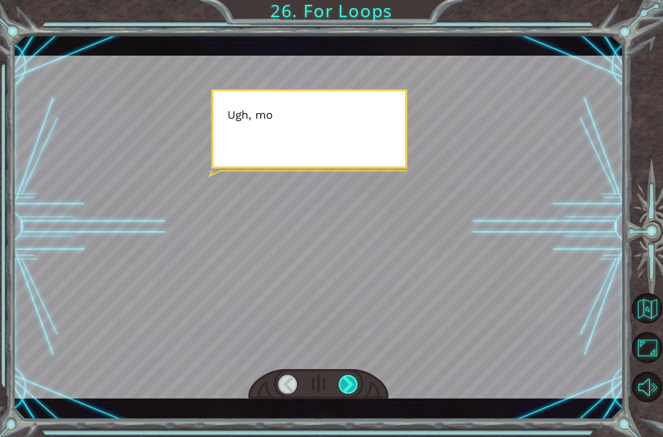
click at [350, 377] on div at bounding box center [348, 384] width 19 height 19
click at [350, 378] on div at bounding box center [348, 384] width 19 height 19
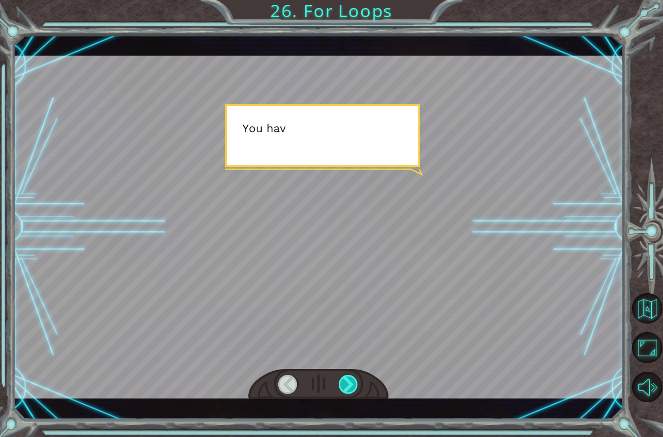
click at [349, 378] on div at bounding box center [348, 384] width 19 height 19
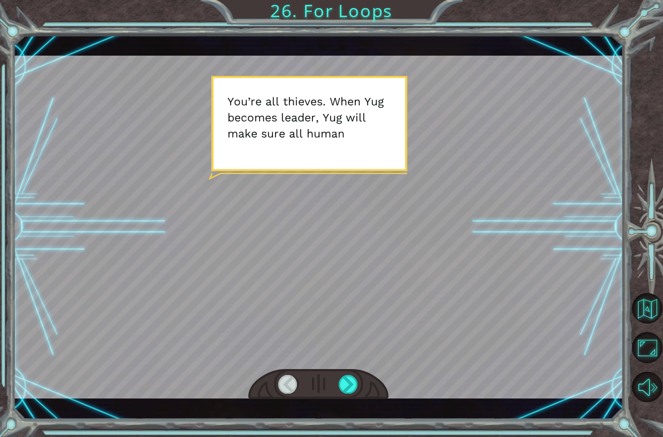
click at [362, 378] on div at bounding box center [318, 384] width 140 height 31
click at [359, 387] on div at bounding box center [318, 384] width 140 height 31
click at [333, 384] on div at bounding box center [318, 384] width 140 height 31
click at [340, 379] on div at bounding box center [348, 384] width 19 height 19
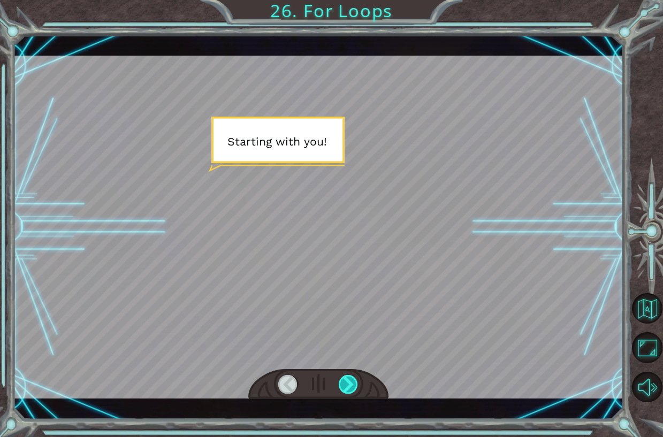
click at [341, 379] on div at bounding box center [348, 384] width 19 height 19
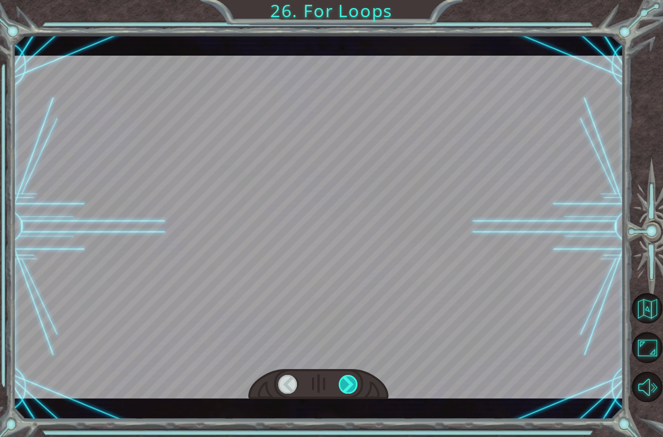
click at [341, 379] on div at bounding box center [348, 384] width 19 height 19
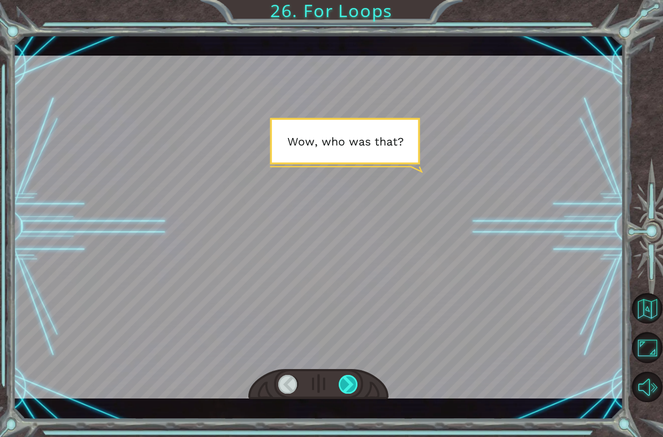
click at [341, 379] on div at bounding box center [348, 384] width 19 height 19
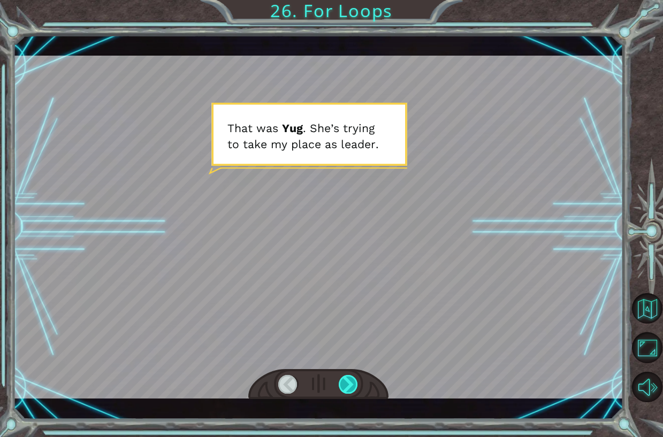
click at [341, 379] on div at bounding box center [348, 384] width 19 height 19
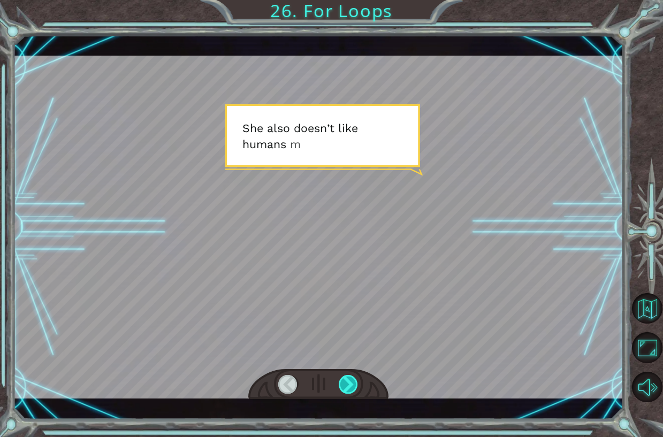
click at [341, 379] on div at bounding box center [348, 384] width 19 height 19
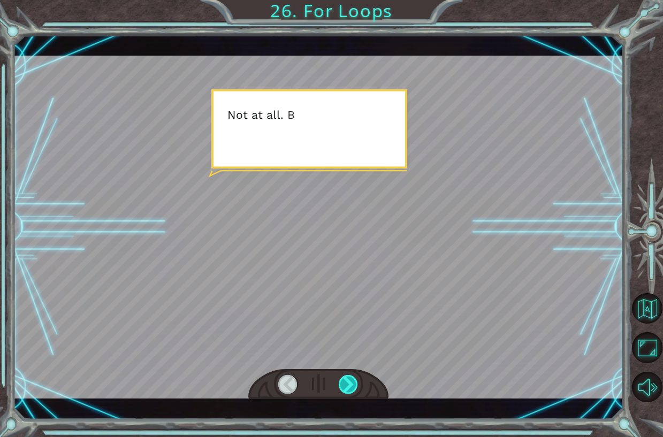
click at [341, 379] on div at bounding box center [348, 384] width 19 height 19
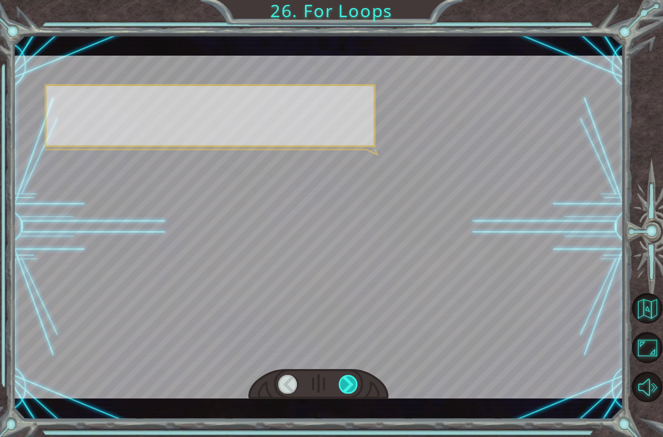
click at [341, 379] on div at bounding box center [348, 384] width 19 height 19
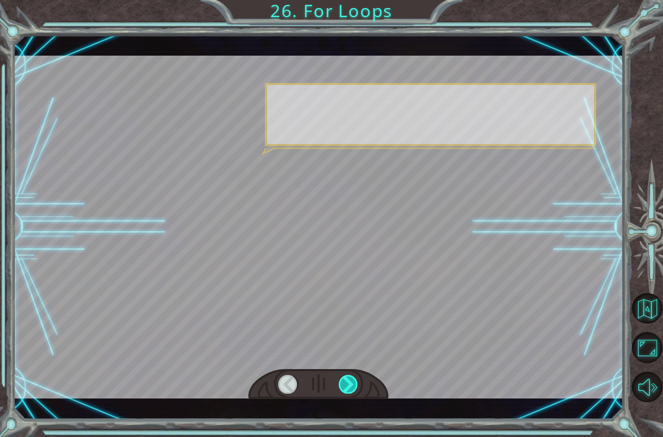
click at [341, 379] on div at bounding box center [348, 384] width 19 height 19
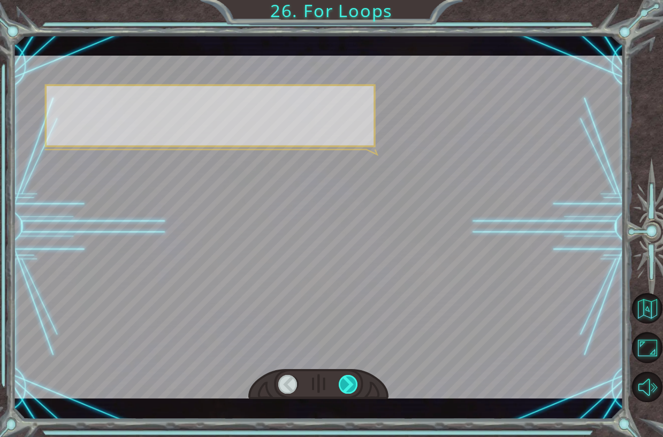
click at [341, 379] on div at bounding box center [348, 384] width 19 height 19
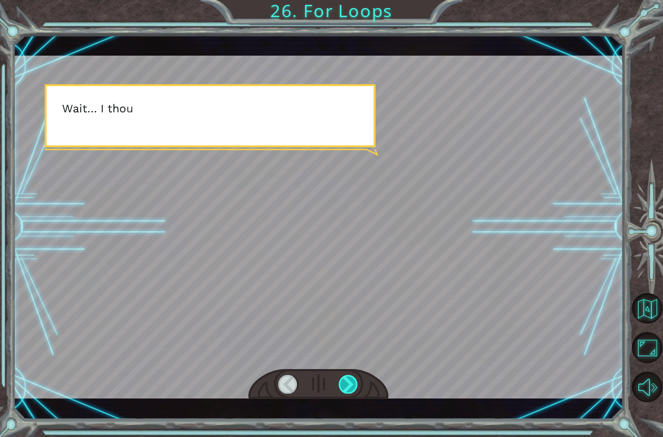
click at [341, 379] on div at bounding box center [348, 384] width 19 height 19
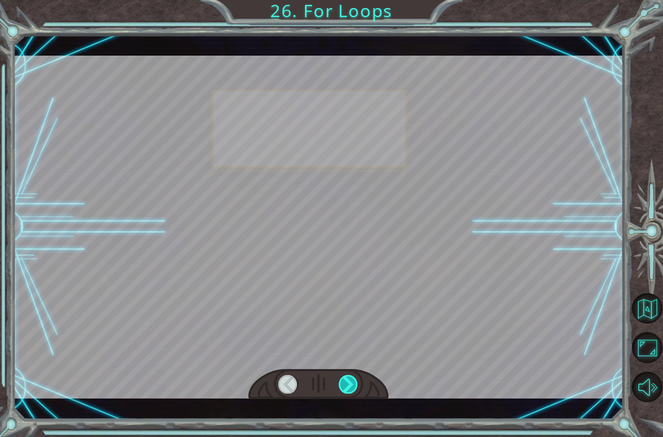
click at [341, 379] on div at bounding box center [348, 384] width 19 height 19
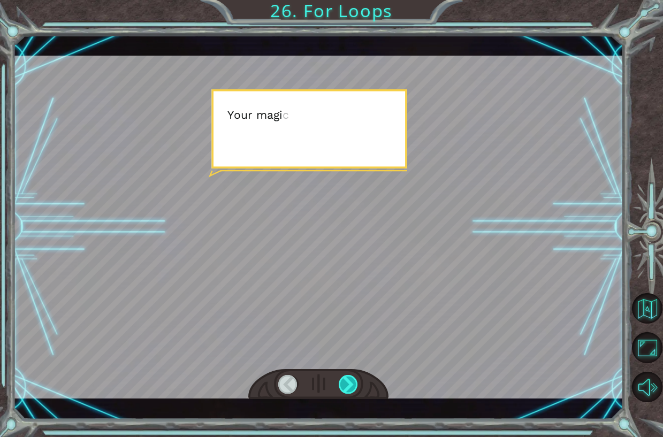
click at [341, 379] on div at bounding box center [348, 384] width 19 height 19
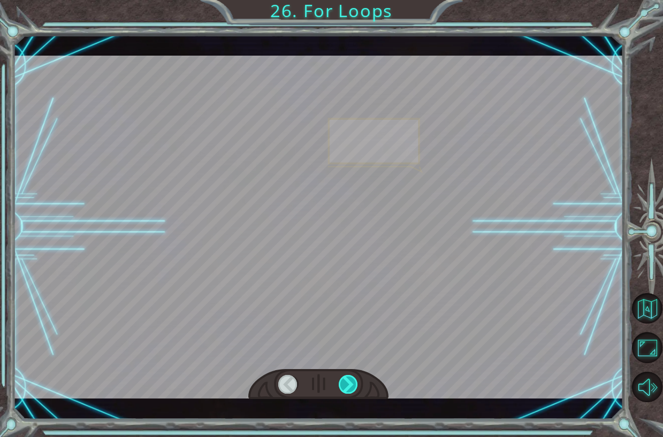
click at [341, 379] on div at bounding box center [348, 384] width 19 height 19
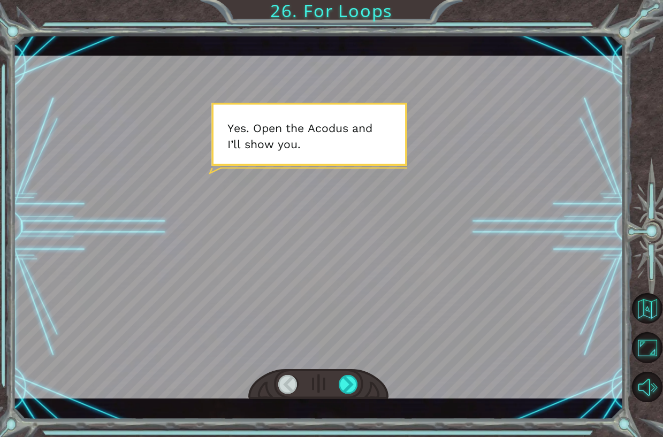
click at [306, 380] on div at bounding box center [318, 384] width 140 height 31
click at [305, 384] on div at bounding box center [318, 384] width 140 height 31
click at [289, 386] on div at bounding box center [287, 384] width 19 height 19
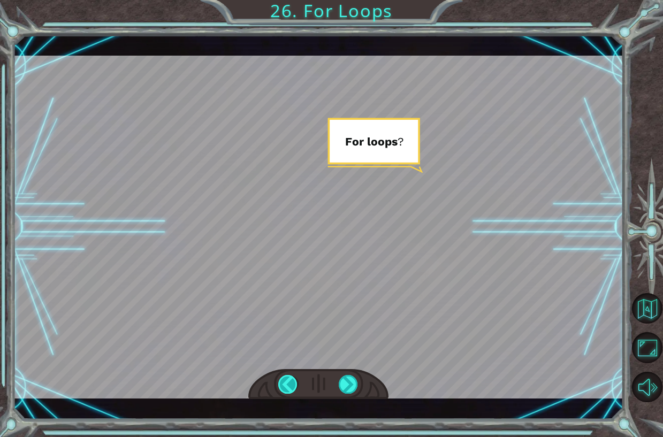
click at [289, 386] on div at bounding box center [287, 384] width 19 height 19
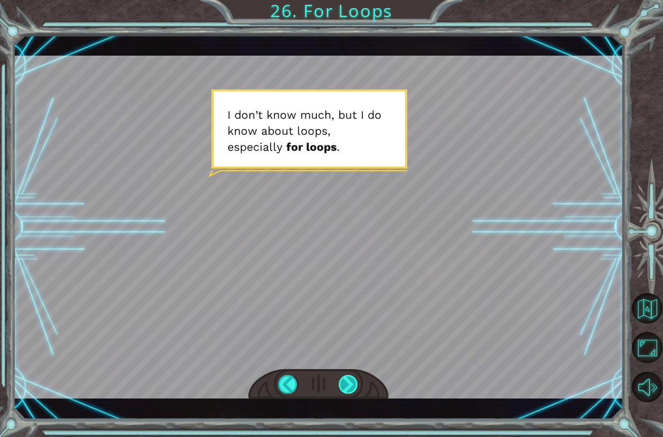
click at [346, 378] on div at bounding box center [348, 384] width 19 height 19
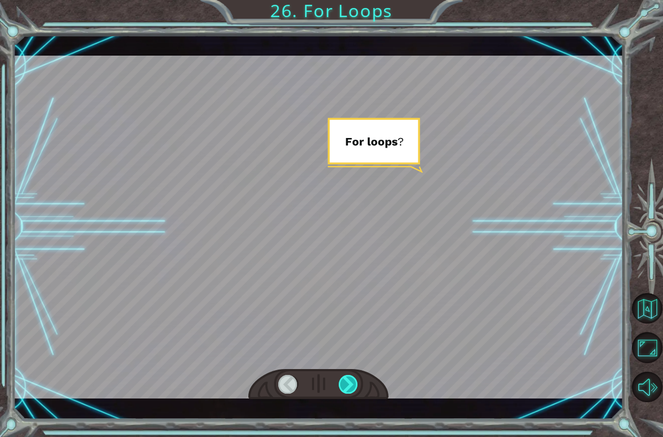
click at [346, 378] on div at bounding box center [348, 384] width 19 height 19
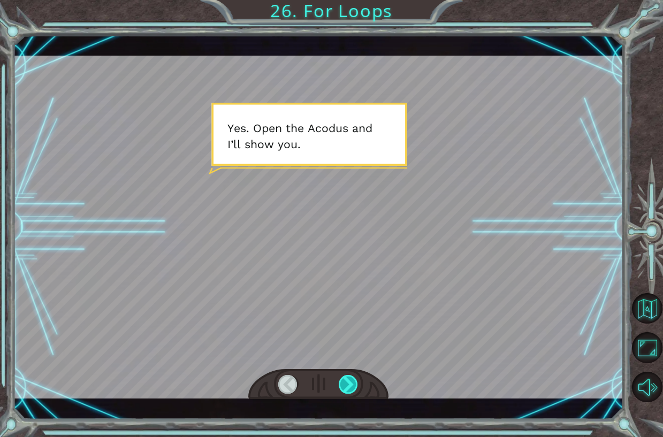
click at [346, 378] on div at bounding box center [348, 384] width 19 height 19
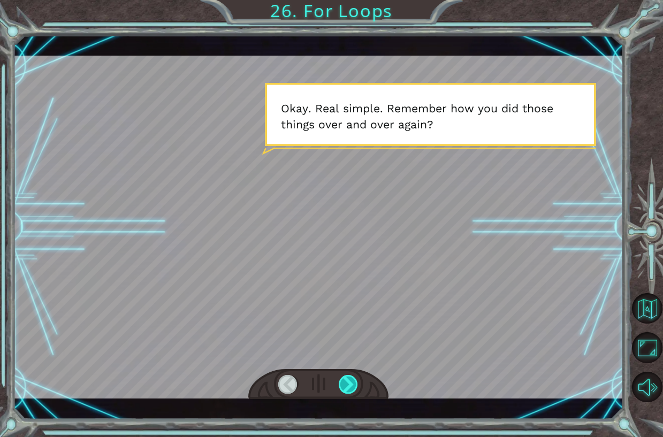
click at [346, 378] on div at bounding box center [348, 384] width 19 height 19
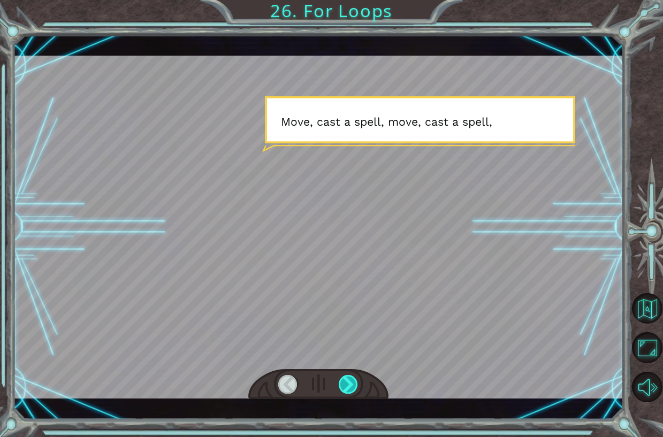
click at [346, 378] on div at bounding box center [348, 384] width 19 height 19
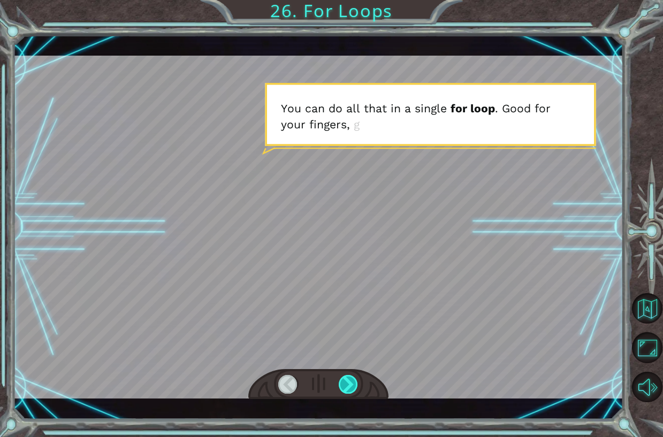
click at [346, 378] on div at bounding box center [348, 384] width 19 height 19
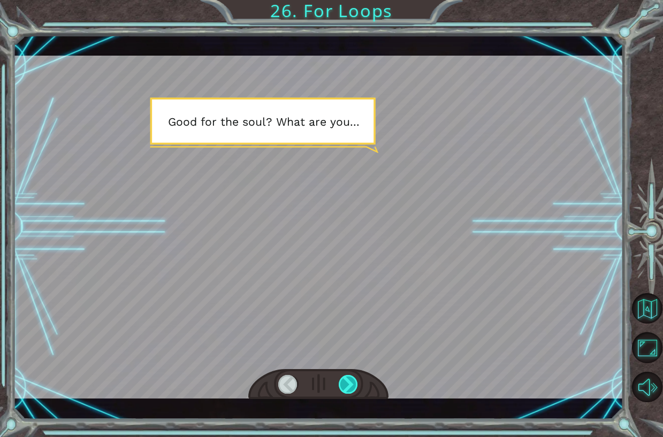
click at [346, 378] on div at bounding box center [348, 384] width 19 height 19
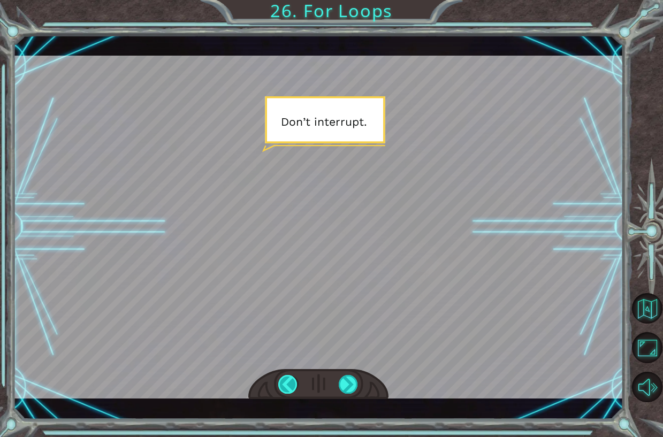
click at [293, 387] on div at bounding box center [287, 384] width 19 height 19
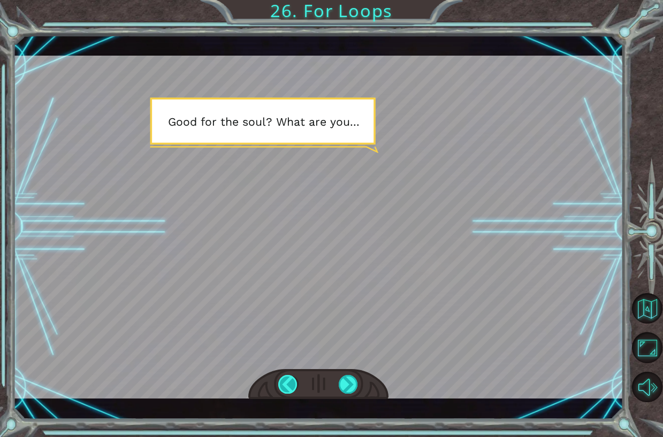
click at [288, 389] on div at bounding box center [287, 384] width 19 height 19
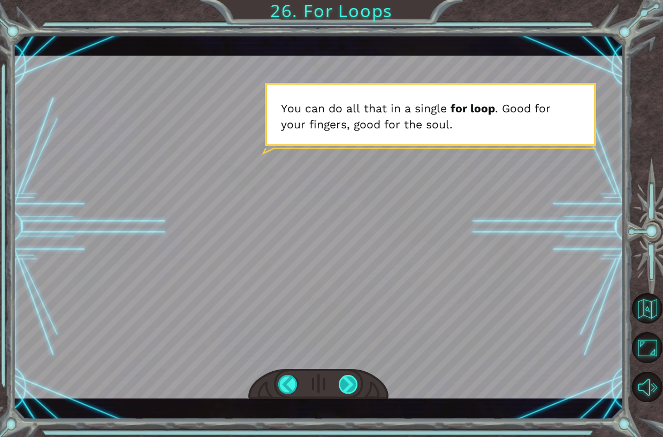
click at [342, 375] on div at bounding box center [348, 384] width 19 height 19
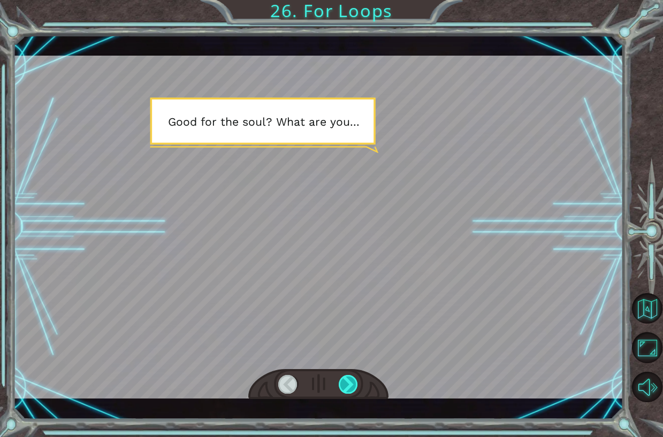
click at [342, 375] on div at bounding box center [348, 384] width 19 height 19
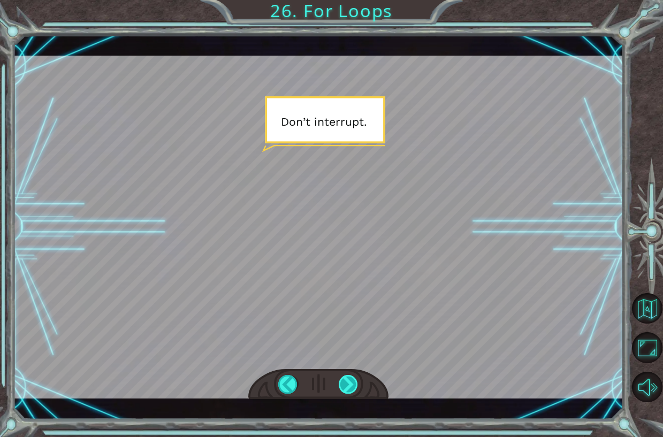
click at [342, 375] on div at bounding box center [348, 384] width 19 height 19
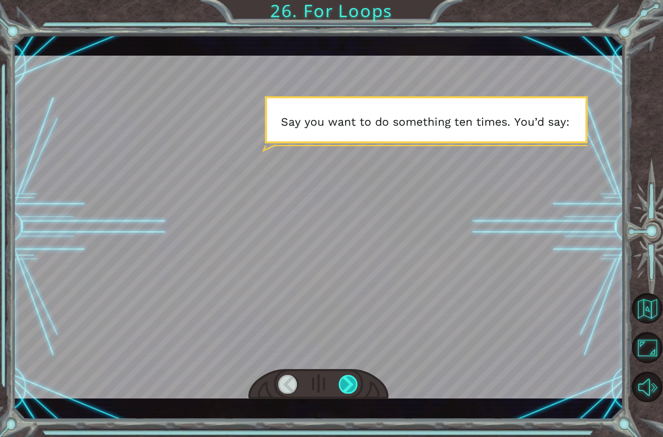
click at [342, 375] on div at bounding box center [348, 384] width 19 height 19
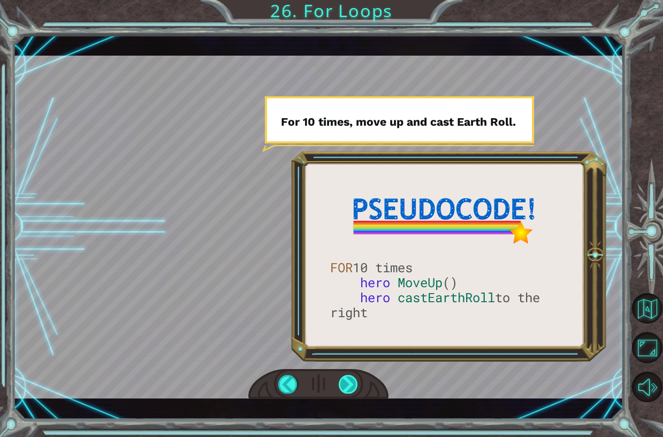
click at [346, 386] on div at bounding box center [348, 384] width 19 height 19
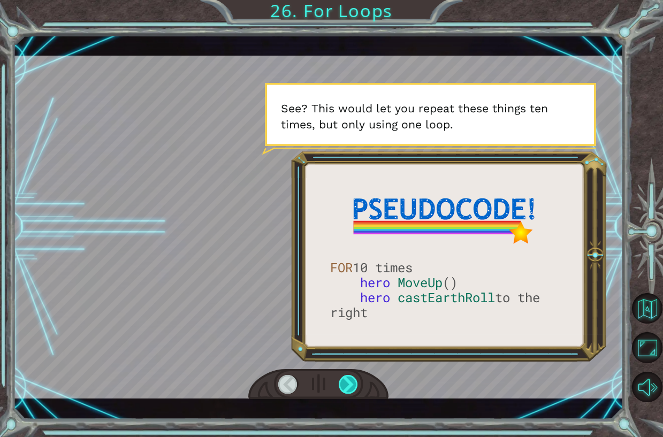
click at [346, 386] on div at bounding box center [348, 384] width 19 height 19
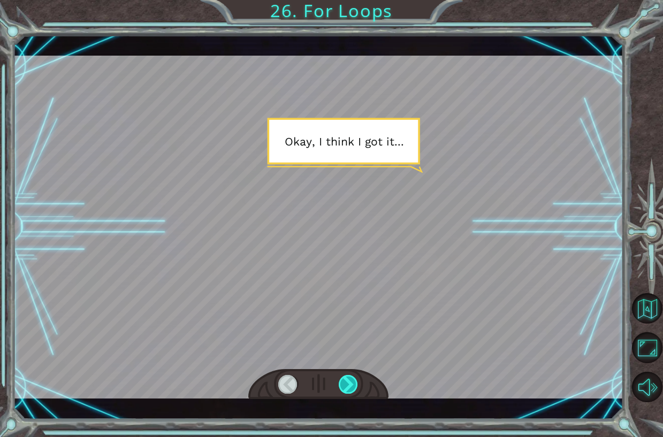
click at [346, 386] on div at bounding box center [348, 384] width 19 height 19
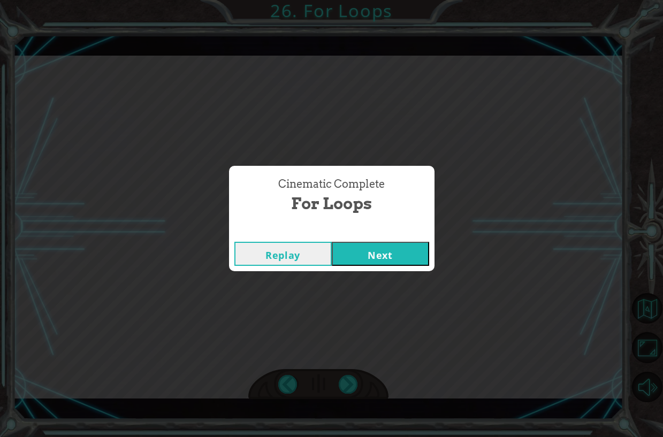
click at [398, 260] on button "Next" at bounding box center [380, 254] width 97 height 24
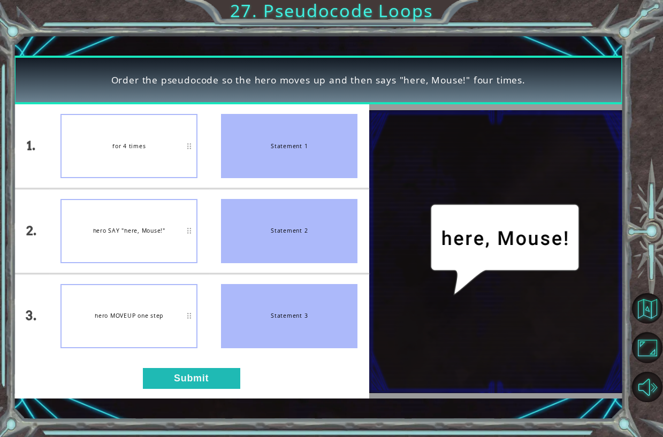
click at [186, 360] on div "1. 2. 3. for 4 times hero SAY "here, Mouse!" hero MOVEUP one step Statement 1 S…" at bounding box center [191, 251] width 357 height 295
click at [191, 372] on button "Submit" at bounding box center [191, 378] width 97 height 21
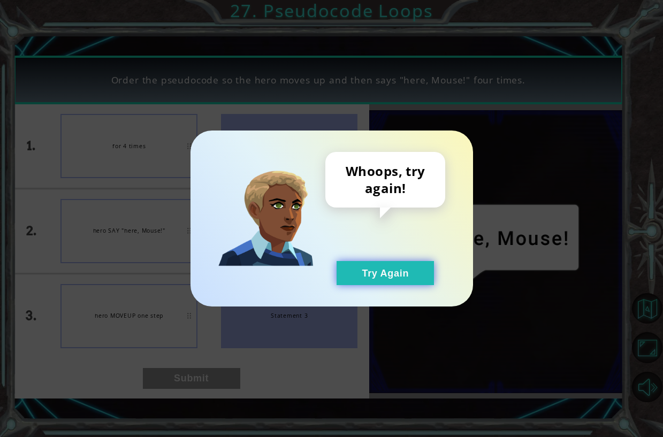
click at [365, 269] on button "Try Again" at bounding box center [385, 273] width 97 height 24
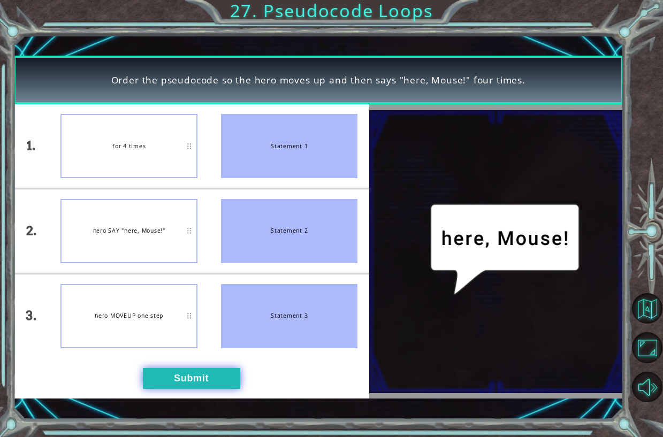
click at [212, 379] on button "Submit" at bounding box center [191, 378] width 97 height 21
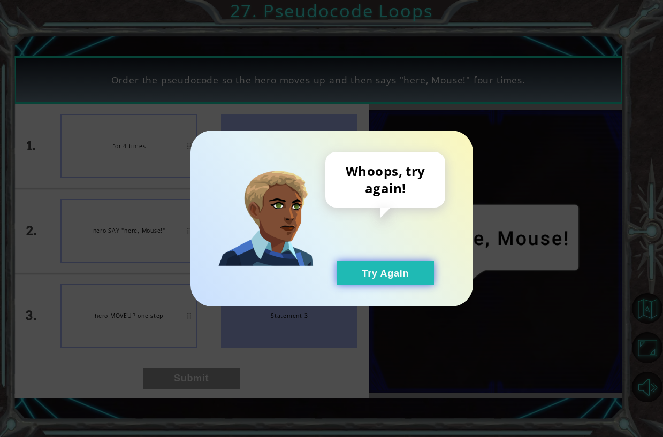
click at [401, 272] on button "Try Again" at bounding box center [385, 273] width 97 height 24
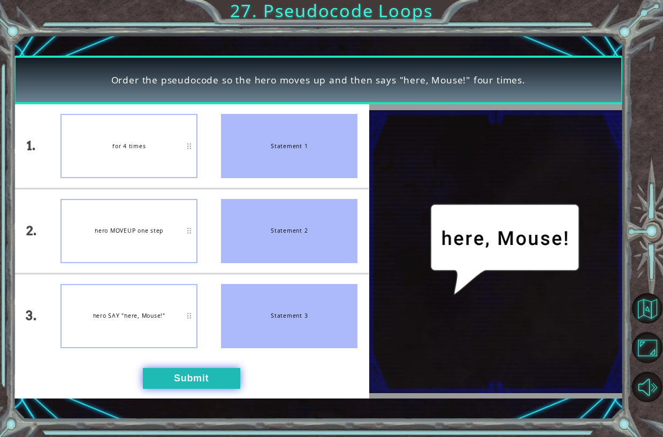
click at [175, 377] on button "Submit" at bounding box center [191, 378] width 97 height 21
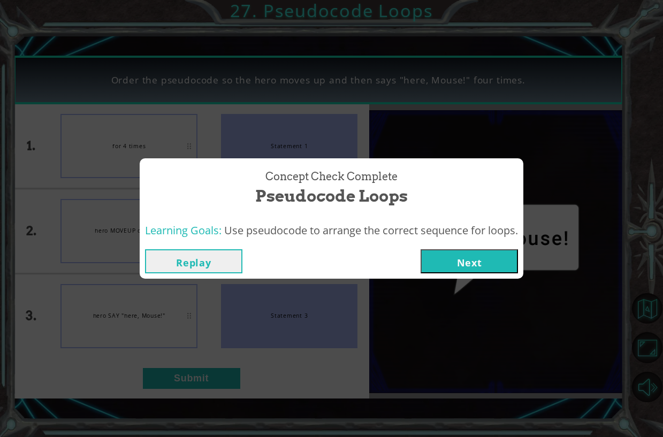
click at [461, 253] on button "Next" at bounding box center [469, 262] width 97 height 24
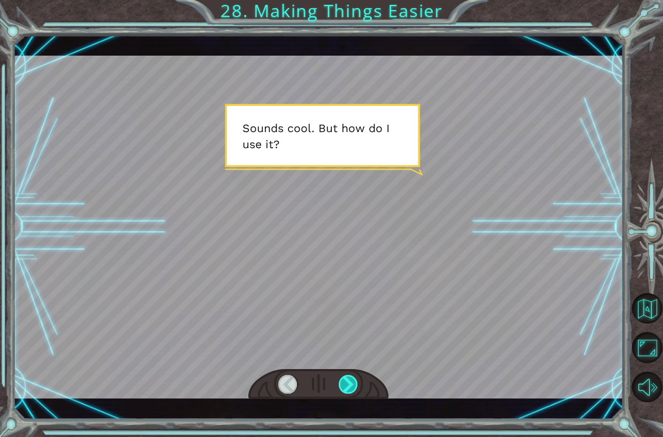
click at [353, 382] on div at bounding box center [348, 384] width 19 height 19
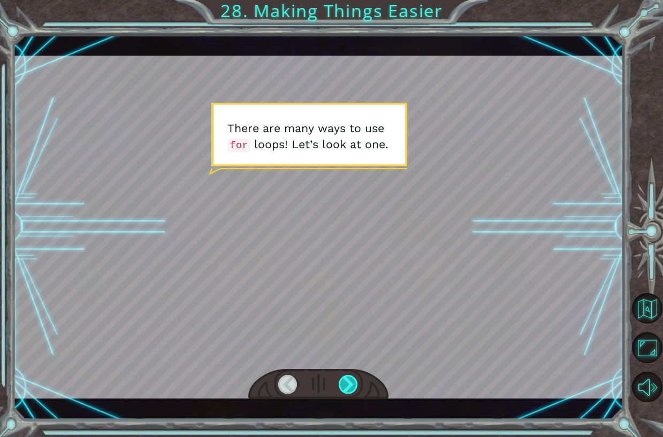
click at [355, 382] on div at bounding box center [348, 384] width 19 height 19
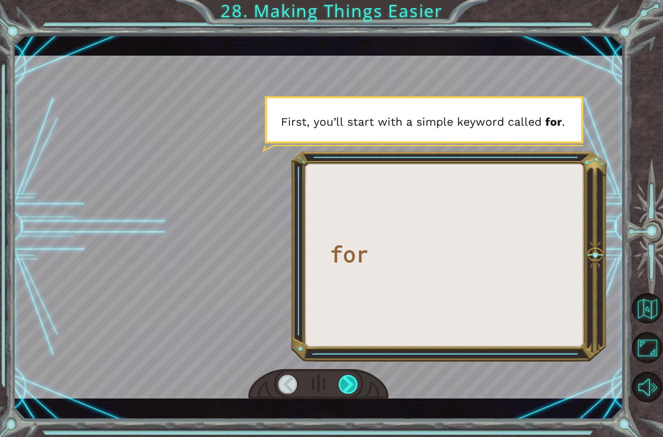
click at [352, 381] on div at bounding box center [348, 384] width 19 height 19
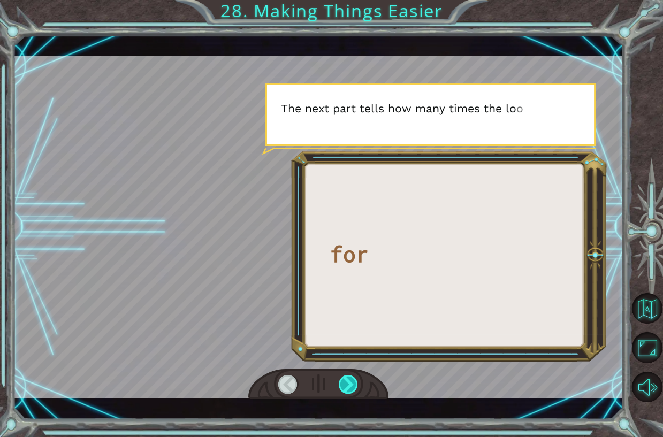
click at [352, 381] on div at bounding box center [348, 384] width 19 height 19
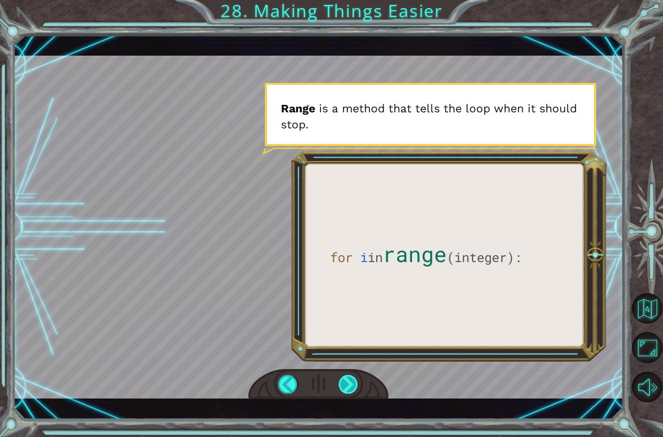
click at [352, 377] on div at bounding box center [348, 384] width 19 height 19
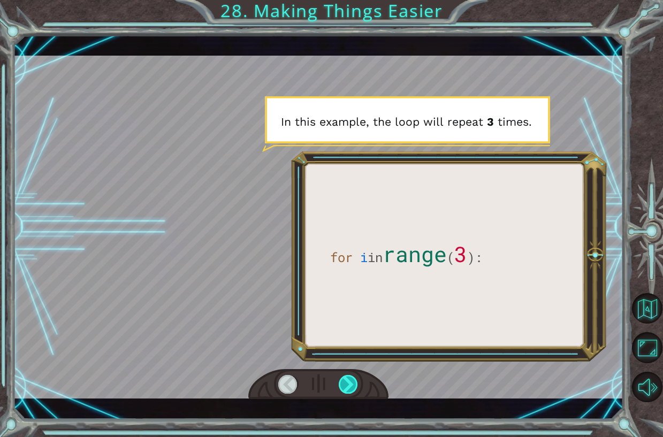
click at [352, 377] on div at bounding box center [348, 384] width 19 height 19
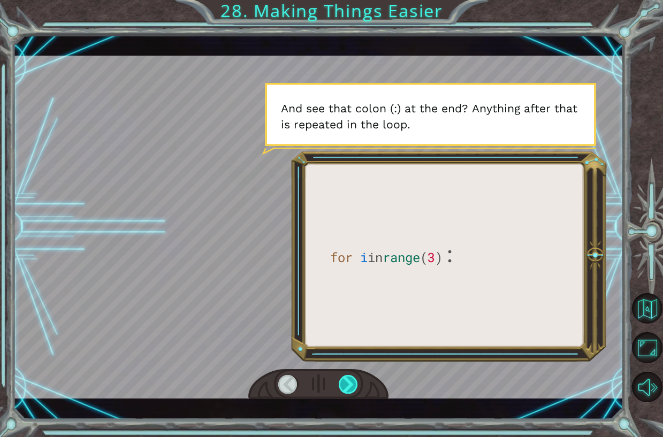
click at [352, 377] on div at bounding box center [348, 384] width 19 height 19
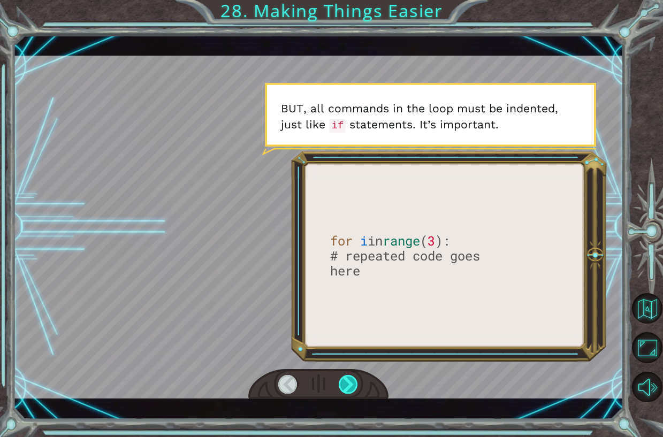
click at [352, 377] on div at bounding box center [348, 384] width 19 height 19
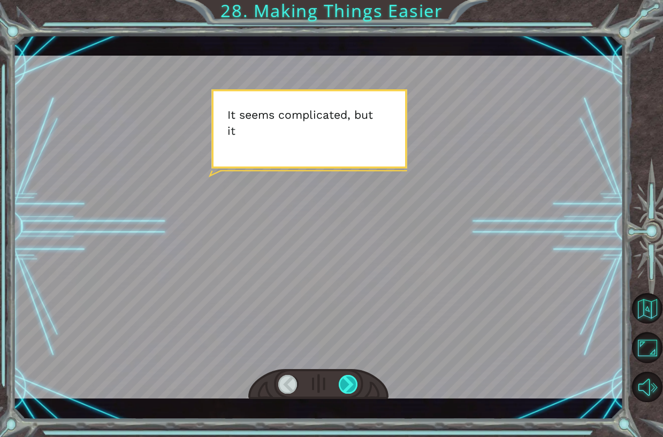
click at [352, 377] on div at bounding box center [348, 384] width 19 height 19
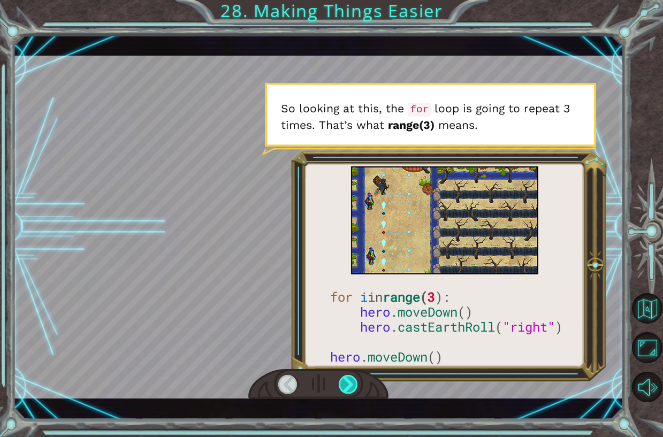
click at [352, 377] on div at bounding box center [348, 384] width 19 height 19
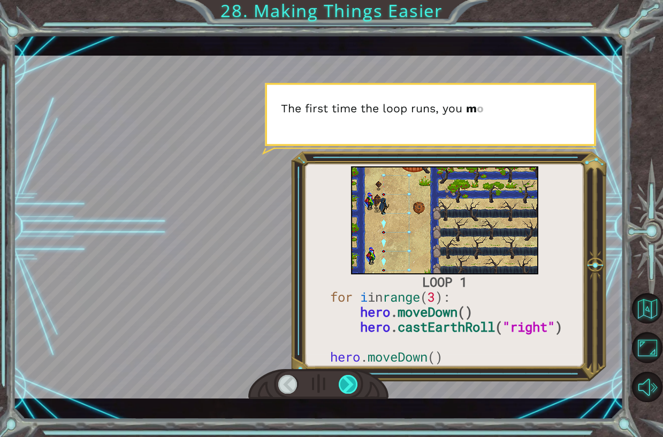
click at [352, 377] on div at bounding box center [348, 384] width 19 height 19
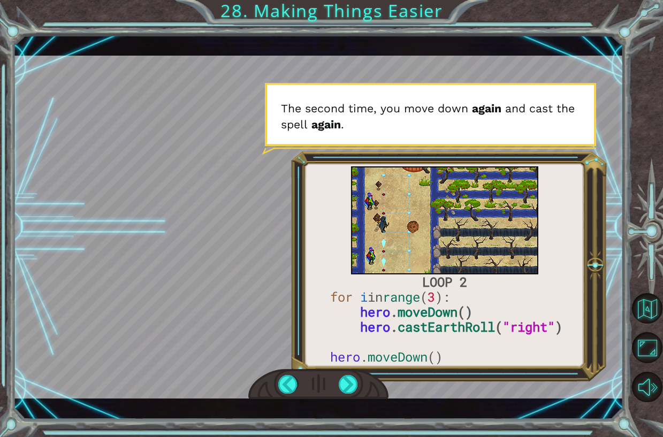
click at [343, 373] on div at bounding box center [318, 384] width 140 height 31
click at [344, 384] on div at bounding box center [348, 384] width 19 height 19
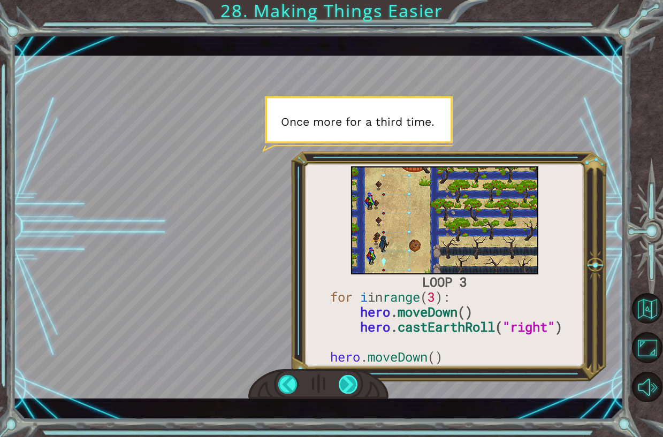
click at [344, 384] on div at bounding box center [348, 384] width 19 height 19
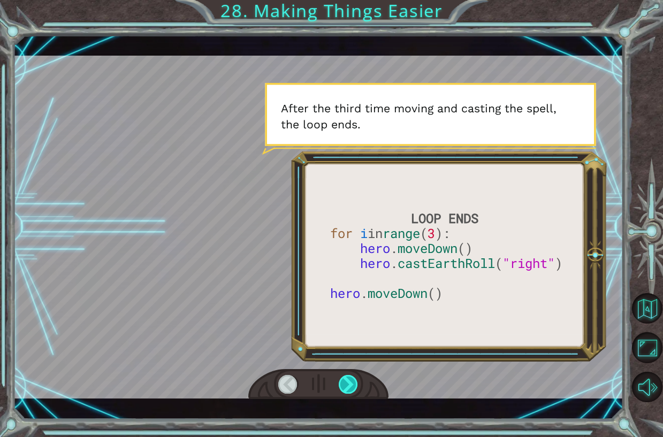
click at [344, 384] on div at bounding box center [348, 384] width 19 height 19
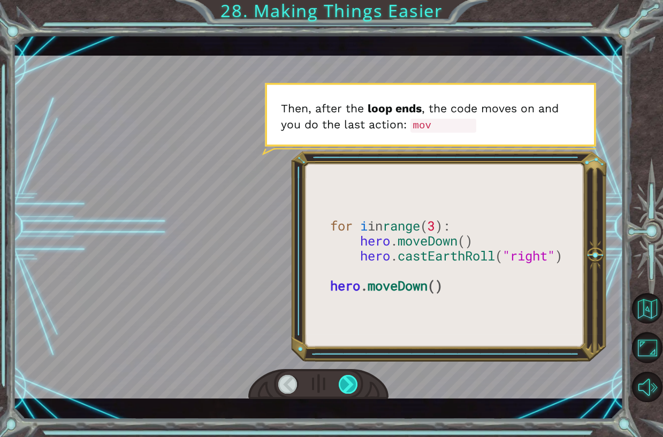
click at [344, 384] on div at bounding box center [348, 384] width 19 height 19
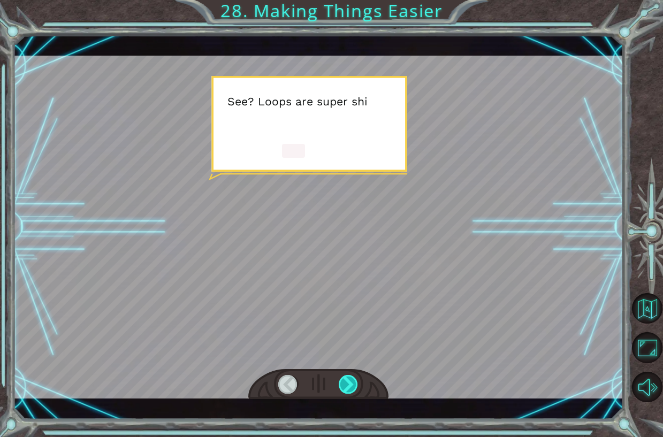
click at [344, 384] on div at bounding box center [348, 384] width 19 height 19
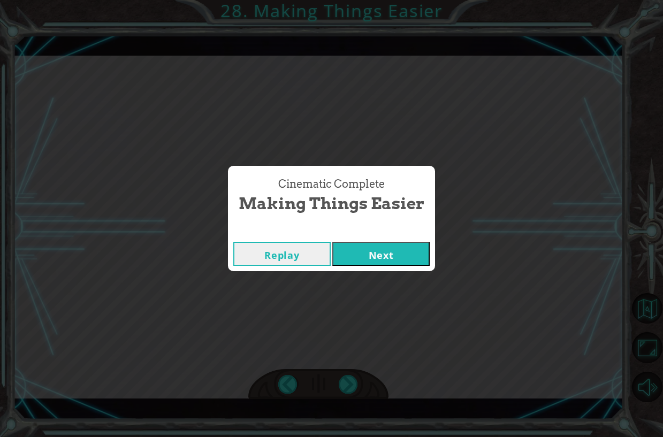
click at [392, 256] on button "Next" at bounding box center [381, 254] width 97 height 24
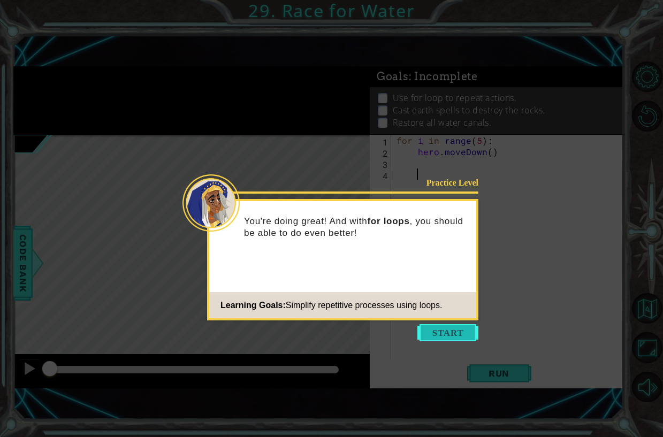
click at [459, 330] on button "Start" at bounding box center [448, 332] width 61 height 17
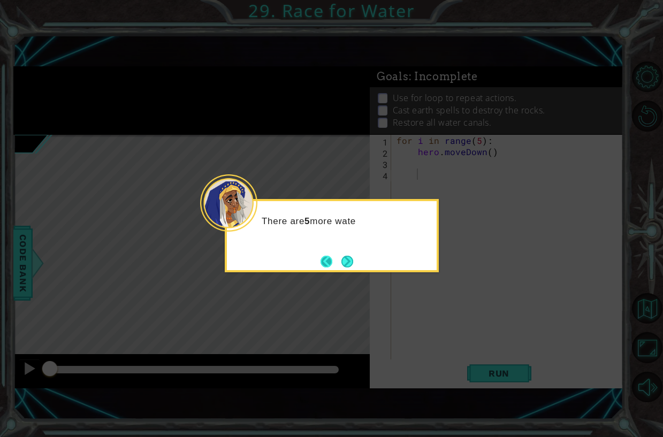
click at [337, 263] on button "Back" at bounding box center [331, 262] width 21 height 12
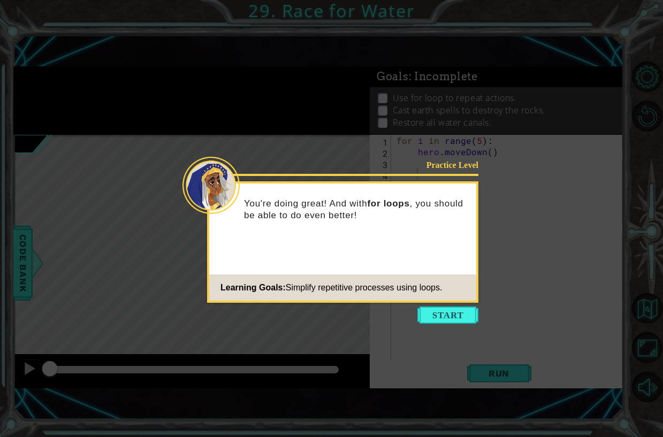
click at [426, 303] on div "Practice Level You're doing great! And with for loops , you should be able to d…" at bounding box center [342, 243] width 271 height 122
click at [427, 311] on button "Start" at bounding box center [448, 315] width 61 height 17
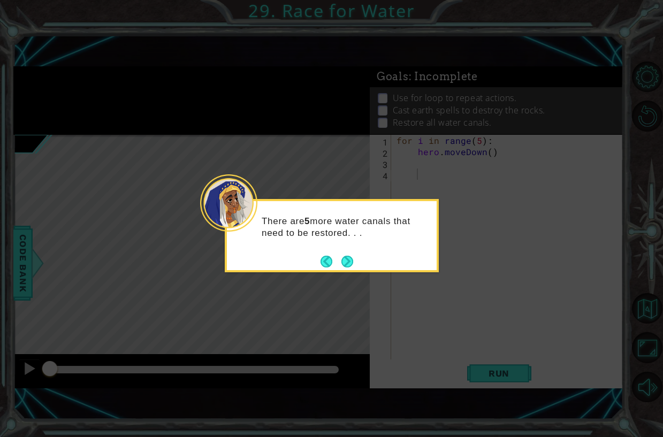
click at [428, 312] on icon at bounding box center [331, 218] width 663 height 437
click at [353, 257] on button "Next" at bounding box center [347, 261] width 12 height 12
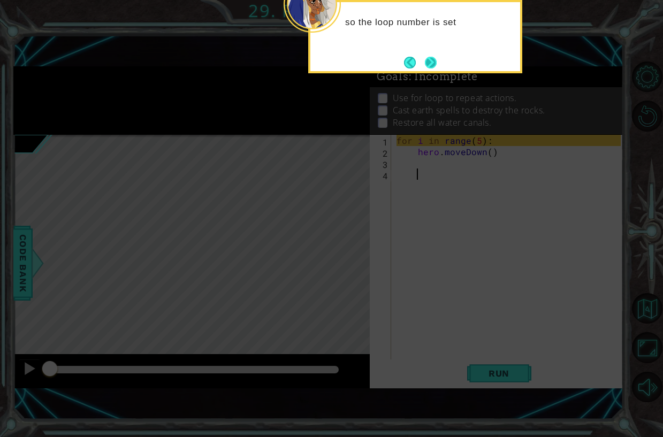
click at [425, 63] on button "Next" at bounding box center [431, 63] width 12 height 12
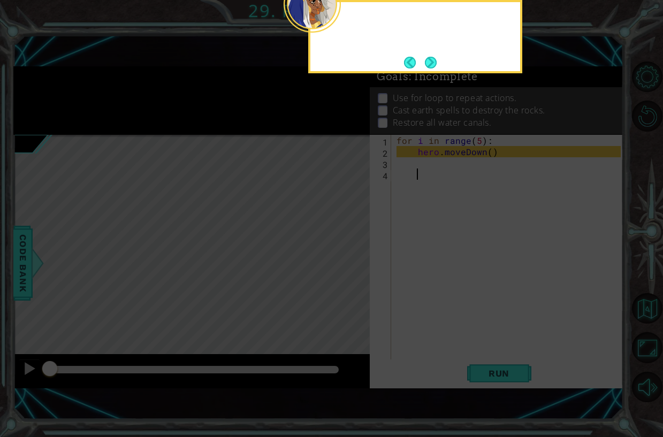
click at [425, 63] on button "Next" at bounding box center [431, 63] width 12 height 12
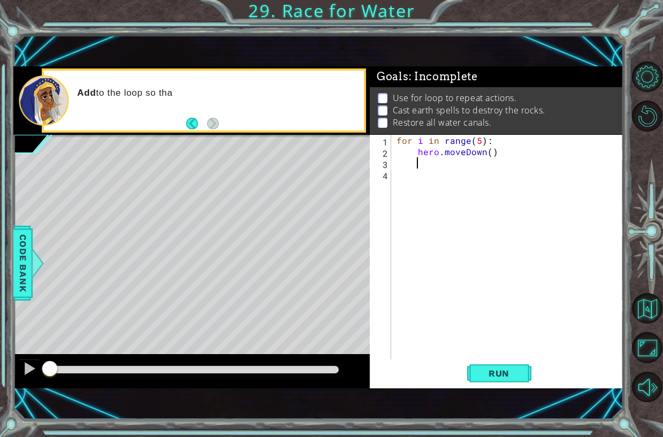
click at [479, 167] on div "for i in range ( 5 ) : hero . moveDown ( )" at bounding box center [511, 258] width 232 height 247
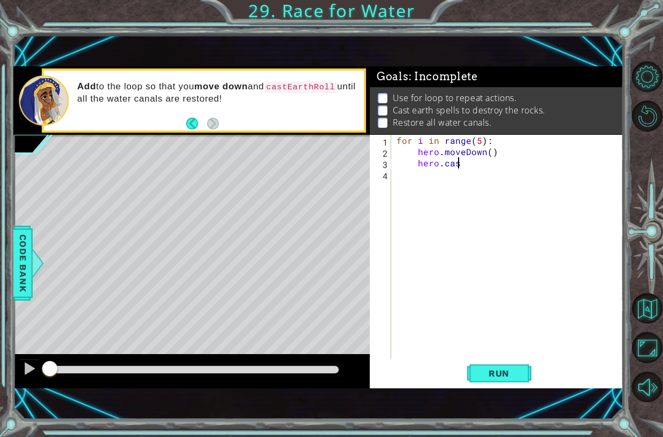
scroll to position [0, 4]
click at [32, 280] on div at bounding box center [37, 263] width 13 height 32
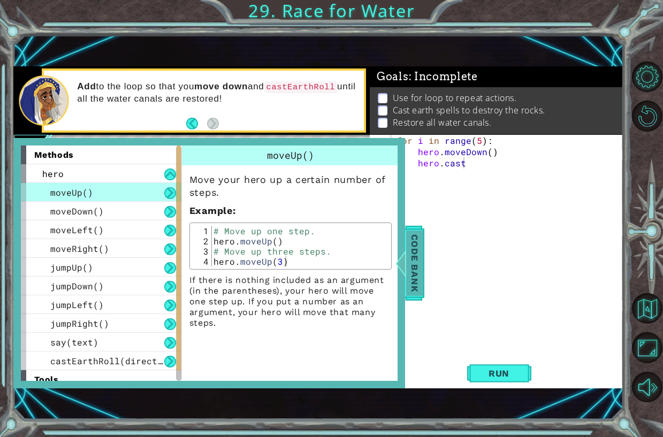
click at [410, 259] on span "Code Bank" at bounding box center [414, 263] width 17 height 65
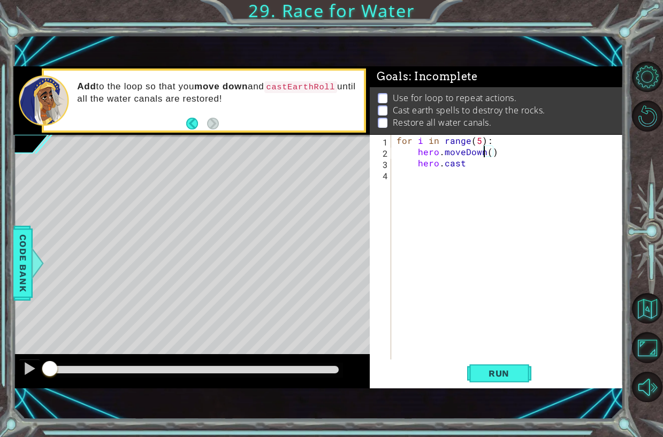
click at [485, 156] on div "for i in range ( 5 ) : hero . moveDown ( ) hero . cast" at bounding box center [511, 258] width 232 height 247
click at [480, 166] on div "for i in range ( 5 ) : hero . moveDown ( ) hero . cast" at bounding box center [511, 258] width 232 height 247
type textarea "hero.castEarthRoll("right")"
click at [488, 381] on button "Run" at bounding box center [499, 373] width 64 height 25
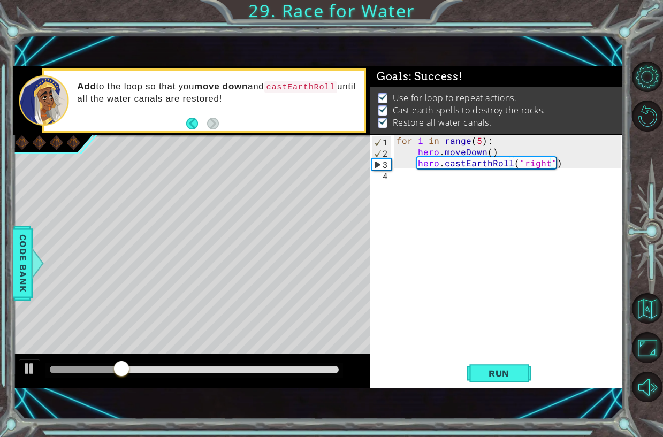
click at [209, 365] on div at bounding box center [195, 370] width 298 height 15
drag, startPoint x: 204, startPoint y: 373, endPoint x: 363, endPoint y: 383, distance: 158.8
click at [363, 383] on div at bounding box center [191, 371] width 357 height 34
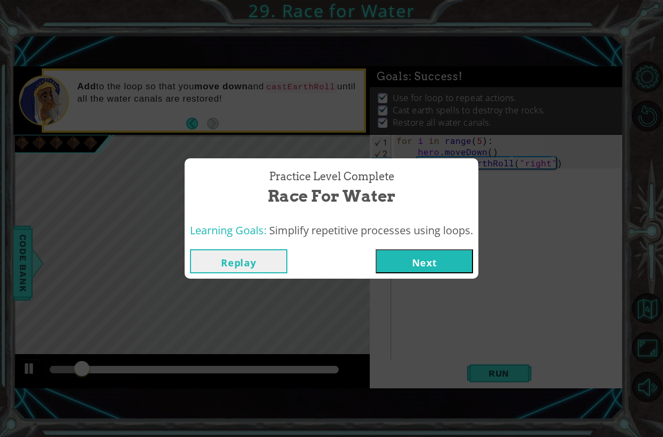
click at [425, 245] on div "Replay Next" at bounding box center [332, 261] width 294 height 35
click at [413, 254] on button "Next" at bounding box center [424, 262] width 97 height 24
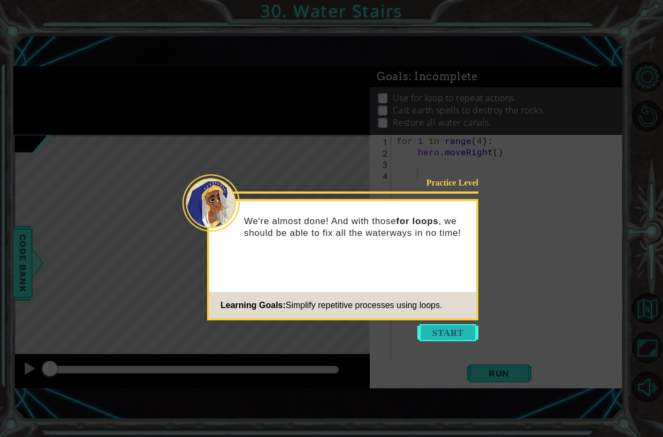
click at [451, 330] on button "Start" at bounding box center [448, 332] width 61 height 17
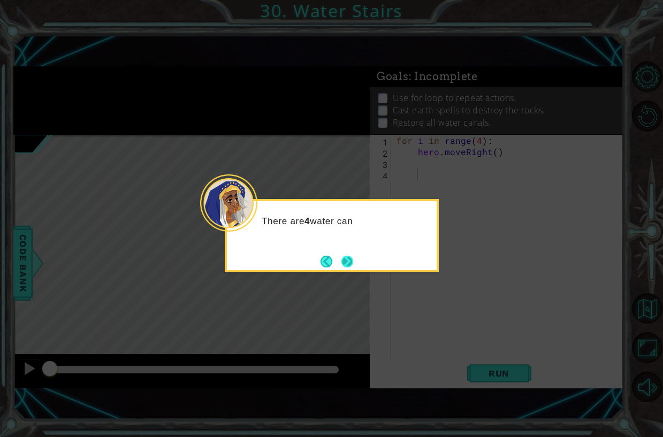
click at [346, 266] on button "Next" at bounding box center [348, 262] width 12 height 12
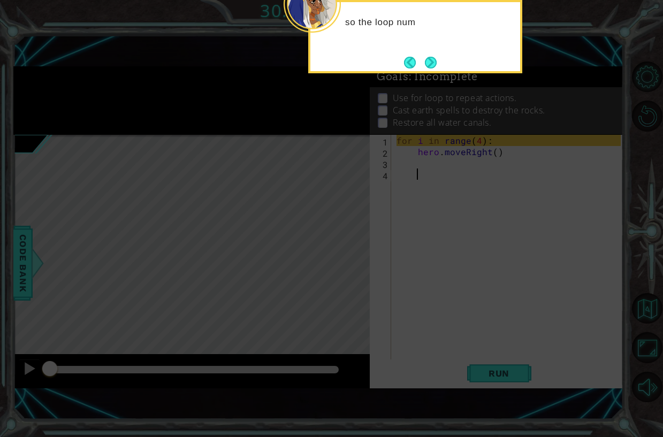
click at [450, 52] on div "so the loop num" at bounding box center [415, 36] width 214 height 73
click at [437, 59] on button "Next" at bounding box center [431, 63] width 12 height 12
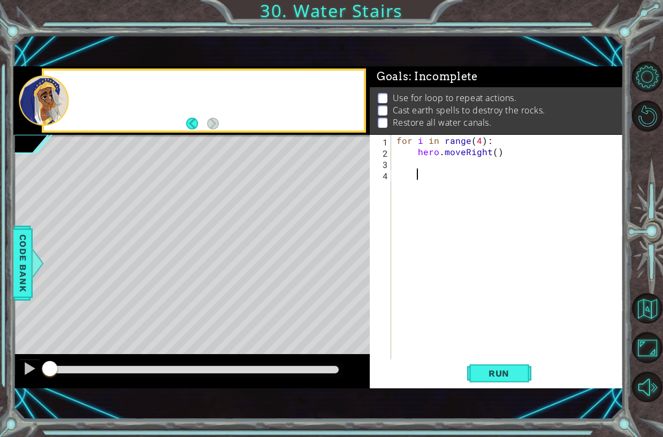
click at [437, 59] on div "1 ההההההההההההההההההההההההההההההההההההההההההההההההההההההההההההההההההההההההההההה…" at bounding box center [318, 227] width 610 height 385
click at [444, 163] on div "for i in range ( 4 ) : hero . moveRight ( )" at bounding box center [511, 258] width 232 height 247
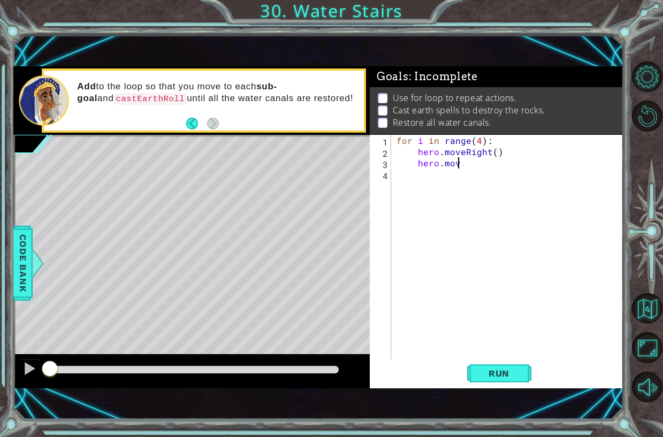
scroll to position [0, 4]
type textarea "hero.moveUp()"
type textarea "hero.moveRight()"
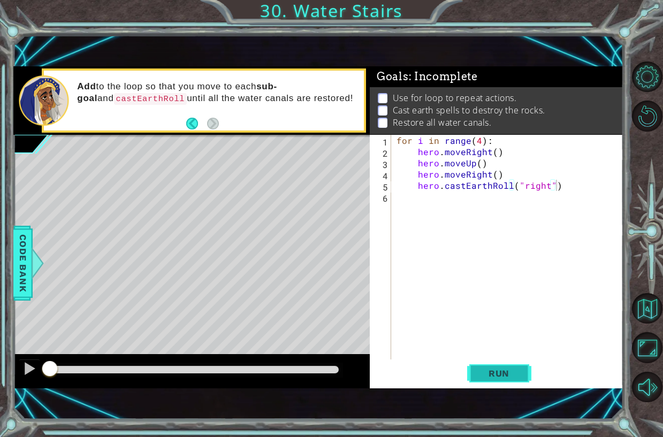
click at [478, 377] on button "Run" at bounding box center [499, 373] width 64 height 25
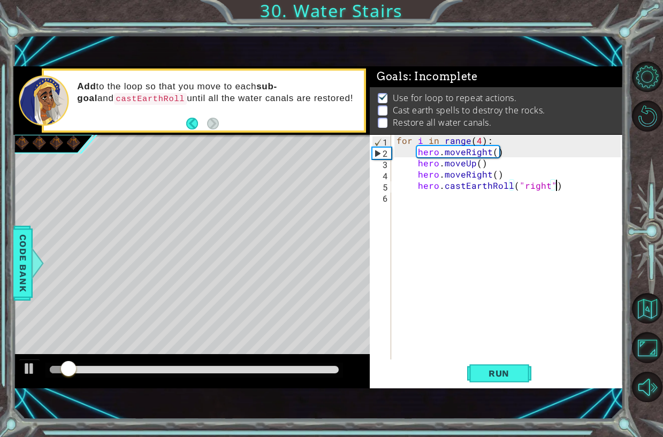
scroll to position [6, 0]
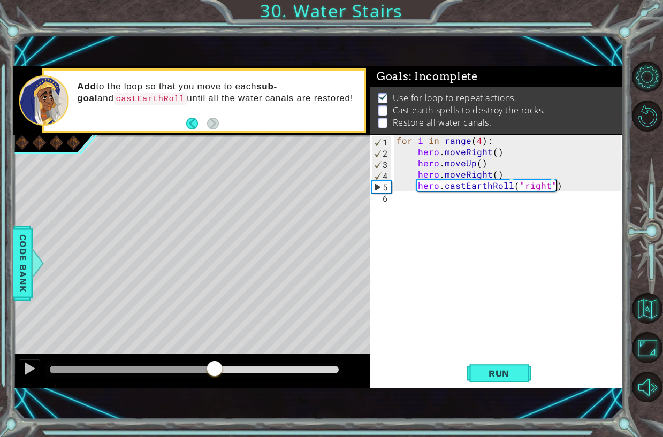
drag, startPoint x: 285, startPoint y: 369, endPoint x: 217, endPoint y: 367, distance: 68.1
click at [217, 367] on div at bounding box center [194, 369] width 289 height 7
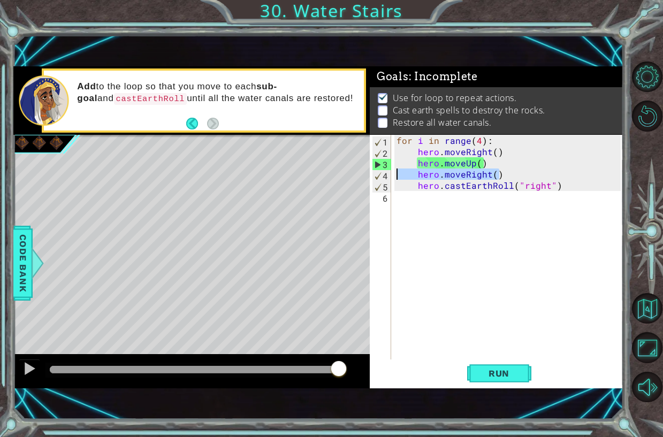
drag, startPoint x: 525, startPoint y: 174, endPoint x: 398, endPoint y: 175, distance: 127.4
click at [398, 175] on div "for i in range ( 4 ) : hero . moveRight ( ) hero . moveUp ( ) hero . moveRight …" at bounding box center [511, 258] width 232 height 247
type textarea "hero.moveRight()"
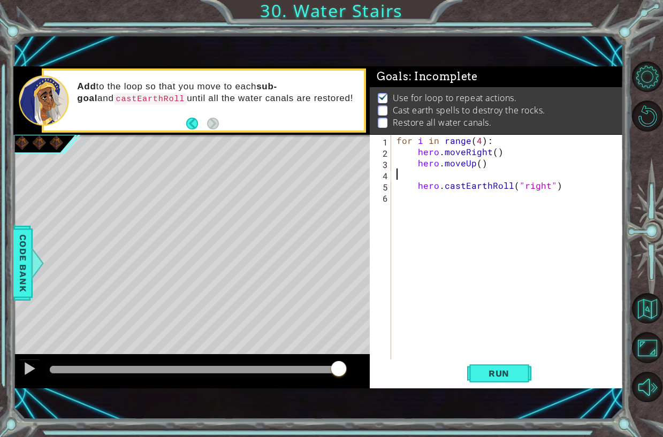
type textarea "hero.moveUp()"
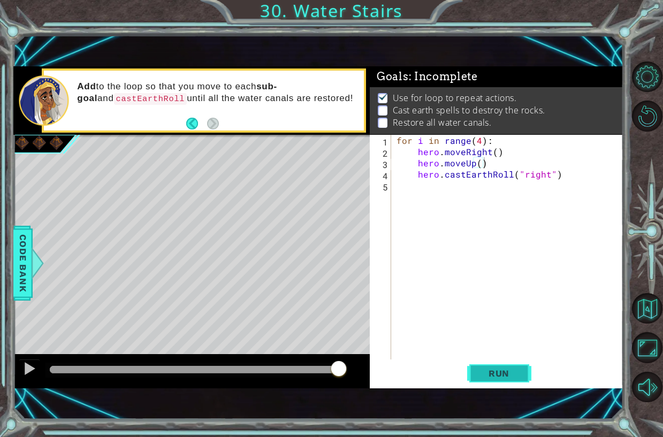
click at [519, 366] on button "Run" at bounding box center [499, 373] width 64 height 25
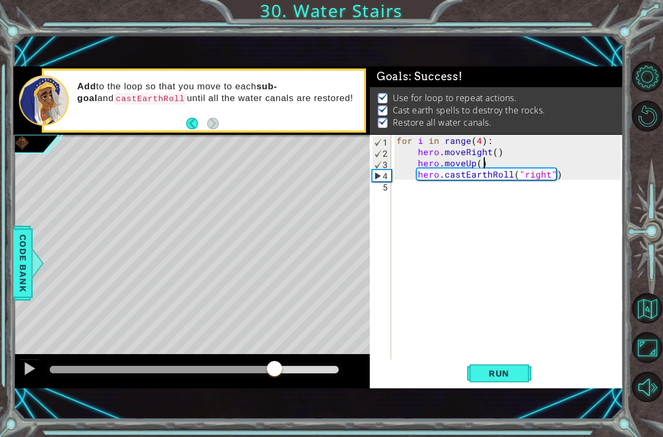
click at [274, 371] on div at bounding box center [194, 369] width 289 height 7
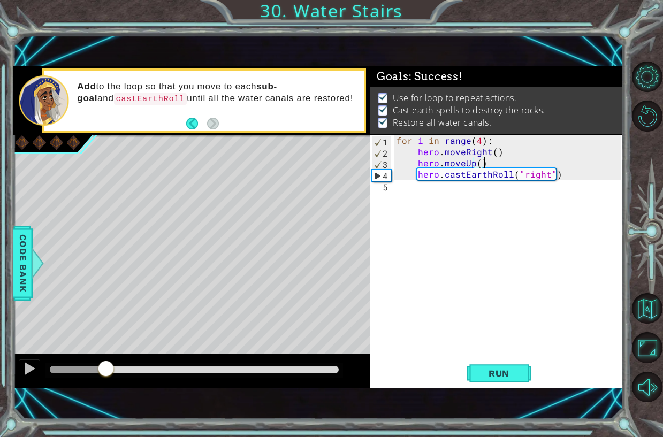
drag, startPoint x: 265, startPoint y: 372, endPoint x: 105, endPoint y: 364, distance: 160.3
drag, startPoint x: 118, startPoint y: 354, endPoint x: 120, endPoint y: 360, distance: 6.3
click at [118, 354] on div at bounding box center [191, 371] width 357 height 34
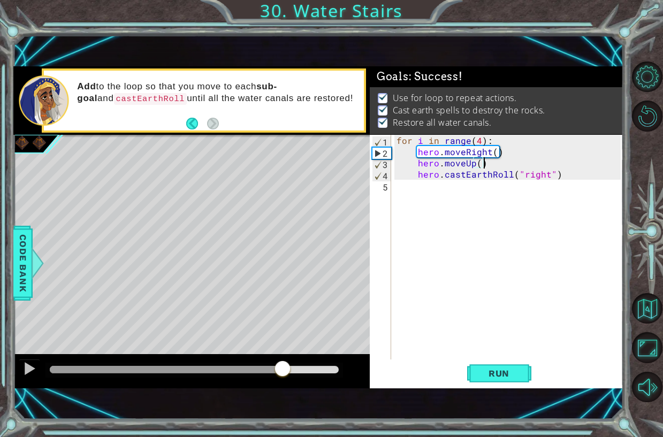
drag, startPoint x: 130, startPoint y: 367, endPoint x: 601, endPoint y: 363, distance: 471.2
click at [599, 386] on div "1 ההההההההההההההההההההההההההההההההההההההההההההההההההההההההההההההההההההההההההההה…" at bounding box center [318, 227] width 610 height 322
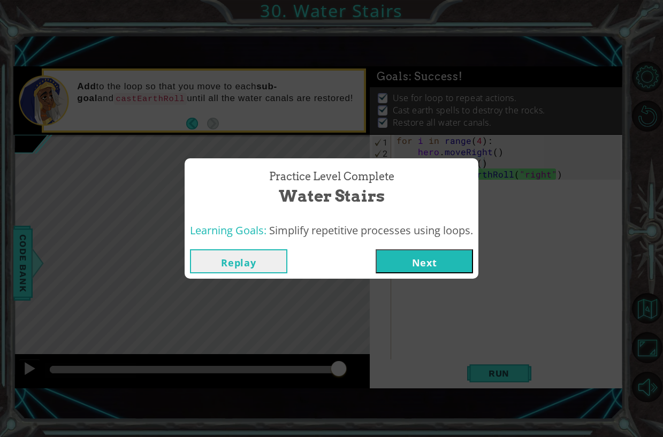
click at [436, 240] on div "Learning Goals: Simplify repetitive processes using loops." at bounding box center [332, 231] width 294 height 26
click at [435, 252] on button "Next" at bounding box center [424, 262] width 97 height 24
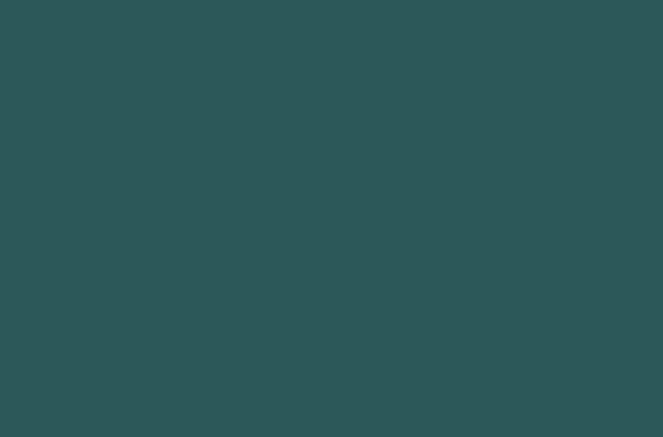
click at [435, 253] on body at bounding box center [331, 218] width 663 height 437
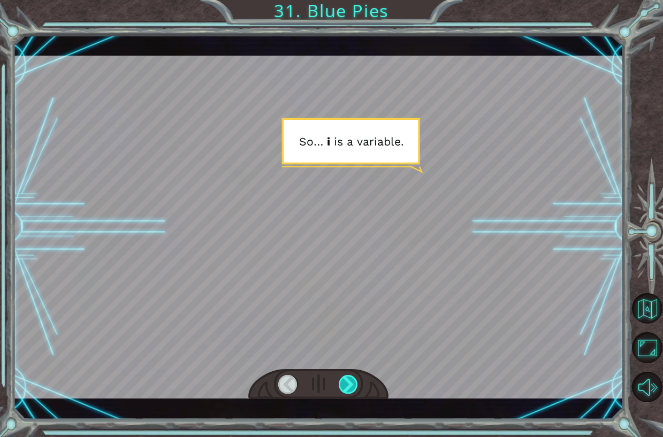
click at [348, 384] on div at bounding box center [348, 384] width 19 height 19
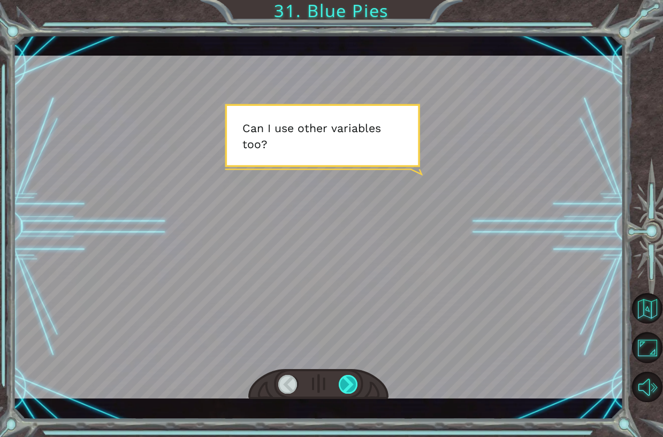
click at [348, 384] on div at bounding box center [348, 384] width 19 height 19
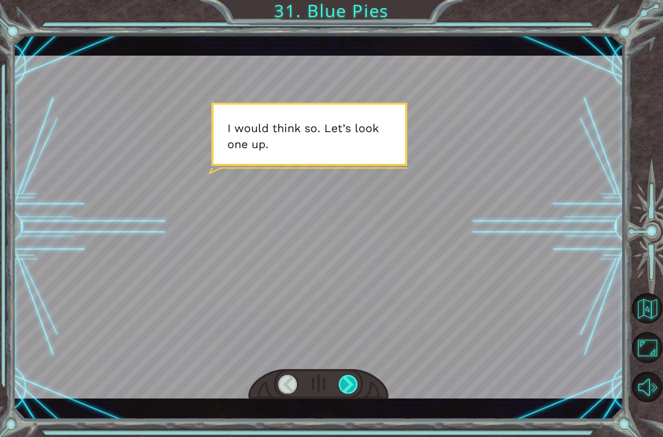
click at [348, 384] on div at bounding box center [348, 384] width 19 height 19
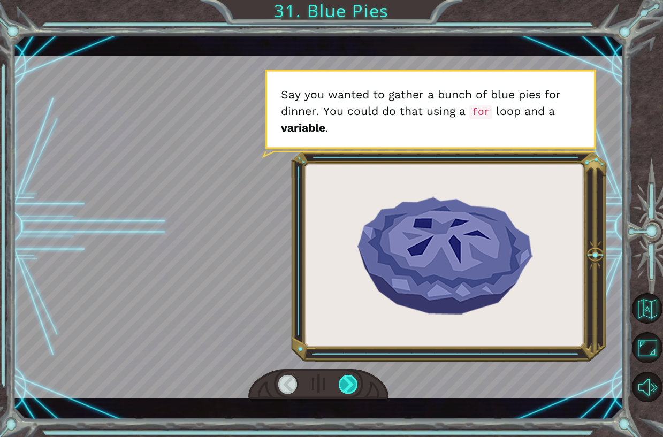
click at [356, 390] on div at bounding box center [348, 384] width 19 height 19
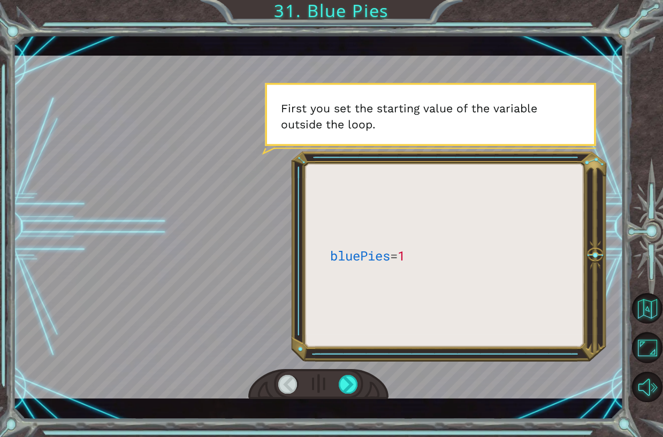
drag, startPoint x: 355, startPoint y: 386, endPoint x: 357, endPoint y: 396, distance: 9.9
click at [357, 394] on div at bounding box center [348, 384] width 19 height 19
click at [351, 387] on div at bounding box center [348, 384] width 19 height 19
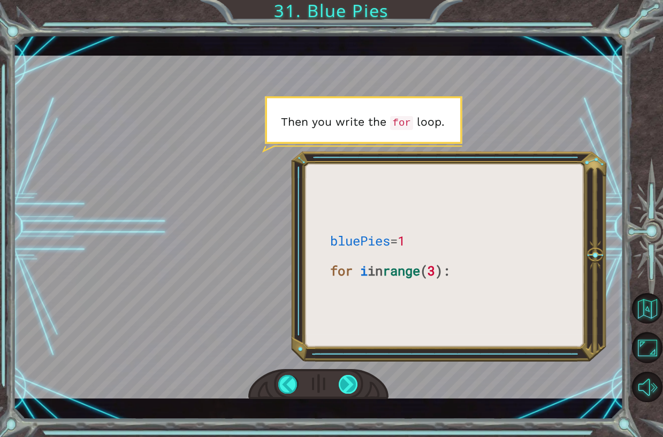
click at [351, 387] on div at bounding box center [348, 384] width 19 height 19
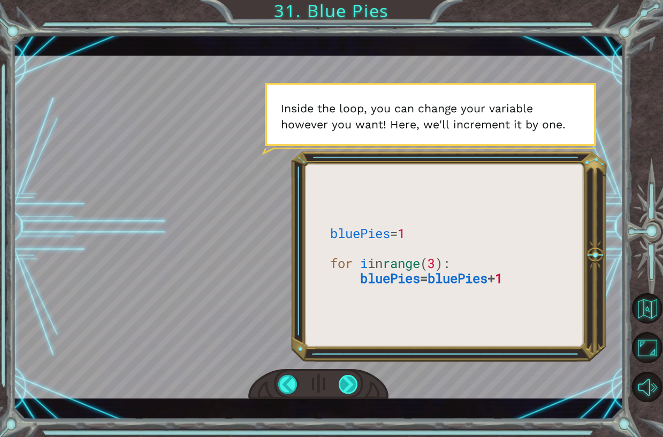
click at [351, 387] on div at bounding box center [348, 384] width 19 height 19
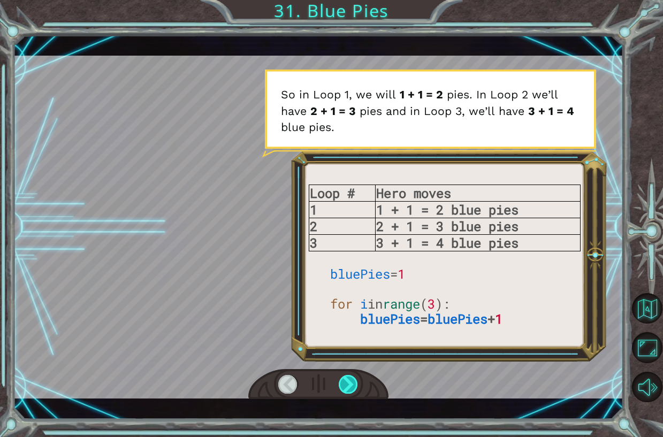
click at [351, 386] on div at bounding box center [348, 384] width 19 height 19
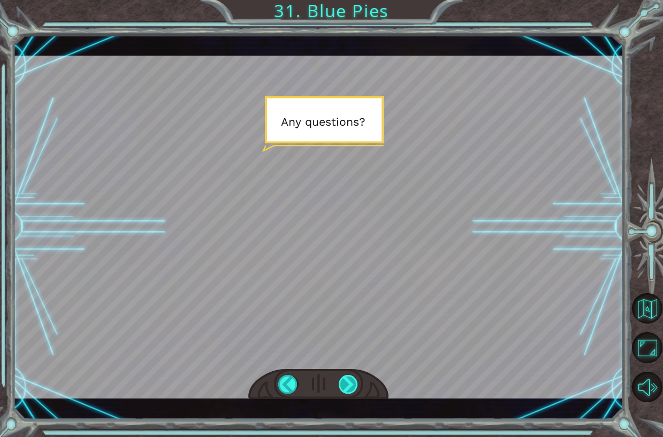
click at [351, 386] on div at bounding box center [348, 384] width 19 height 19
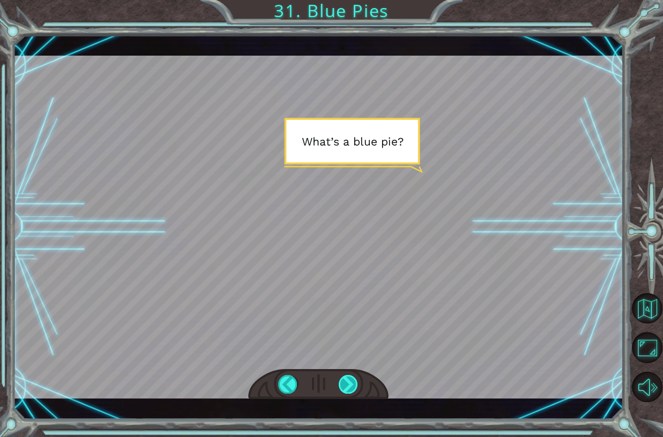
click at [351, 386] on div at bounding box center [348, 384] width 19 height 19
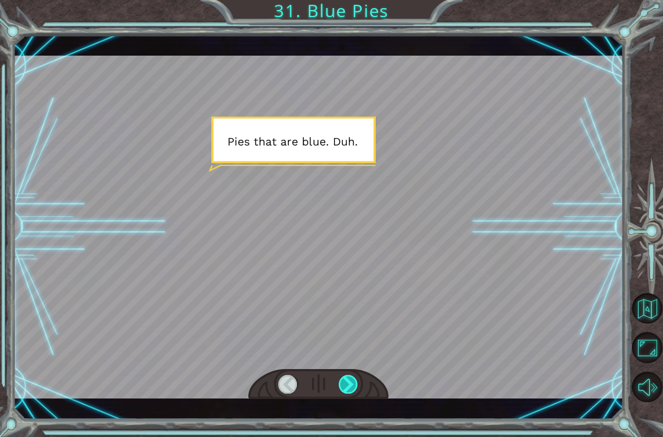
click at [351, 386] on div at bounding box center [348, 384] width 19 height 19
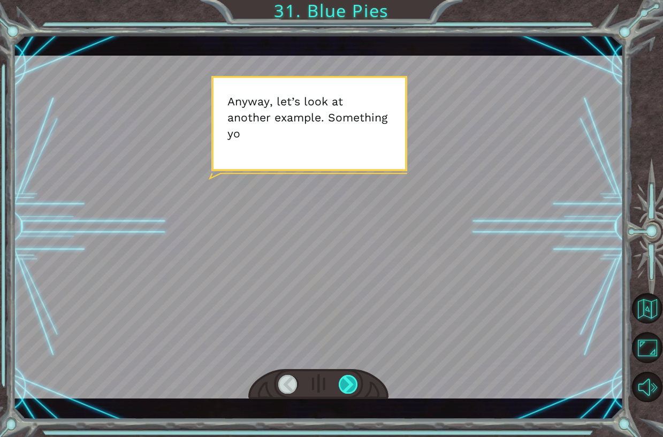
click at [351, 386] on div at bounding box center [348, 384] width 19 height 19
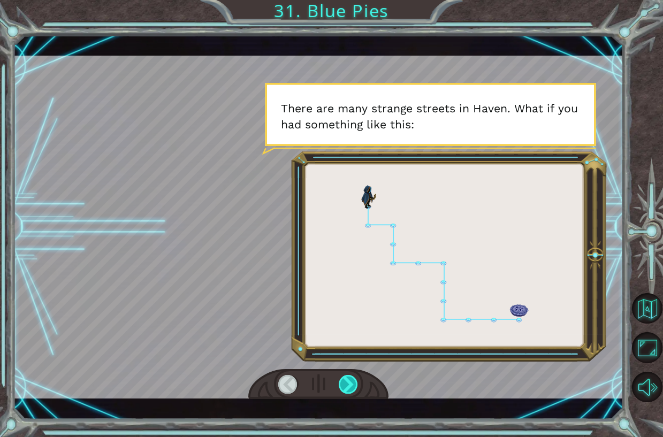
click at [351, 386] on div at bounding box center [348, 384] width 19 height 19
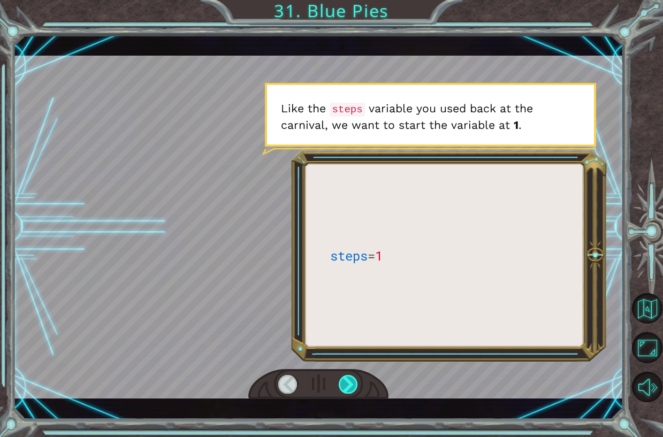
click at [351, 386] on div at bounding box center [348, 384] width 19 height 19
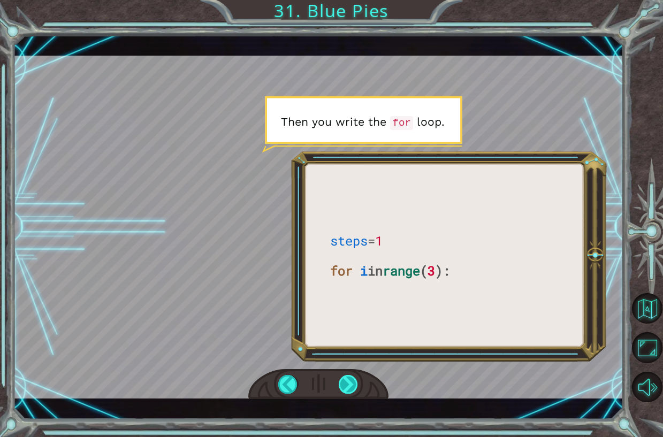
click at [351, 386] on div at bounding box center [348, 384] width 19 height 19
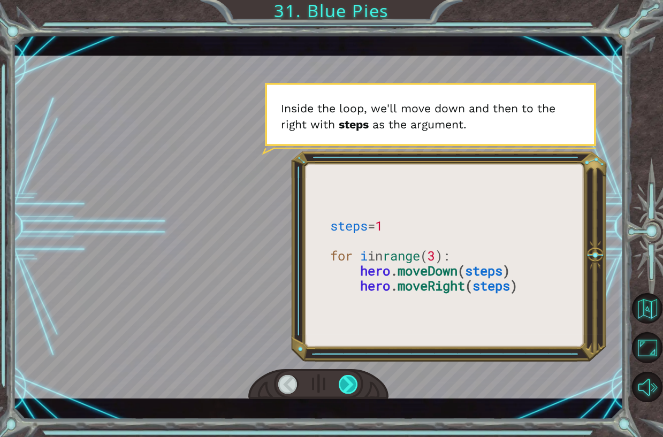
click at [351, 386] on div at bounding box center [348, 384] width 19 height 19
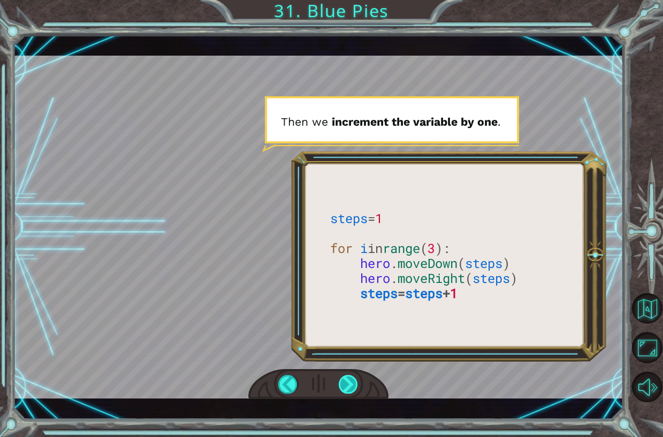
click at [351, 386] on div at bounding box center [348, 384] width 19 height 19
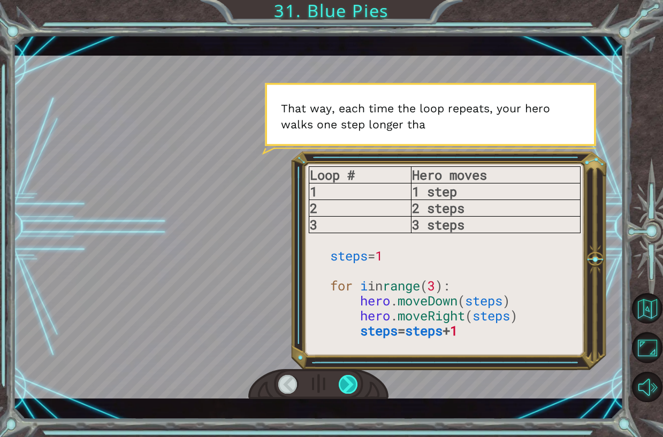
click at [351, 386] on div at bounding box center [348, 384] width 19 height 19
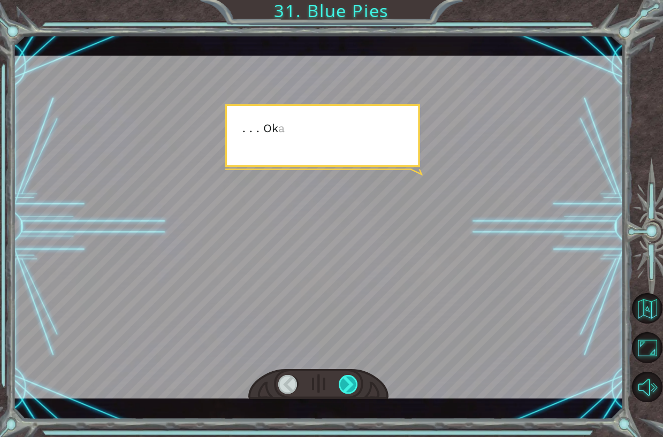
click at [351, 386] on div at bounding box center [348, 384] width 19 height 19
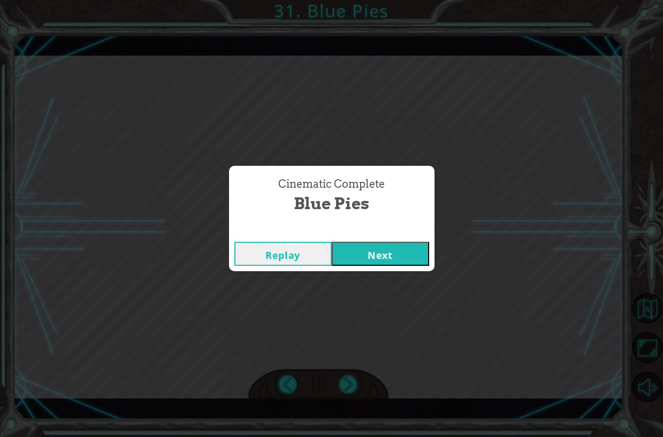
click at [379, 268] on div "Replay Next" at bounding box center [332, 254] width 206 height 35
click at [385, 258] on button "Next" at bounding box center [380, 254] width 97 height 24
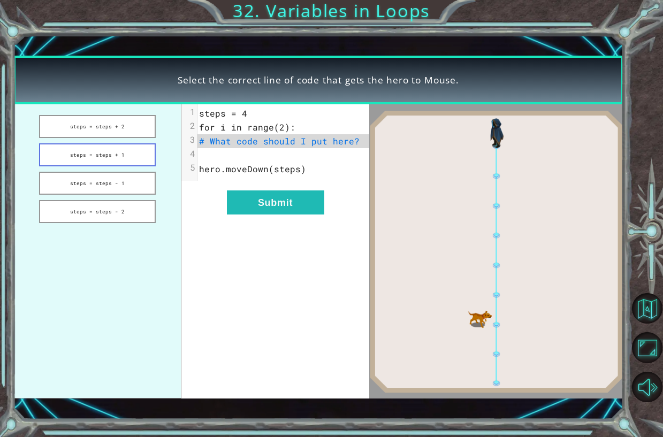
click at [120, 158] on button "steps = steps + 1" at bounding box center [97, 155] width 117 height 23
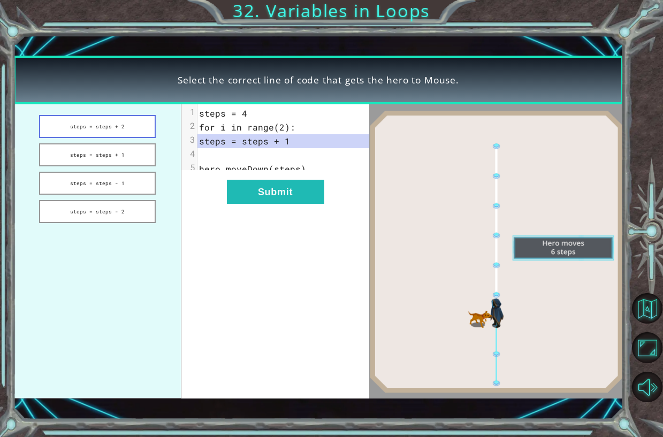
click at [102, 120] on button "steps = steps + 2" at bounding box center [97, 126] width 117 height 23
click at [126, 155] on button "steps = steps + 1" at bounding box center [97, 155] width 117 height 23
click at [272, 201] on button "Submit" at bounding box center [275, 192] width 97 height 24
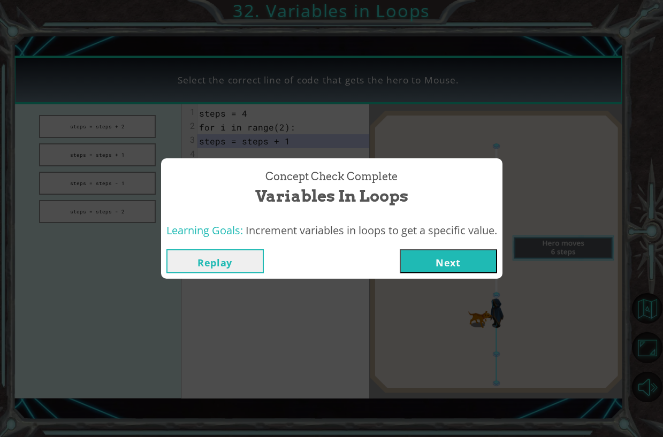
click at [470, 271] on button "Next" at bounding box center [448, 262] width 97 height 24
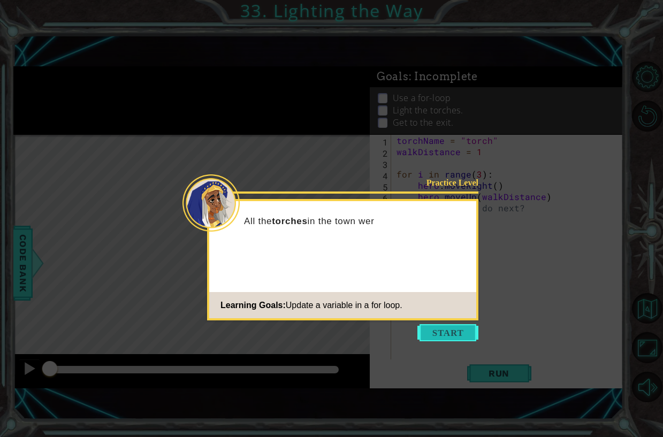
click at [472, 334] on button "Start" at bounding box center [448, 332] width 61 height 17
